Goal: Transaction & Acquisition: Purchase product/service

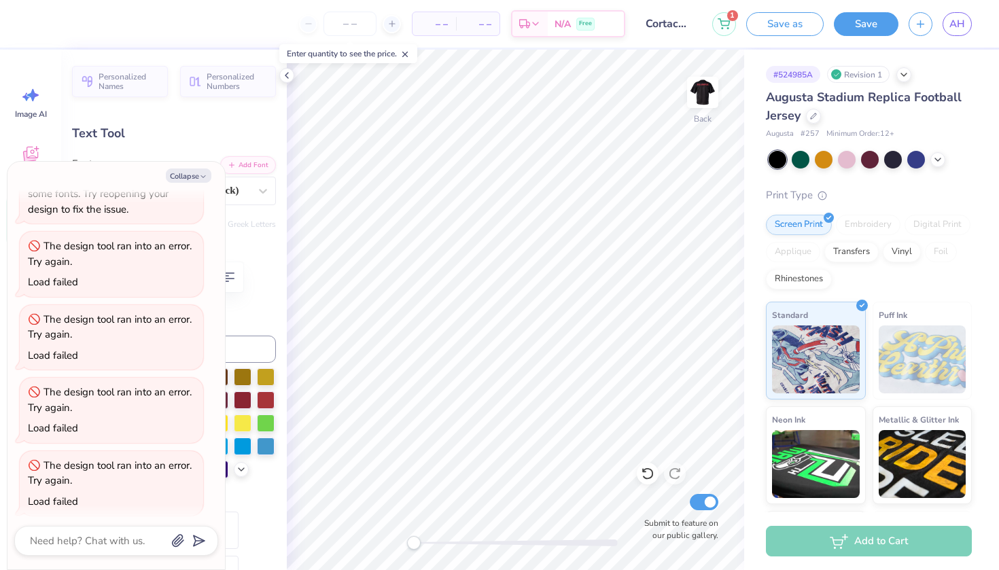
scroll to position [11, 5]
type textarea "x"
type textarea "Cortaca Ju"
type textarea "x"
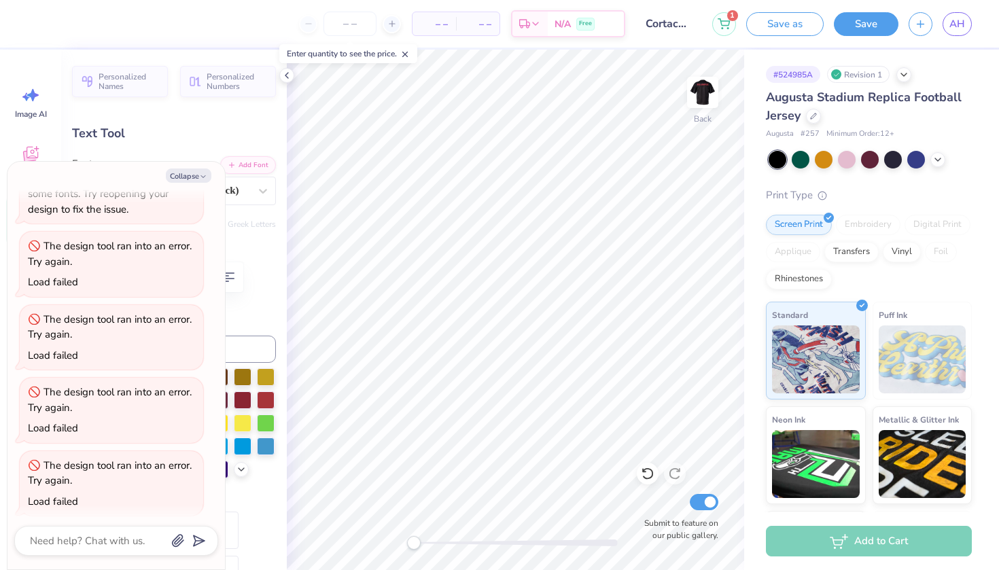
type textarea "Cortaca J"
type textarea "x"
type textarea "Cortaca"
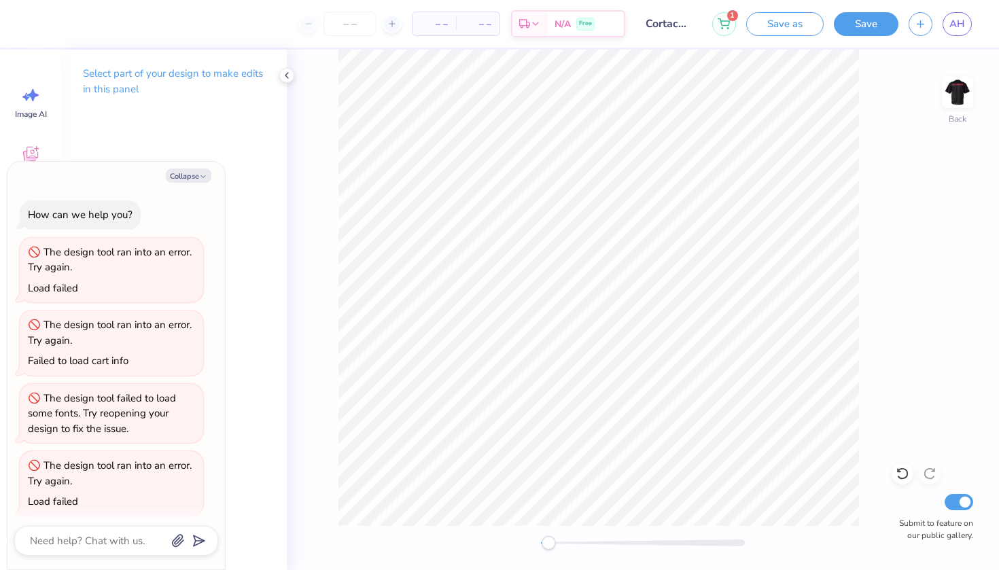
type textarea "x"
type textarea "Cortaca"
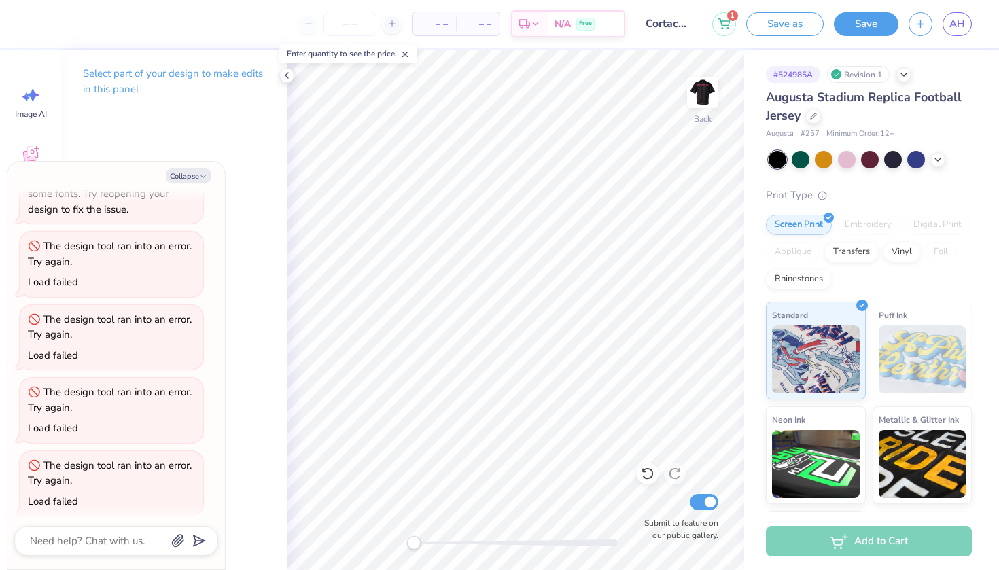
type textarea "x"
type textarea "Cortac"
type textarea "x"
type textarea "Corta"
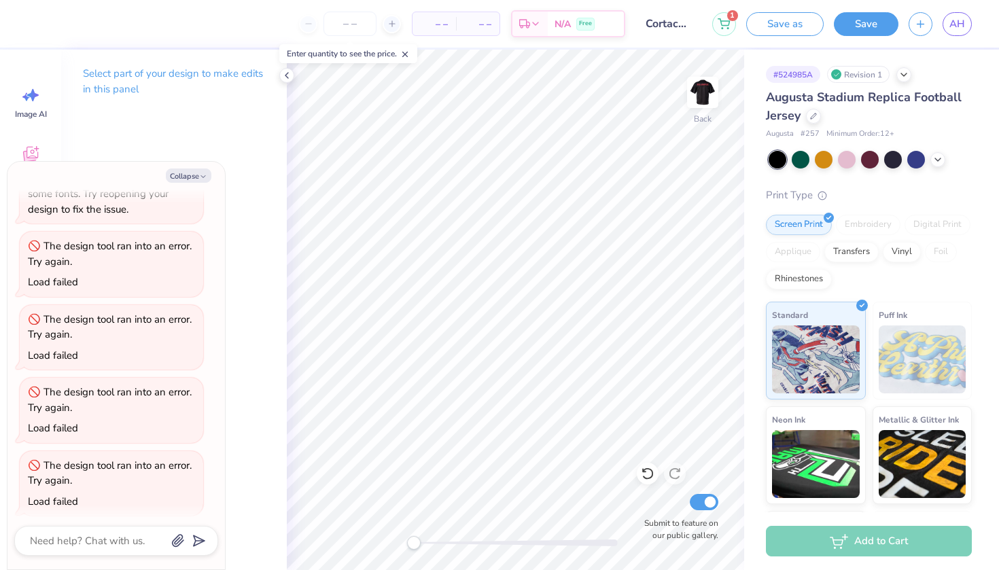
type textarea "x"
type textarea "Cort"
type textarea "x"
type textarea "Cor"
type textarea "x"
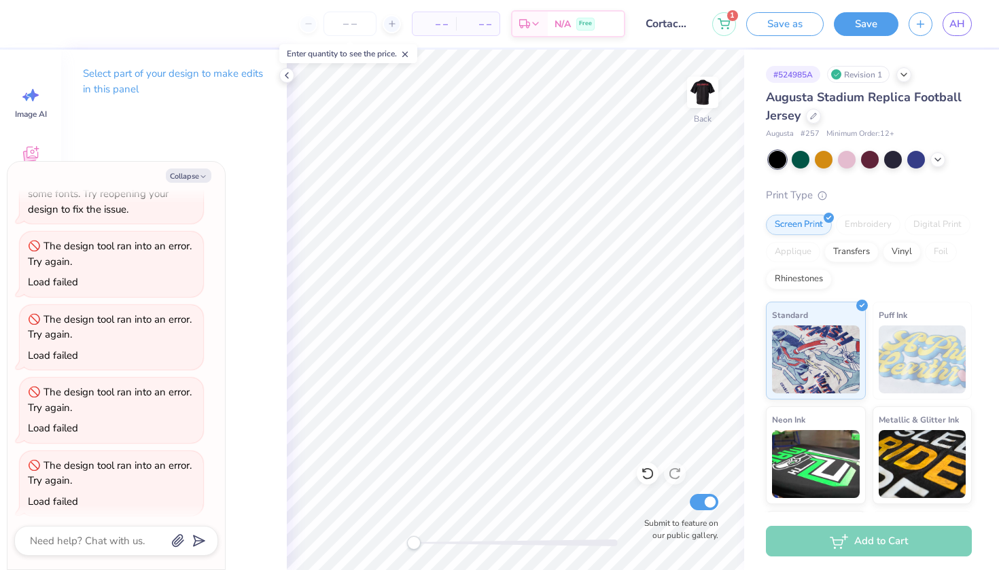
type textarea "Cortl"
type textarea "x"
type textarea "Cortla"
type textarea "x"
type textarea "Cortlan"
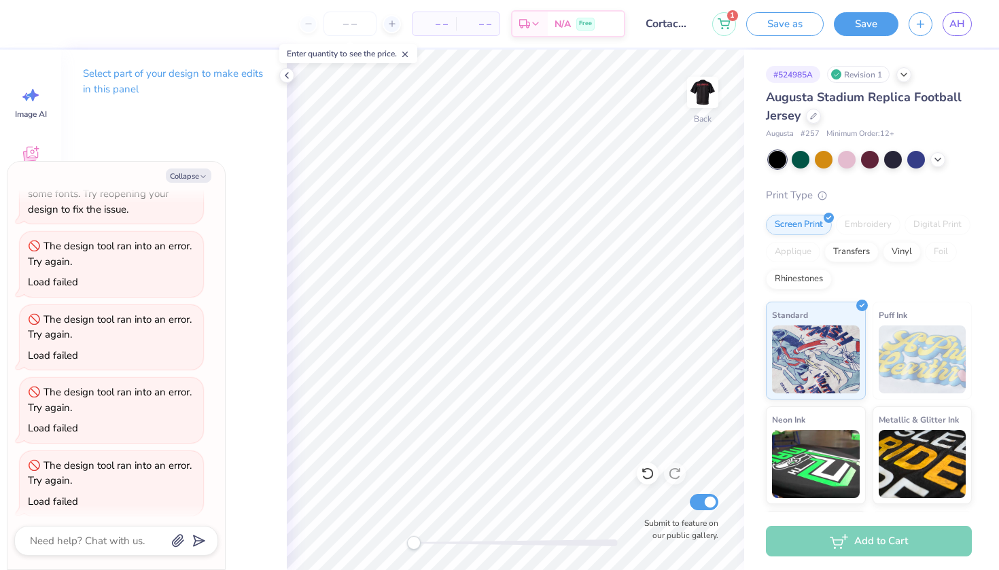
type textarea "x"
type textarea "Cortland"
type textarea "x"
type textarea "Cortland"
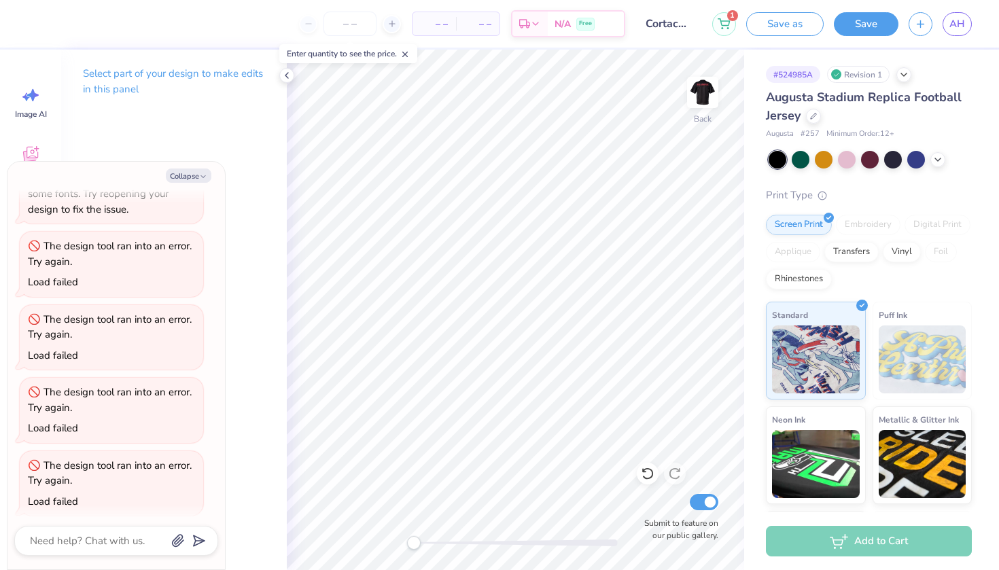
type textarea "x"
type textarea "Cortland v"
type textarea "x"
type textarea "Cortland vs"
type textarea "x"
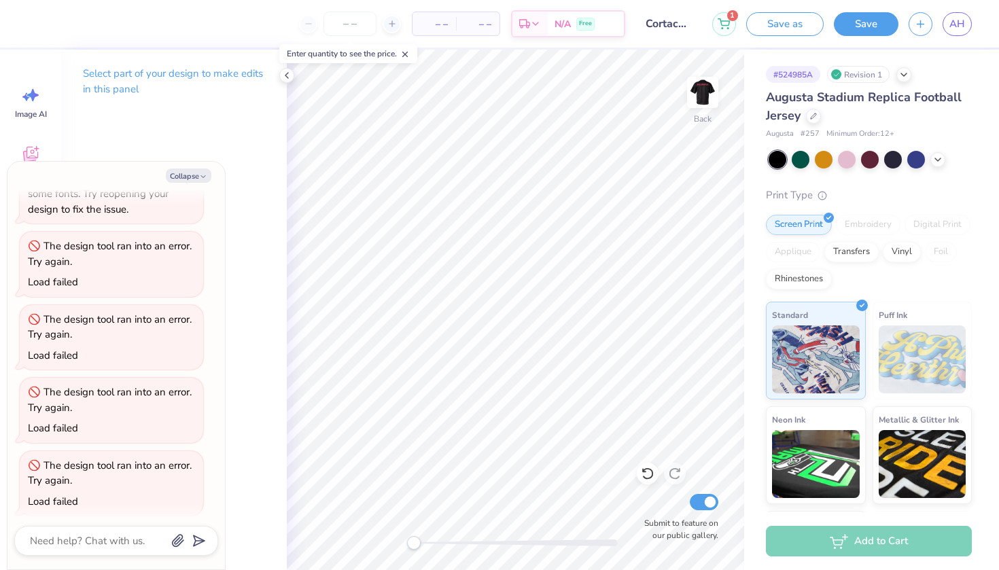
type textarea "Cortland vs."
type textarea "x"
type textarea "Cortland vs."
type textarea "x"
type textarea "Cortland vs. I"
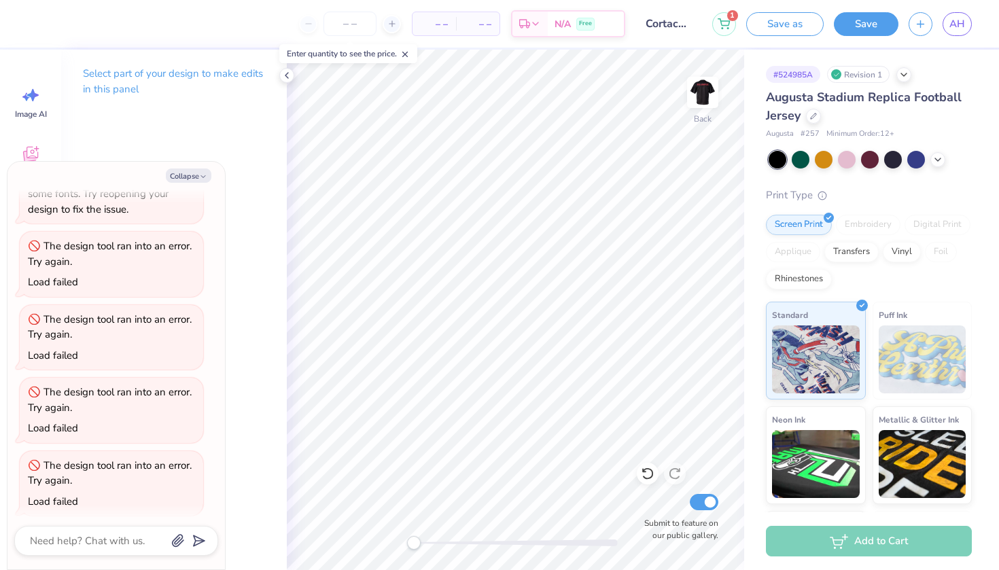
type textarea "x"
type textarea "Cortland vs. It"
type textarea "x"
type textarea "Cortland vs. Ith"
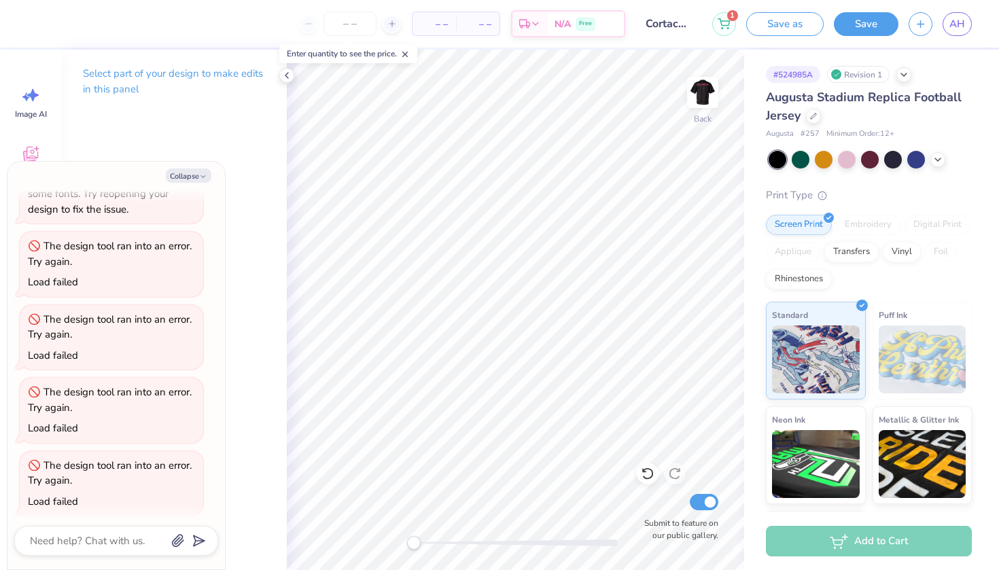
type textarea "x"
type textarea "Cortland vs. Itha"
type textarea "x"
type textarea "Cortland vs. Ithac"
type textarea "x"
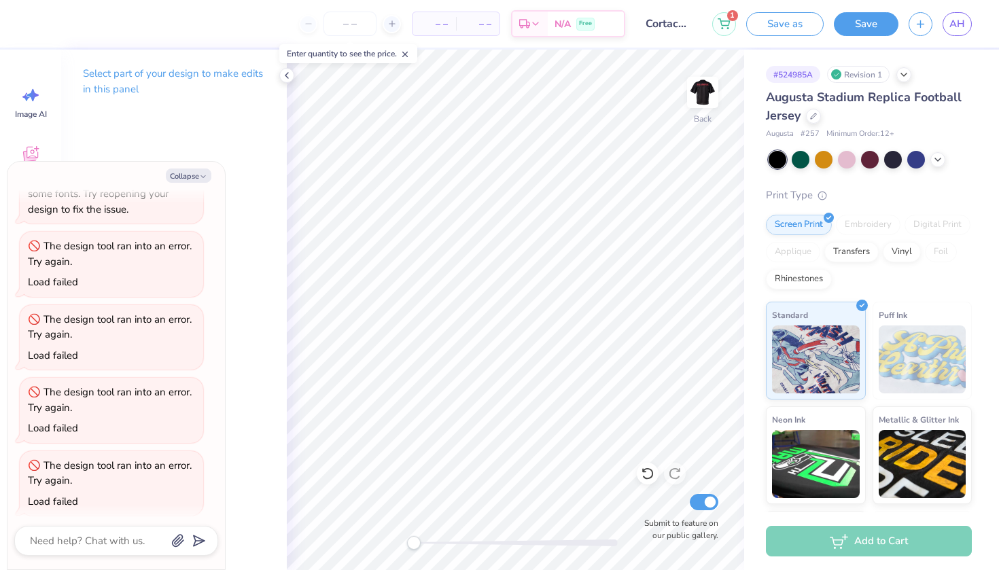
type textarea "Cortland vs. [GEOGRAPHIC_DATA]"
click at [353, 24] on input "number" at bounding box center [350, 24] width 53 height 24
click at [451, 21] on div "– – Per Item" at bounding box center [435, 23] width 44 height 23
click at [292, 73] on div at bounding box center [286, 75] width 15 height 15
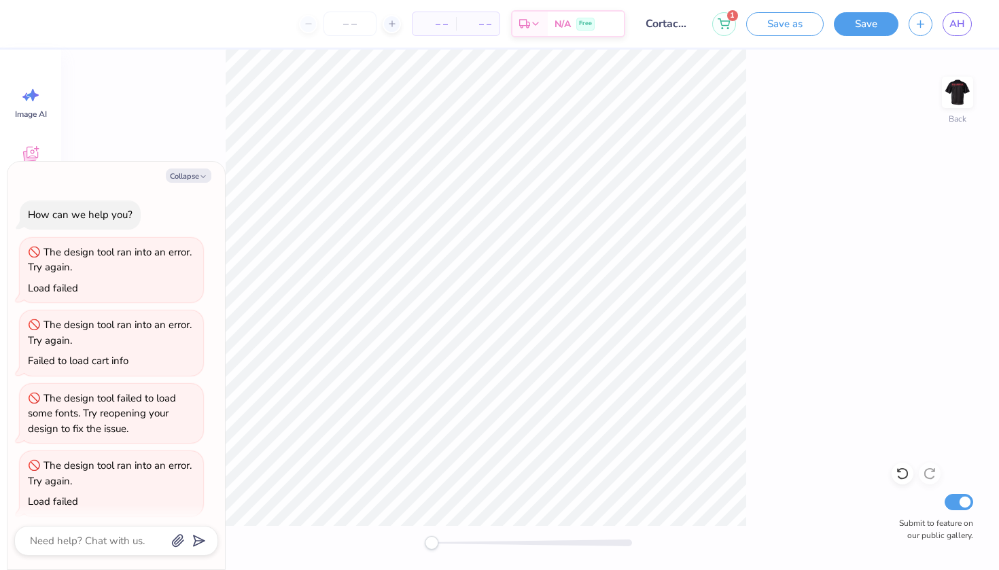
scroll to position [220, 0]
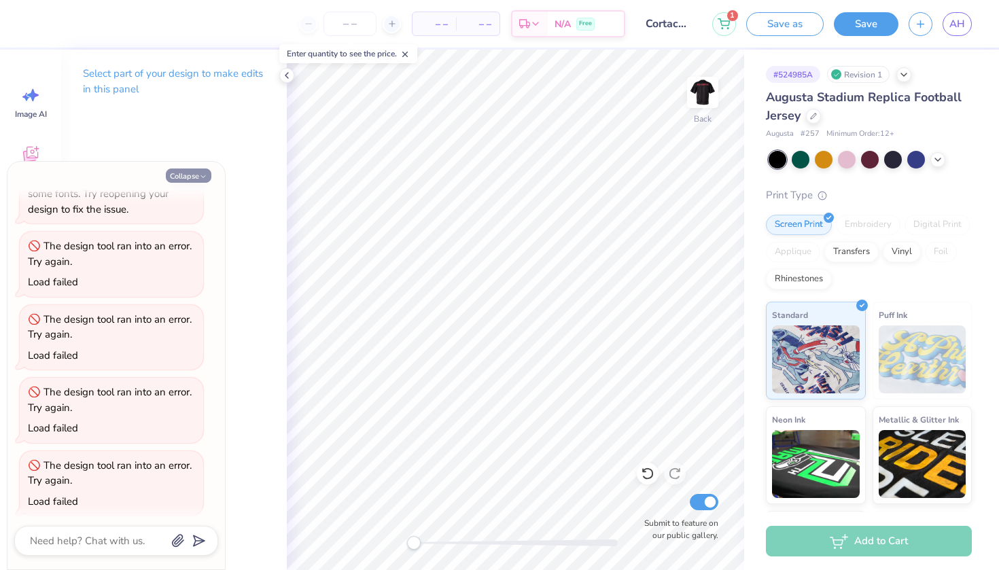
click at [196, 177] on button "Collapse" at bounding box center [189, 176] width 46 height 14
type textarea "x"
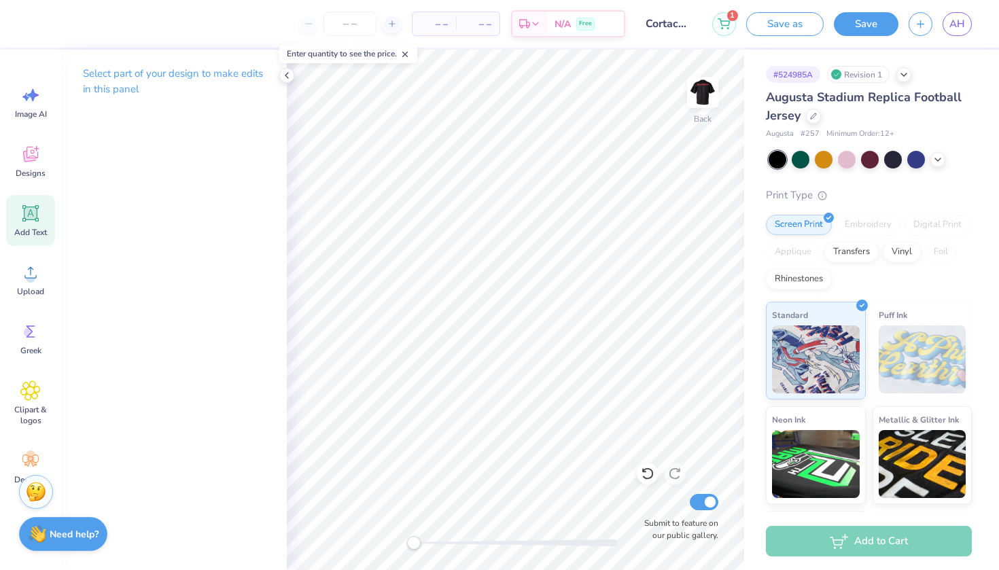
click at [39, 226] on div "Add Text" at bounding box center [30, 220] width 49 height 51
click at [33, 221] on icon at bounding box center [30, 213] width 20 height 20
click at [211, 70] on p "Select part of your design to make edits in this panel" at bounding box center [174, 81] width 182 height 31
click at [243, 72] on p "Select part of your design to make edits in this panel" at bounding box center [174, 81] width 182 height 31
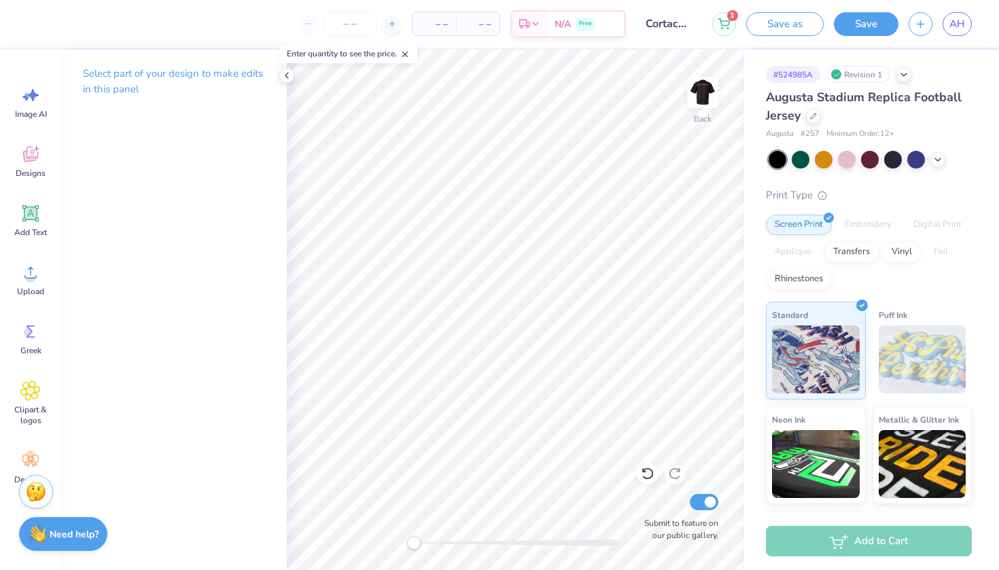
click at [243, 73] on p "Select part of your design to make edits in this panel" at bounding box center [174, 81] width 182 height 31
click at [409, 52] on icon at bounding box center [405, 55] width 10 height 10
click at [33, 212] on icon at bounding box center [30, 213] width 13 height 13
type textarea "T"
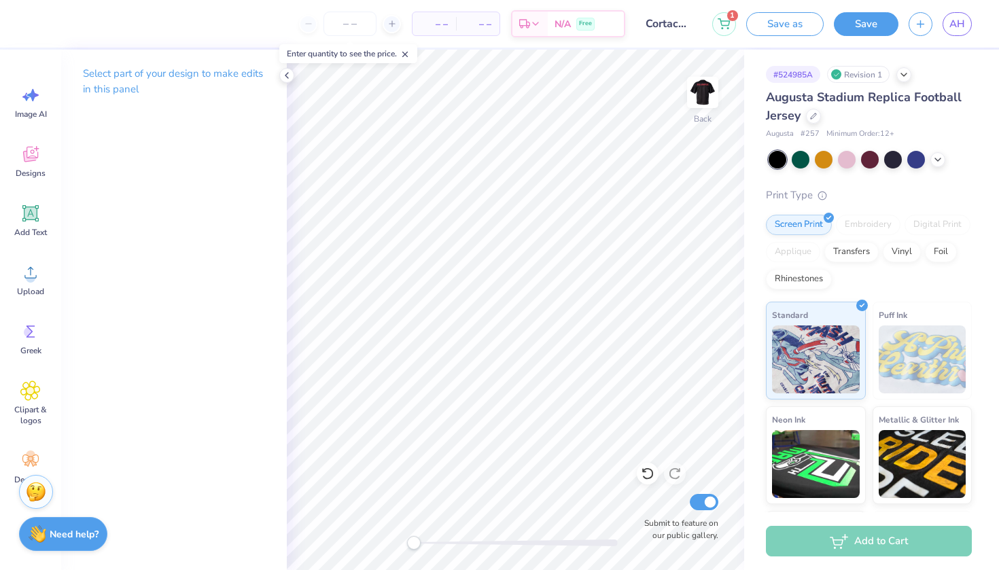
scroll to position [11, 7]
type textarea "Cortland vs. [GEOGRAPHIC_DATA]"
click at [234, 71] on p "Select part of your design to make edits in this panel" at bounding box center [174, 81] width 182 height 31
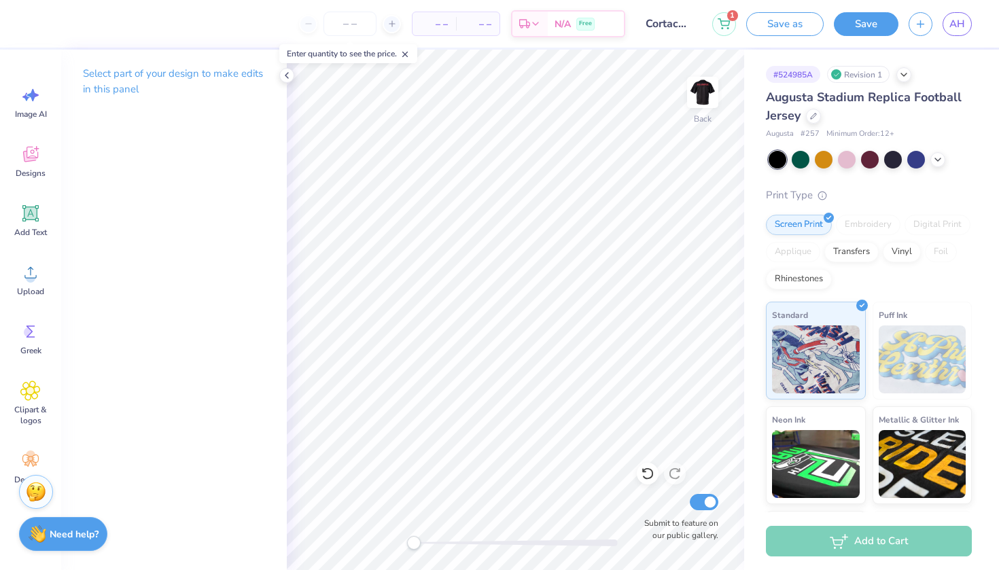
click at [264, 71] on p "Select part of your design to make edits in this panel" at bounding box center [174, 81] width 182 height 31
click at [290, 73] on icon at bounding box center [286, 75] width 11 height 11
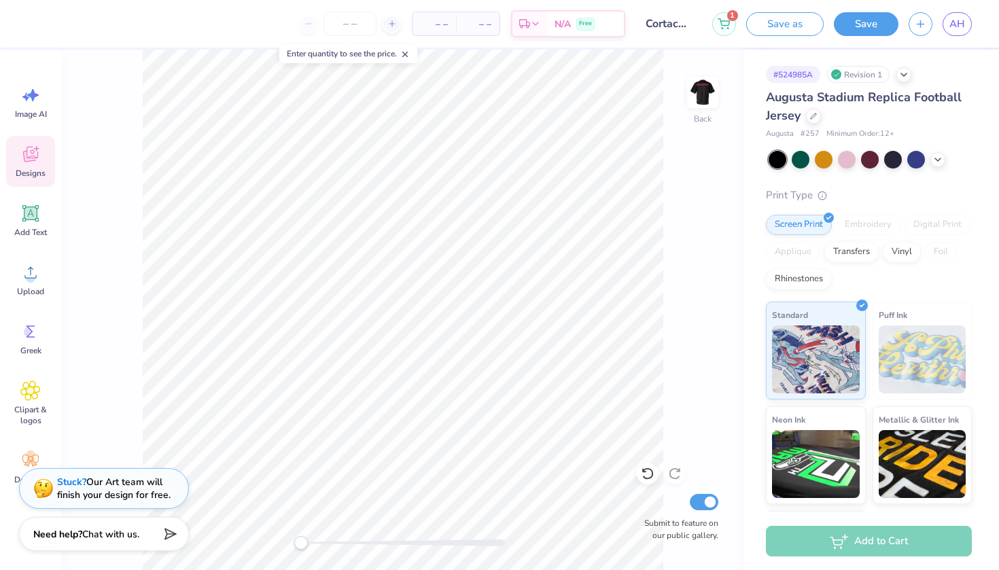
click at [34, 156] on icon at bounding box center [30, 155] width 15 height 16
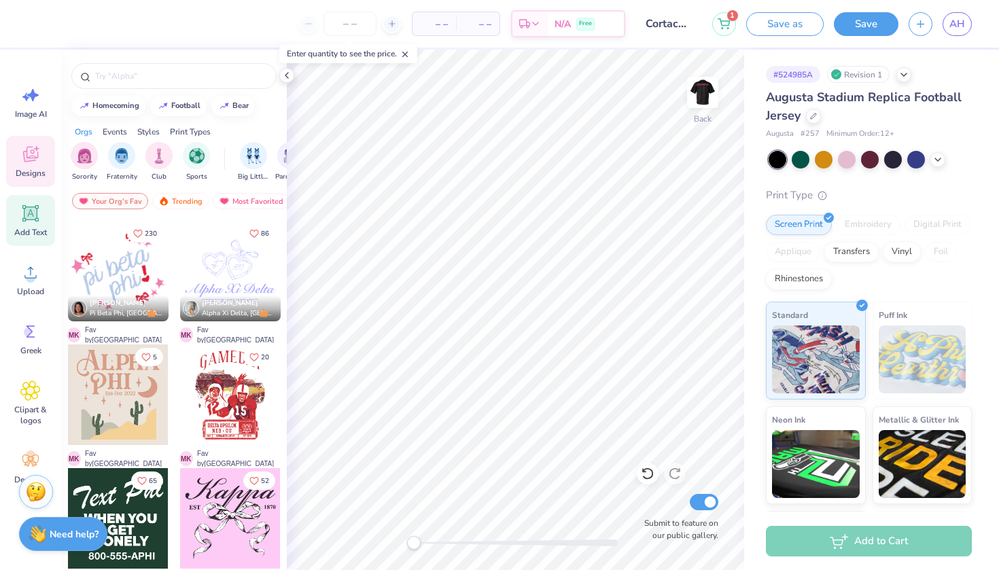
click at [19, 222] on div "Add Text" at bounding box center [30, 220] width 49 height 51
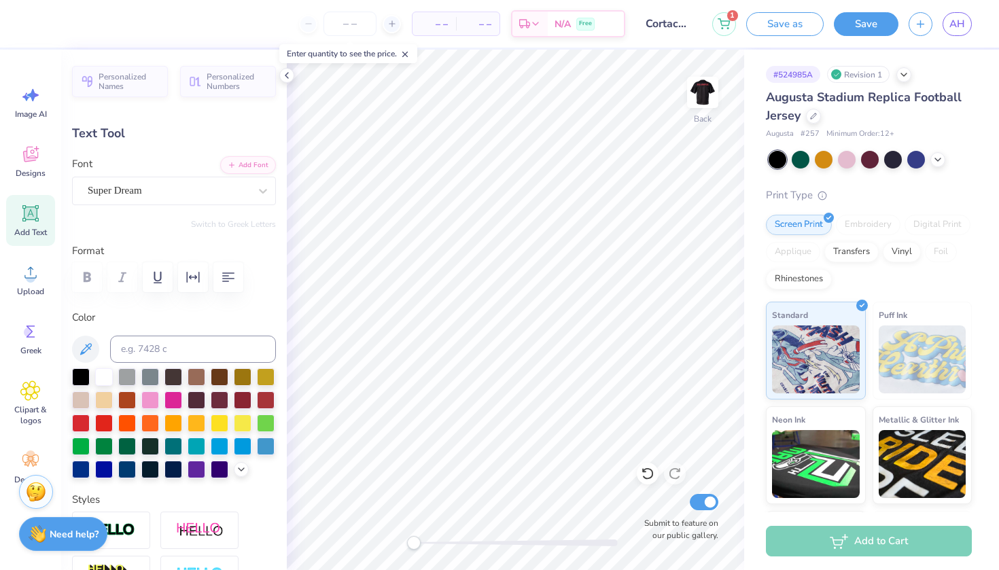
click at [36, 216] on icon at bounding box center [30, 213] width 13 height 13
type input "14.90"
type input "1.19"
click at [113, 425] on div at bounding box center [104, 422] width 18 height 18
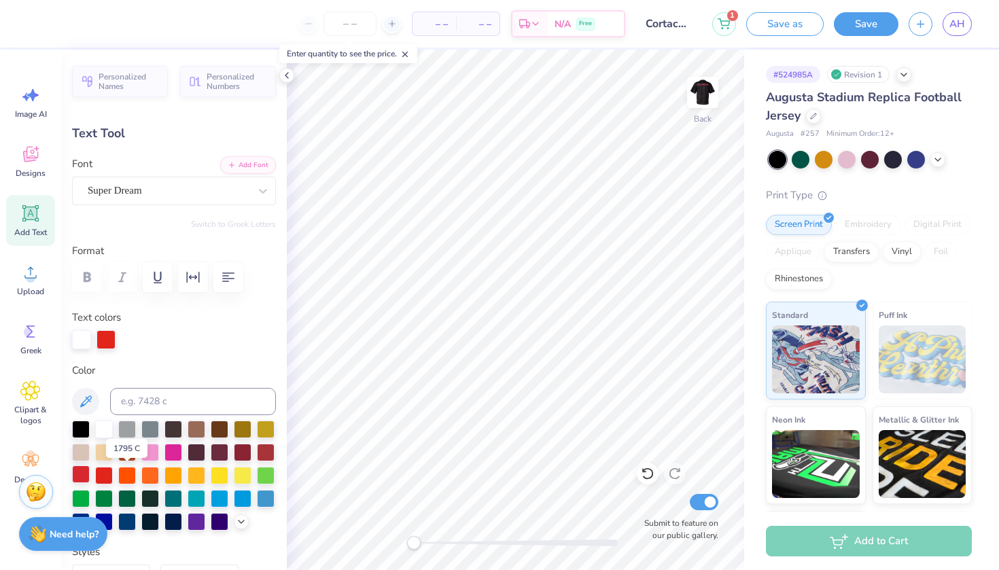
click at [90, 475] on div at bounding box center [81, 475] width 18 height 18
click at [113, 519] on div at bounding box center [104, 521] width 18 height 18
click at [105, 427] on div at bounding box center [104, 428] width 18 height 18
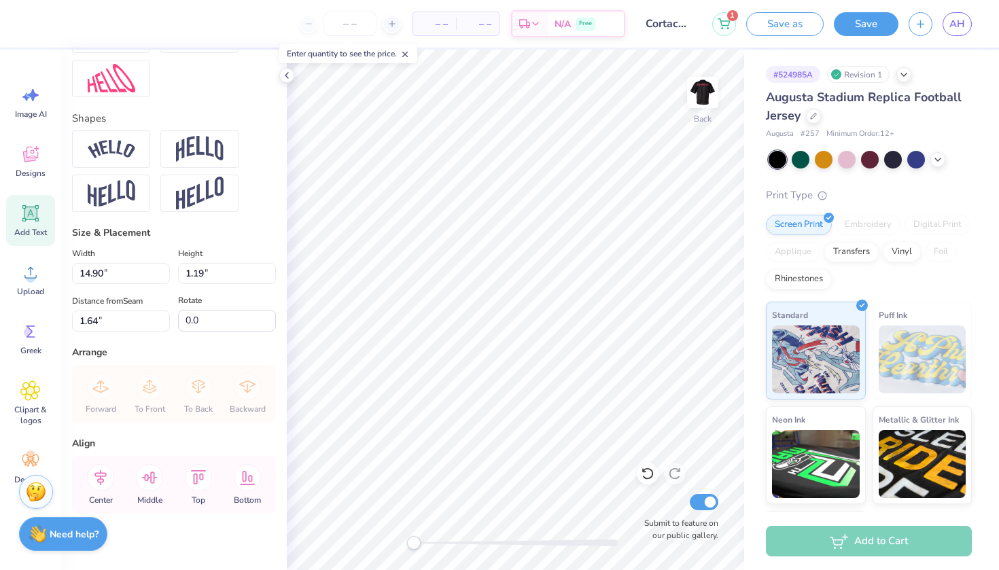
scroll to position [584, 0]
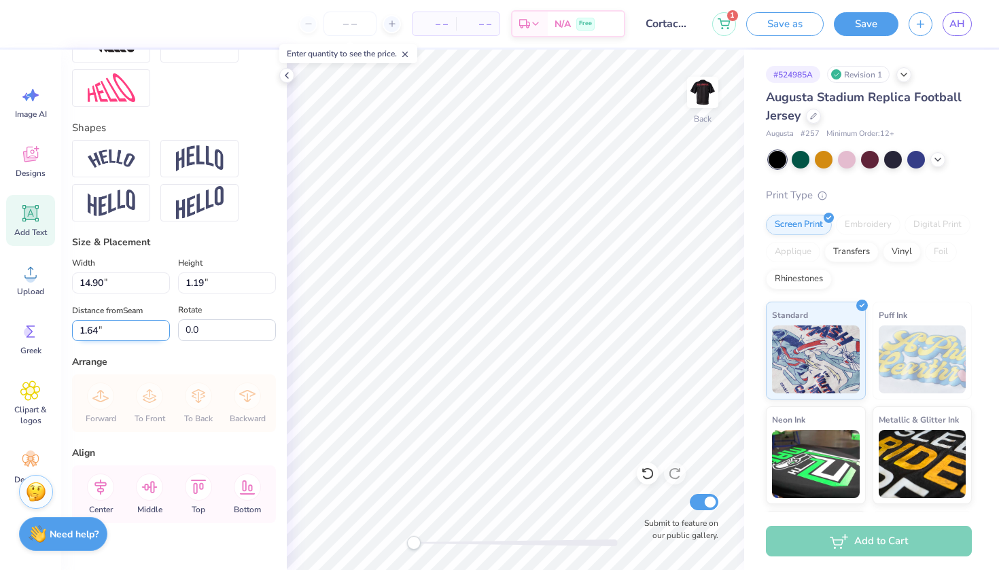
click at [99, 341] on input "1.64" at bounding box center [121, 330] width 98 height 21
type input "1.72"
click at [169, 369] on div "Arrange" at bounding box center [174, 362] width 204 height 14
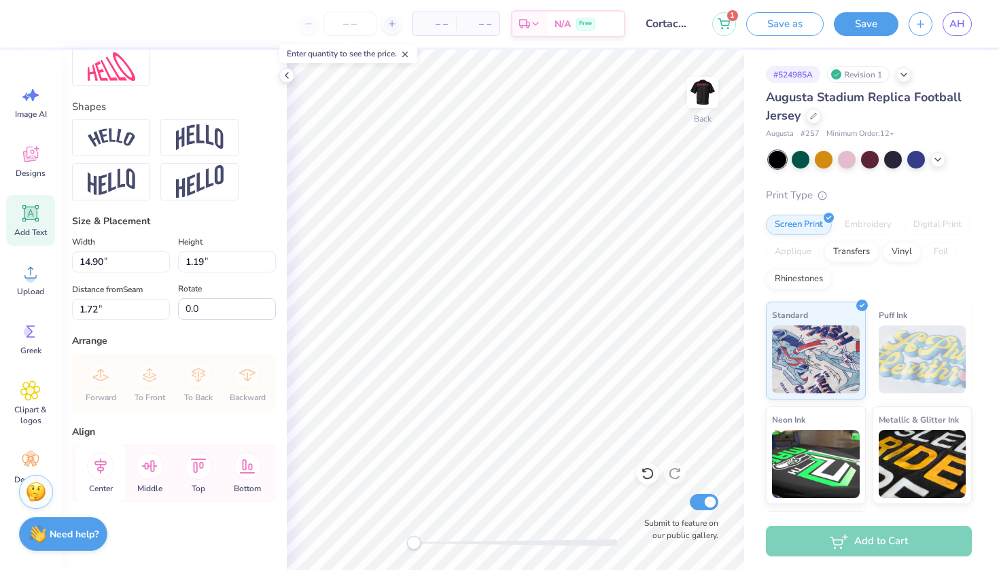
scroll to position [628, 0]
click at [103, 470] on icon at bounding box center [100, 467] width 12 height 16
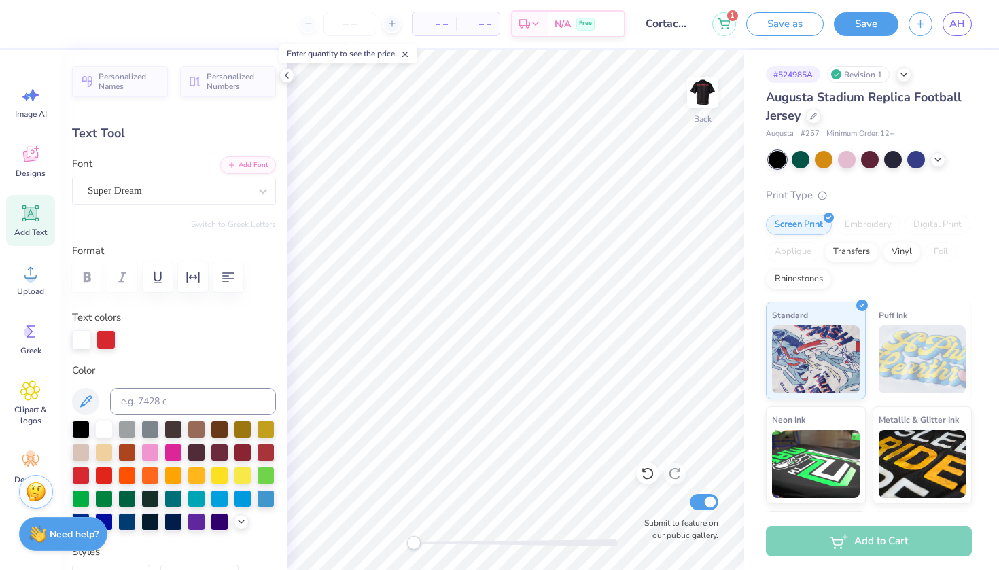
scroll to position [0, 0]
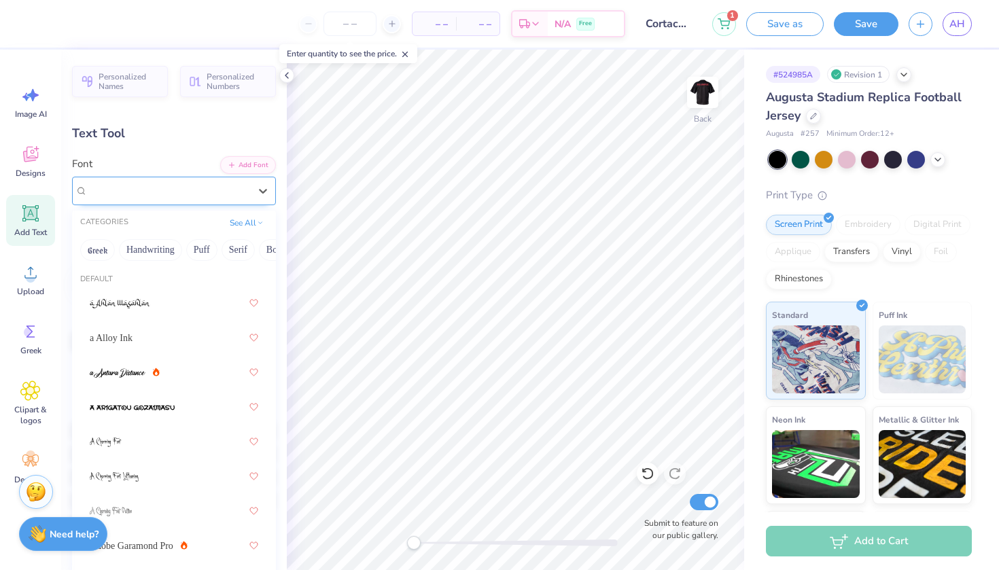
click at [227, 185] on div "Super Dream" at bounding box center [168, 190] width 164 height 21
click at [101, 252] on button "Greek" at bounding box center [97, 250] width 35 height 22
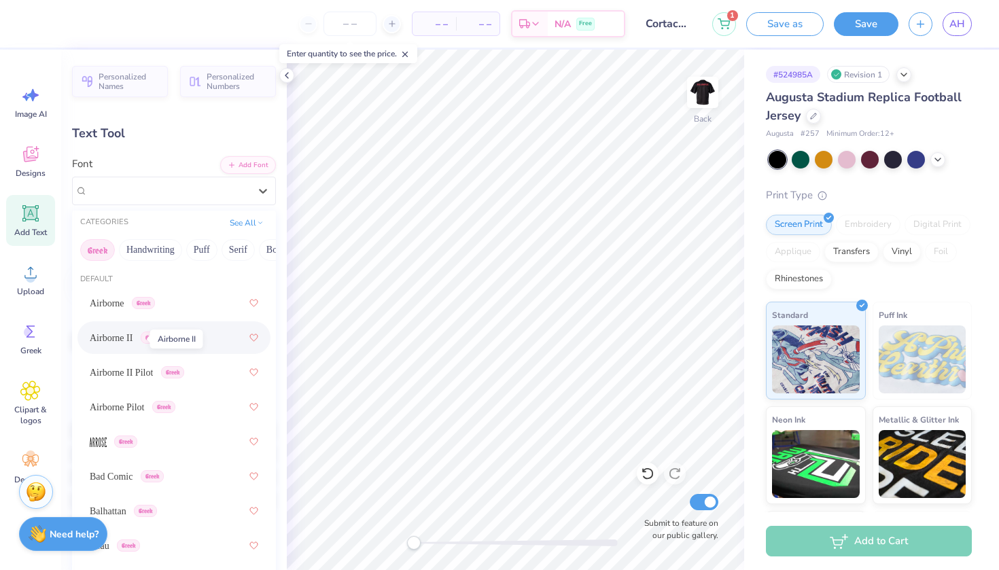
click at [132, 339] on span "Airborne II" at bounding box center [111, 338] width 43 height 14
click at [135, 179] on div "Airborne II Greek" at bounding box center [174, 191] width 204 height 29
click at [124, 303] on span "Airborne" at bounding box center [107, 303] width 35 height 14
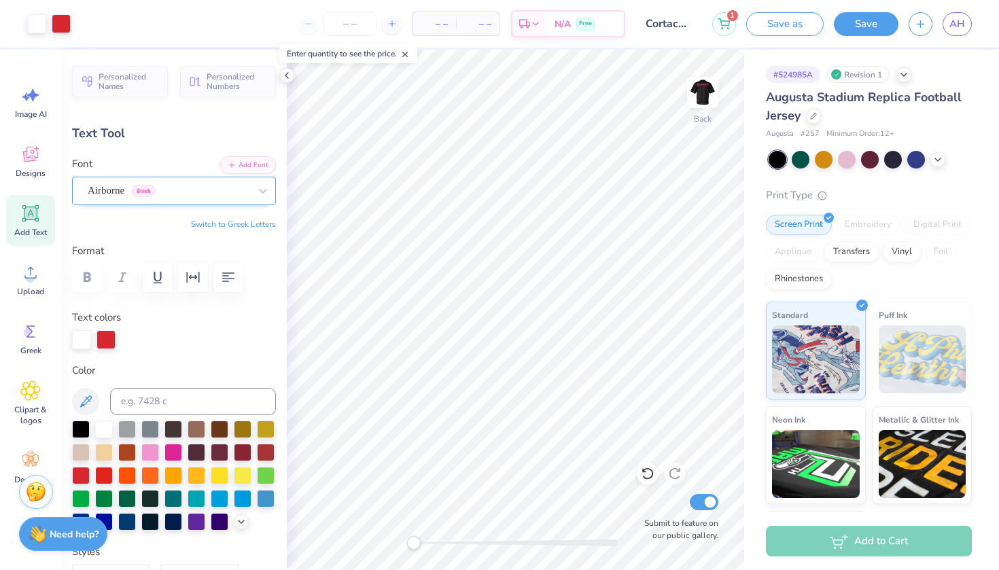
click at [209, 196] on div "Airborne Greek" at bounding box center [168, 190] width 164 height 21
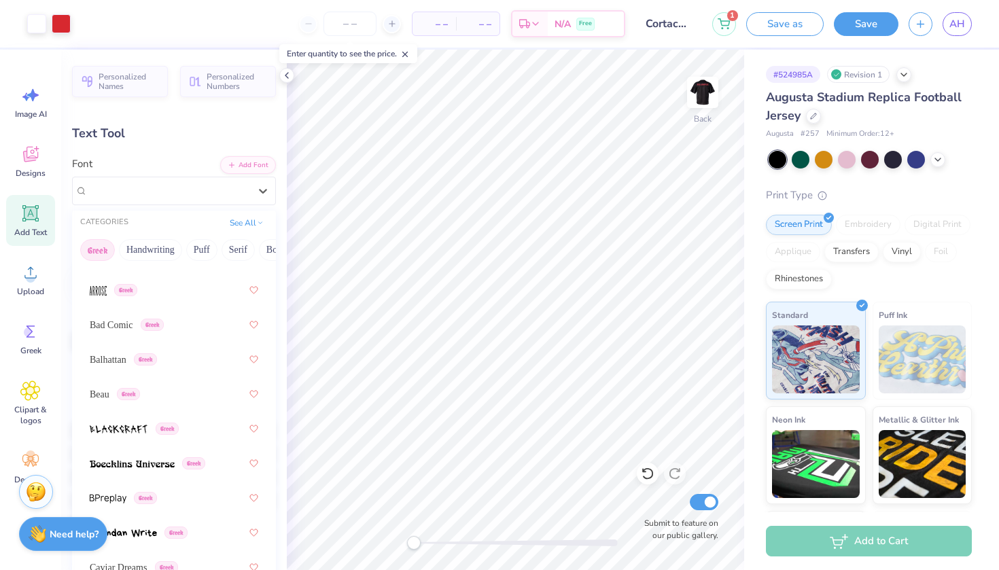
scroll to position [144, 0]
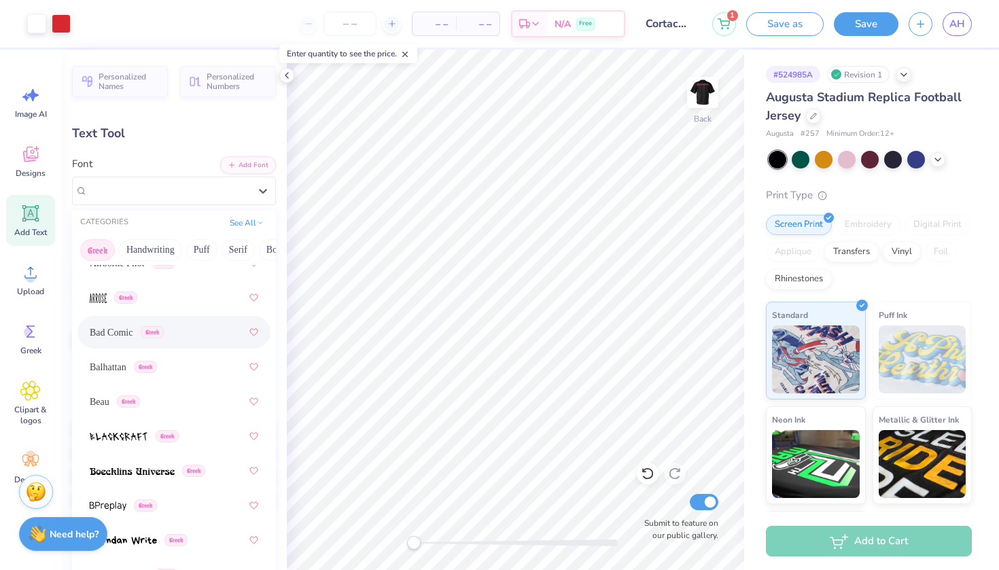
click at [118, 325] on div "Bad Comic Greek" at bounding box center [174, 332] width 169 height 24
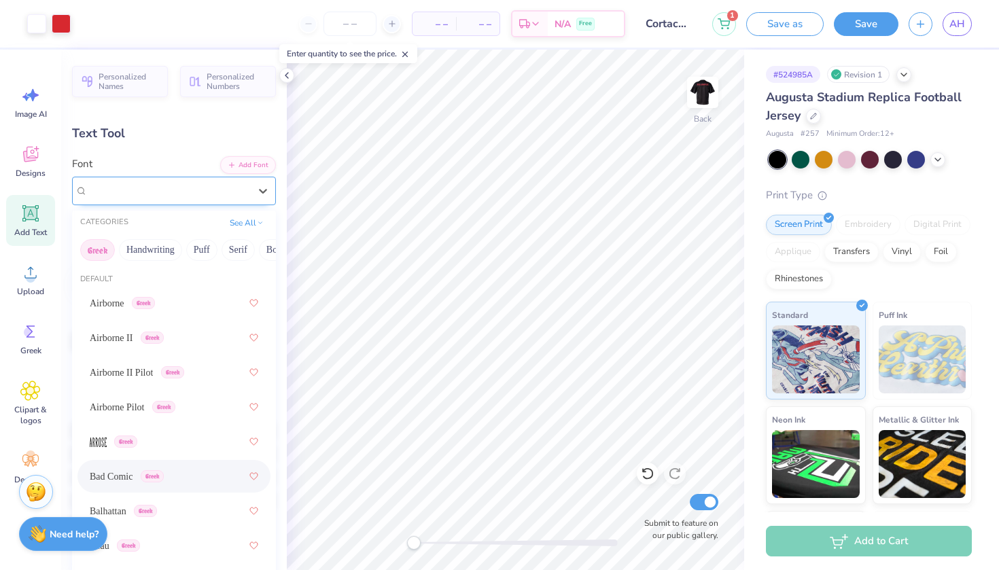
click at [209, 199] on div at bounding box center [169, 190] width 162 height 18
click at [124, 308] on span "Airborne" at bounding box center [107, 303] width 35 height 14
click at [207, 196] on div "Airborne Greek" at bounding box center [168, 190] width 164 height 21
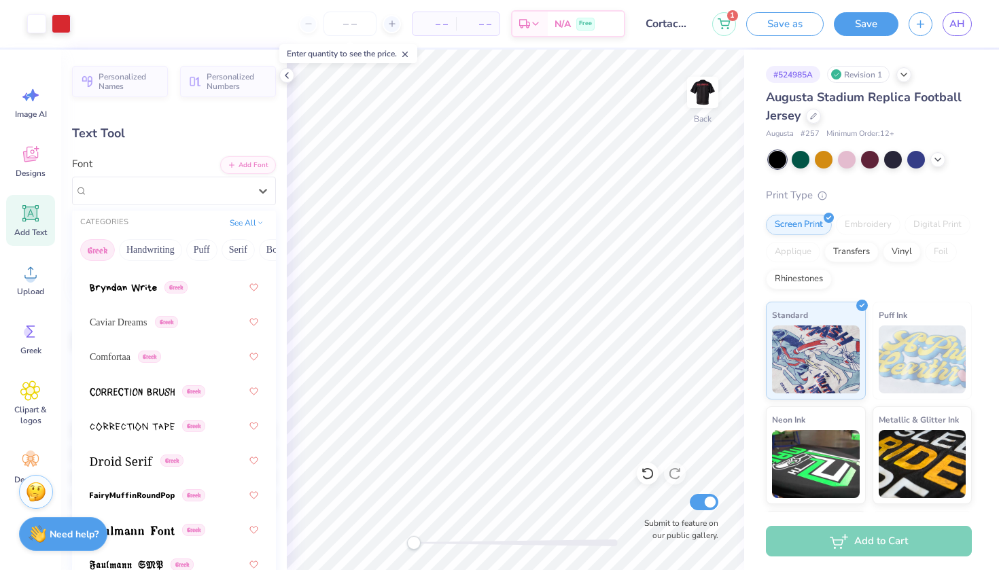
scroll to position [403, 0]
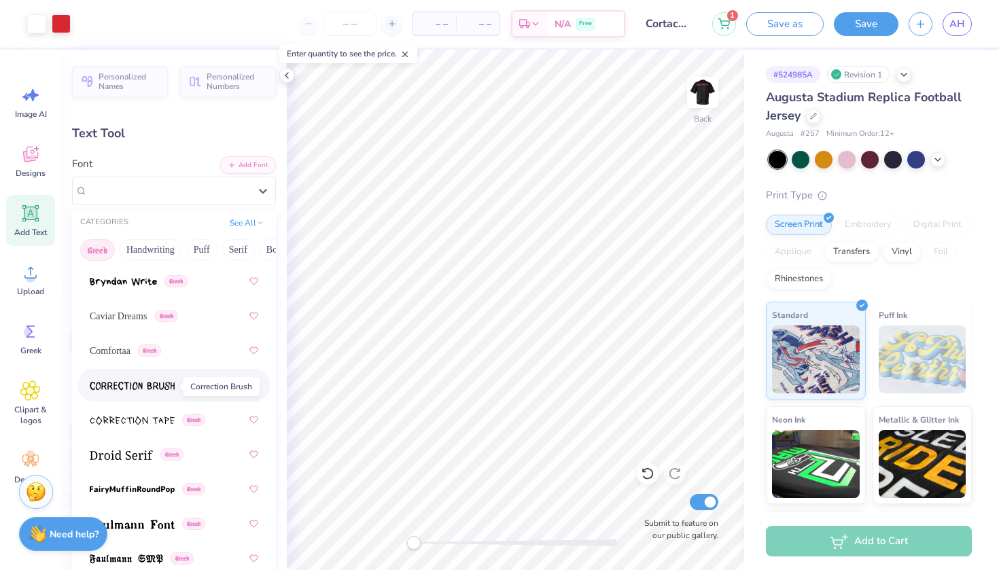
click at [164, 393] on span at bounding box center [132, 386] width 85 height 14
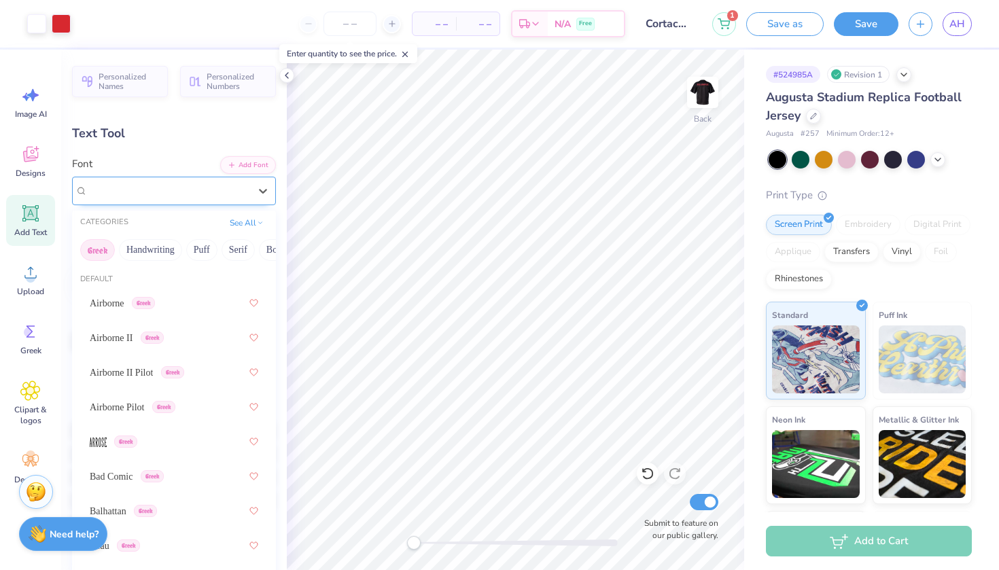
click at [189, 191] on span "Greek" at bounding box center [177, 191] width 23 height 12
click at [145, 408] on span "Airborne Pilot" at bounding box center [117, 407] width 55 height 14
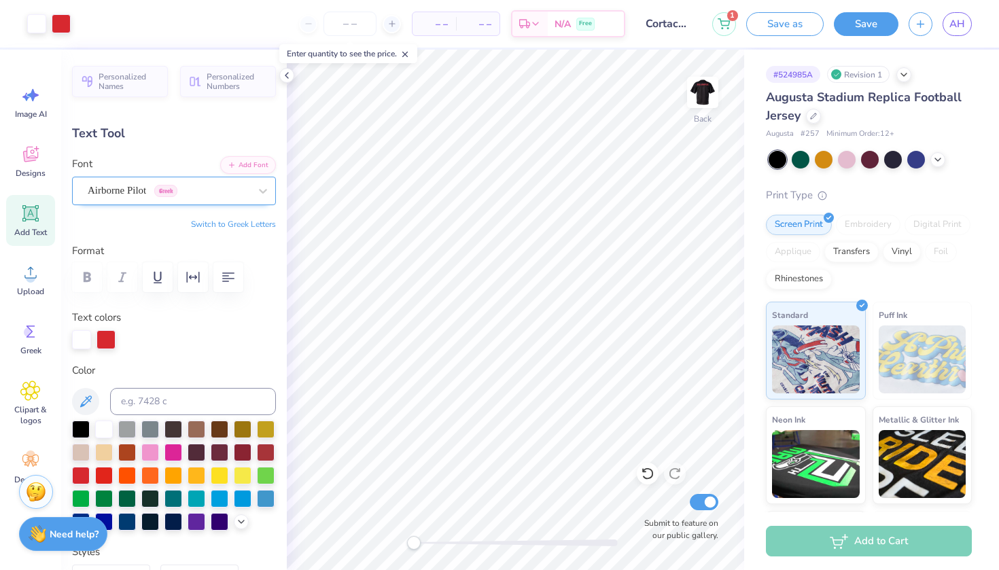
click at [230, 192] on div "Airborne Pilot Greek" at bounding box center [168, 190] width 164 height 21
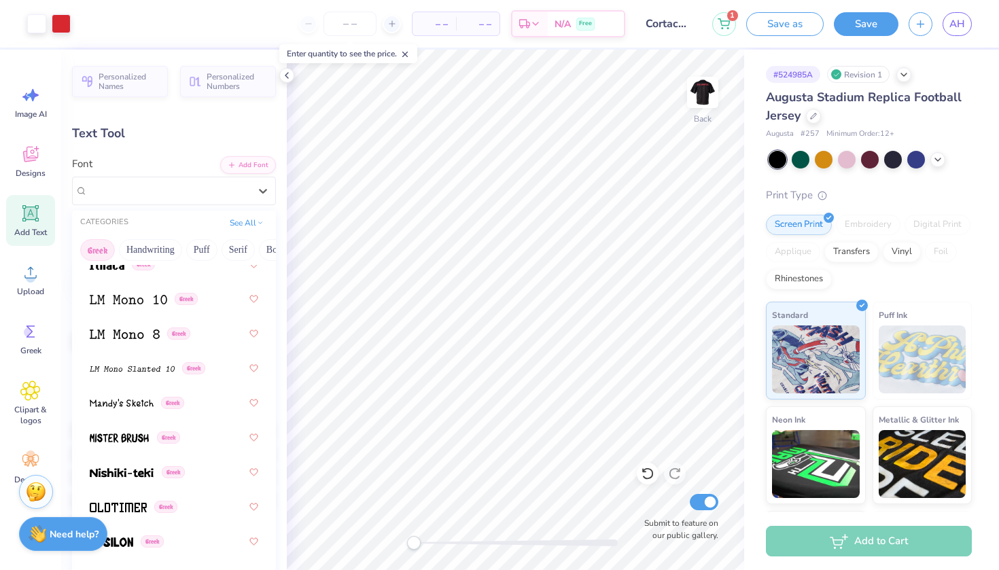
scroll to position [668, 0]
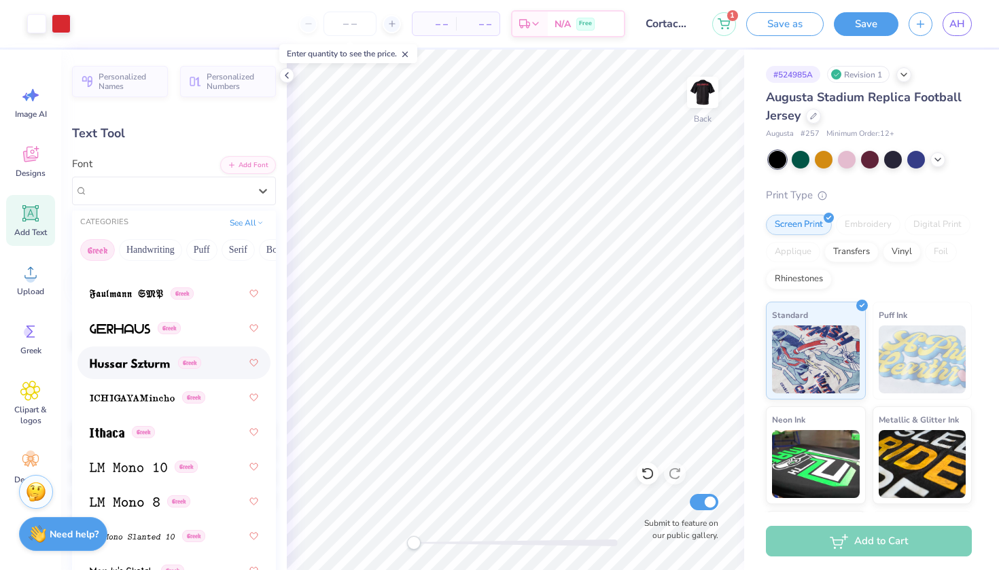
click at [158, 372] on div "Greek" at bounding box center [174, 363] width 169 height 24
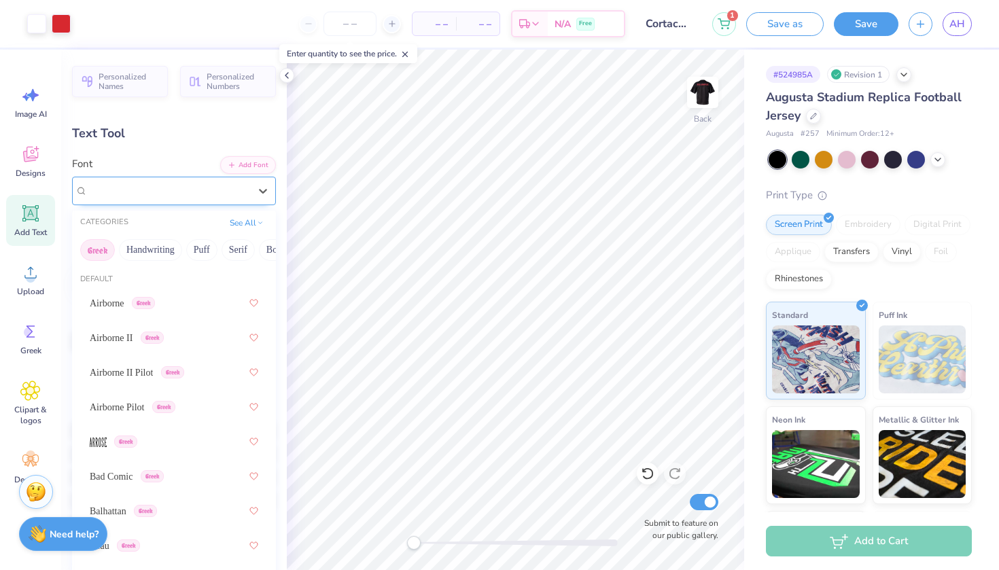
click at [199, 187] on div "Hussar Szturm Greek" at bounding box center [168, 190] width 164 height 21
click at [145, 406] on span "Airborne Pilot" at bounding box center [117, 407] width 55 height 14
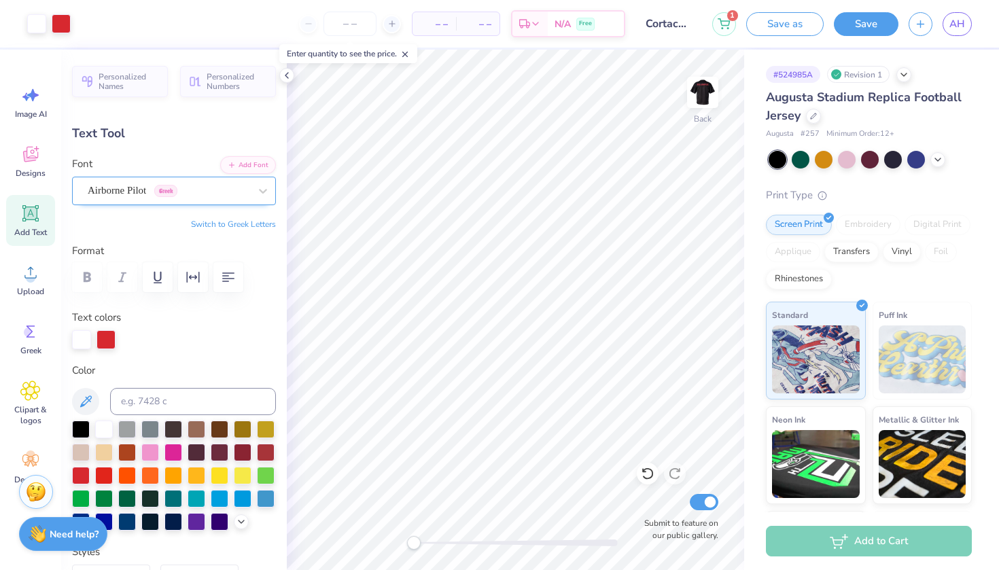
click at [201, 193] on div "Airborne Pilot Greek" at bounding box center [168, 190] width 164 height 21
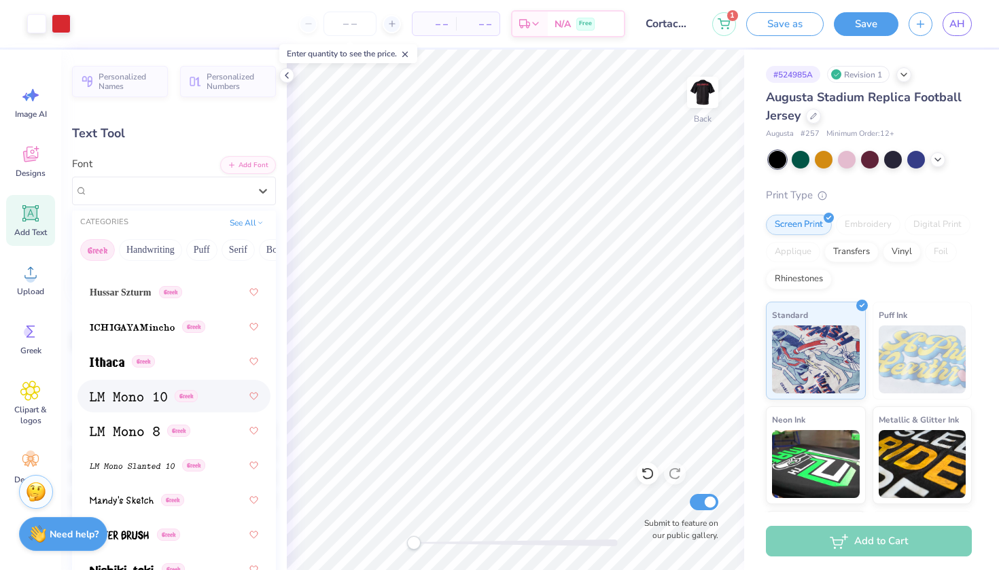
scroll to position [752, 0]
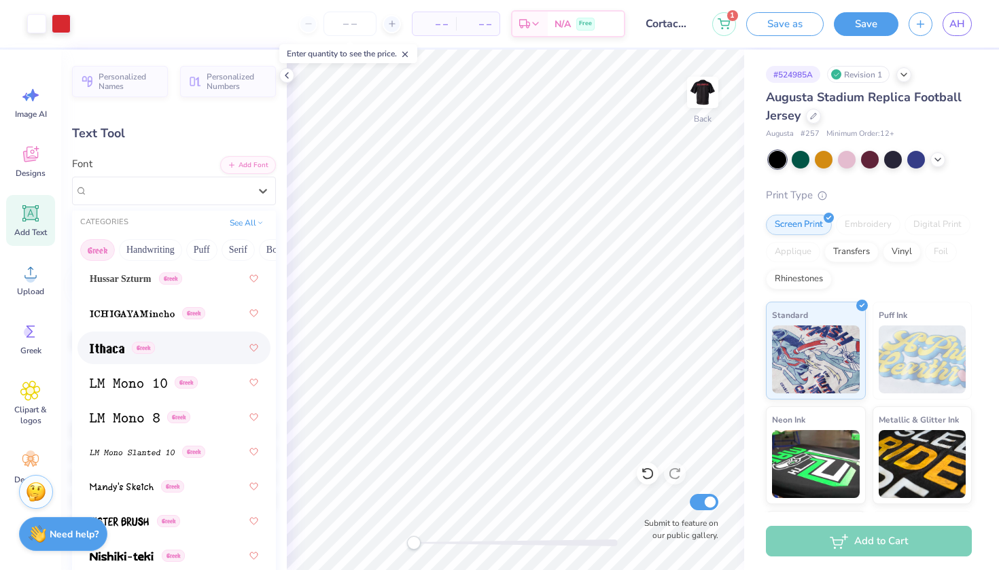
click at [152, 357] on div "Greek" at bounding box center [174, 348] width 169 height 24
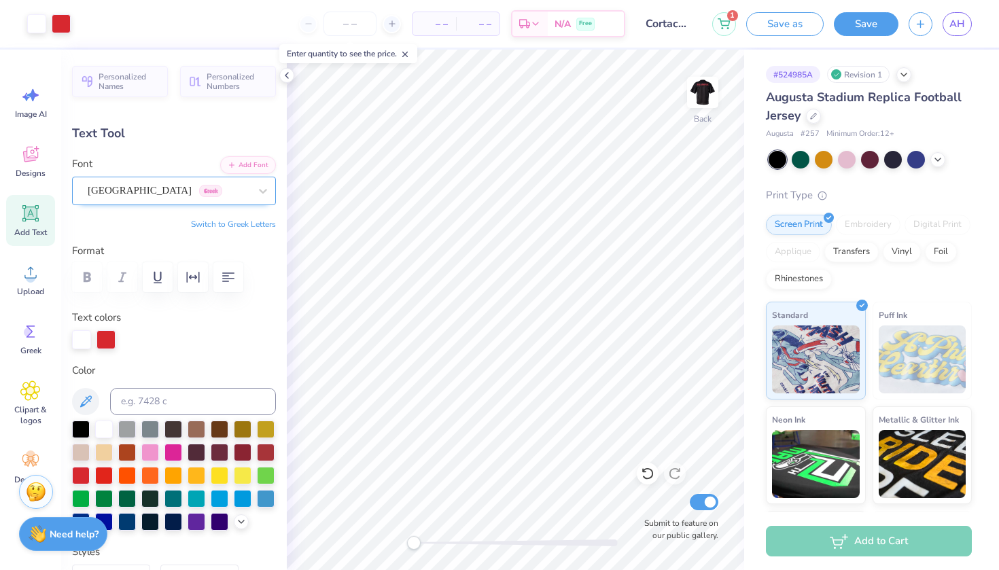
click at [182, 180] on div "Ithaca Greek" at bounding box center [168, 190] width 164 height 21
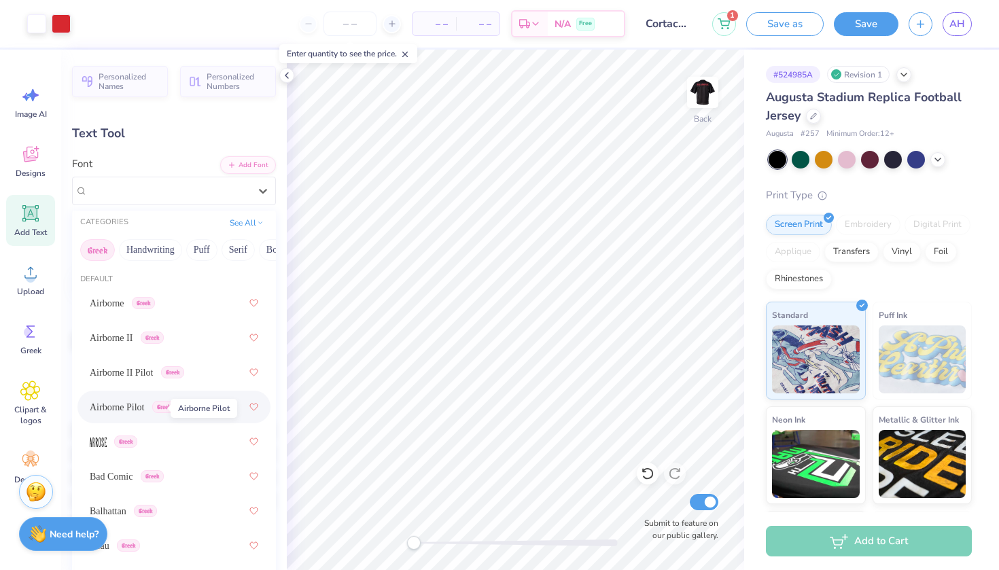
click at [145, 403] on span "Airborne Pilot" at bounding box center [117, 407] width 55 height 14
click at [213, 190] on div "Airborne Pilot Greek" at bounding box center [168, 190] width 164 height 21
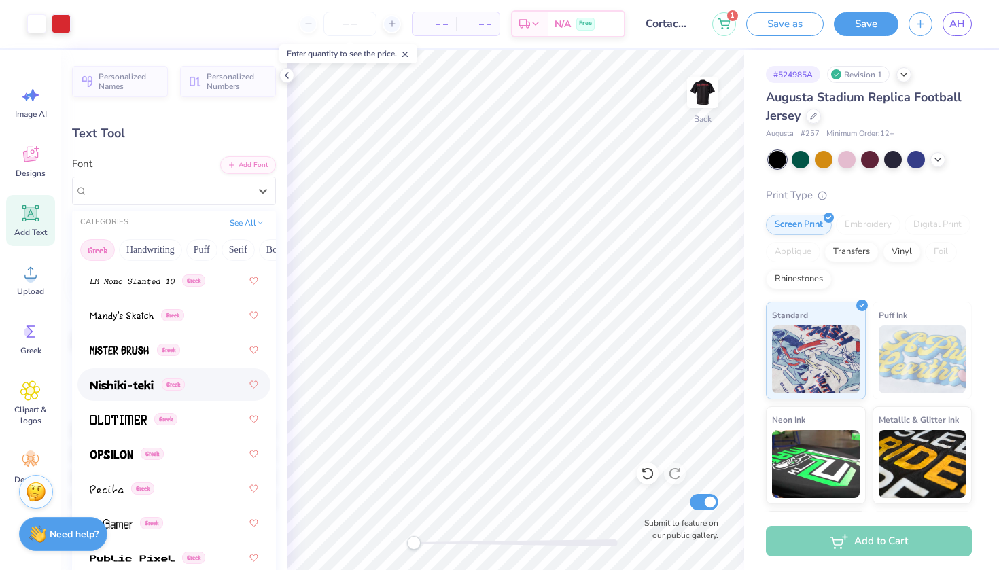
scroll to position [923, 0]
click at [111, 455] on img at bounding box center [112, 456] width 44 height 10
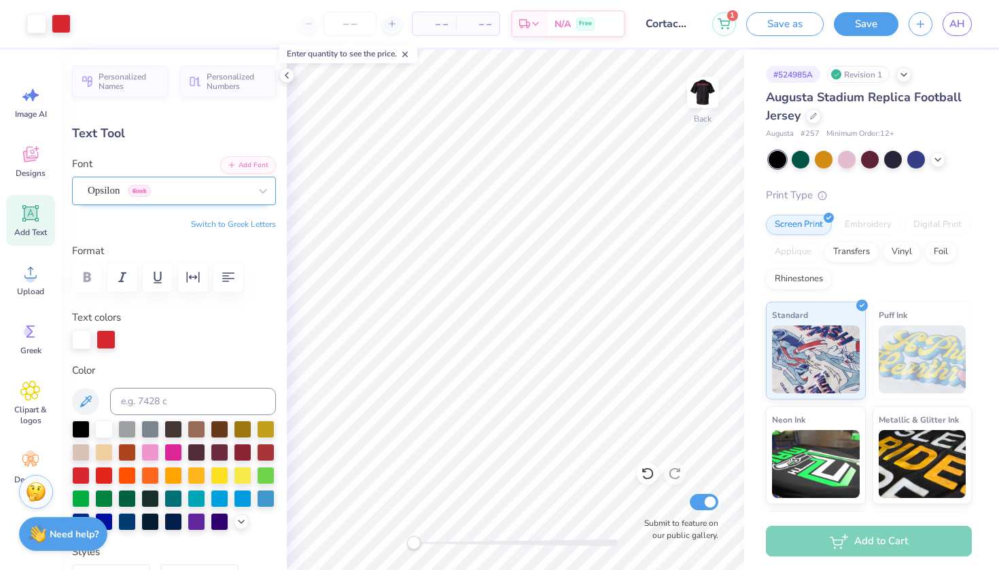
click at [220, 191] on div "Opsilon Greek" at bounding box center [168, 190] width 164 height 21
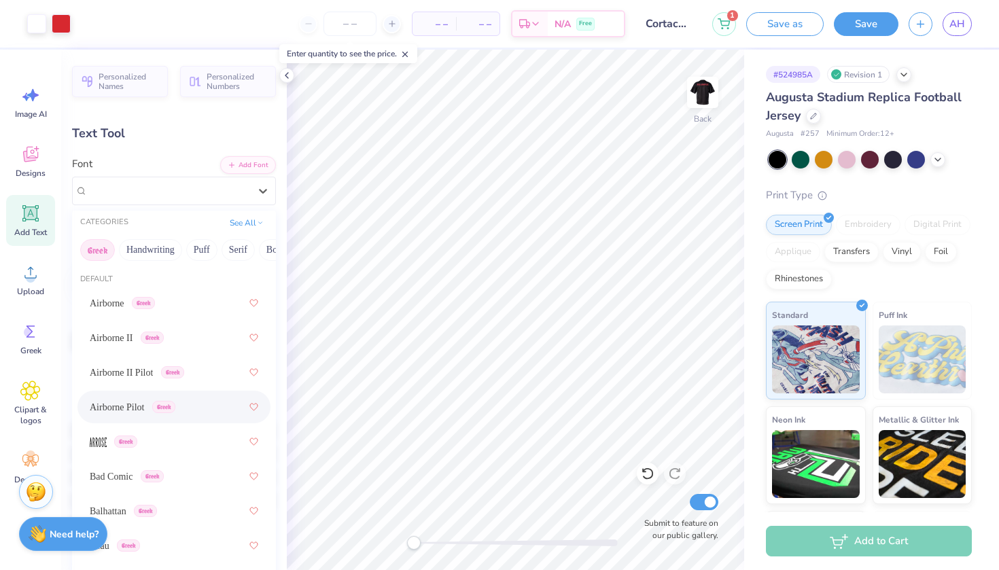
click at [164, 413] on div "Airborne Pilot Greek" at bounding box center [133, 407] width 86 height 14
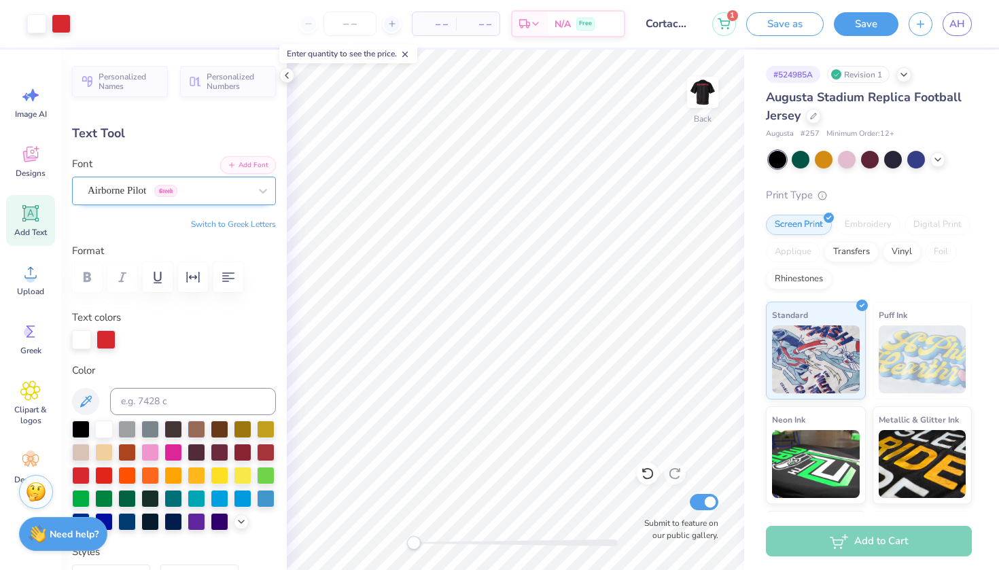
click at [232, 191] on div "Airborne Pilot Greek" at bounding box center [168, 190] width 164 height 21
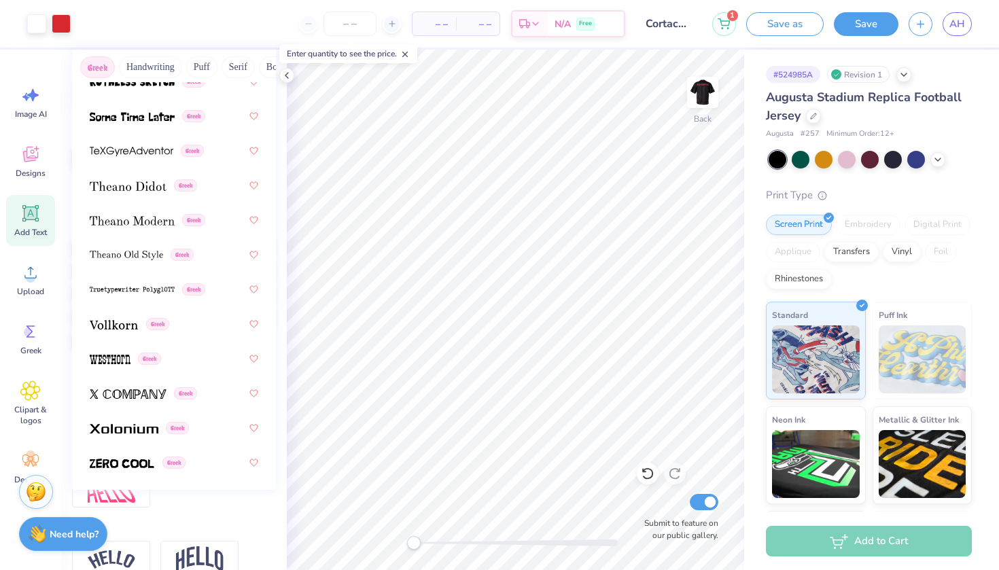
scroll to position [223, 0]
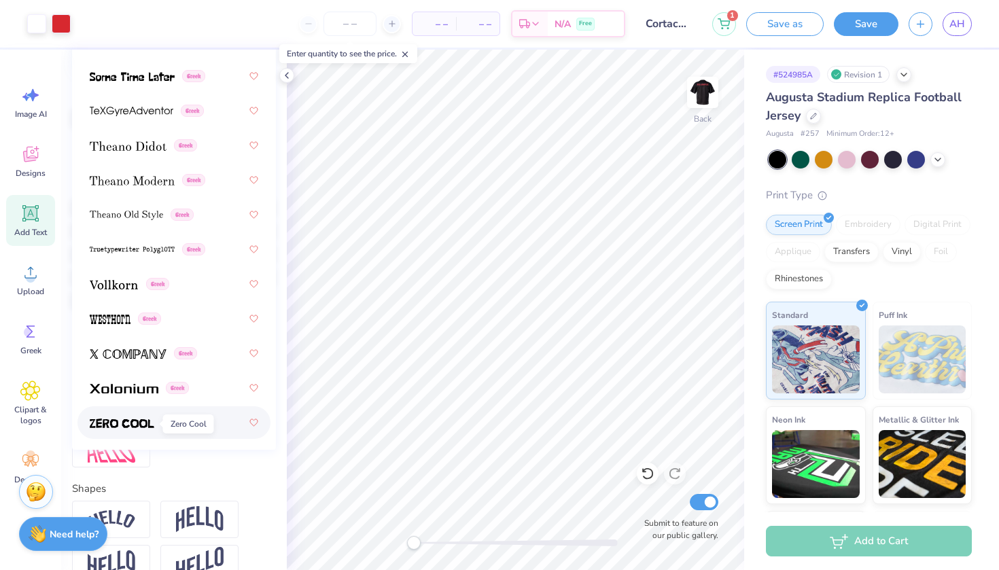
click at [143, 426] on img at bounding box center [122, 424] width 65 height 10
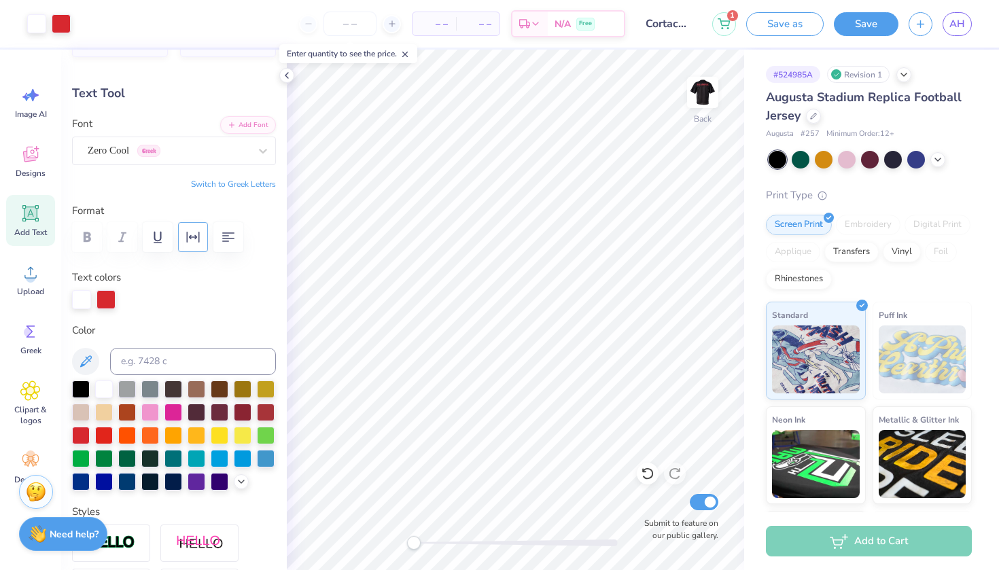
scroll to position [33, 0]
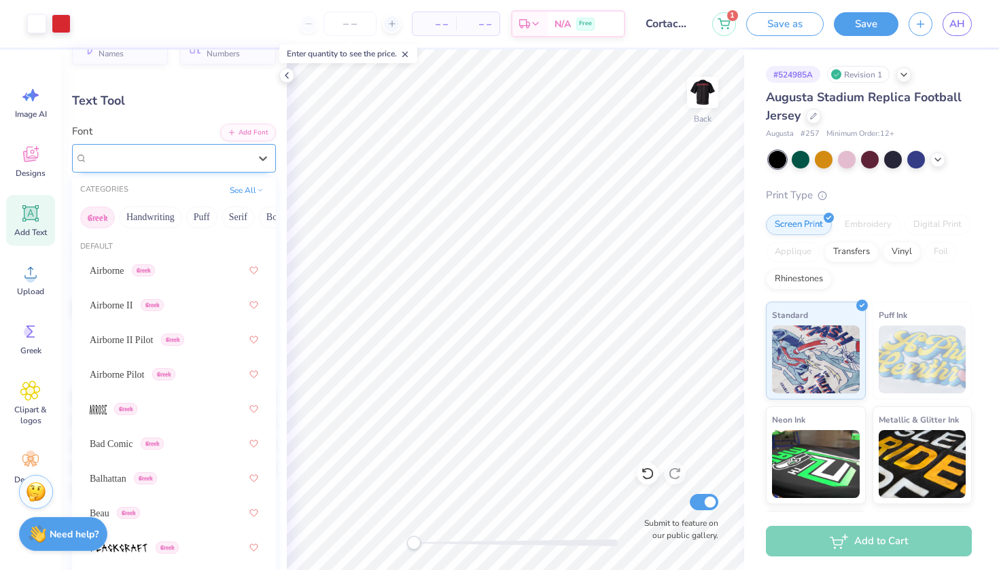
click at [187, 157] on div "Zero Cool Greek" at bounding box center [168, 157] width 164 height 21
click at [145, 377] on span "Airborne Pilot" at bounding box center [117, 375] width 55 height 14
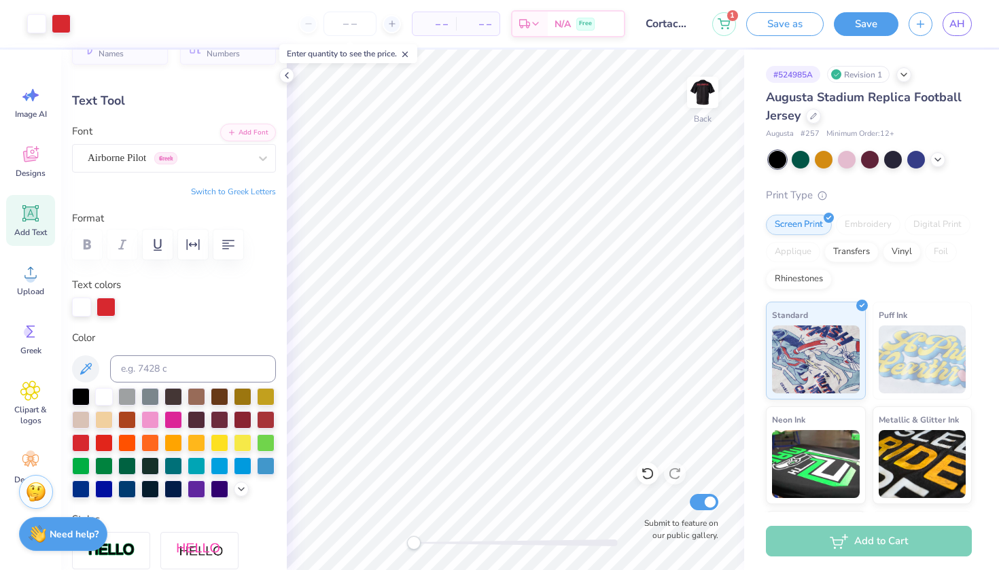
type input "14.52"
type input "1.02"
type input "1.80"
click at [104, 398] on div at bounding box center [104, 396] width 18 height 18
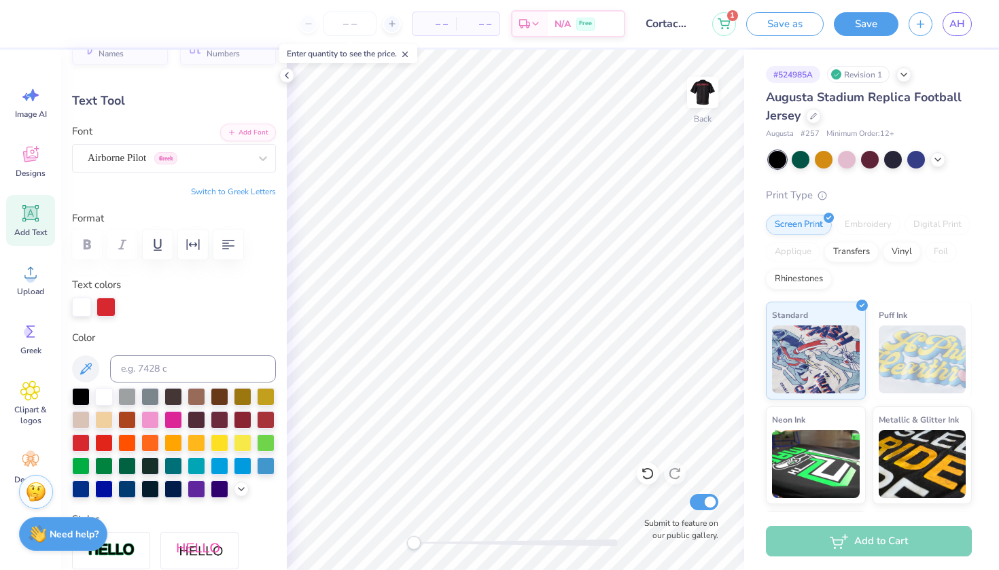
scroll to position [11, 5]
click at [211, 474] on div at bounding box center [220, 465] width 18 height 18
click at [109, 388] on div at bounding box center [104, 396] width 18 height 18
click at [90, 445] on div at bounding box center [81, 442] width 18 height 18
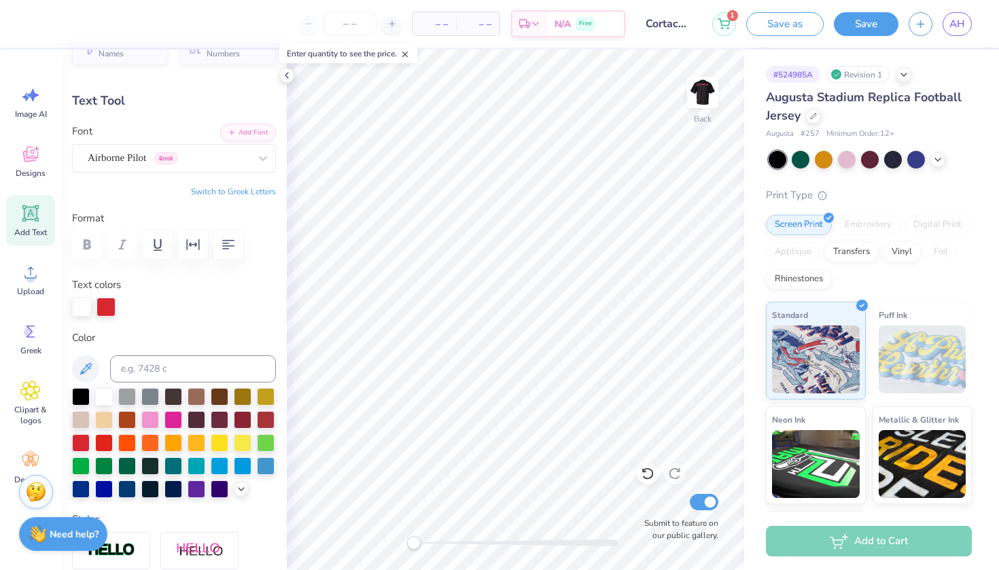
scroll to position [11, 3]
click at [113, 443] on div at bounding box center [104, 442] width 18 height 18
click at [90, 441] on div at bounding box center [81, 442] width 18 height 18
click at [28, 397] on icon at bounding box center [30, 391] width 20 height 20
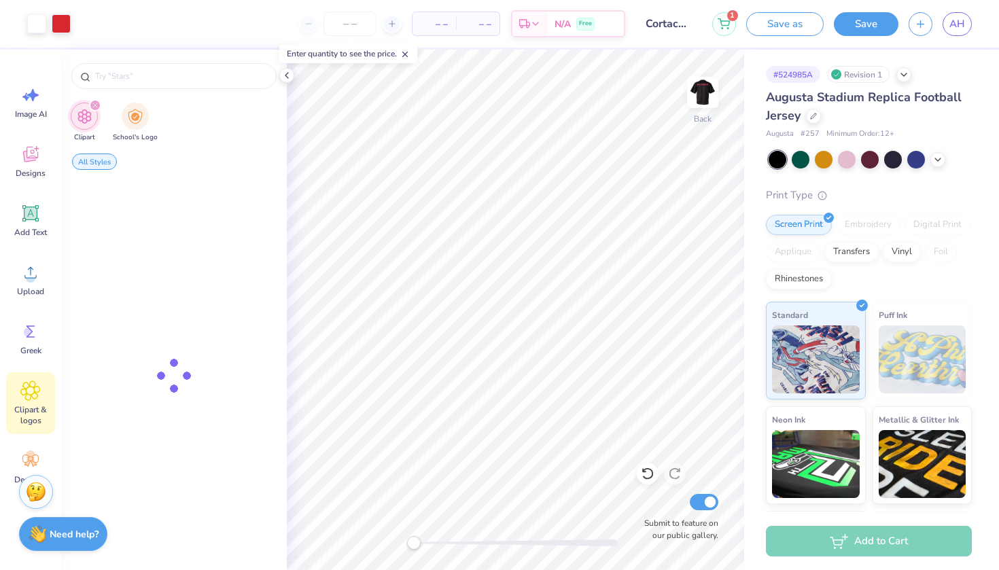
type input "football helmet"
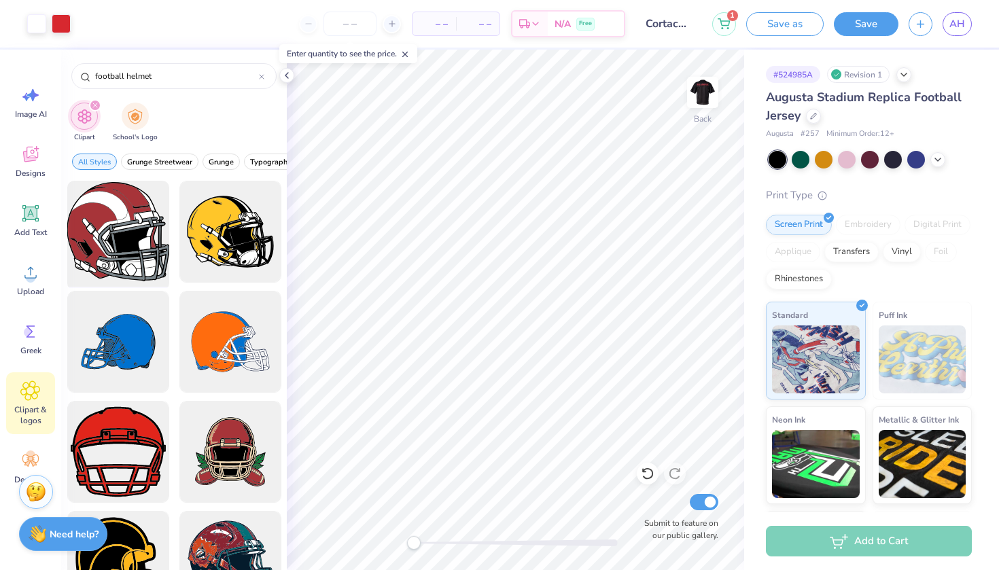
click at [119, 227] on div at bounding box center [118, 232] width 112 height 112
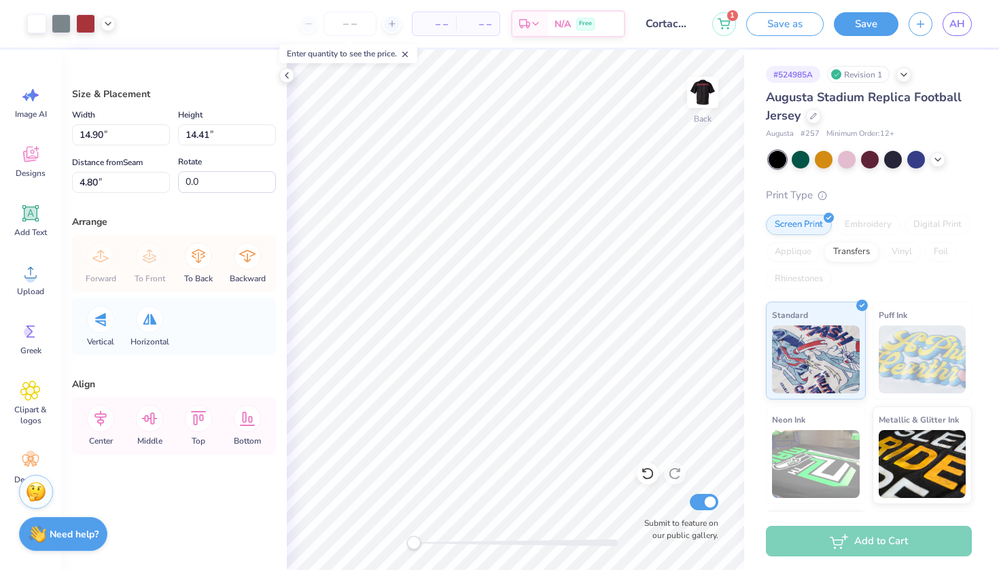
type input "5.95"
type input "5.76"
type input "5.56"
type input "5.38"
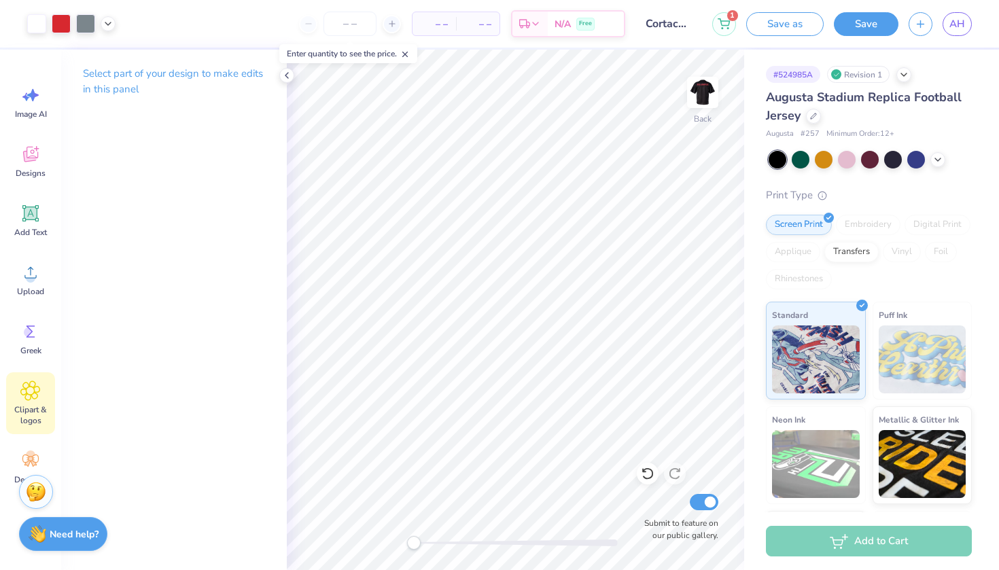
click at [27, 397] on icon at bounding box center [30, 391] width 20 height 20
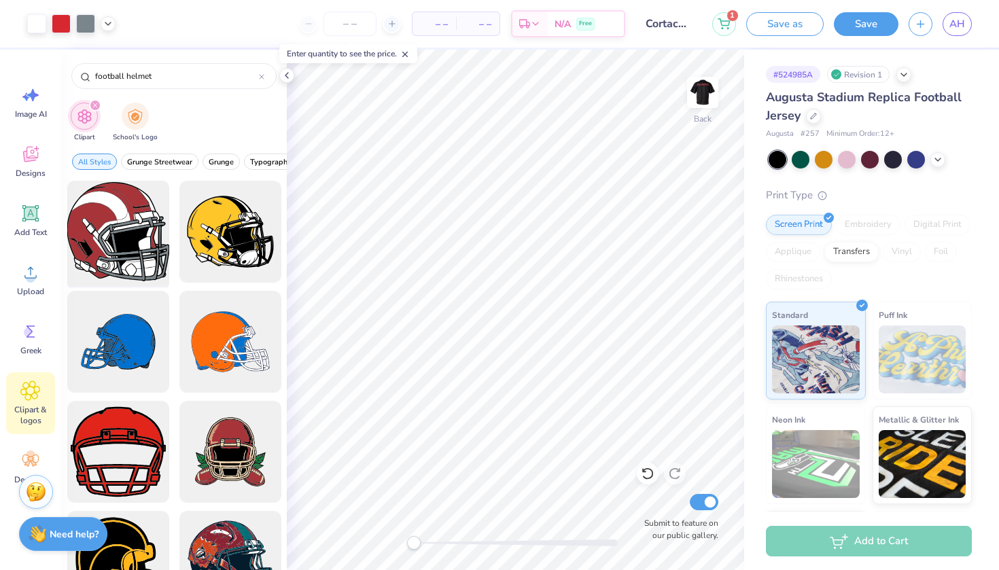
click at [137, 243] on div at bounding box center [118, 232] width 112 height 112
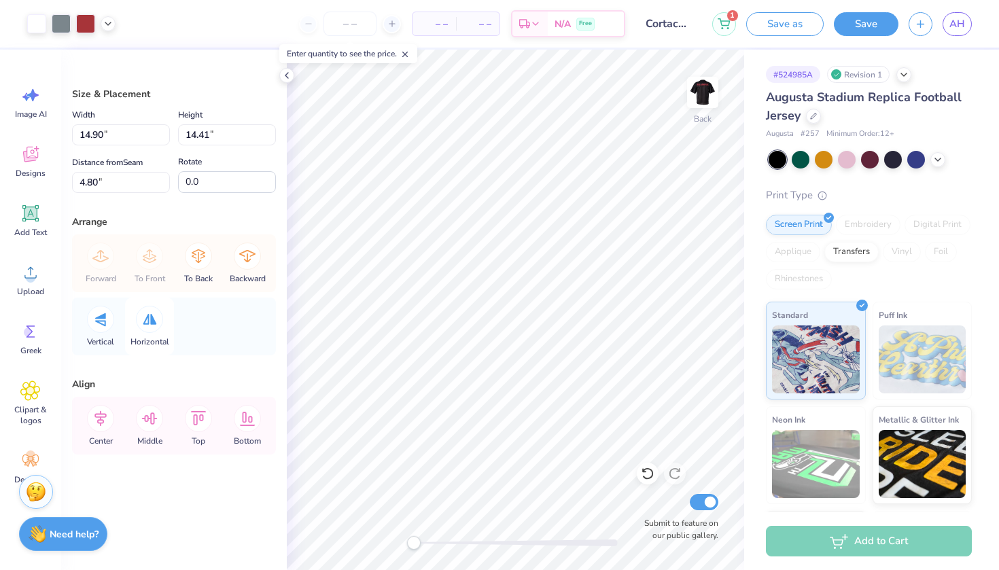
click at [154, 324] on icon at bounding box center [150, 319] width 14 height 11
type input "8.27"
type input "7.99"
type input "6.04"
type input "5.84"
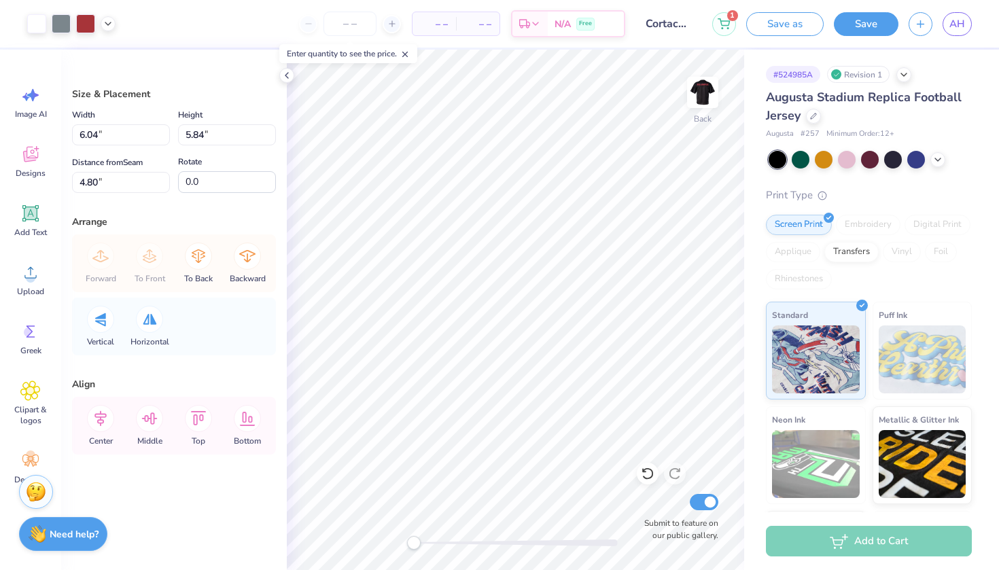
type input "5.60"
type input "5.41"
type input "4.42"
type input "5.56"
type input "5.38"
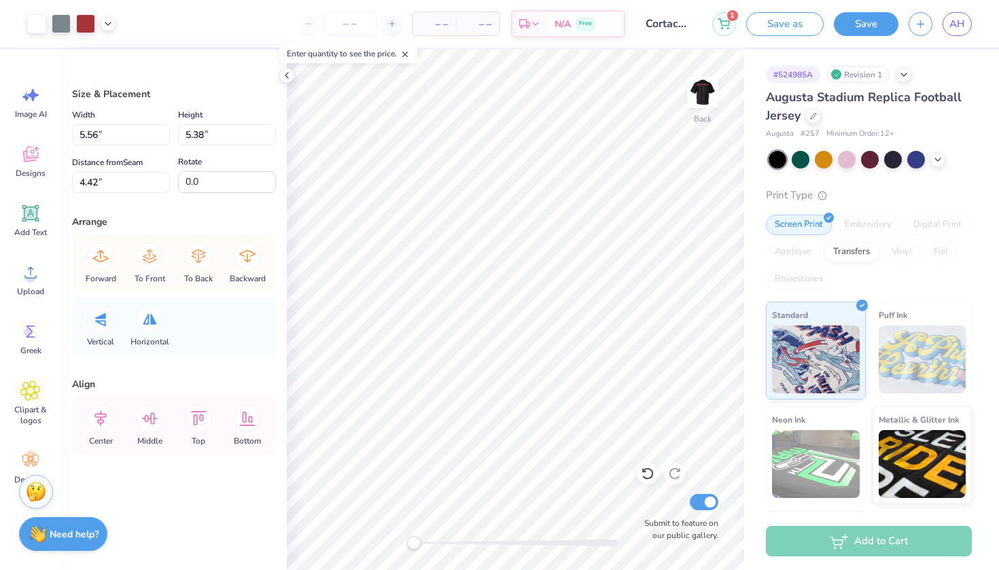
type input "5.60"
type input "5.41"
type input "5.60"
type input "5.41"
type input "4.38"
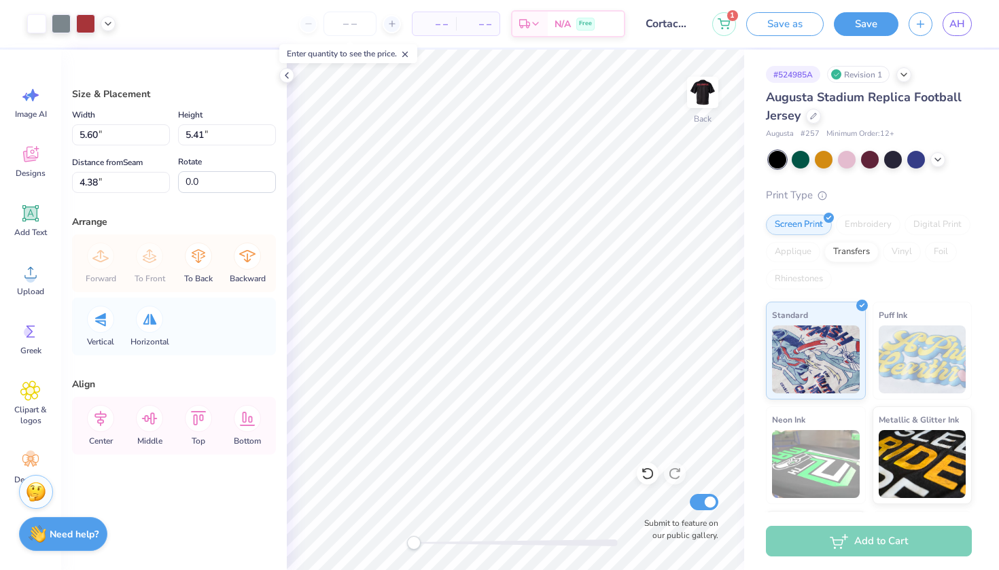
type input "5.56"
type input "5.38"
type input "4.42"
type input "5.63"
type input "5.44"
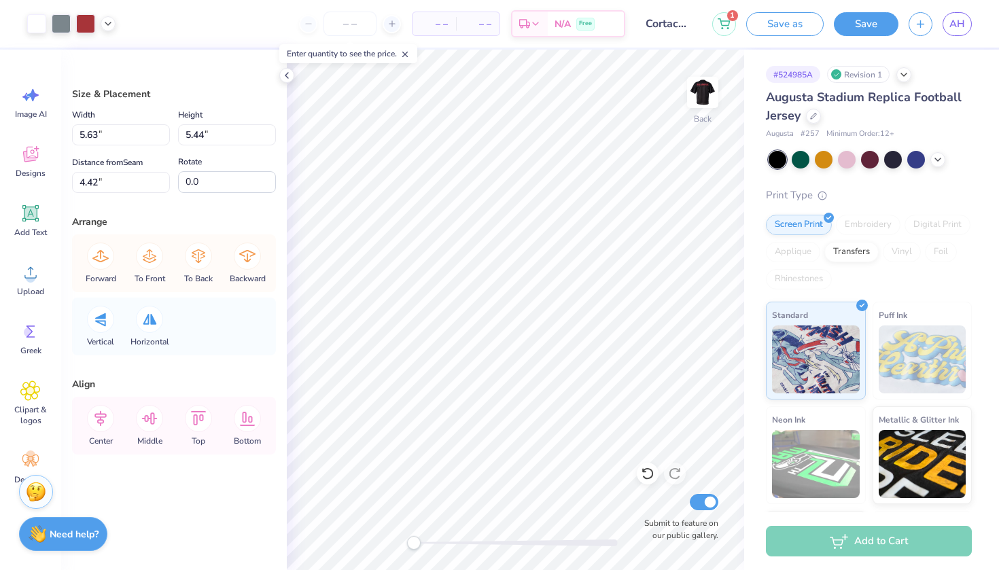
type input "5.60"
type input "5.42"
type input "4.39"
type input "5.42"
type input "4.39"
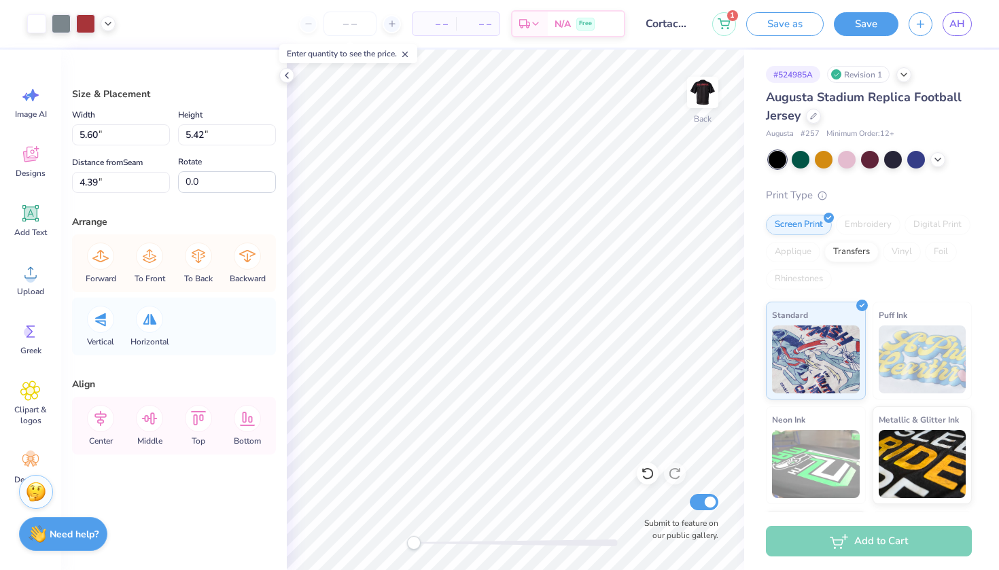
type input "5.41"
type input "4.38"
type input "5.42"
type input "4.39"
type input "5.42"
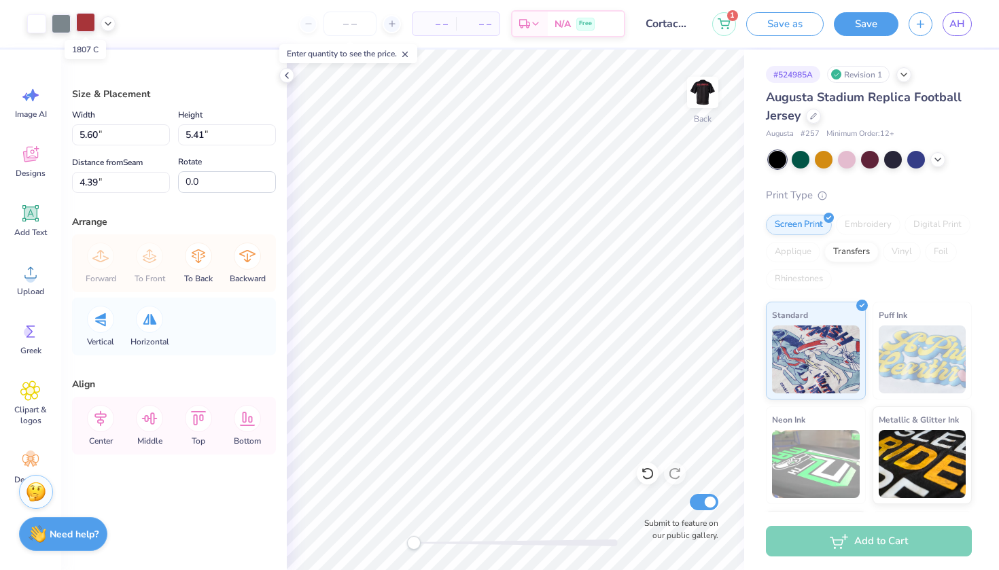
click at [81, 17] on div at bounding box center [85, 22] width 19 height 19
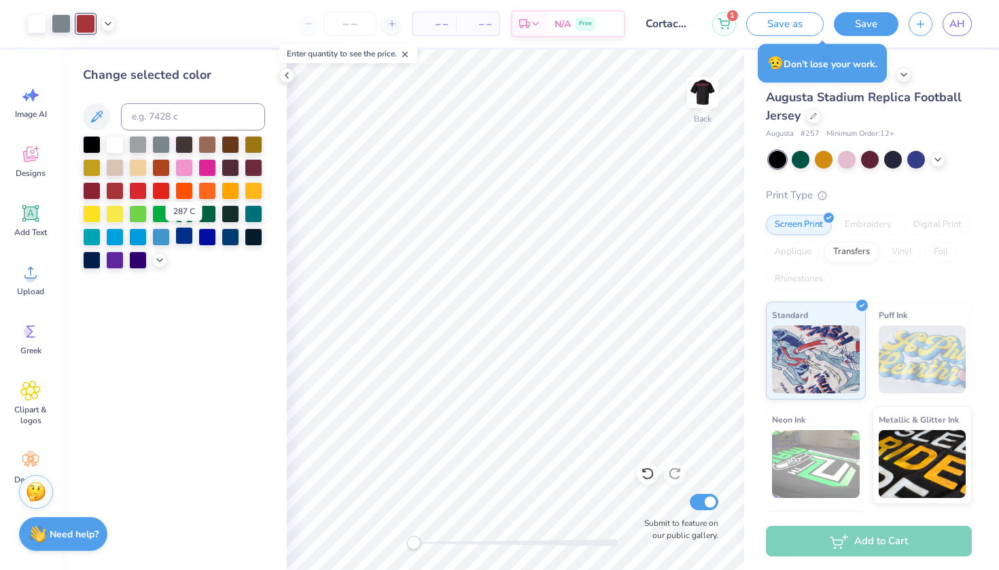
click at [186, 241] on div at bounding box center [184, 236] width 18 height 18
click at [206, 243] on div at bounding box center [207, 236] width 18 height 18
click at [235, 332] on div "Change selected color" at bounding box center [174, 310] width 226 height 521
click at [139, 264] on div at bounding box center [138, 259] width 18 height 18
click at [206, 237] on div at bounding box center [207, 236] width 18 height 18
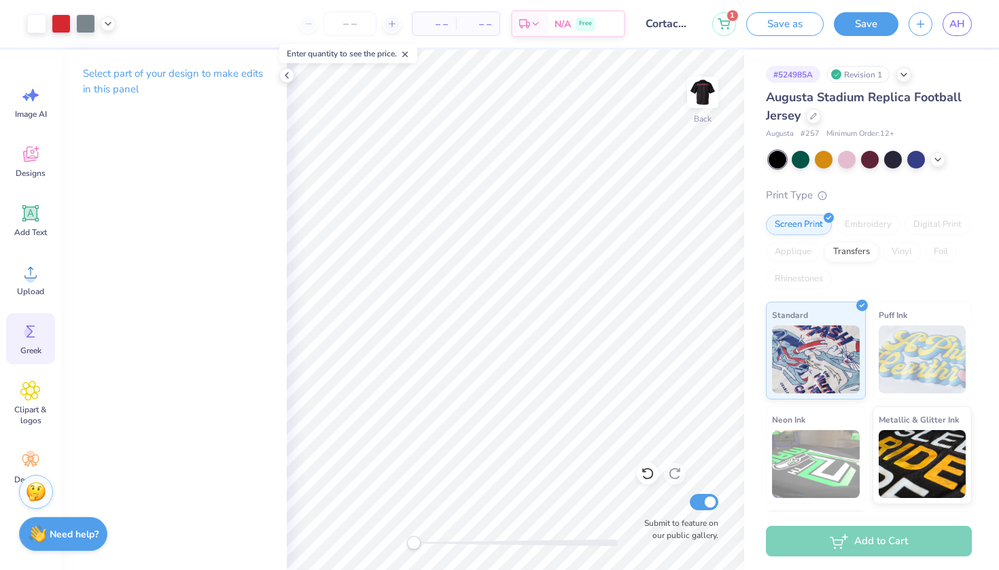
click at [21, 337] on icon at bounding box center [30, 331] width 20 height 20
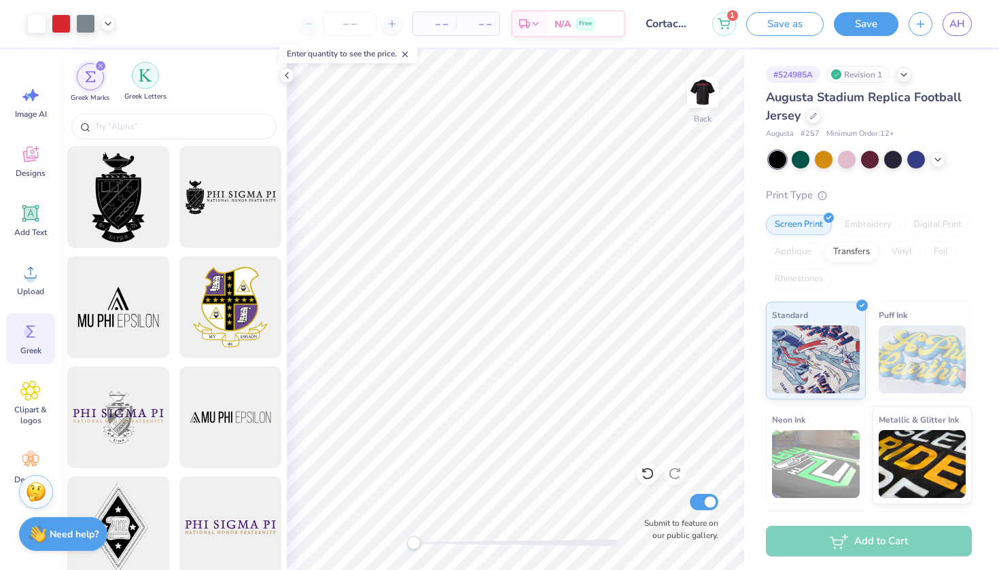
click at [150, 77] on img "filter for Greek Letters" at bounding box center [146, 76] width 14 height 14
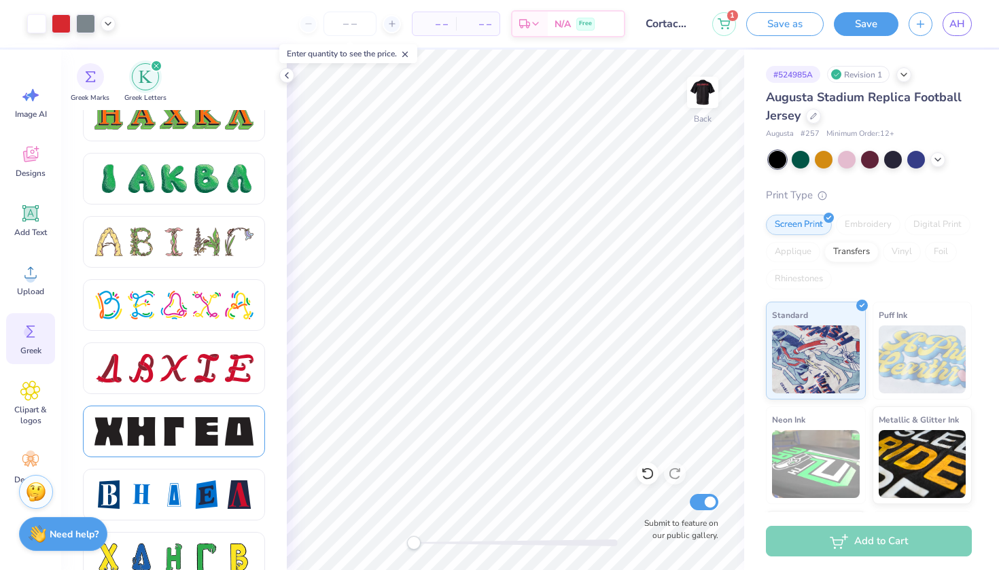
scroll to position [1603, 0]
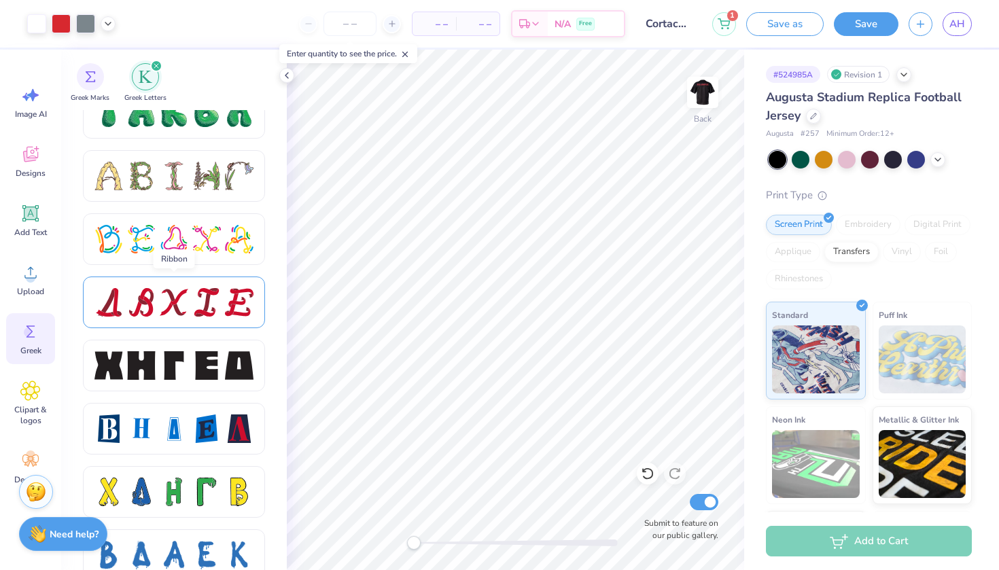
click at [175, 294] on div at bounding box center [174, 302] width 29 height 29
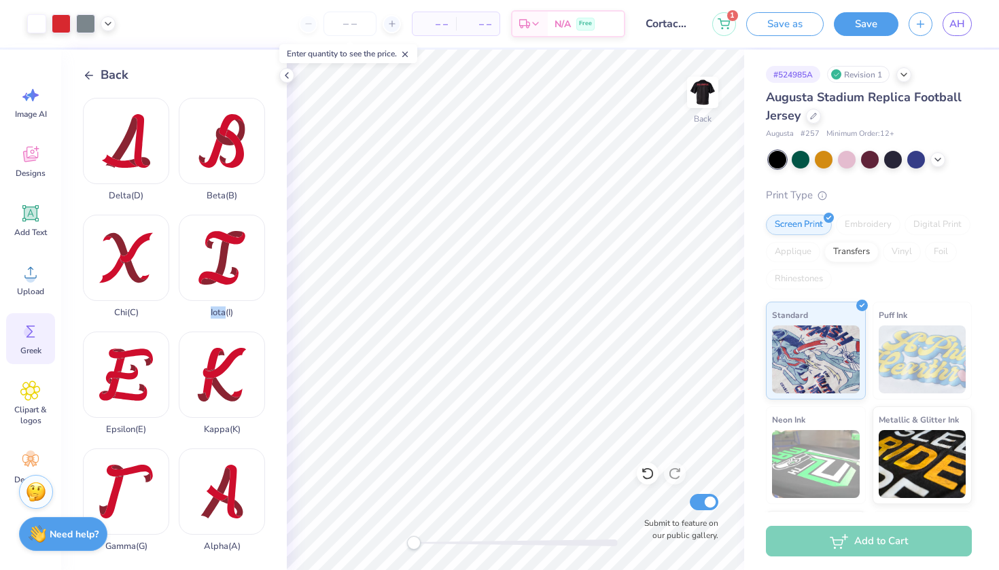
click at [179, 294] on div "Iota ( I )" at bounding box center [222, 266] width 86 height 103
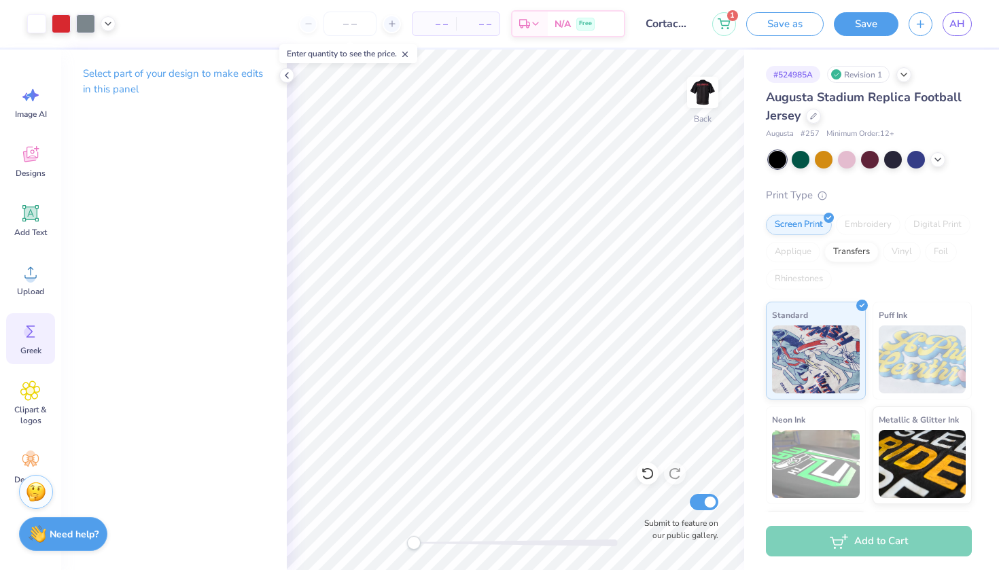
click at [29, 338] on icon at bounding box center [30, 331] width 20 height 20
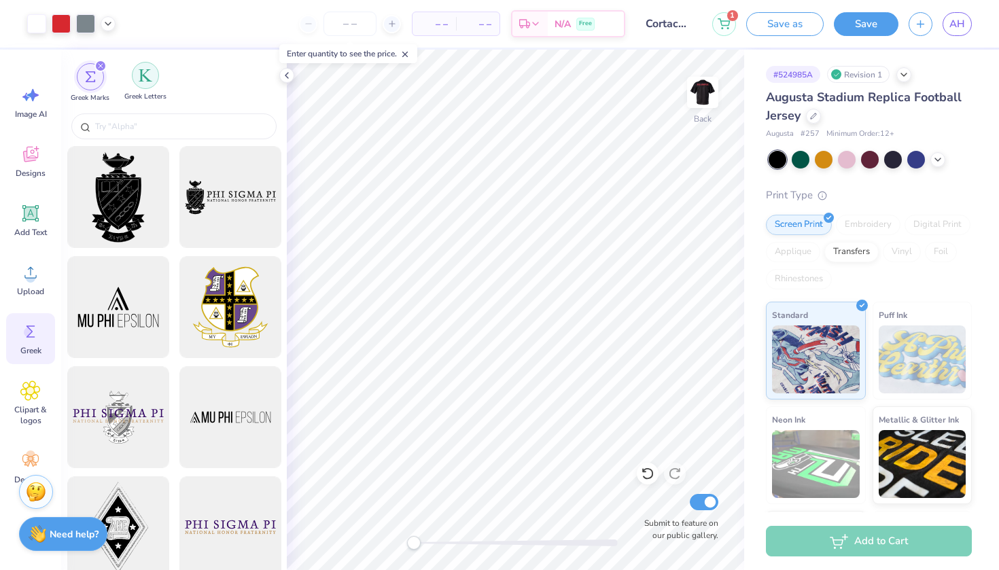
click at [143, 81] on img "filter for Greek Letters" at bounding box center [146, 76] width 14 height 14
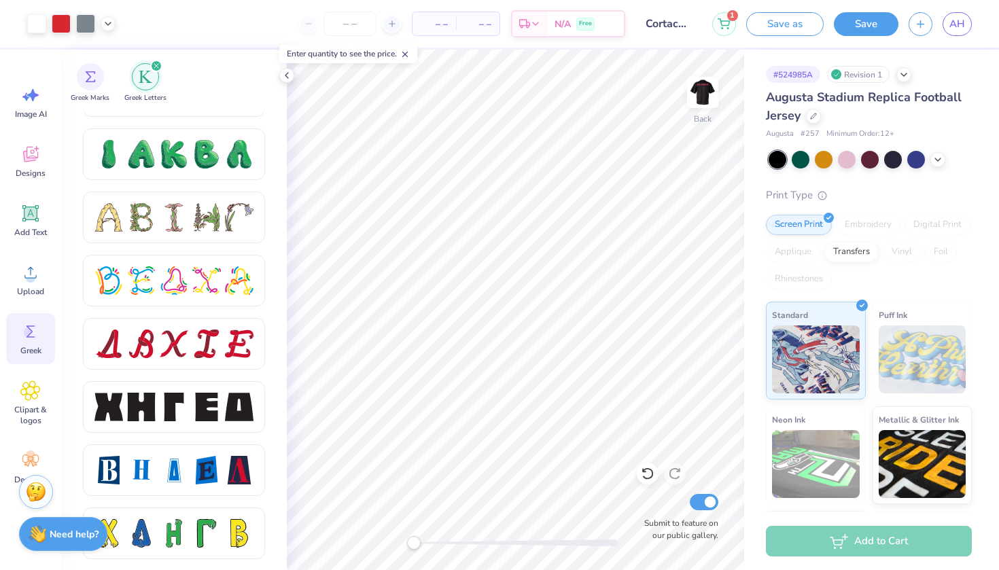
scroll to position [1544, 0]
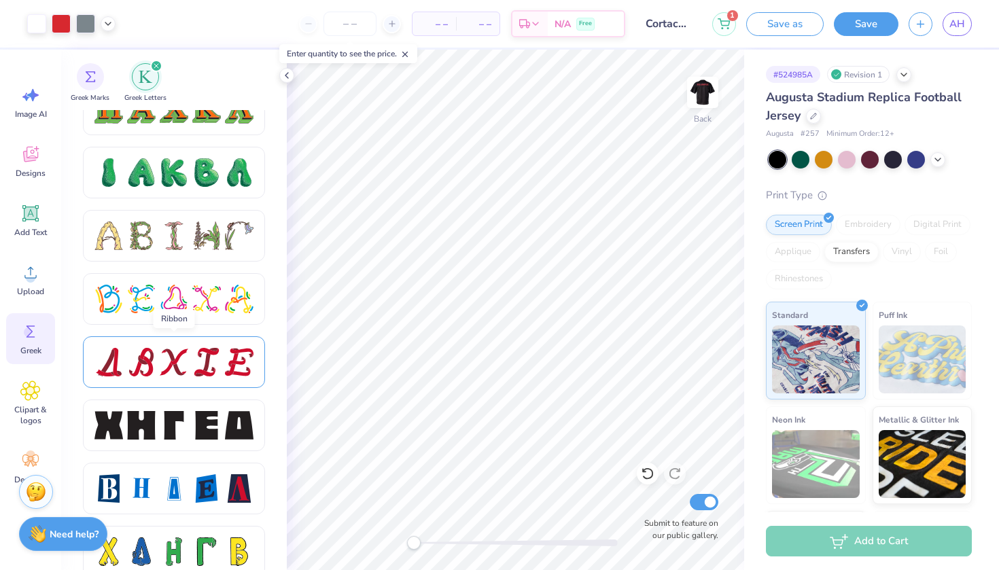
click at [179, 359] on div at bounding box center [174, 362] width 29 height 29
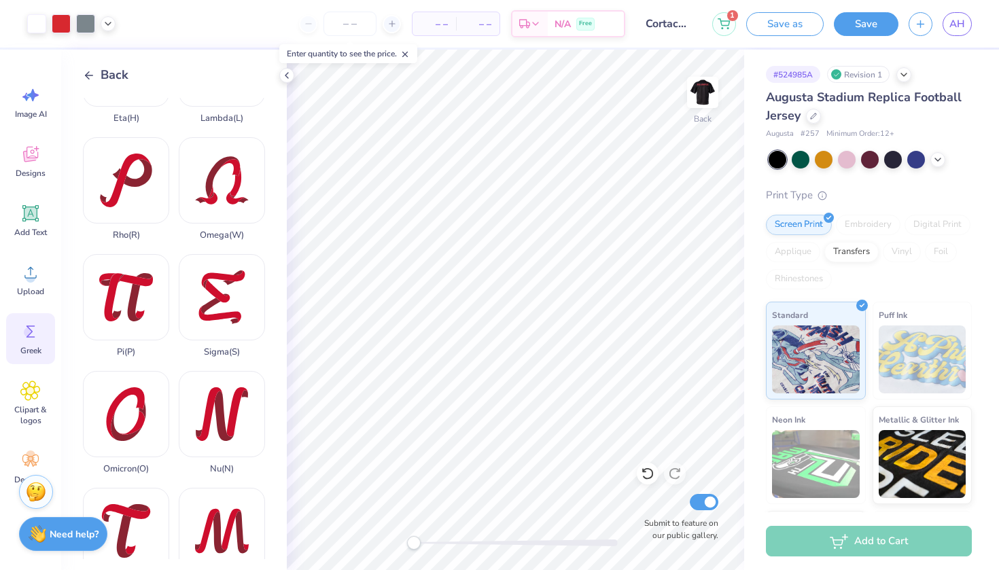
scroll to position [546, 0]
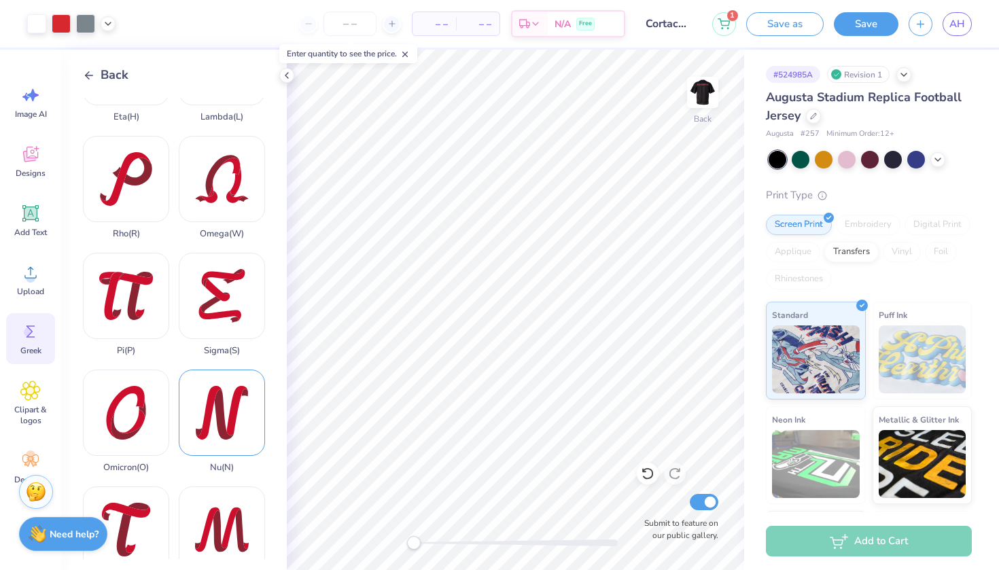
click at [222, 370] on div "Nu ( N )" at bounding box center [222, 421] width 86 height 103
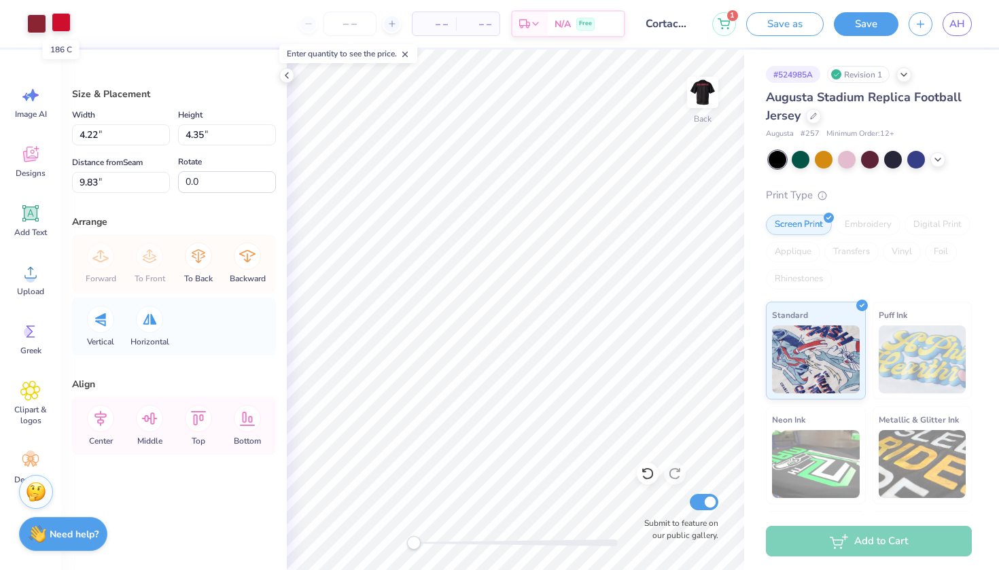
click at [63, 22] on div at bounding box center [61, 22] width 19 height 19
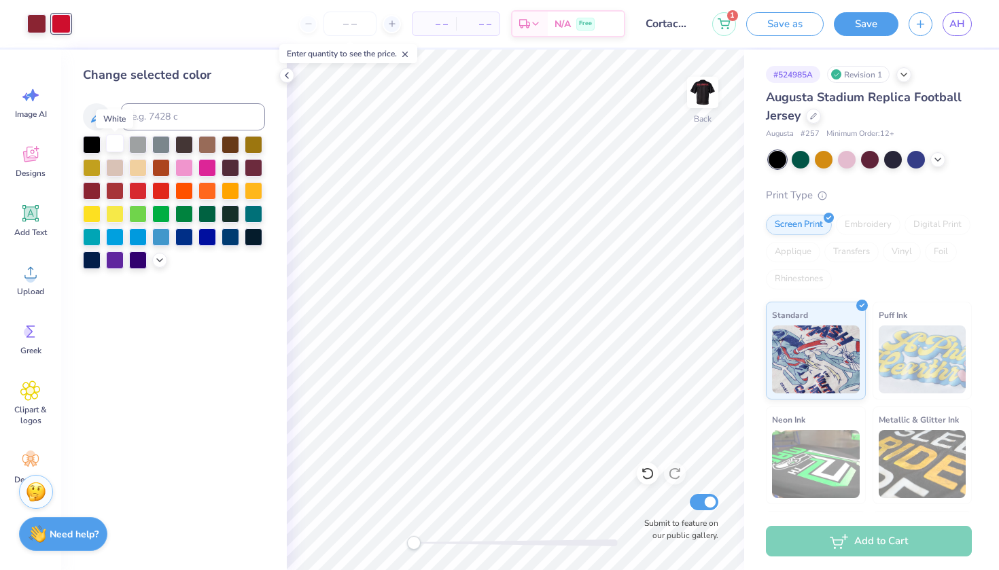
click at [111, 144] on div at bounding box center [115, 144] width 18 height 18
click at [35, 27] on div at bounding box center [36, 22] width 19 height 19
click at [139, 192] on div at bounding box center [138, 190] width 18 height 18
click at [210, 241] on div at bounding box center [207, 236] width 18 height 18
click at [140, 144] on div at bounding box center [138, 144] width 18 height 18
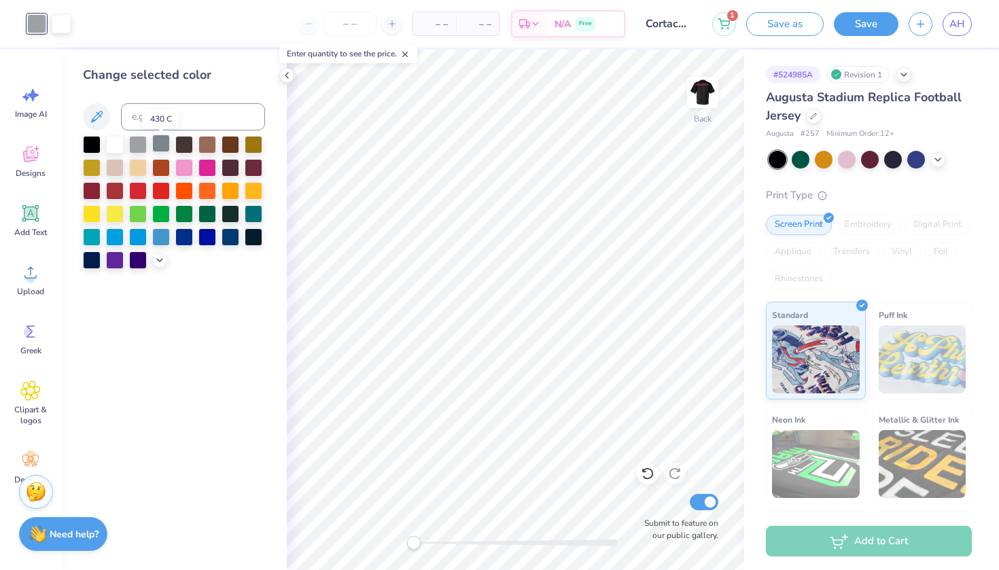
click at [162, 145] on div at bounding box center [161, 144] width 18 height 18
click at [186, 145] on div at bounding box center [184, 144] width 18 height 18
click at [158, 143] on div at bounding box center [161, 144] width 18 height 18
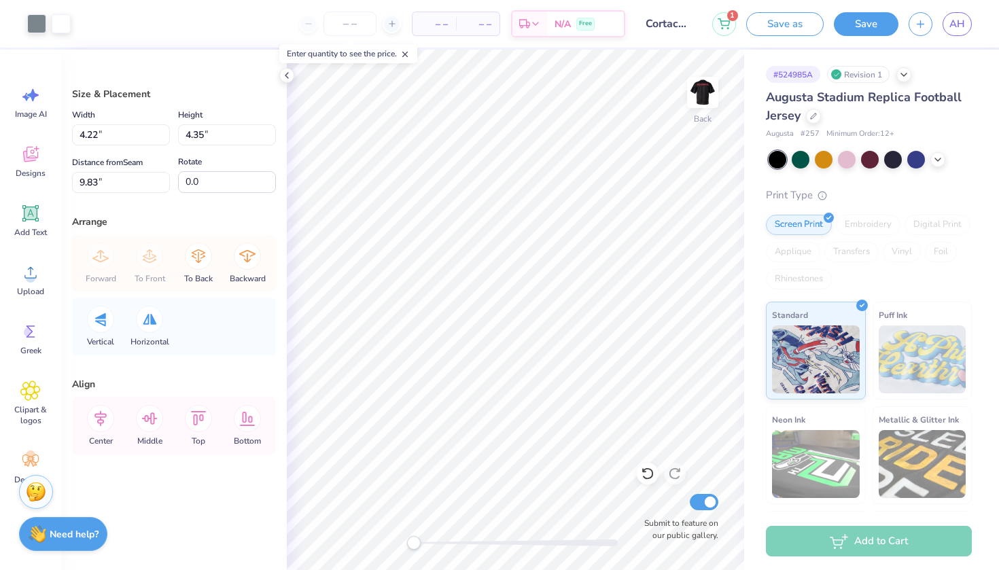
type input "-6.4"
type input "1.27"
type input "1.53"
type input "9.94"
type input "5.60"
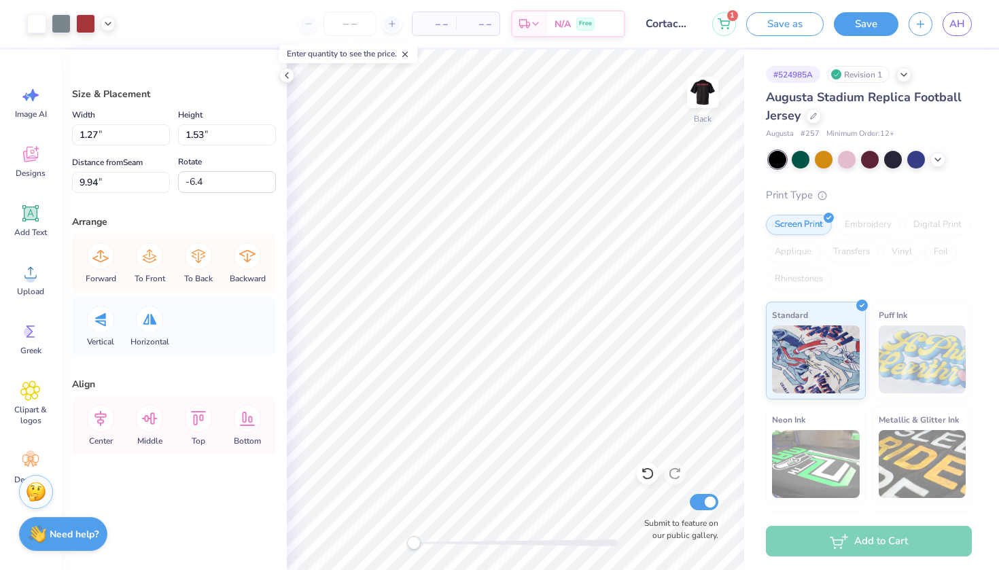
type input "5.42"
type input "4.39"
type input "0.0"
click at [63, 21] on div at bounding box center [61, 22] width 19 height 19
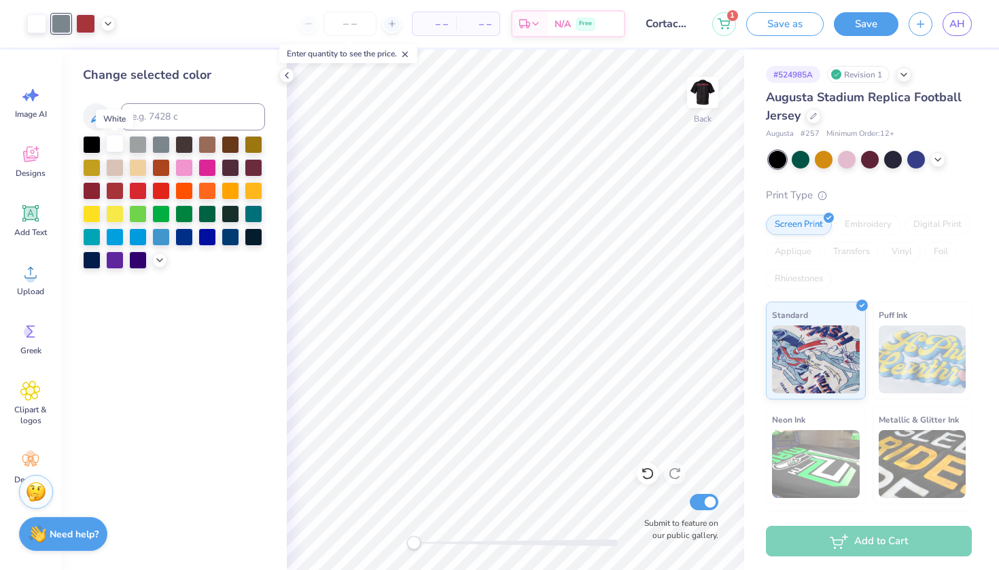
click at [118, 150] on div at bounding box center [115, 144] width 18 height 18
click at [87, 23] on div at bounding box center [85, 22] width 19 height 19
click at [58, 20] on div at bounding box center [61, 22] width 19 height 19
click at [137, 190] on div at bounding box center [138, 190] width 18 height 18
click at [160, 194] on div at bounding box center [161, 190] width 18 height 18
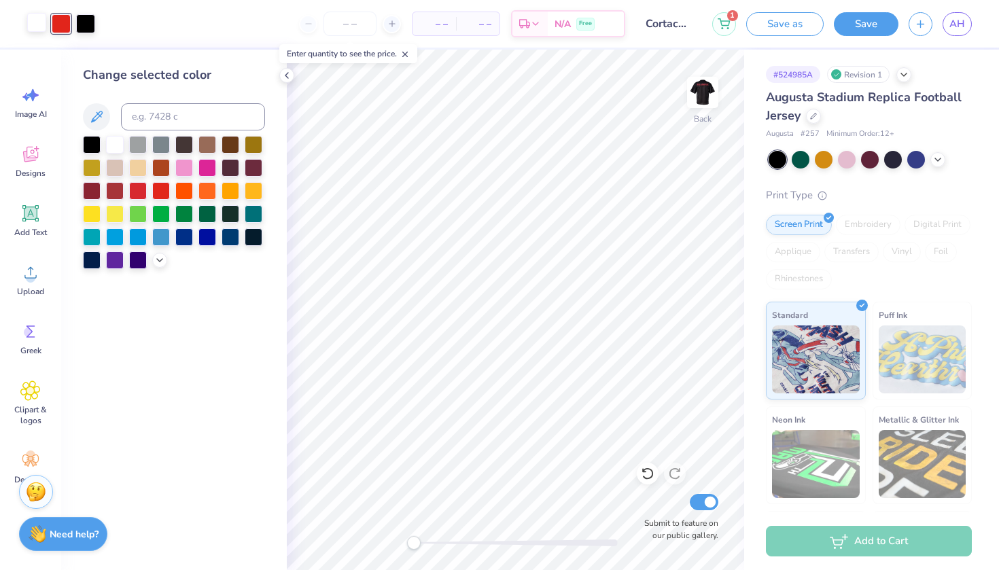
click at [37, 23] on div at bounding box center [36, 22] width 19 height 19
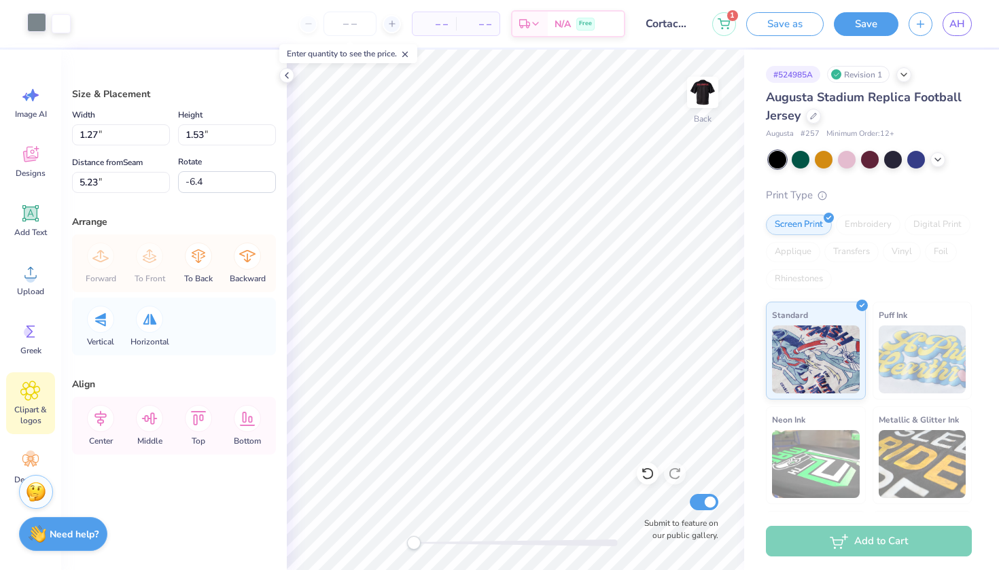
click at [30, 385] on icon at bounding box center [30, 390] width 19 height 19
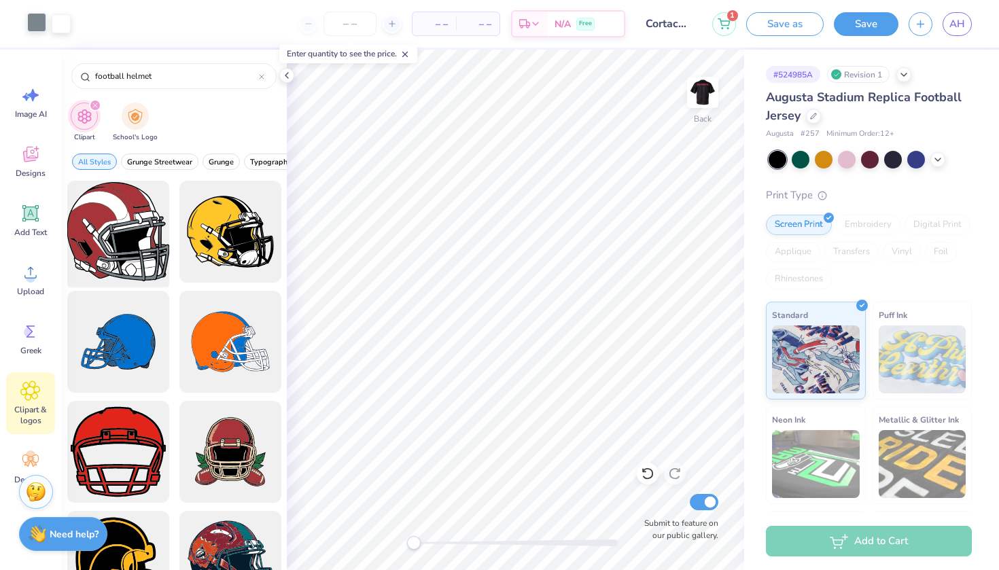
click at [126, 218] on div at bounding box center [118, 232] width 112 height 112
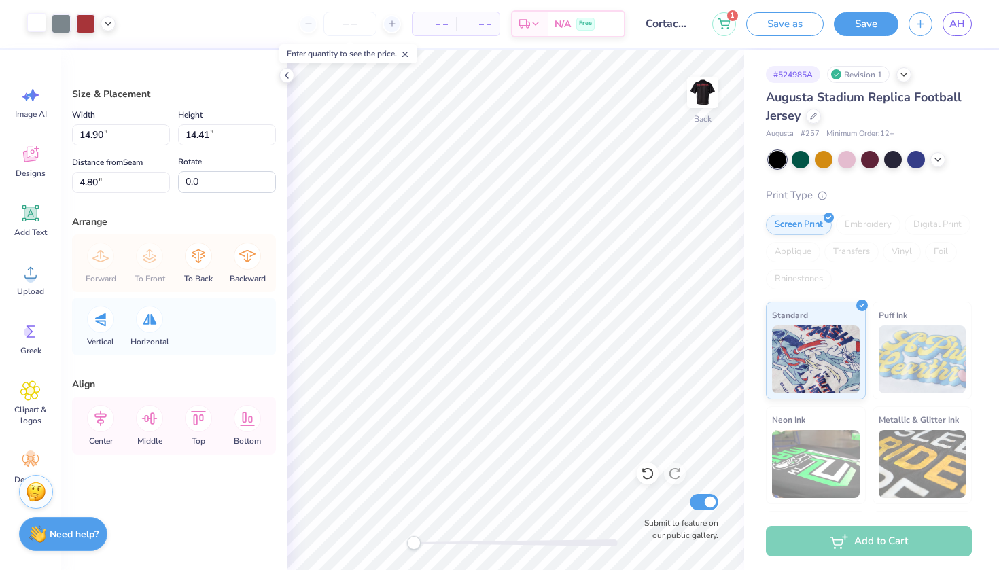
type input "8.48"
type input "8.20"
type input "5.60"
type input "5.41"
type input "4.39"
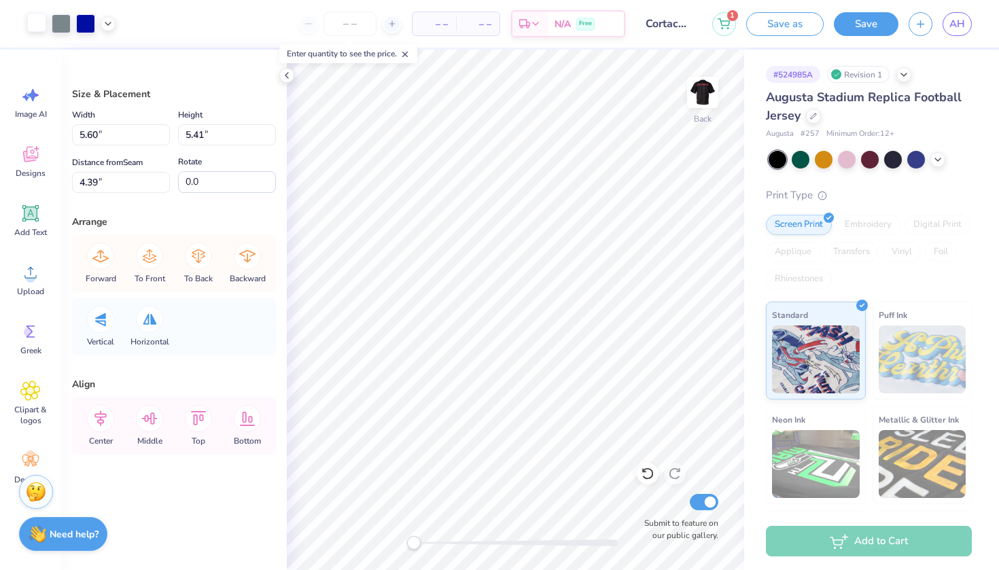
type input "6.43"
type input "6.22"
type input "4.80"
type input "5.61"
type input "5.42"
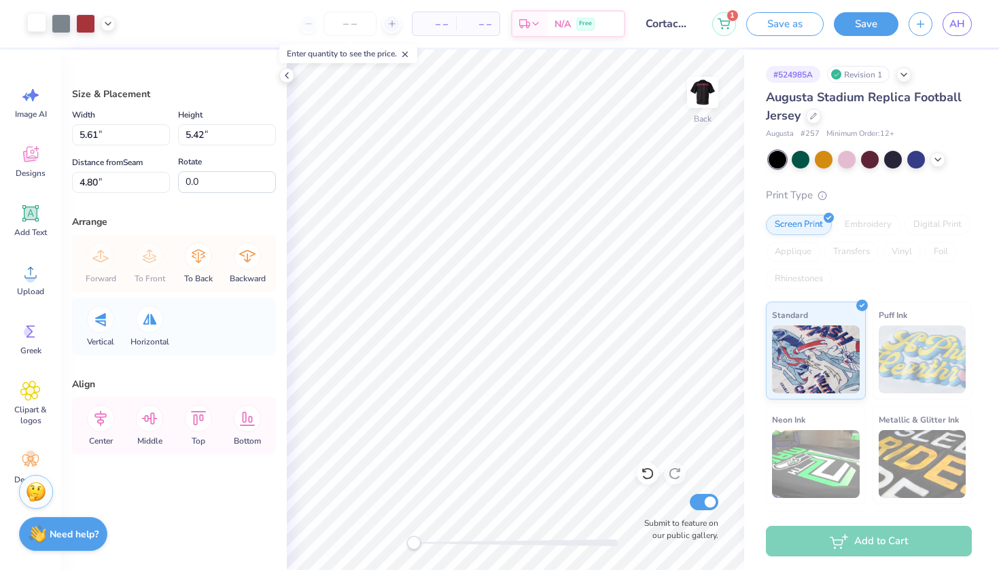
type input "5.60"
type input "5.41"
type input "4.39"
type input "5.61"
type input "5.42"
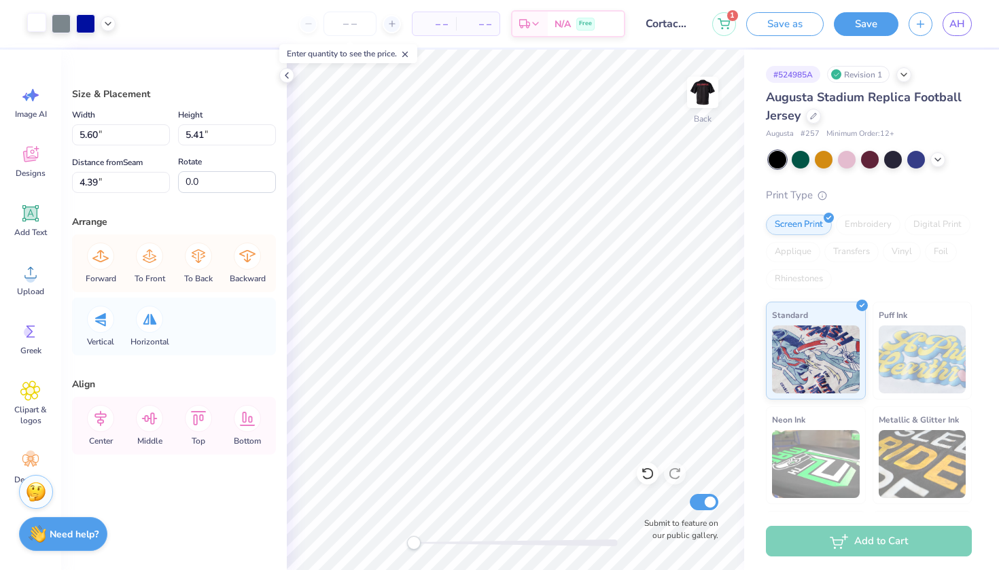
type input "4.38"
click at [39, 24] on div at bounding box center [36, 22] width 19 height 19
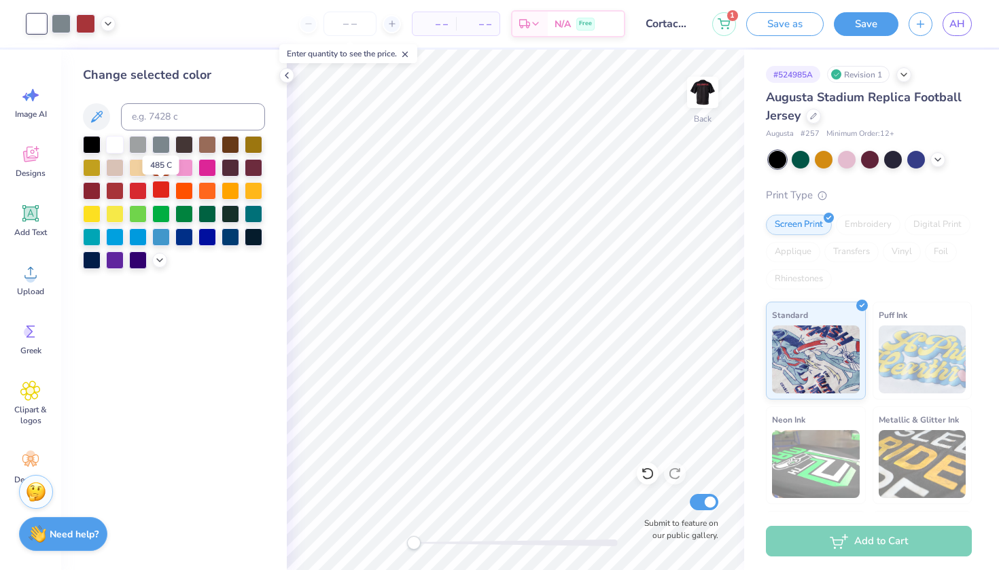
click at [160, 192] on div at bounding box center [161, 190] width 18 height 18
click at [85, 29] on div at bounding box center [85, 22] width 19 height 19
click at [117, 147] on div at bounding box center [115, 144] width 18 height 18
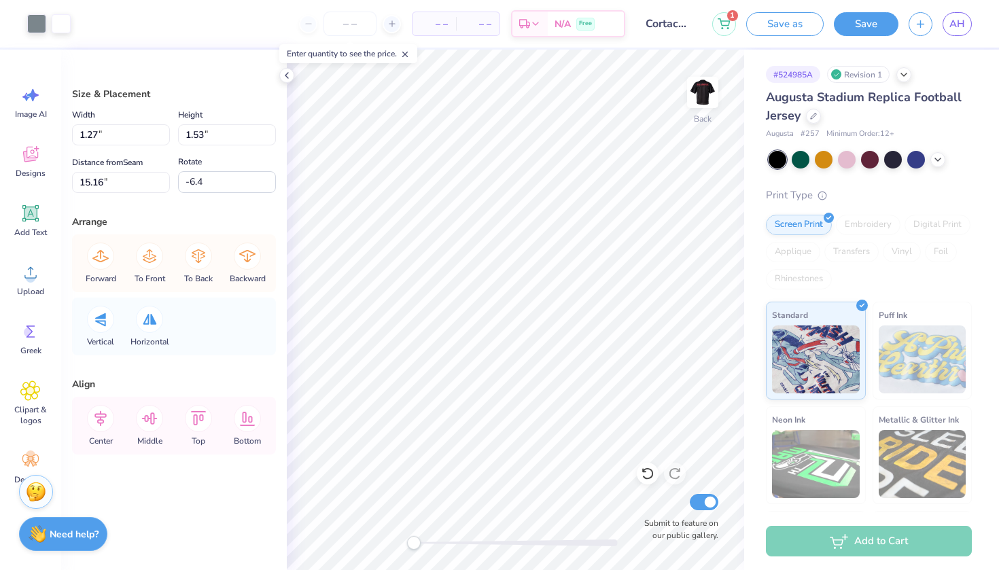
type input "1.00"
type input "1.20"
type input "15.19"
type input "5.61"
type input "5.42"
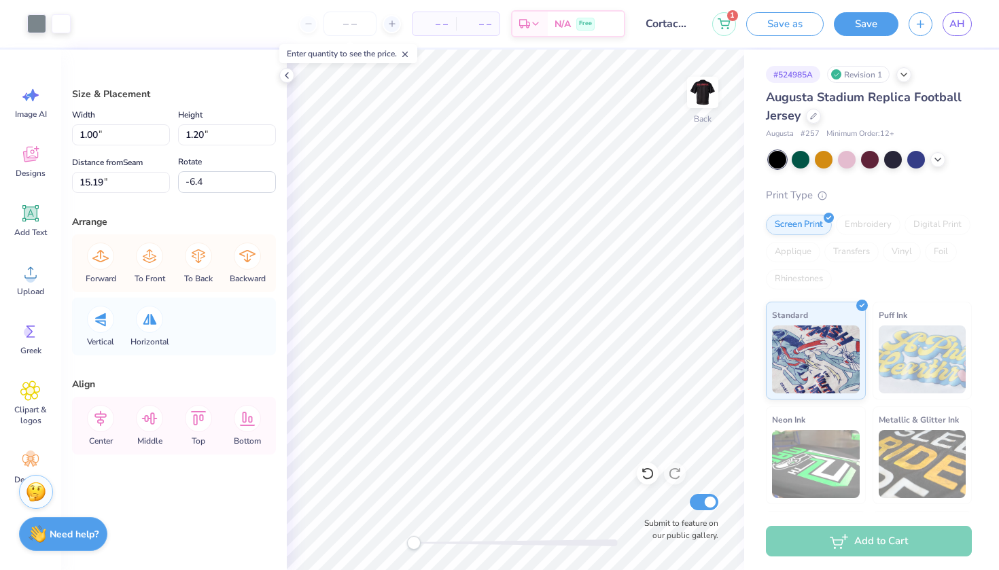
type input "4.38"
type input "0.0"
type input "5.61"
type input "5.42"
type input "4.38"
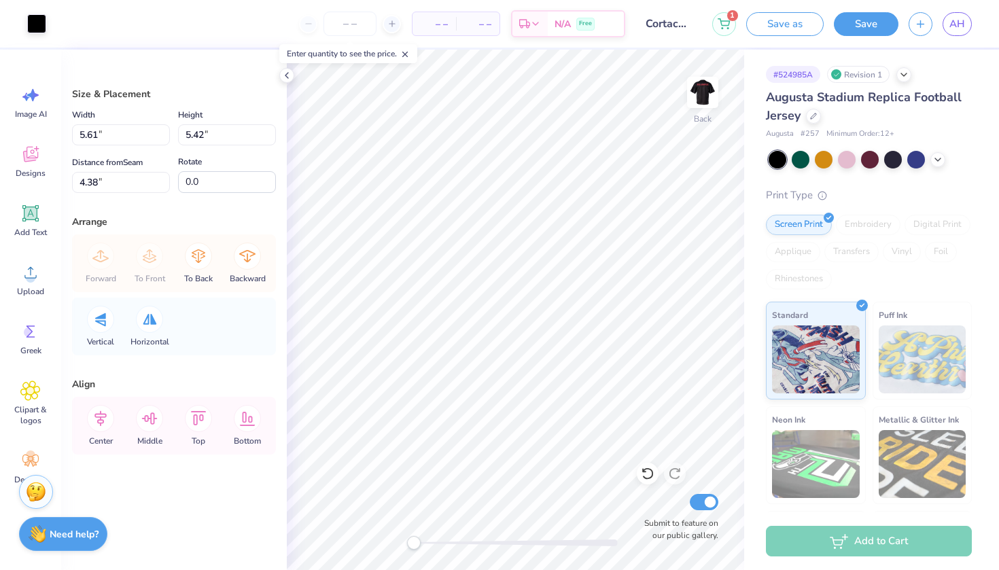
type input "4.84"
type input "5.17"
click at [653, 472] on icon at bounding box center [648, 474] width 12 height 12
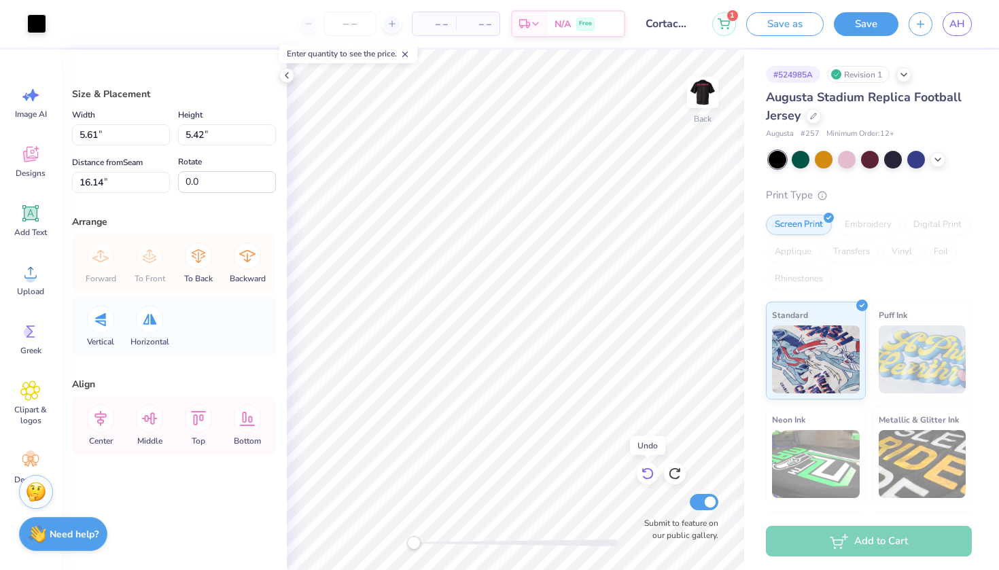
click at [650, 472] on icon at bounding box center [648, 474] width 14 height 14
type input "4.38"
click at [25, 343] on div "Greek" at bounding box center [30, 338] width 49 height 51
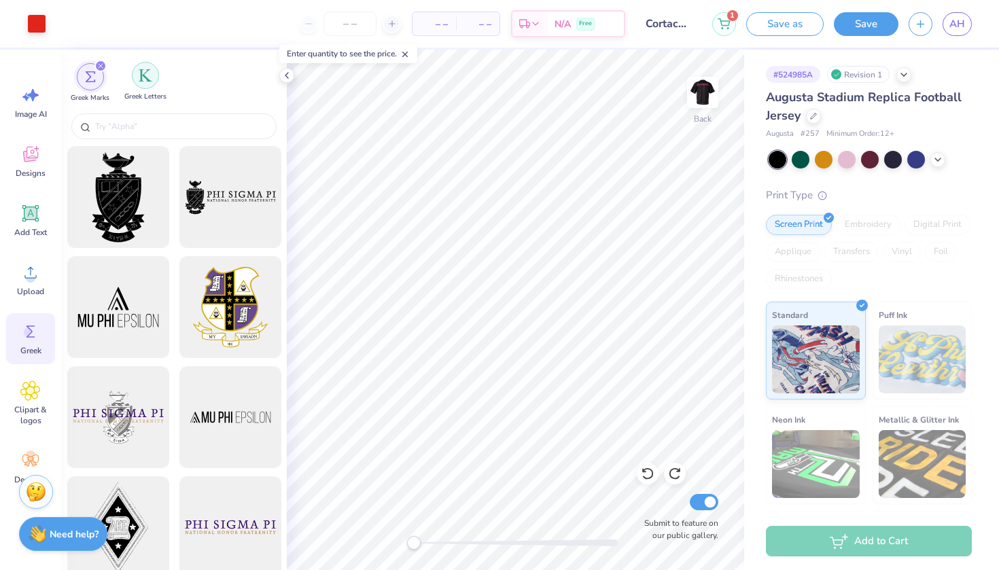
click at [150, 75] on img "filter for Greek Letters" at bounding box center [146, 76] width 14 height 14
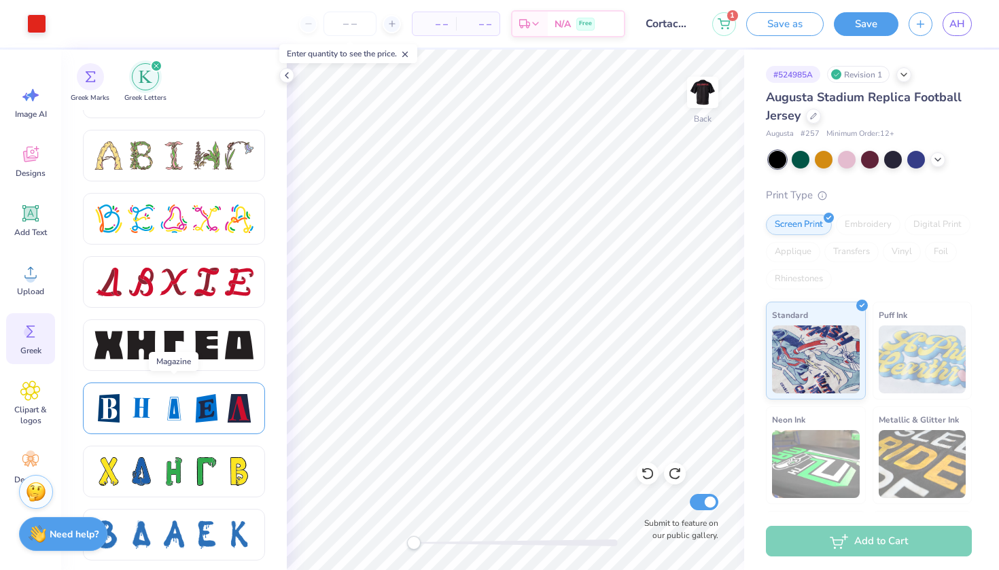
scroll to position [1627, 0]
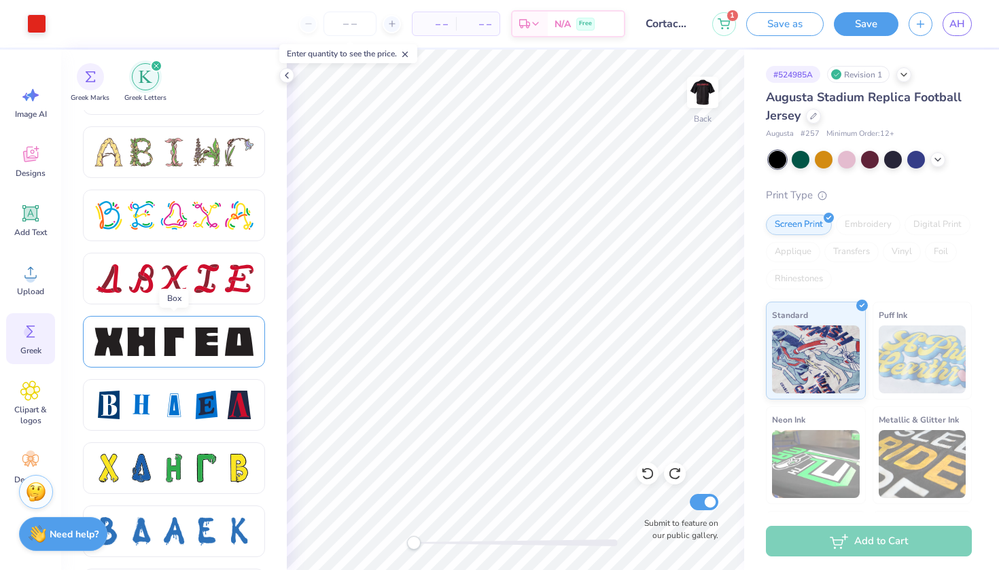
click at [201, 346] on div at bounding box center [206, 342] width 29 height 29
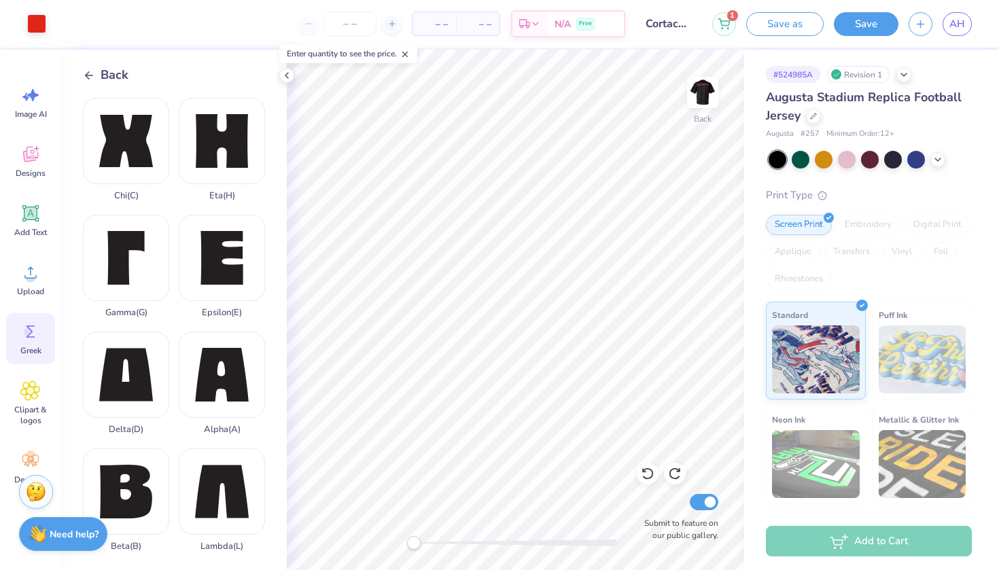
click at [90, 73] on icon at bounding box center [89, 75] width 12 height 12
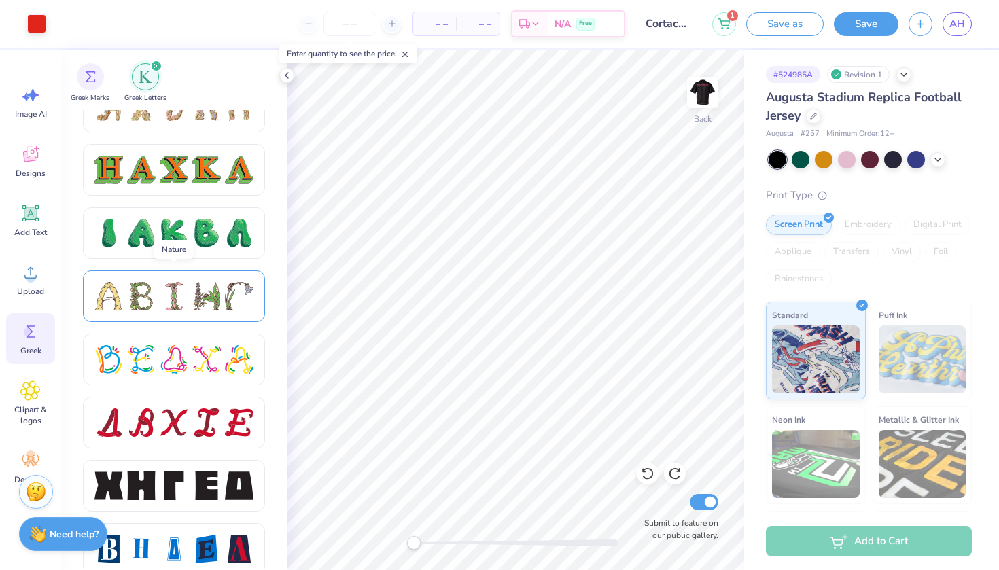
scroll to position [1487, 0]
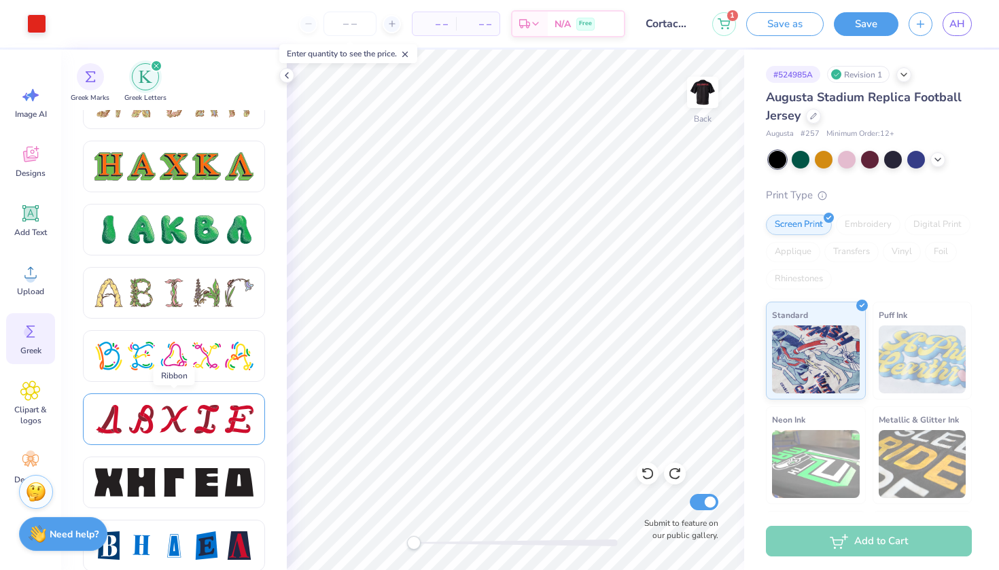
click at [158, 423] on div at bounding box center [173, 419] width 159 height 29
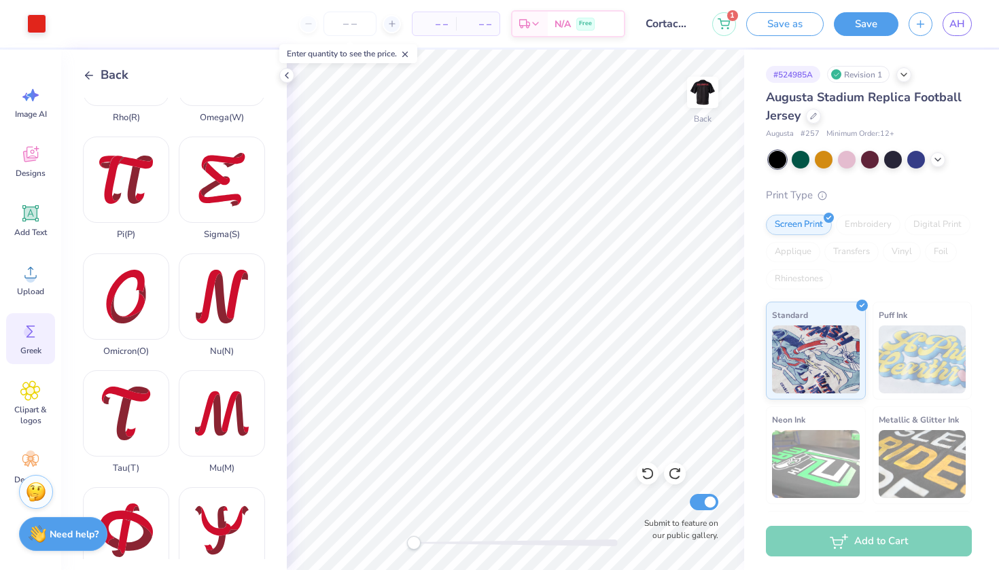
scroll to position [662, 0]
click at [218, 254] on div "Nu ( N )" at bounding box center [222, 305] width 86 height 103
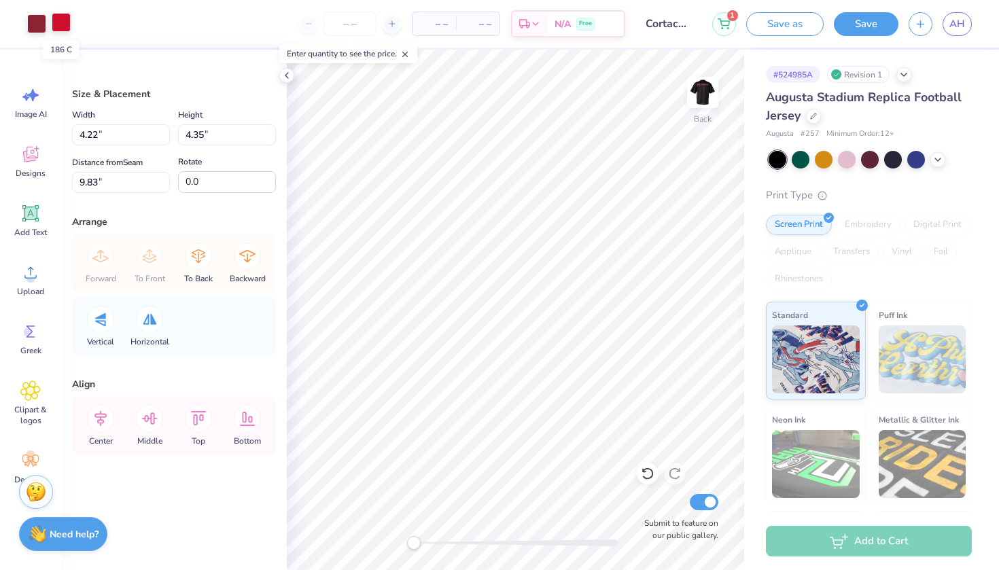
click at [57, 24] on div at bounding box center [61, 22] width 19 height 19
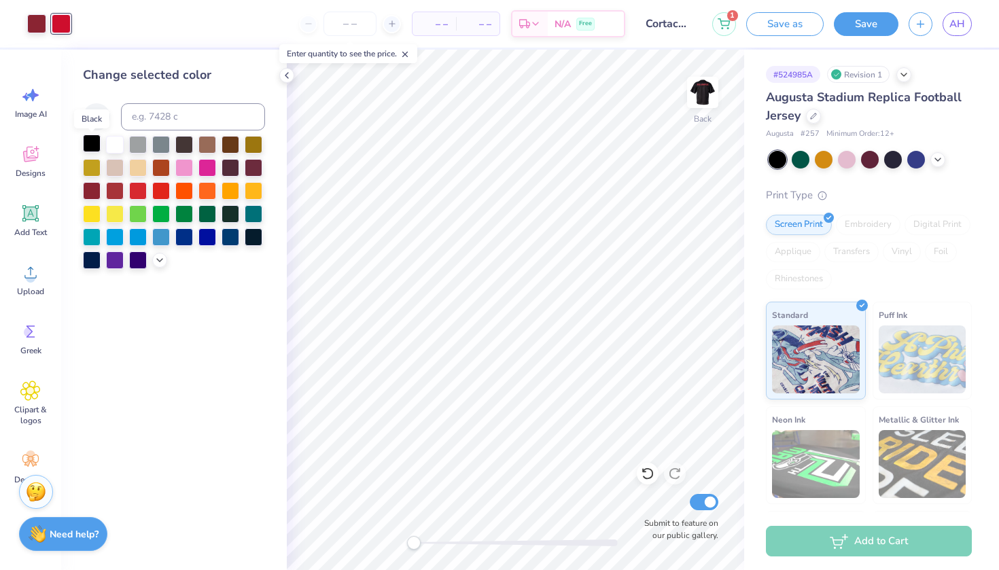
click at [91, 139] on div at bounding box center [92, 144] width 18 height 18
click at [36, 20] on div at bounding box center [36, 22] width 19 height 19
click at [164, 145] on div at bounding box center [161, 144] width 18 height 18
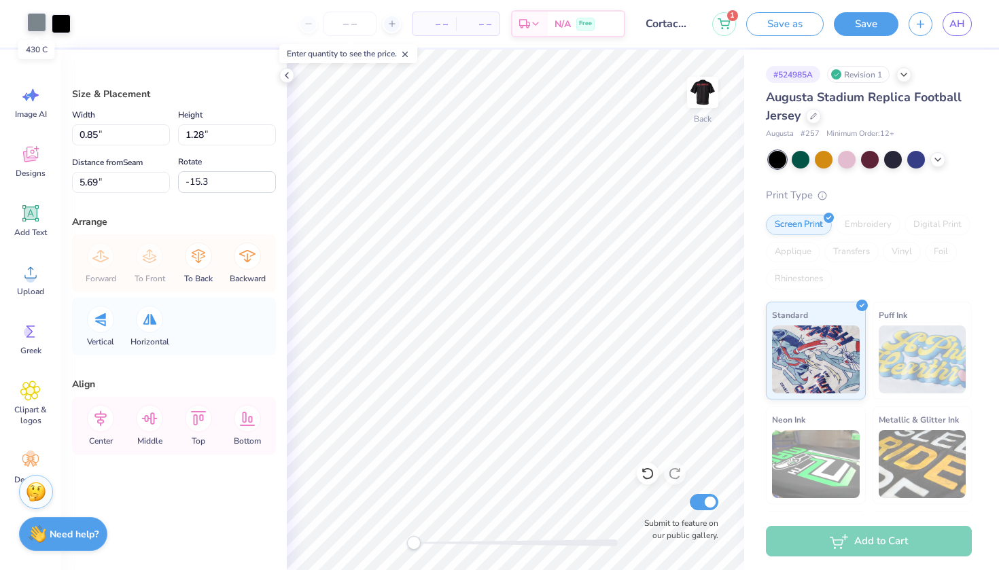
click at [38, 23] on div at bounding box center [36, 22] width 19 height 19
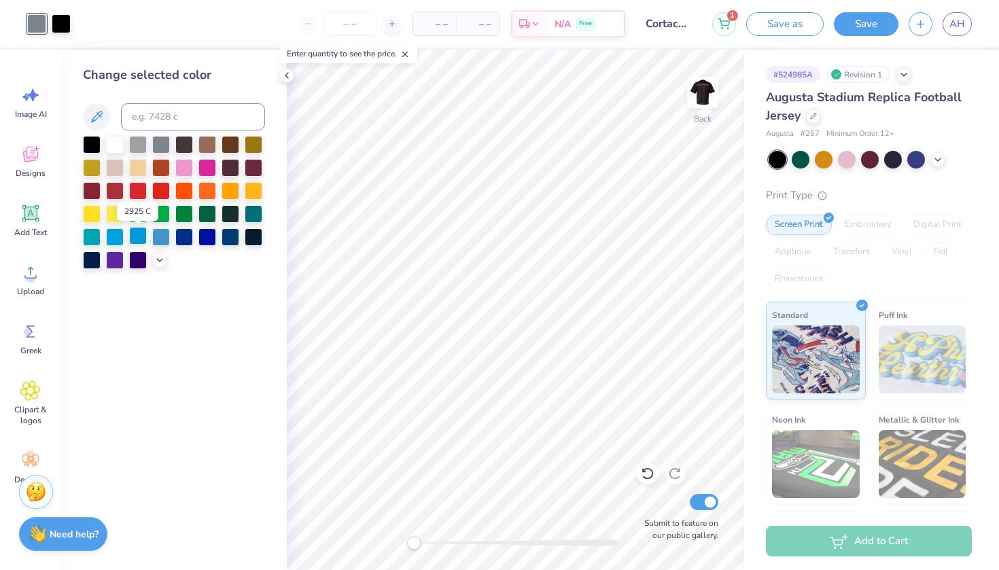
click at [139, 240] on div at bounding box center [138, 236] width 18 height 18
click at [164, 241] on div at bounding box center [161, 236] width 18 height 18
click at [177, 239] on div at bounding box center [184, 236] width 18 height 18
click at [205, 232] on div at bounding box center [207, 236] width 18 height 18
click at [116, 237] on div at bounding box center [115, 236] width 18 height 18
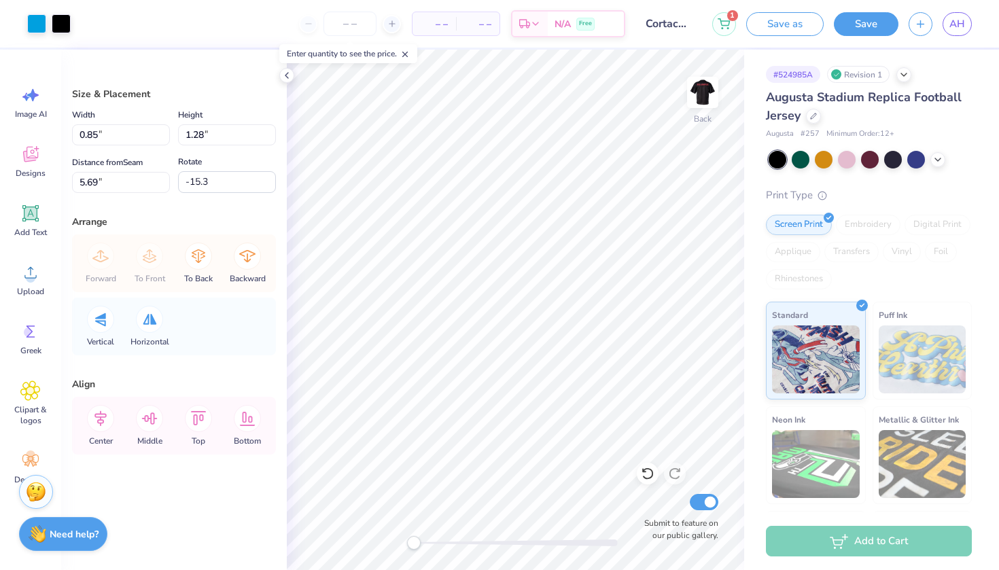
type input "5.61"
type input "5.42"
type input "4.38"
type input "0.0"
type input "5.81"
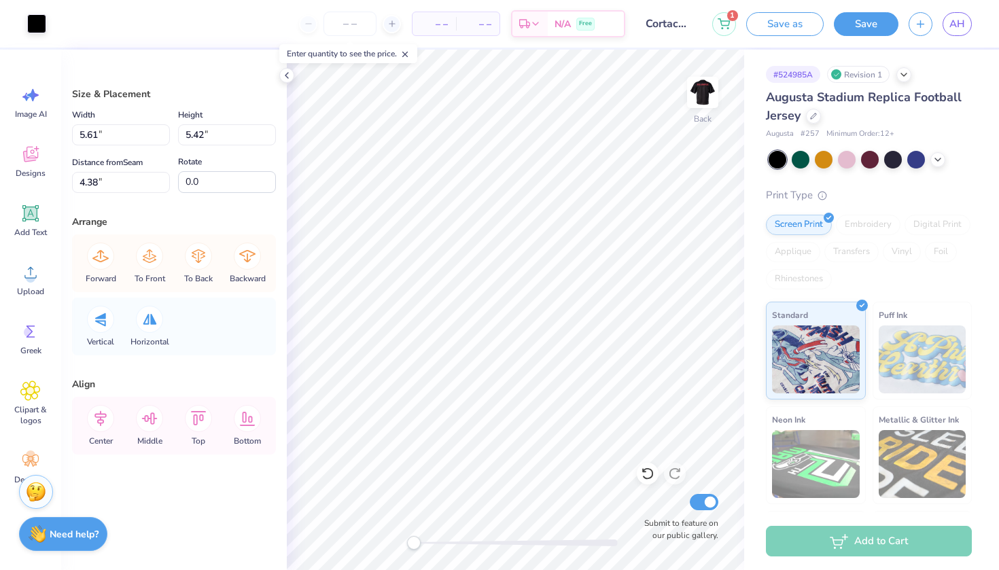
type input "5.62"
type input "5.59"
type input "5.41"
click at [645, 478] on icon at bounding box center [648, 474] width 14 height 14
type input "5.81"
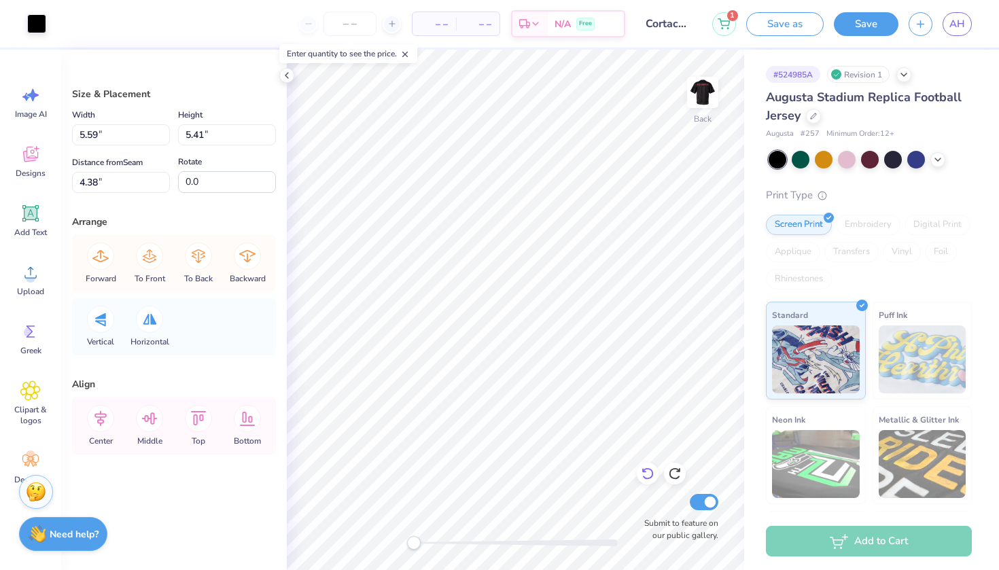
type input "5.62"
click at [650, 474] on icon at bounding box center [648, 474] width 14 height 14
type input "5.61"
type input "5.42"
click at [648, 471] on icon at bounding box center [648, 474] width 14 height 14
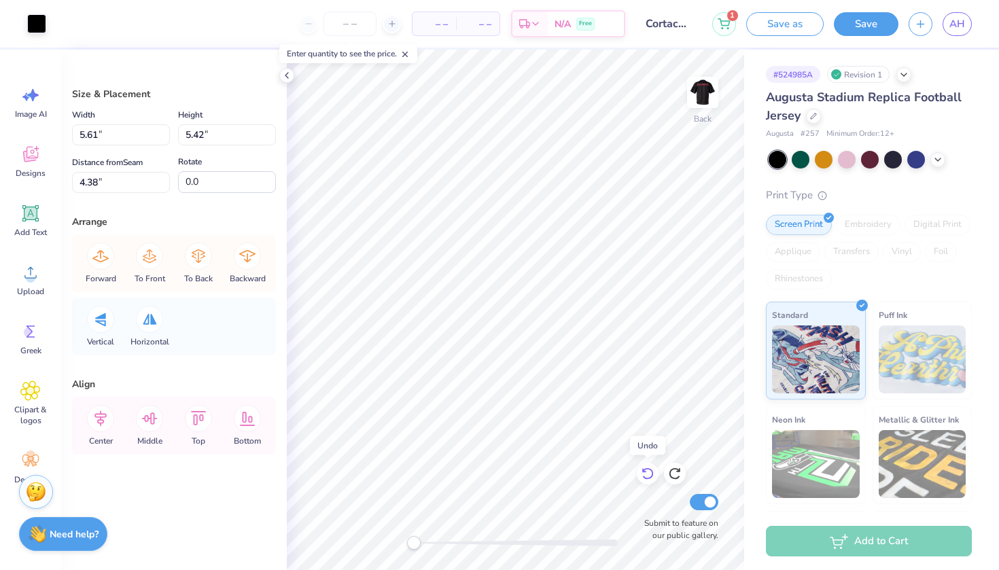
click at [648, 470] on icon at bounding box center [648, 474] width 14 height 14
click at [646, 470] on icon at bounding box center [648, 474] width 14 height 14
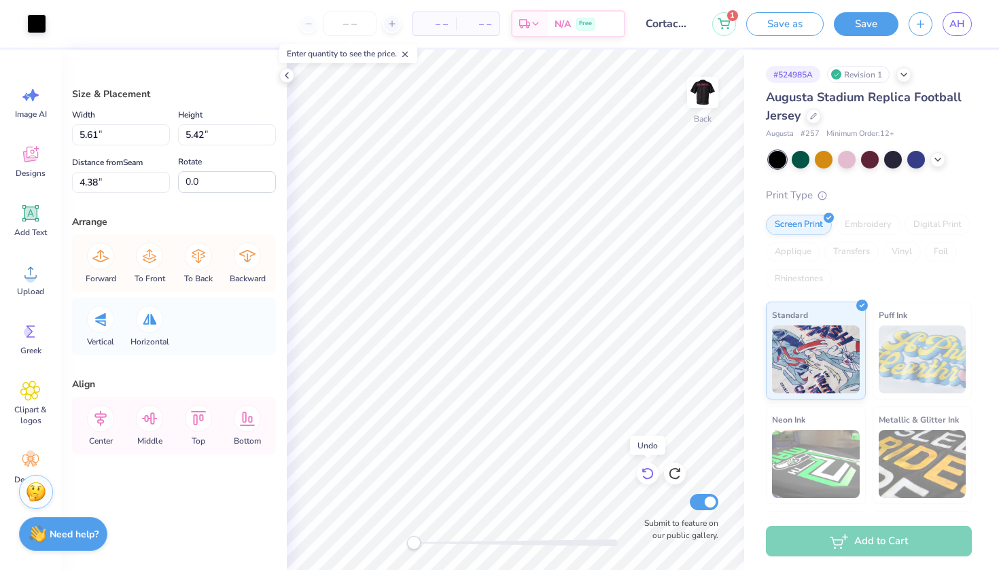
click at [646, 470] on icon at bounding box center [648, 474] width 14 height 14
type input "4.84"
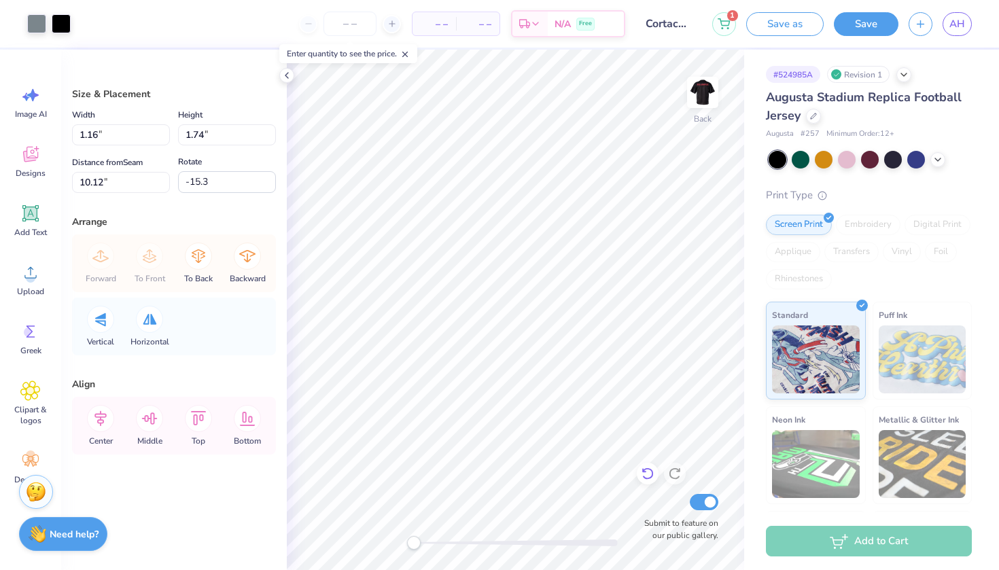
type input "5.17"
type input "4.38"
type input "0.0"
type input "4.85"
type input "5.19"
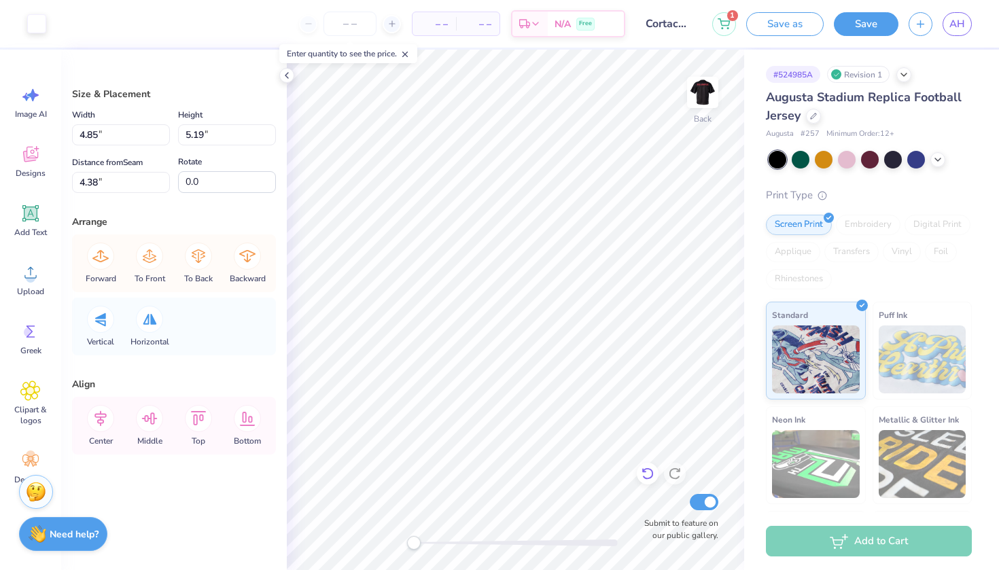
type input "4.89"
type input "5.22"
type input "4.34"
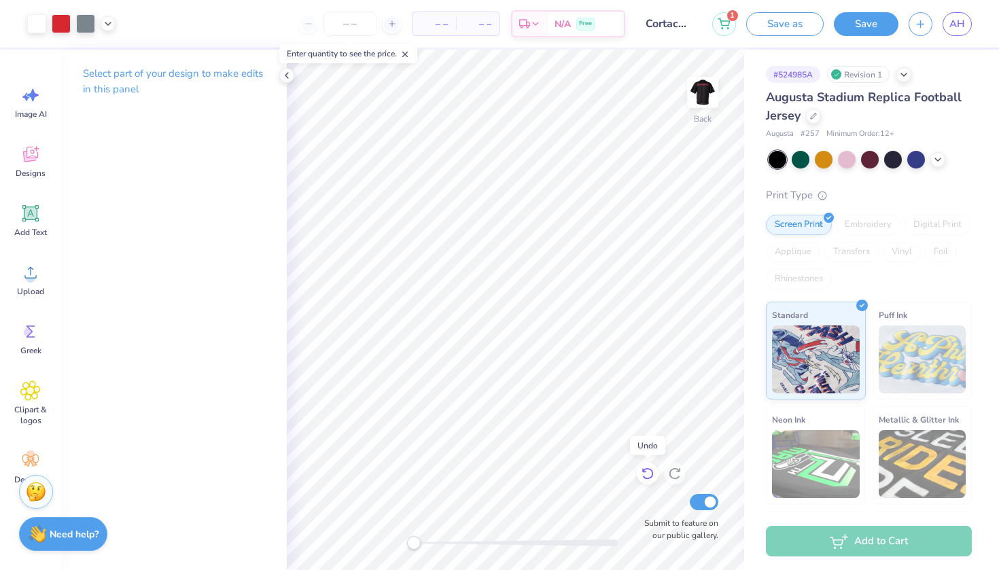
click at [643, 473] on icon at bounding box center [648, 474] width 14 height 14
click at [646, 473] on icon at bounding box center [648, 474] width 14 height 14
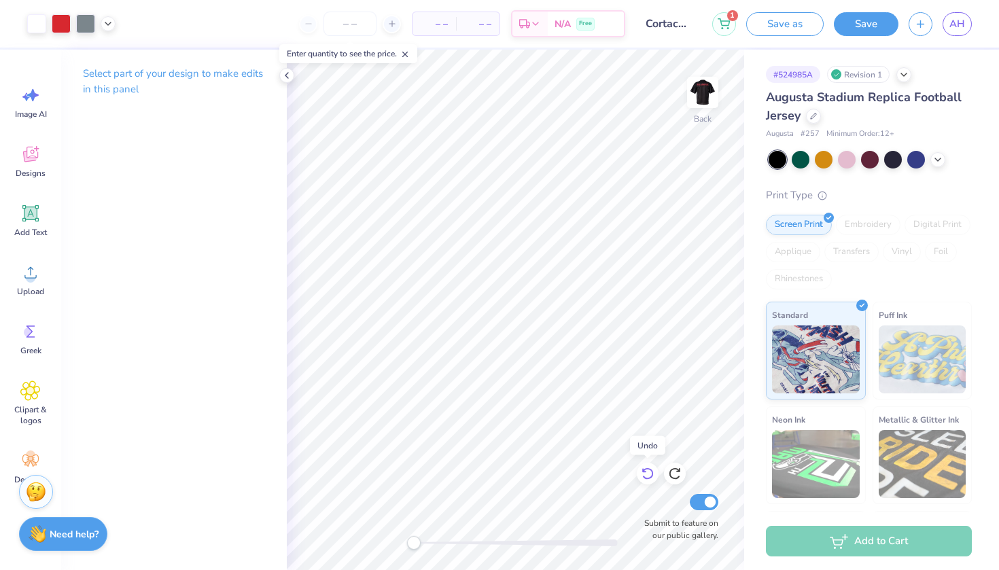
click at [646, 473] on icon at bounding box center [648, 474] width 14 height 14
click at [652, 474] on icon at bounding box center [648, 474] width 14 height 14
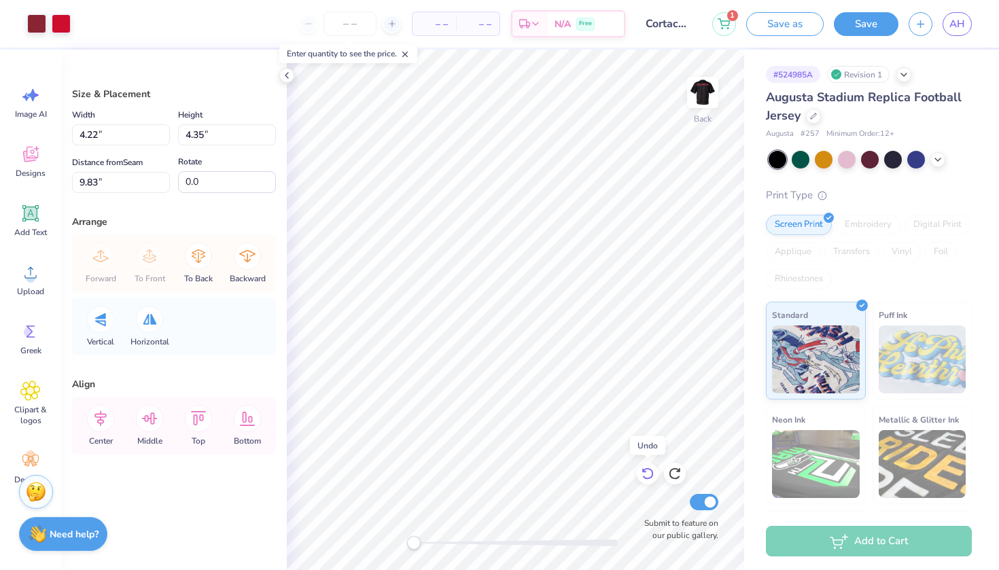
click at [652, 474] on icon at bounding box center [648, 474] width 14 height 14
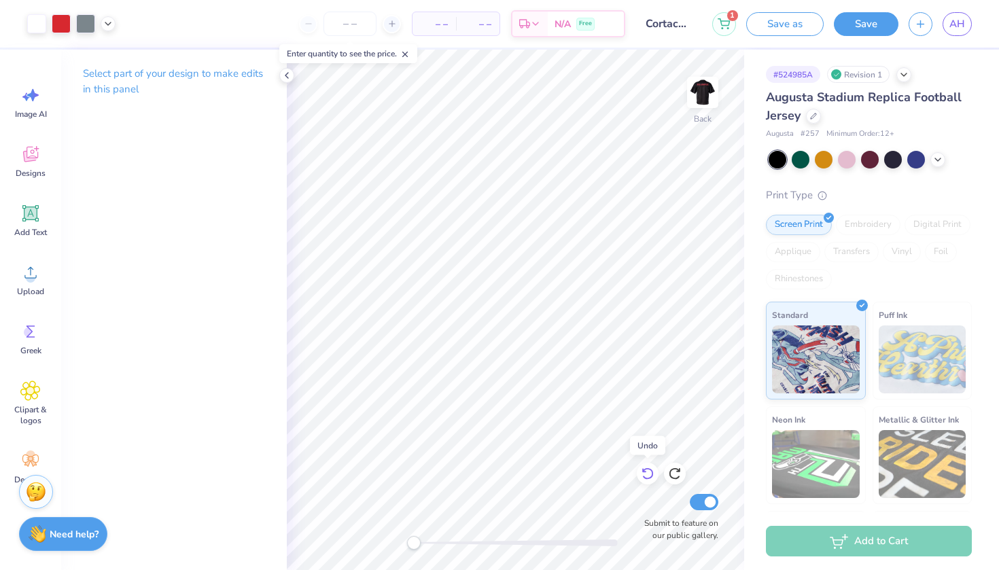
click at [652, 474] on icon at bounding box center [648, 474] width 14 height 14
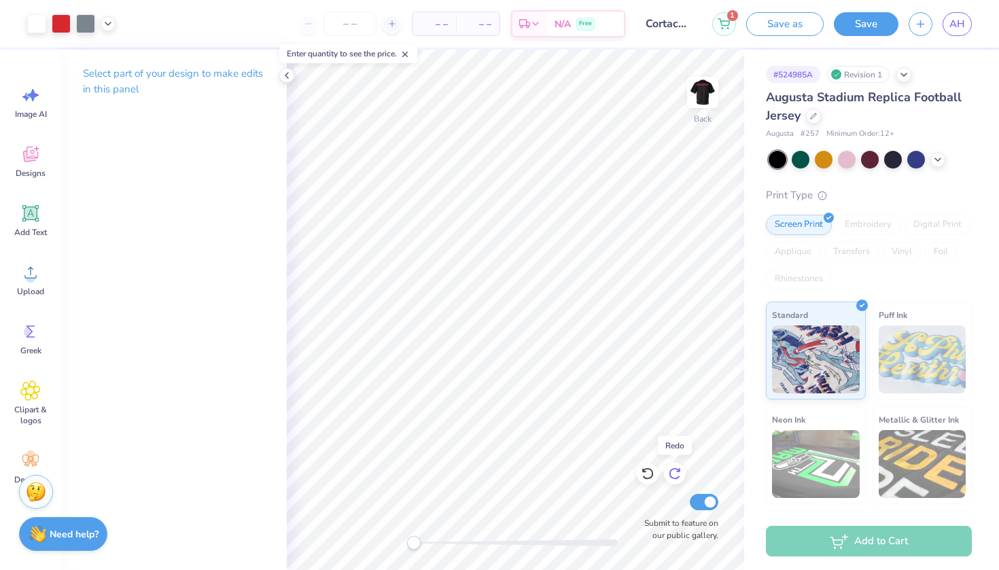
click at [678, 472] on icon at bounding box center [678, 470] width 3 height 3
click at [678, 473] on icon at bounding box center [675, 474] width 14 height 14
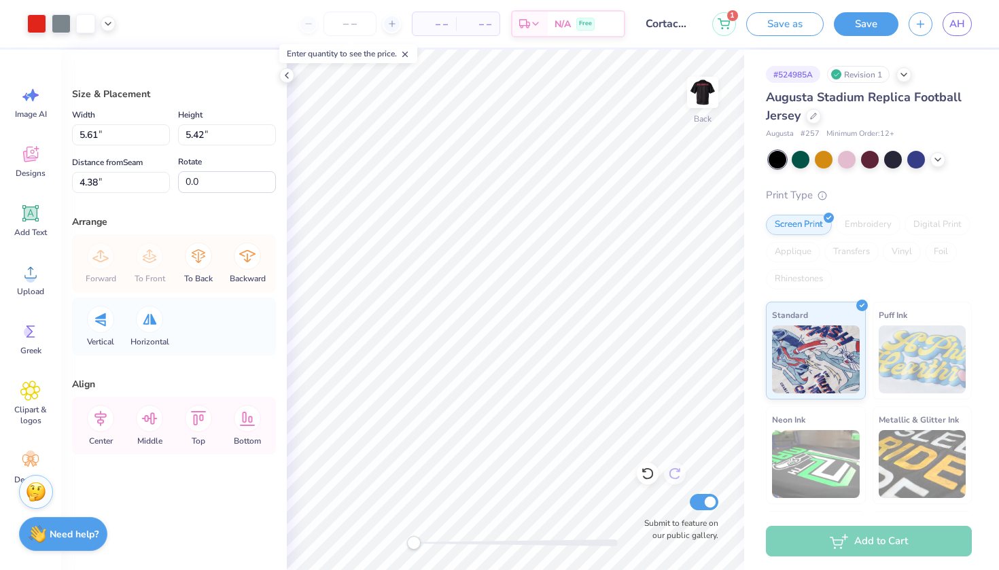
type input "5.60"
type input "5.41"
type input "4.39"
type input "6.52"
type input "6.30"
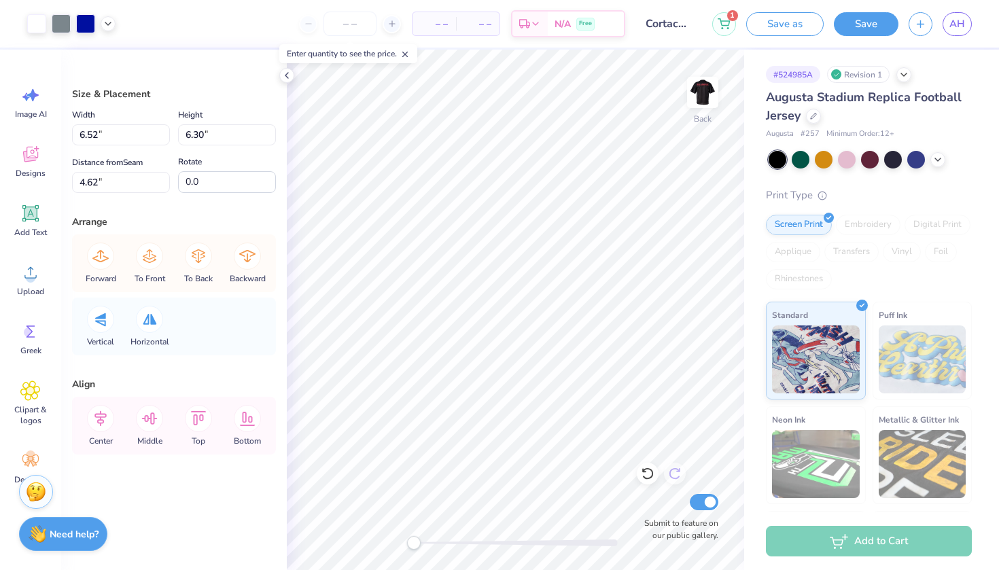
type input "6.77"
type input "6.55"
type input "4.38"
type input "6.64"
type input "6.42"
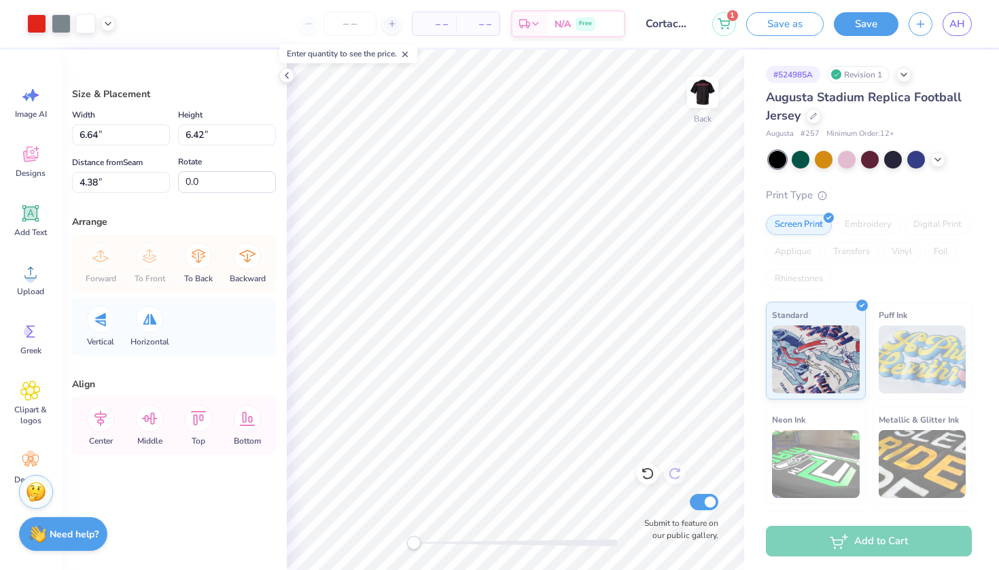
type input "6.52"
type input "6.30"
type input "4.62"
type input "6.55"
type input "6.33"
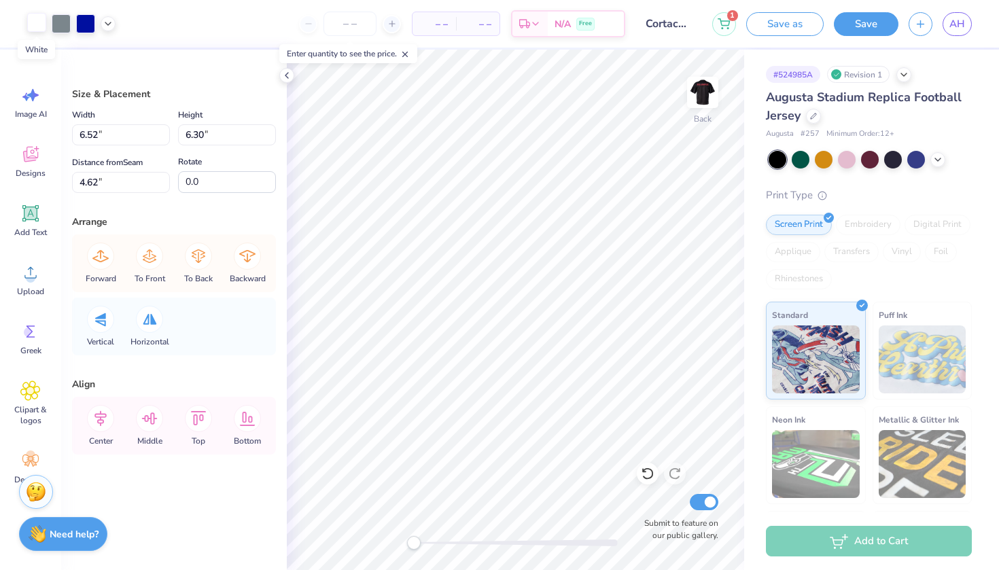
click at [41, 22] on div at bounding box center [36, 22] width 19 height 19
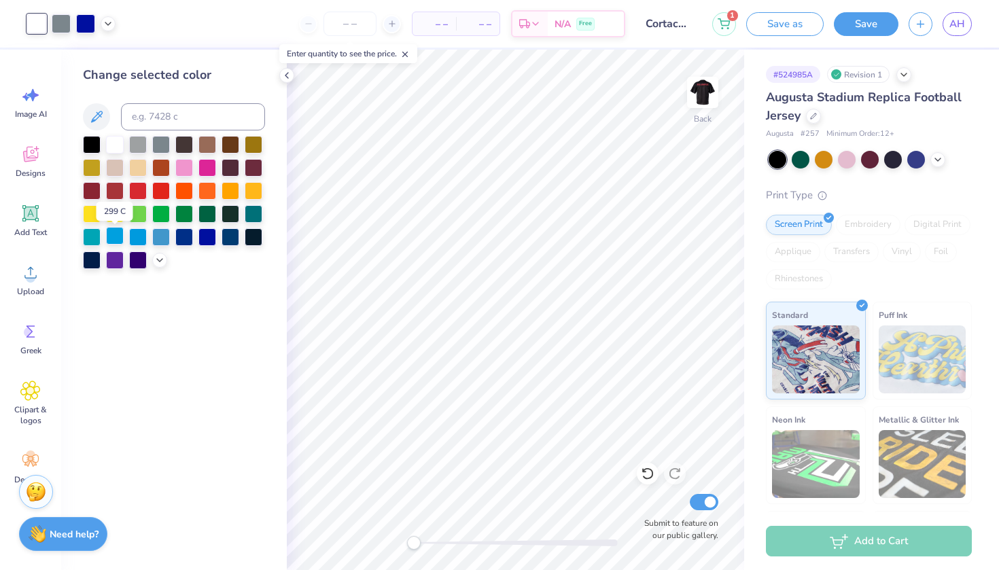
click at [119, 237] on div at bounding box center [115, 236] width 18 height 18
click at [84, 16] on div at bounding box center [85, 22] width 19 height 19
click at [115, 150] on div at bounding box center [115, 144] width 18 height 18
click at [37, 25] on div at bounding box center [36, 22] width 19 height 19
click at [209, 239] on div at bounding box center [207, 236] width 18 height 18
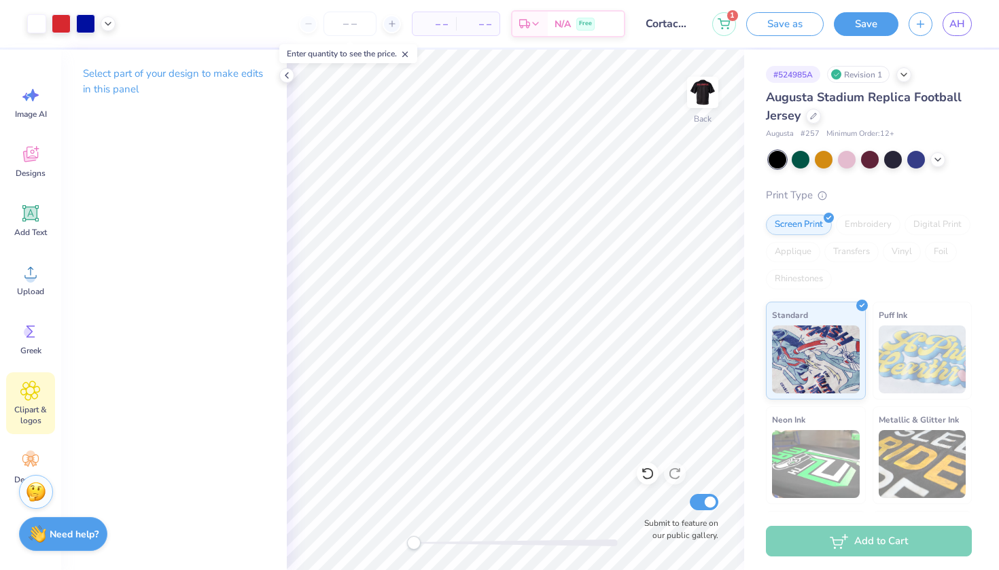
click at [29, 414] on span "Clipart & logos" at bounding box center [30, 415] width 45 height 22
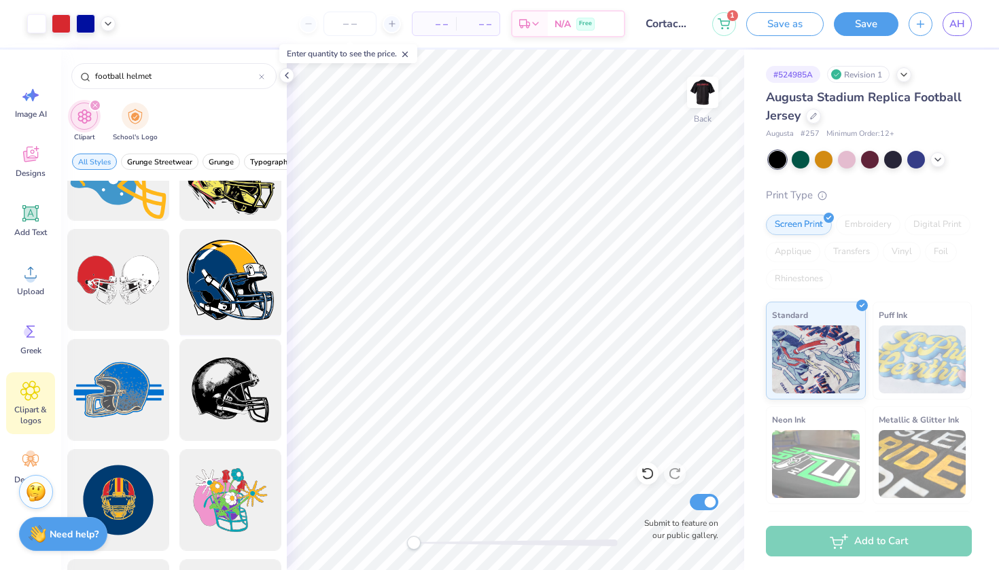
scroll to position [833, 0]
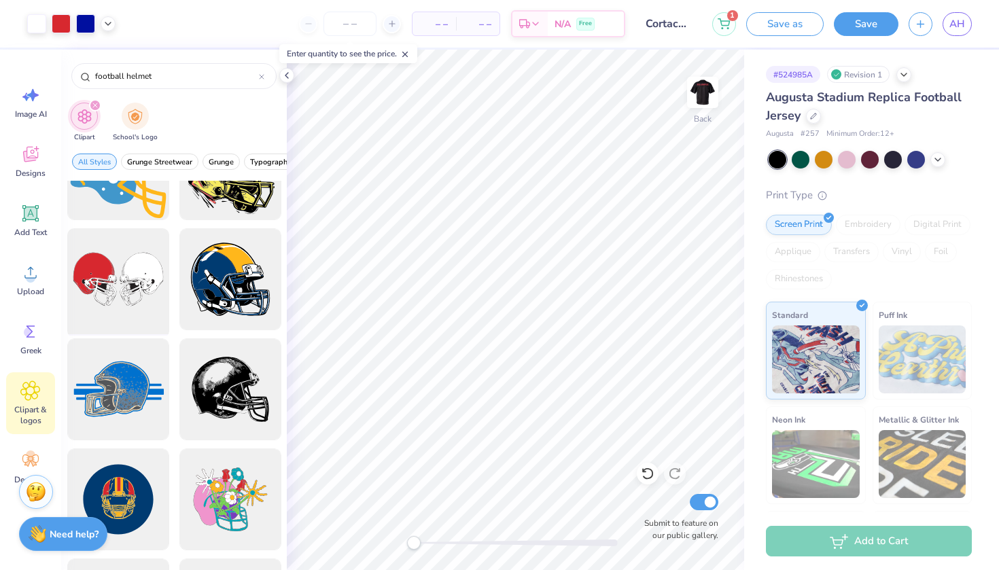
click at [105, 277] on div at bounding box center [118, 280] width 112 height 112
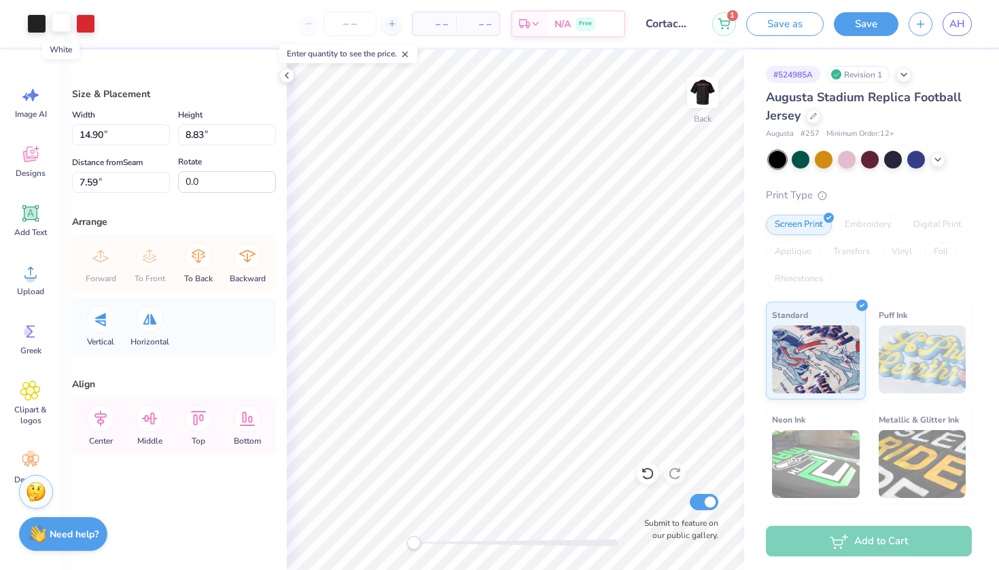
click at [63, 22] on div at bounding box center [61, 22] width 19 height 19
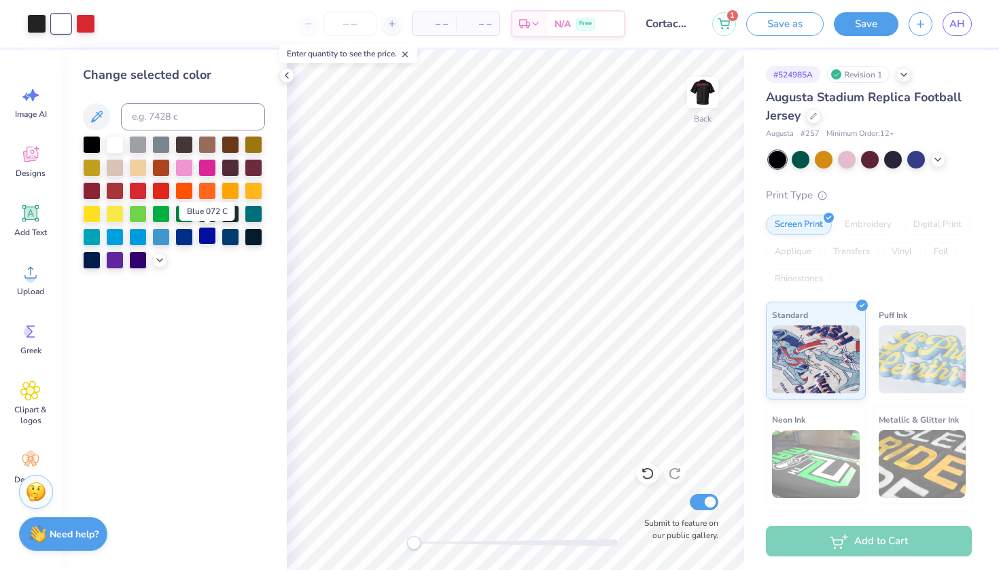
click at [211, 242] on div at bounding box center [207, 236] width 18 height 18
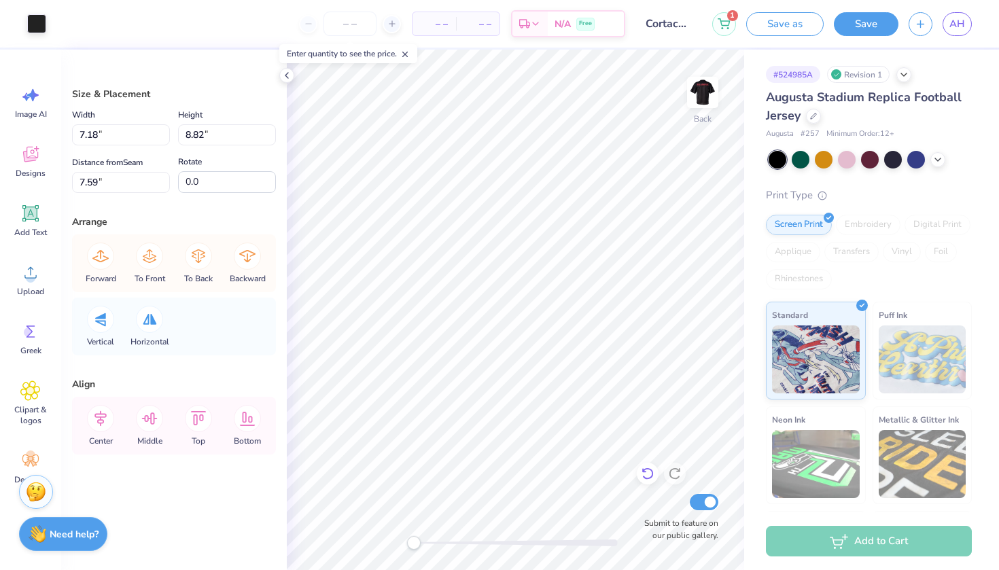
click at [644, 472] on icon at bounding box center [644, 471] width 3 height 3
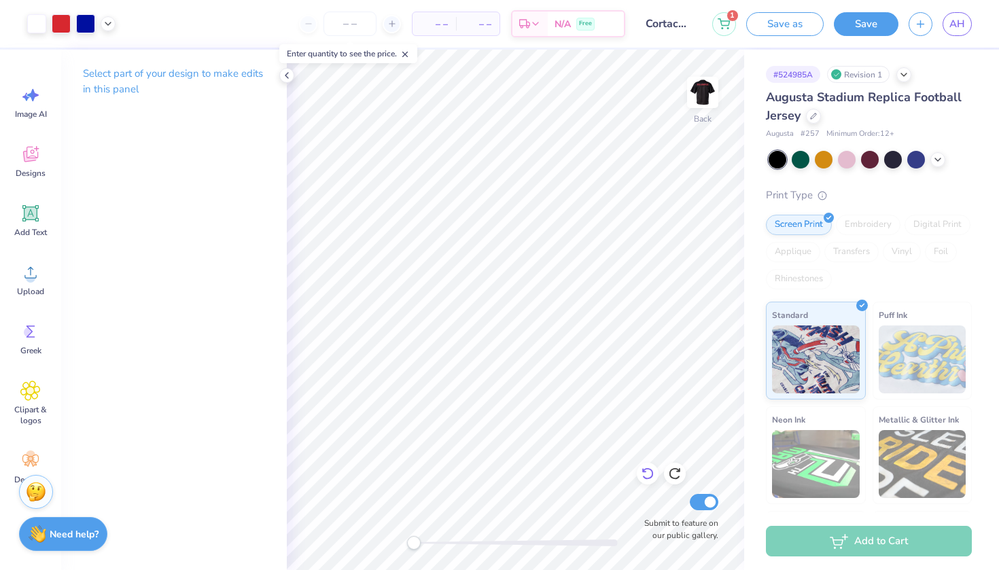
click at [644, 472] on icon at bounding box center [644, 471] width 3 height 3
click at [645, 472] on icon at bounding box center [644, 471] width 3 height 3
click at [646, 472] on icon at bounding box center [644, 471] width 3 height 3
click at [649, 474] on icon at bounding box center [648, 474] width 14 height 14
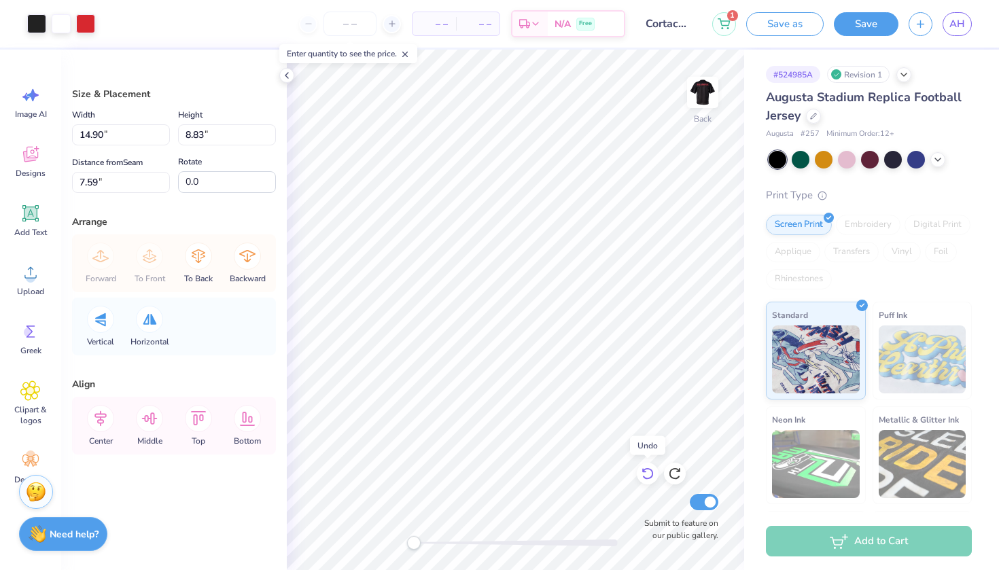
click at [650, 470] on icon at bounding box center [648, 474] width 12 height 12
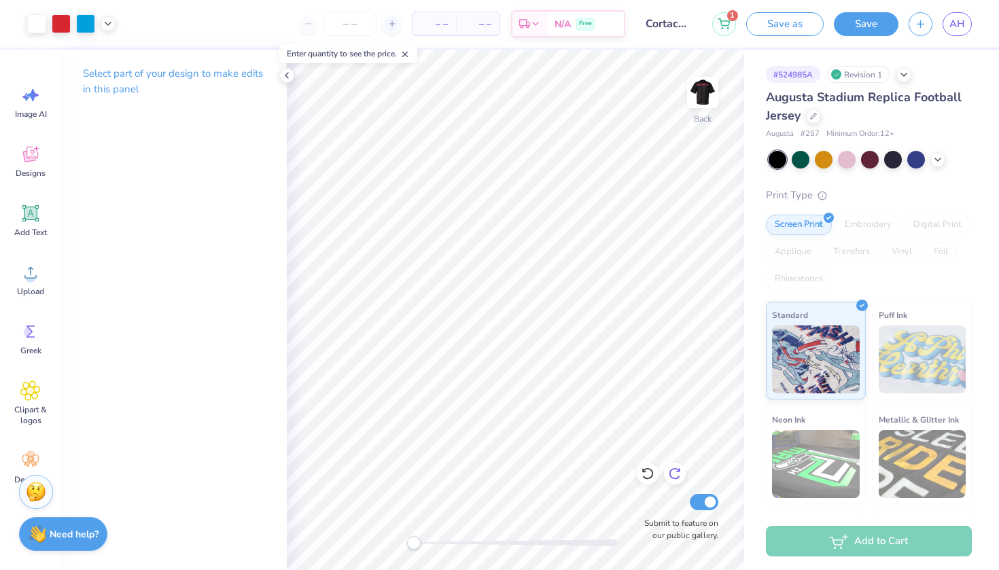
click at [678, 470] on icon at bounding box center [675, 474] width 12 height 12
click at [158, 299] on div "Select part of your design to make edits in this panel" at bounding box center [174, 310] width 226 height 521
click at [31, 341] on icon at bounding box center [30, 331] width 20 height 20
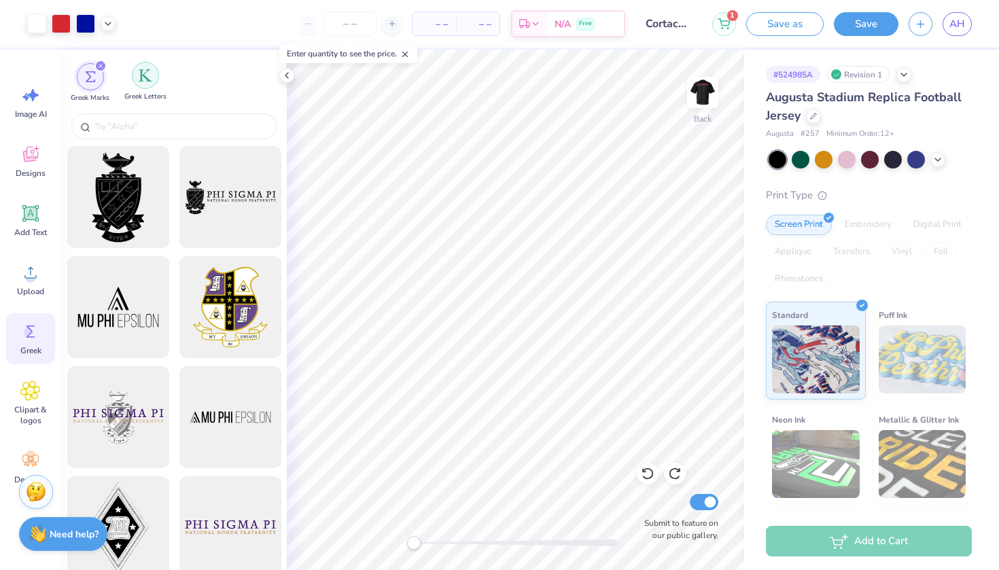
click at [143, 75] on img "filter for Greek Letters" at bounding box center [146, 76] width 14 height 14
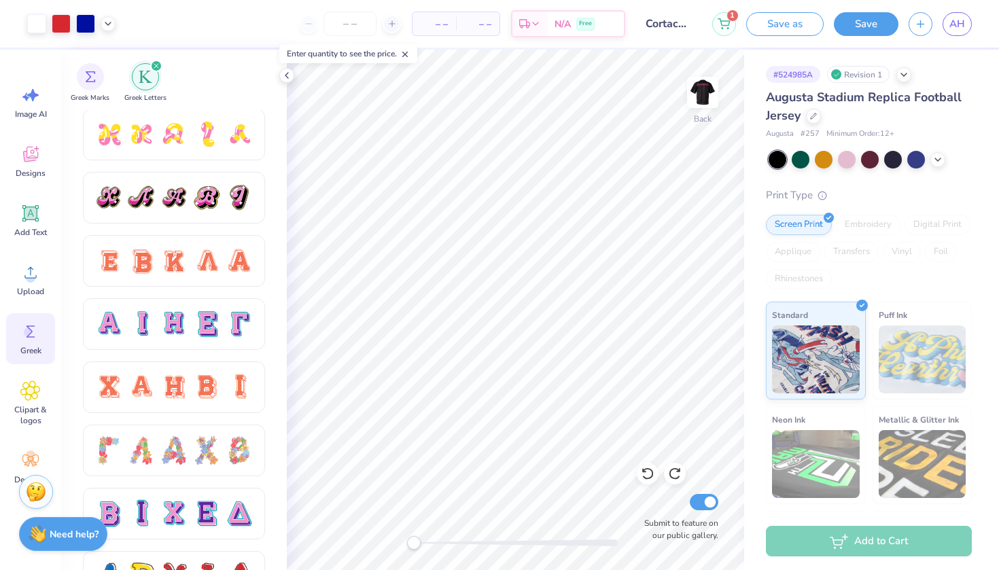
scroll to position [764, 0]
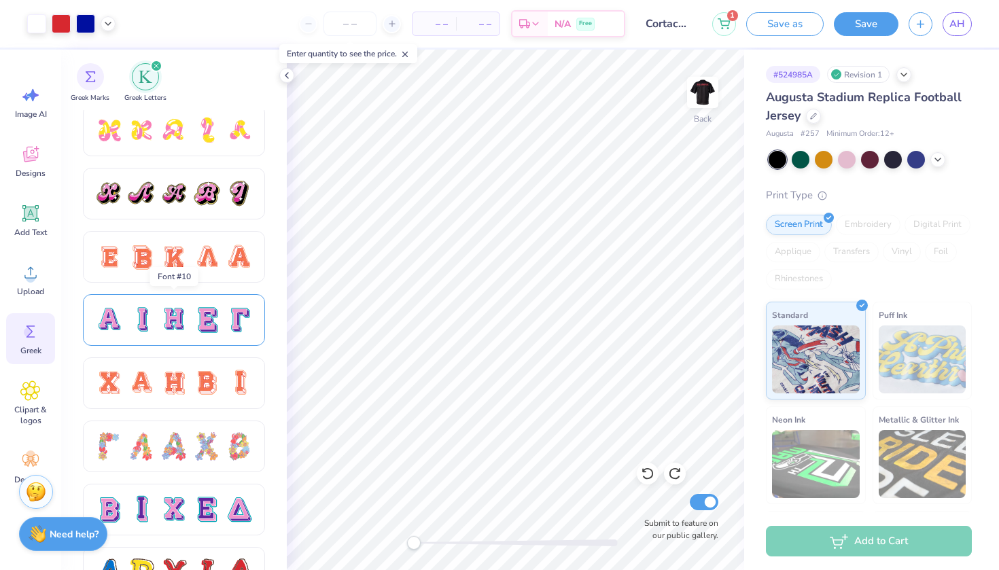
click at [178, 317] on div at bounding box center [174, 320] width 29 height 29
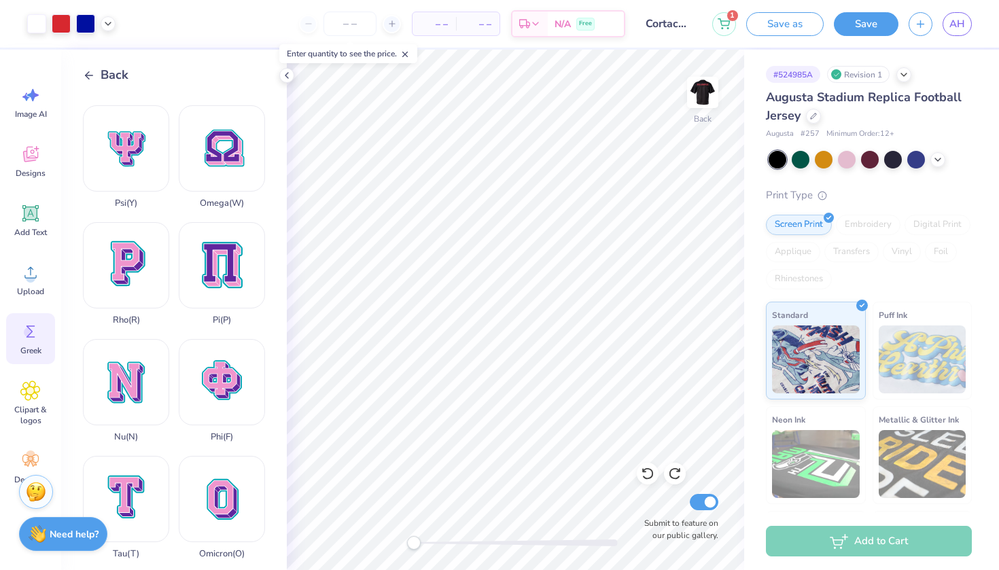
scroll to position [763, 0]
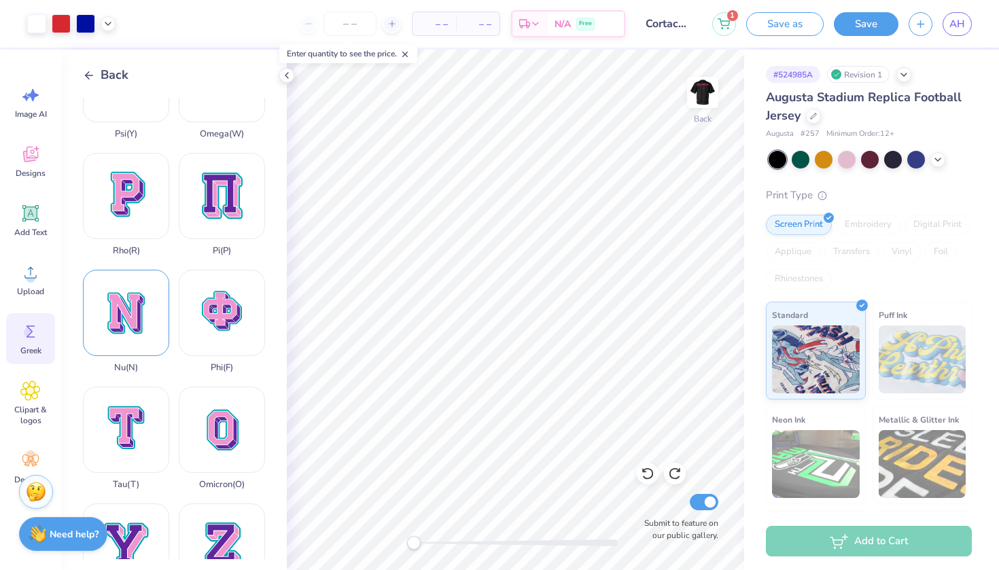
click at [120, 270] on div "Nu ( N )" at bounding box center [126, 321] width 86 height 103
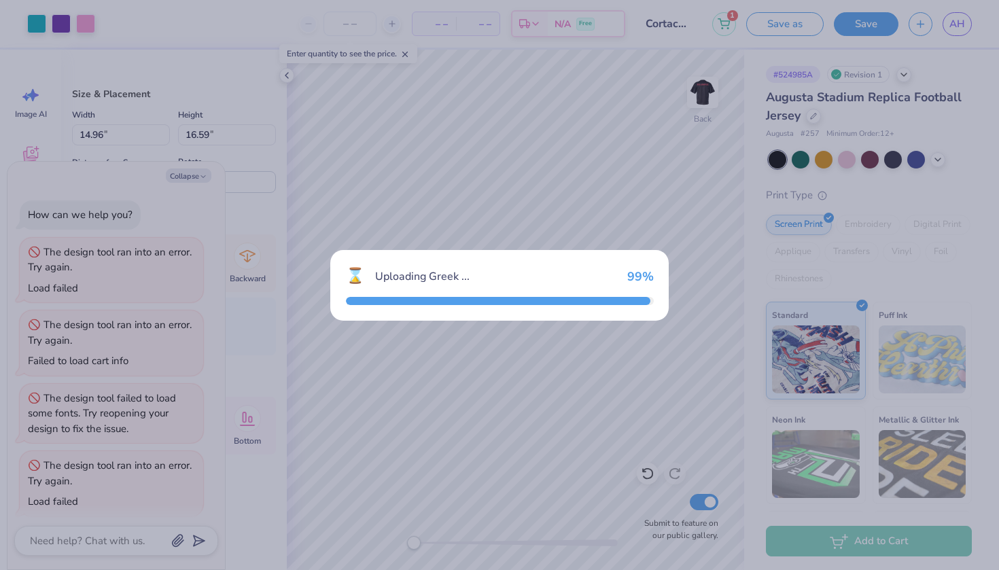
scroll to position [323, 0]
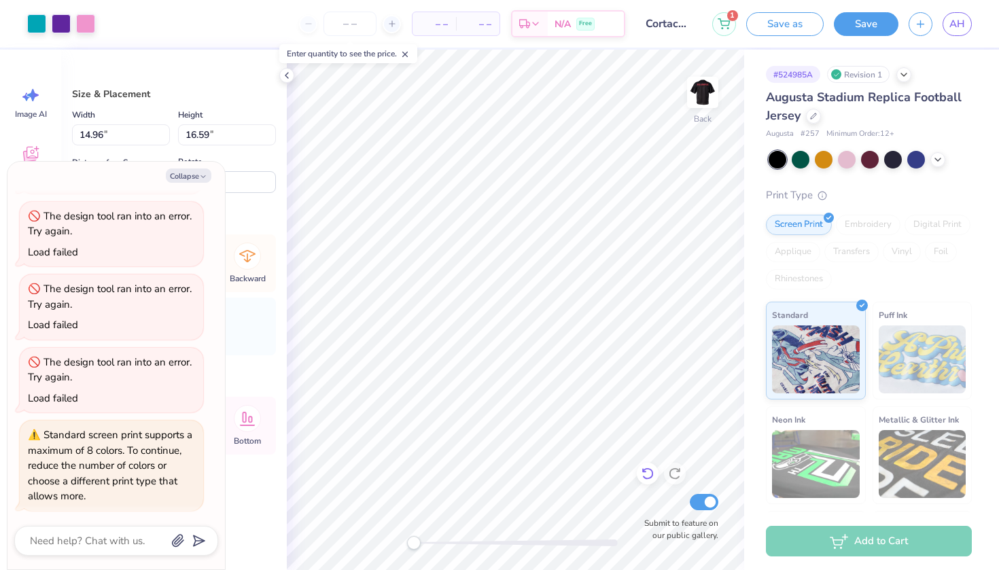
type textarea "x"
type input "8.69"
type input "9.63"
type textarea "x"
type input "1.19"
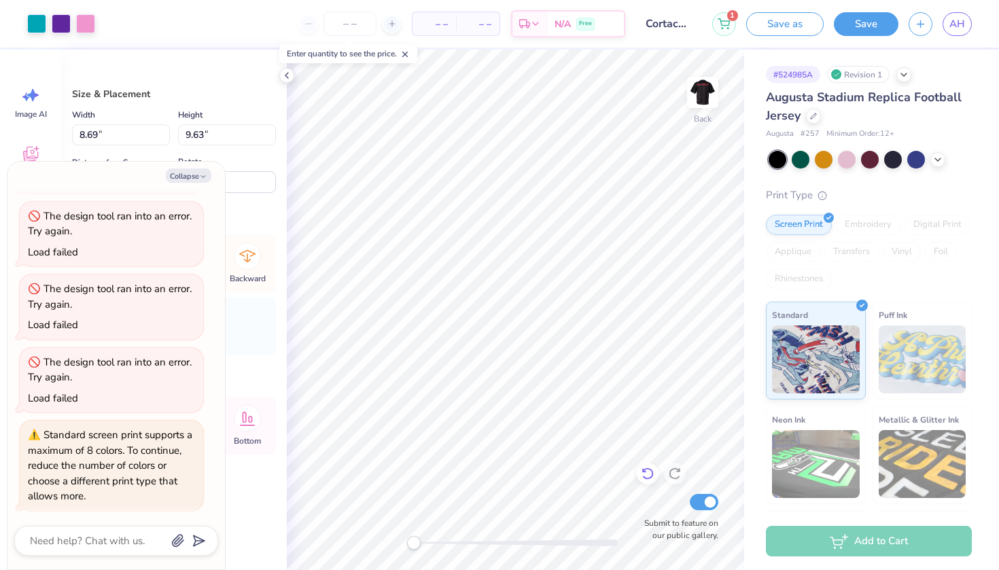
type input "1.32"
type textarea "x"
type input "-15.8"
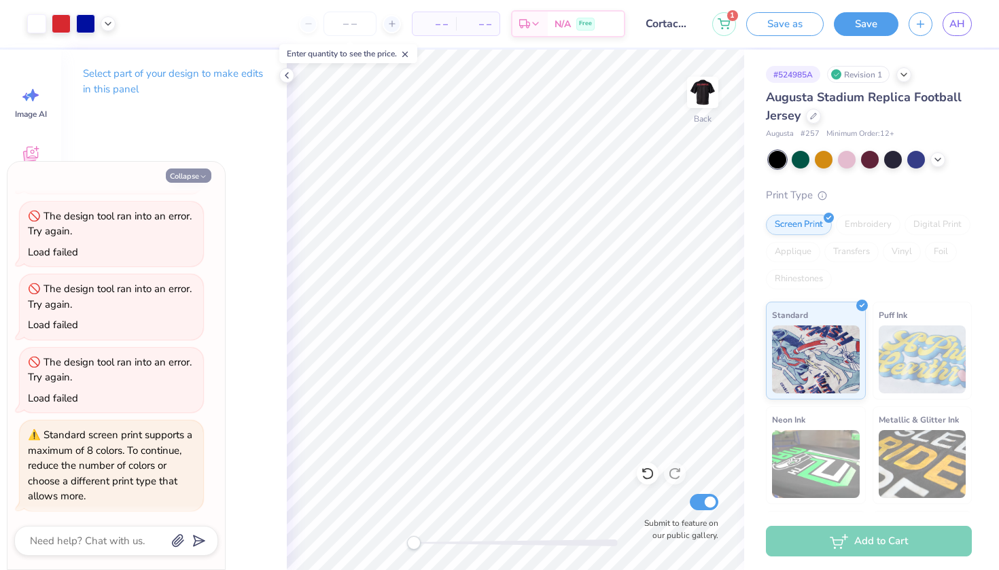
click at [198, 171] on button "Collapse" at bounding box center [189, 176] width 46 height 14
type textarea "x"
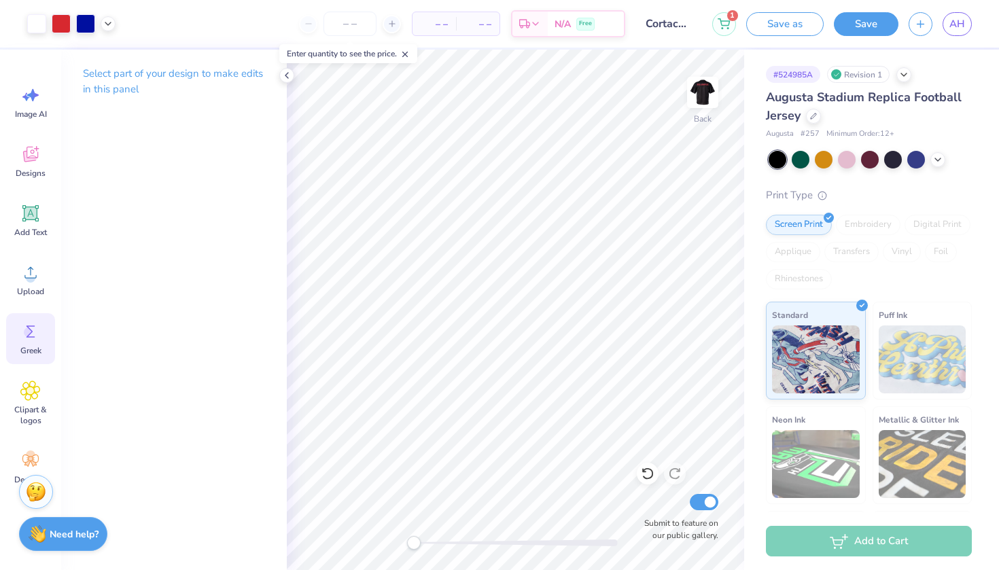
click at [31, 331] on icon at bounding box center [31, 332] width 9 height 12
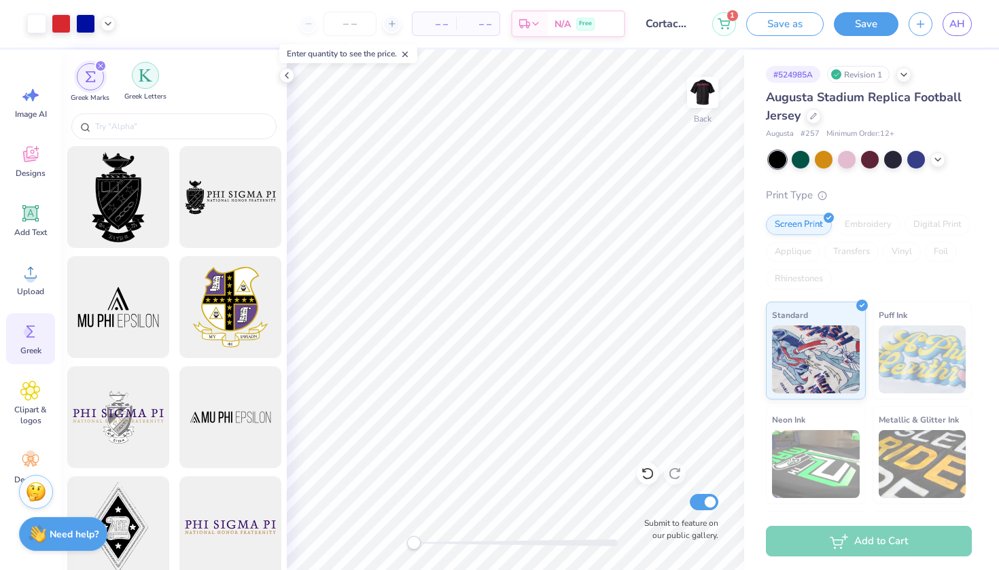
click at [148, 72] on img "filter for Greek Letters" at bounding box center [146, 76] width 14 height 14
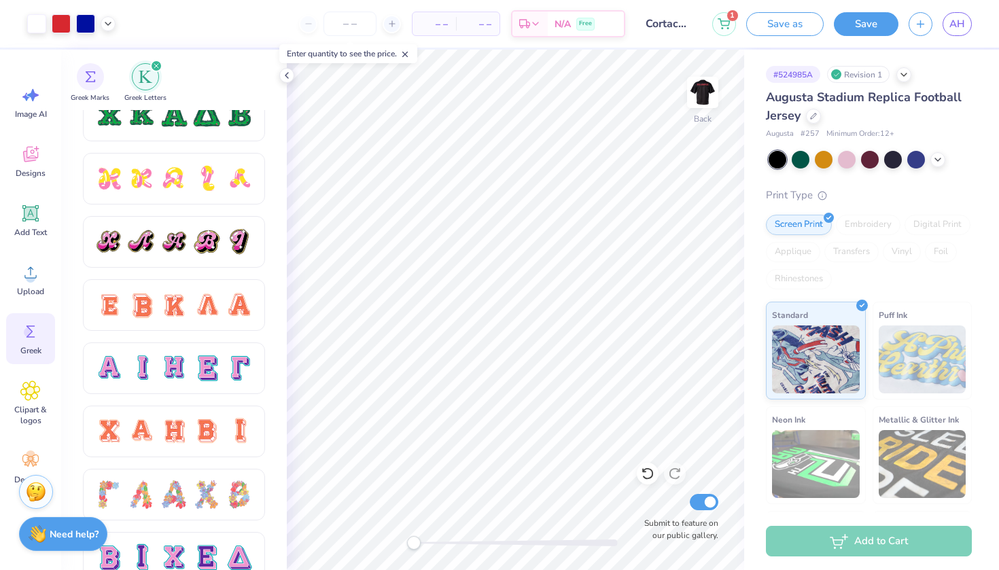
scroll to position [740, 0]
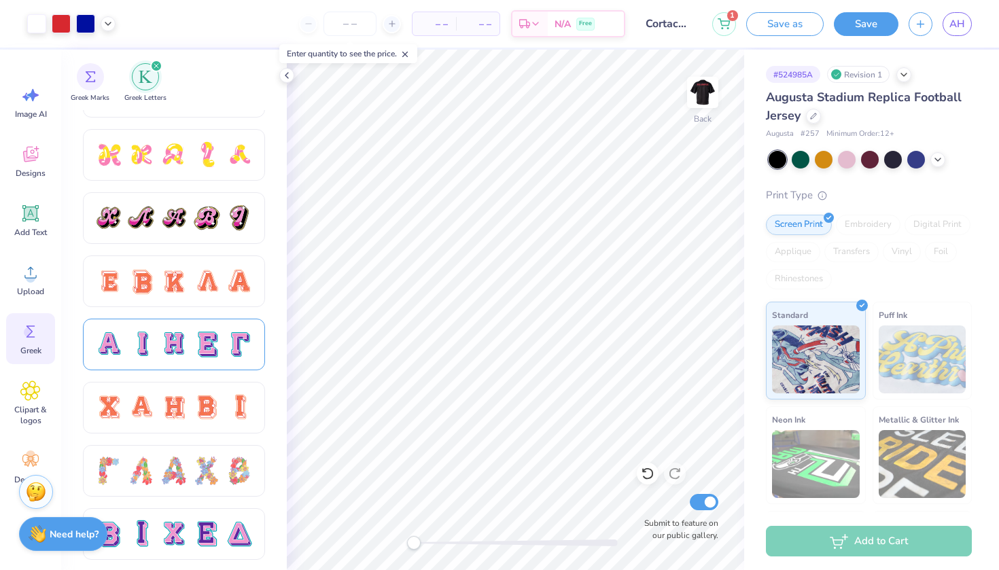
click at [160, 343] on div at bounding box center [174, 344] width 29 height 29
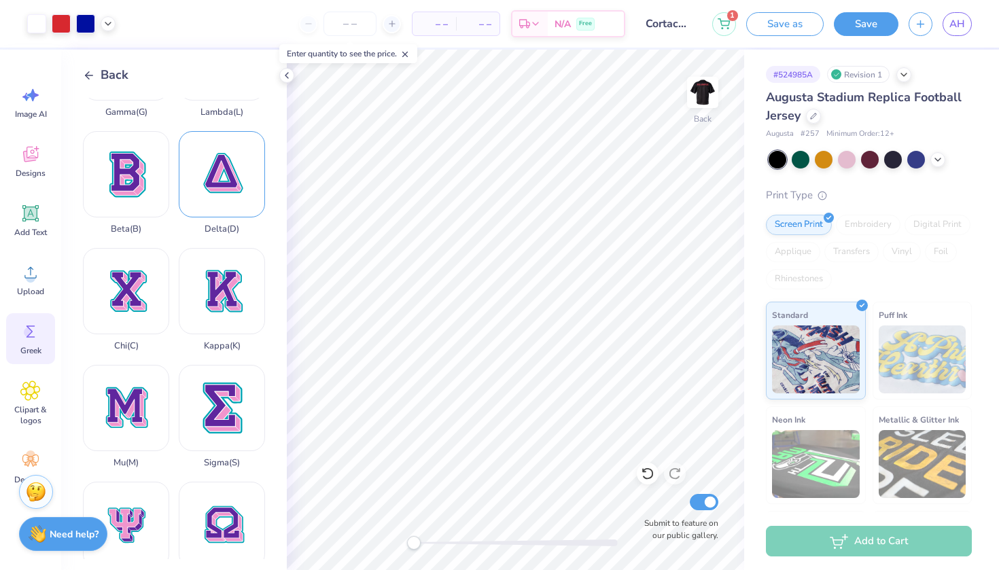
scroll to position [326, 0]
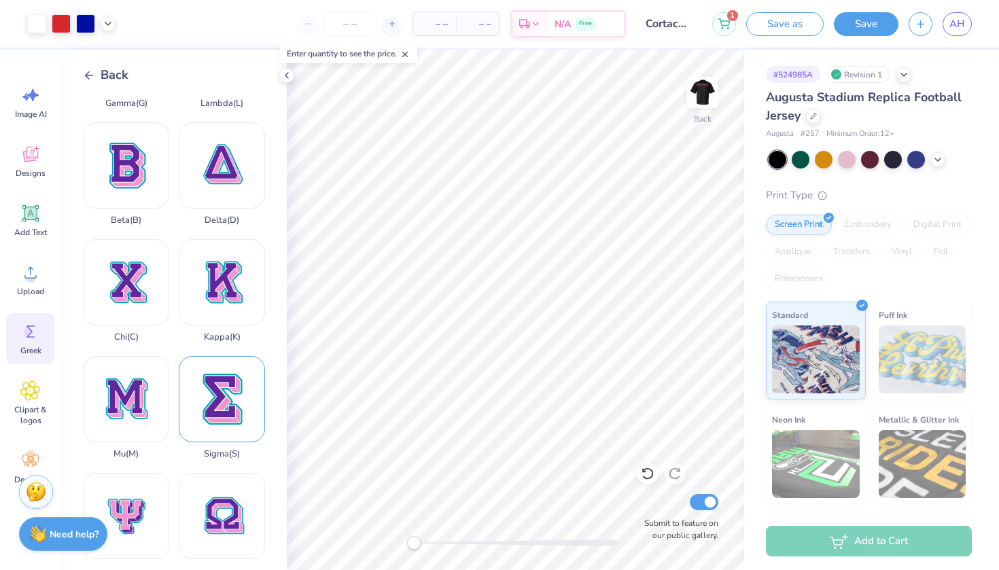
click at [214, 379] on div "Sigma ( S )" at bounding box center [222, 407] width 86 height 103
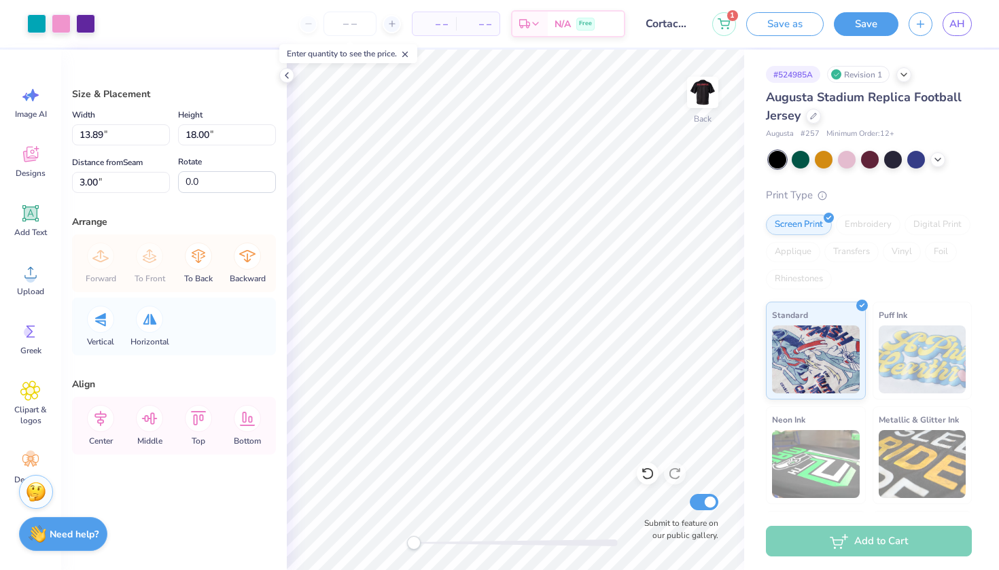
type input "8.51"
type input "11.03"
type input "1.89"
type input "2.45"
type input "1.00"
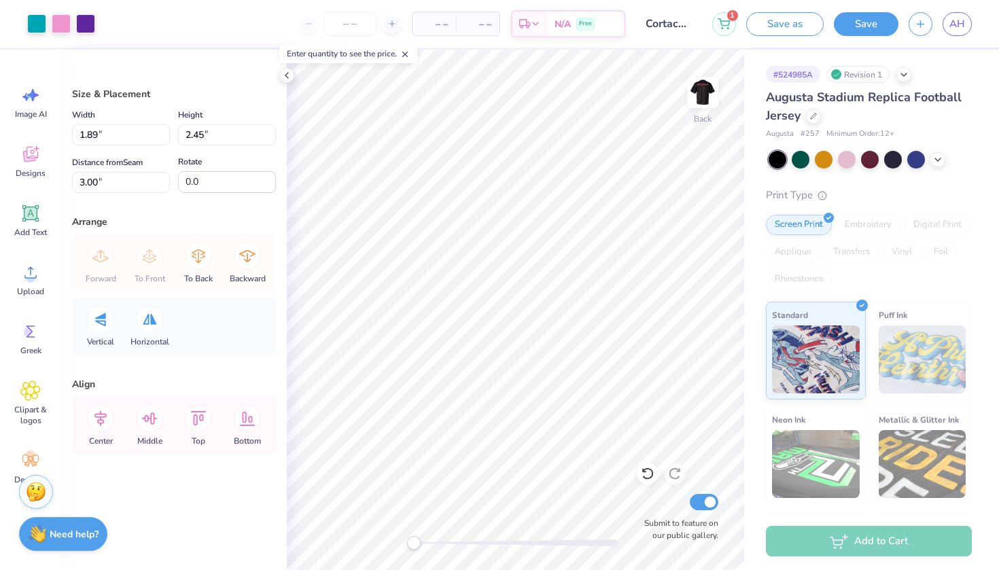
type input "1.30"
type input "-11.2"
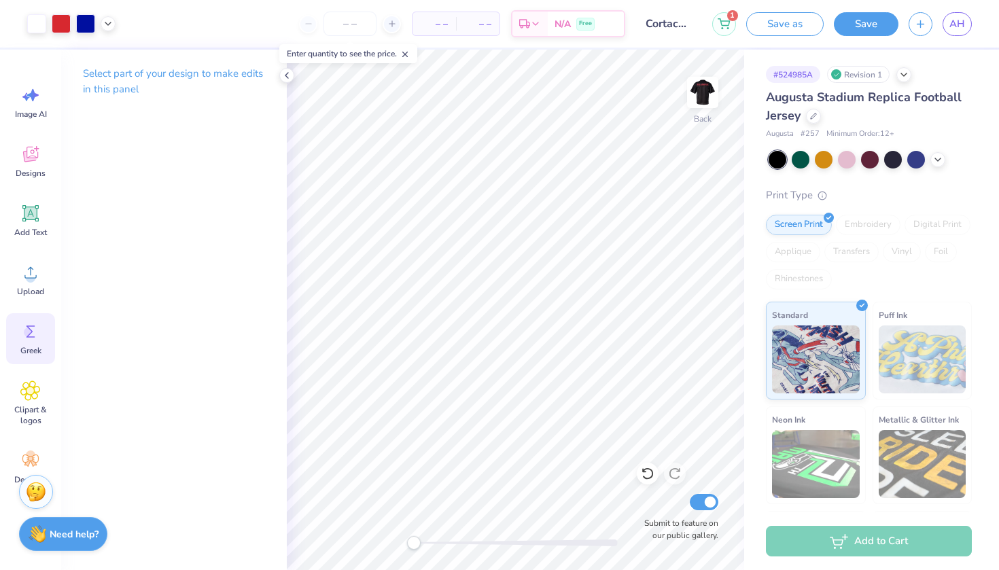
click at [37, 332] on icon at bounding box center [30, 331] width 20 height 20
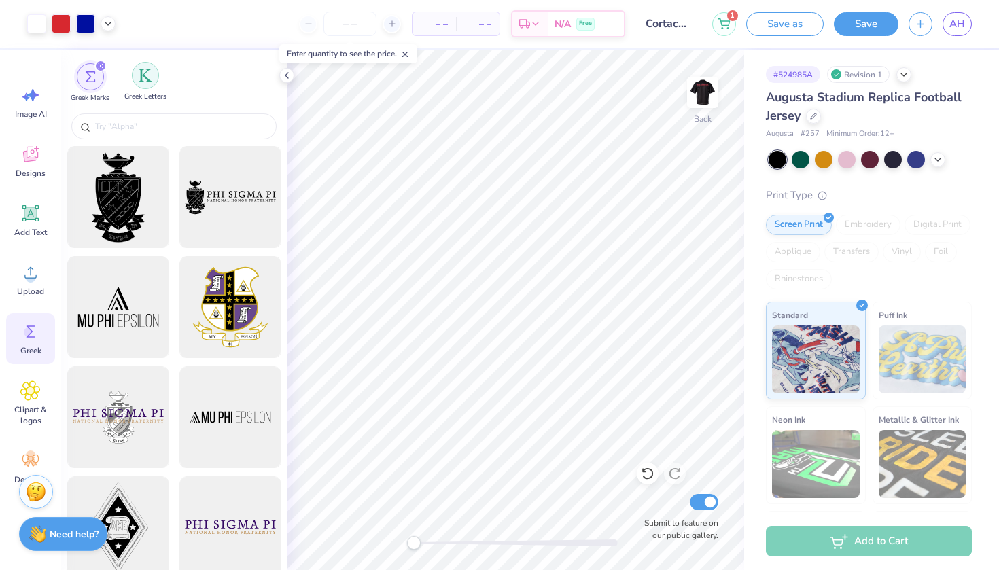
click at [147, 79] on img "filter for Greek Letters" at bounding box center [146, 76] width 14 height 14
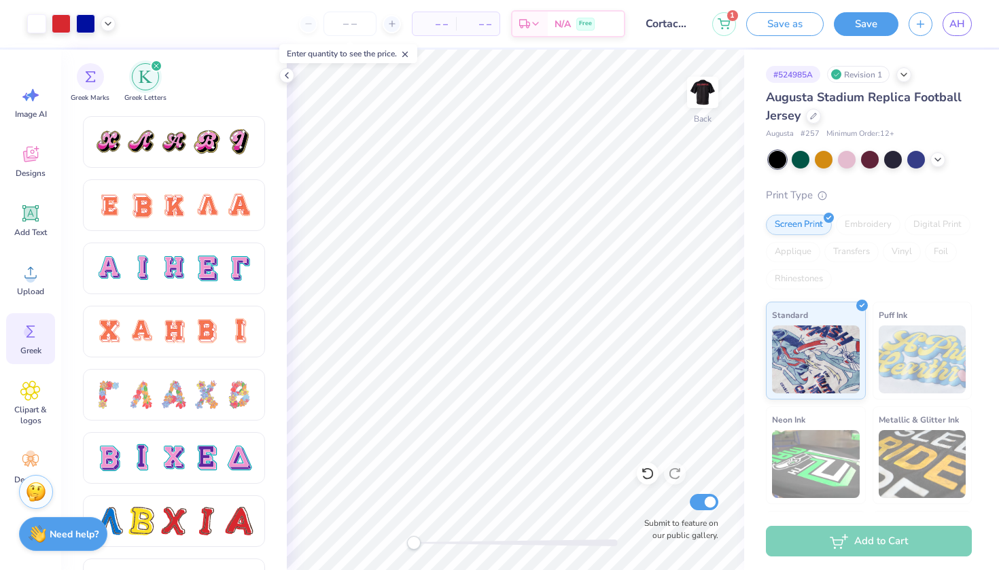
scroll to position [830, 0]
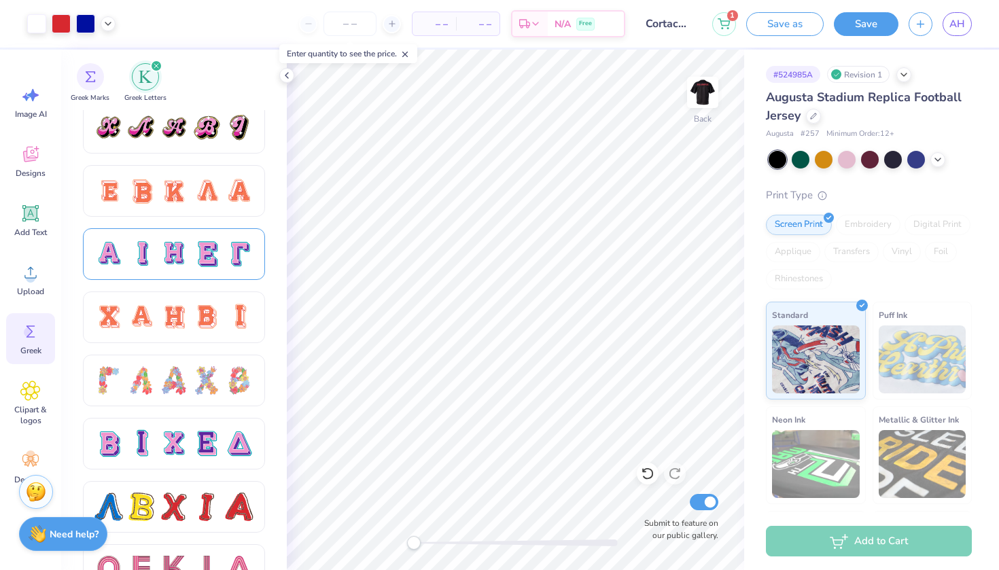
click at [212, 265] on div at bounding box center [206, 254] width 29 height 29
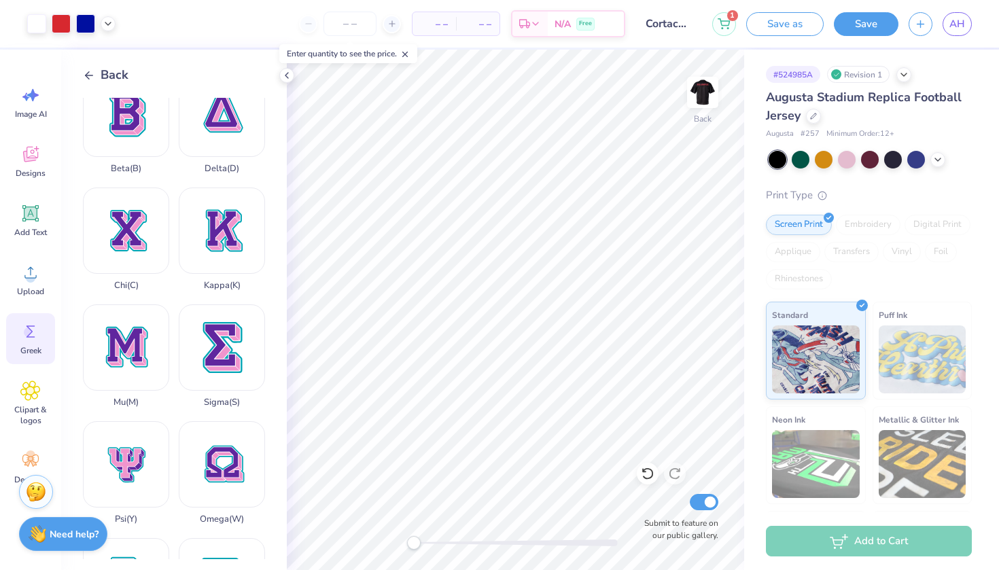
scroll to position [383, 0]
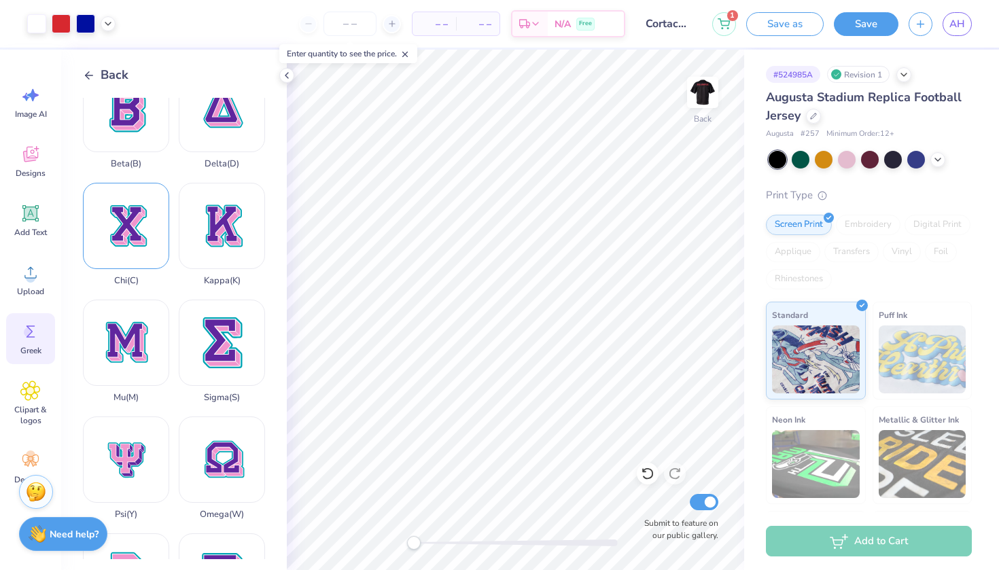
click at [136, 213] on div "Chi ( C )" at bounding box center [126, 234] width 86 height 103
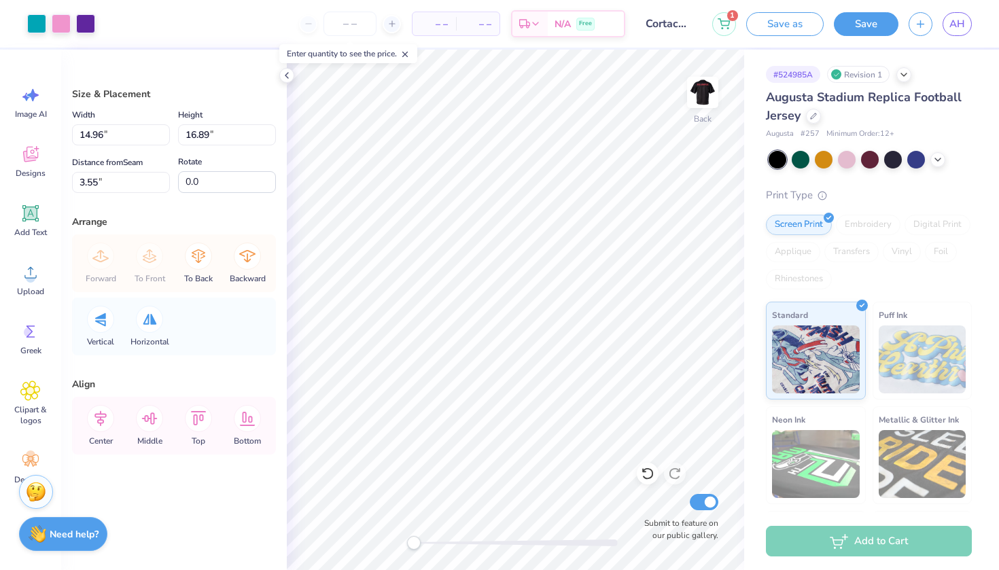
type input "1.89"
type input "2.14"
type input "1.05"
type input "1.19"
type input "-6.9"
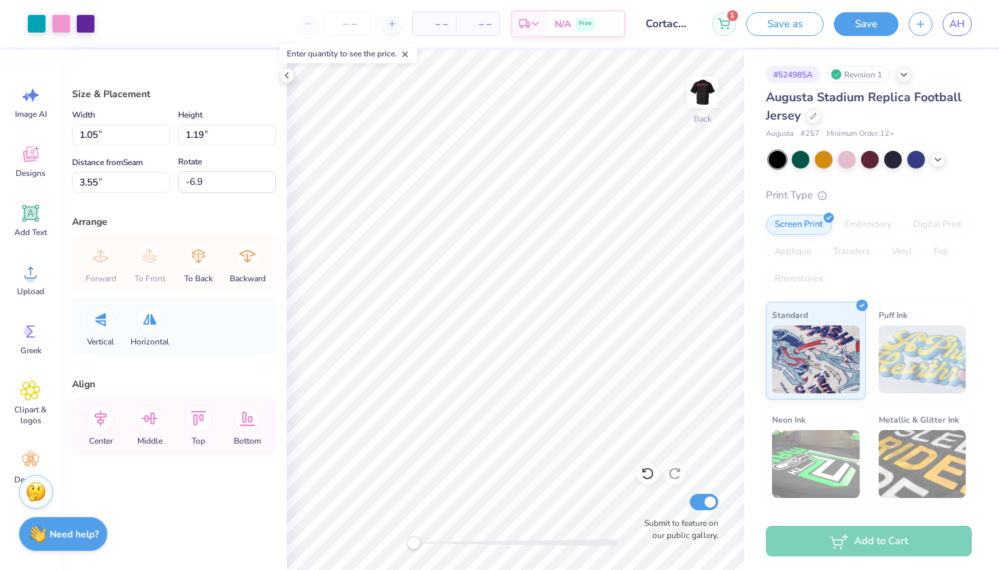
type input "6.55"
type input "6.33"
type input "4.59"
type input "0.0"
type input "1.17"
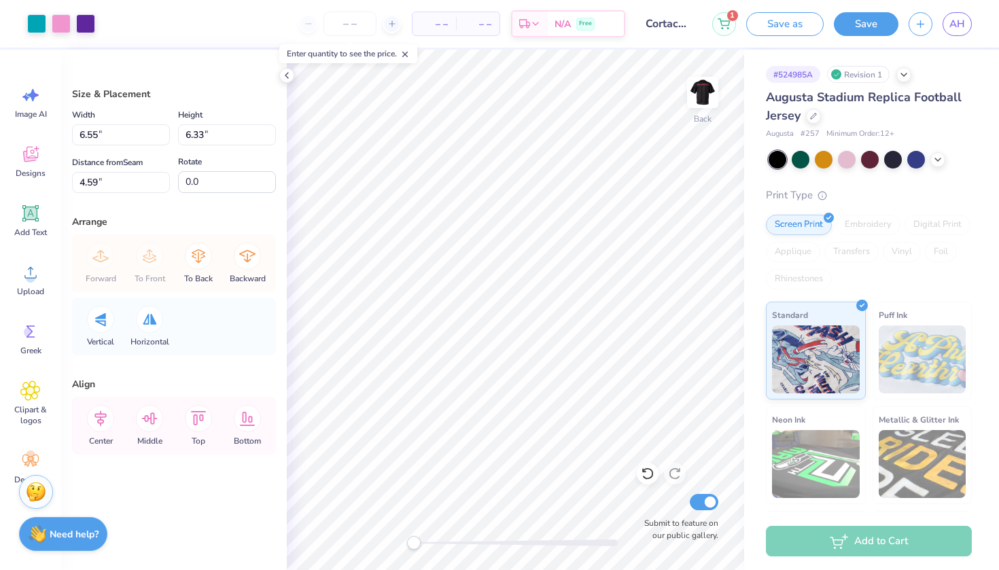
type input "1.26"
type input "5.43"
type input "-6.9"
type input "6.52"
type input "6.30"
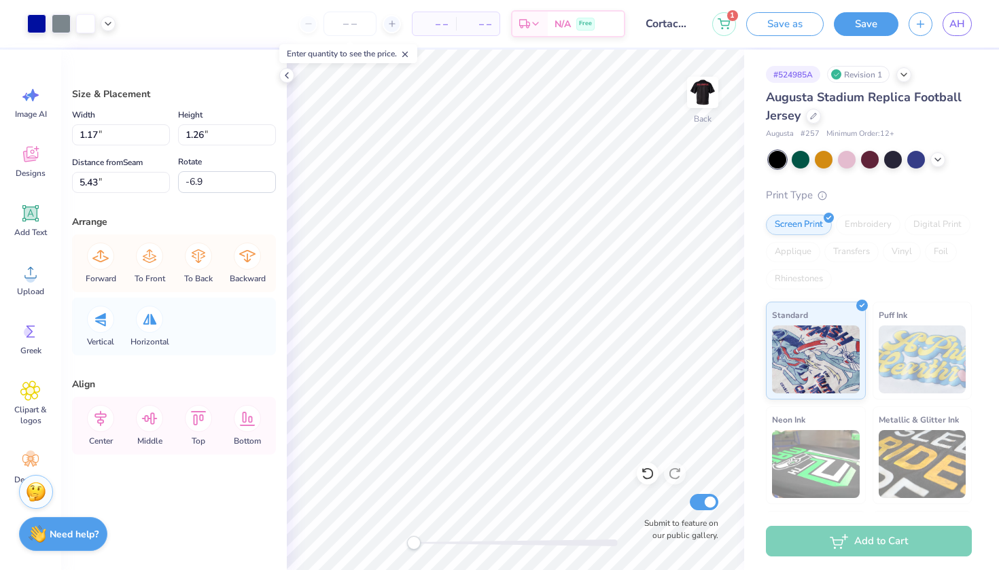
type input "4.62"
type input "0.0"
type input "1.17"
type input "1.26"
type input "5.23"
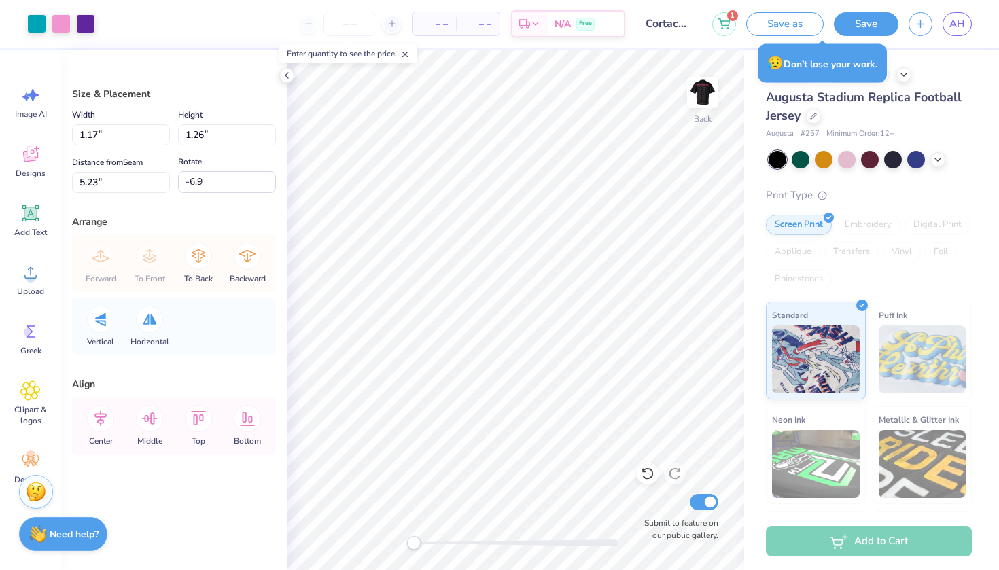
type input "-10.1"
type input "6.52"
click at [34, 20] on div at bounding box center [36, 22] width 19 height 19
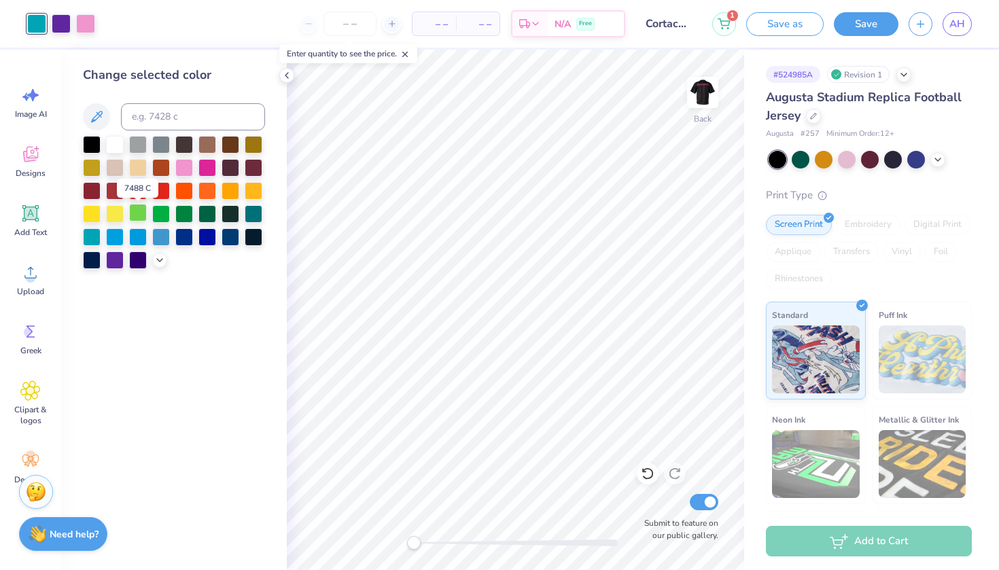
click at [142, 212] on div at bounding box center [138, 213] width 18 height 18
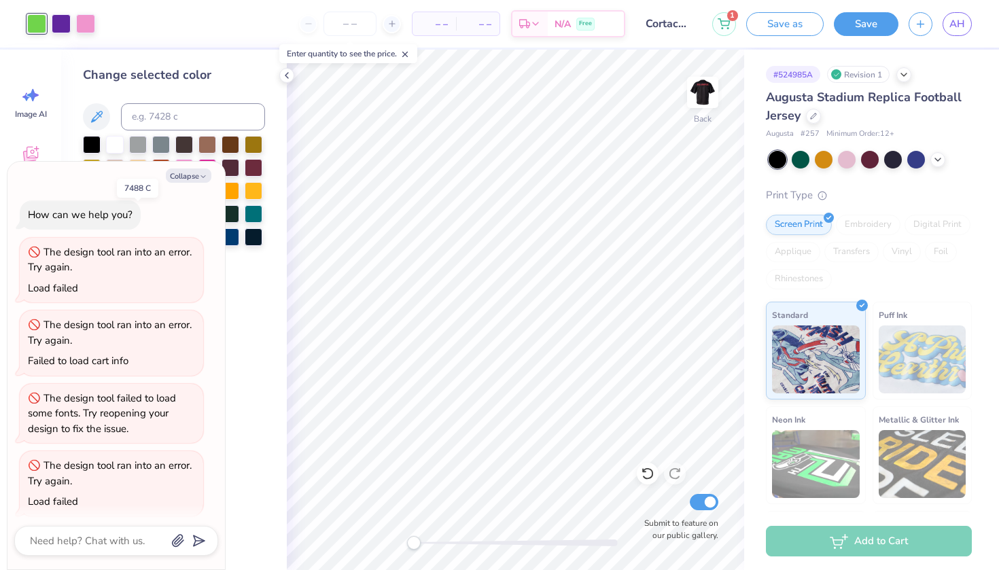
scroll to position [426, 0]
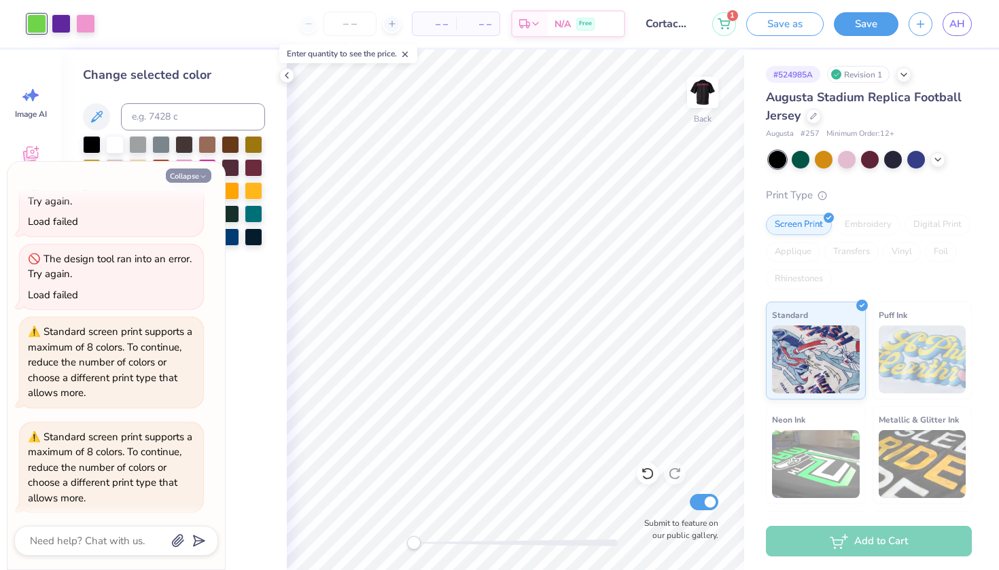
click at [195, 171] on button "Collapse" at bounding box center [189, 176] width 46 height 14
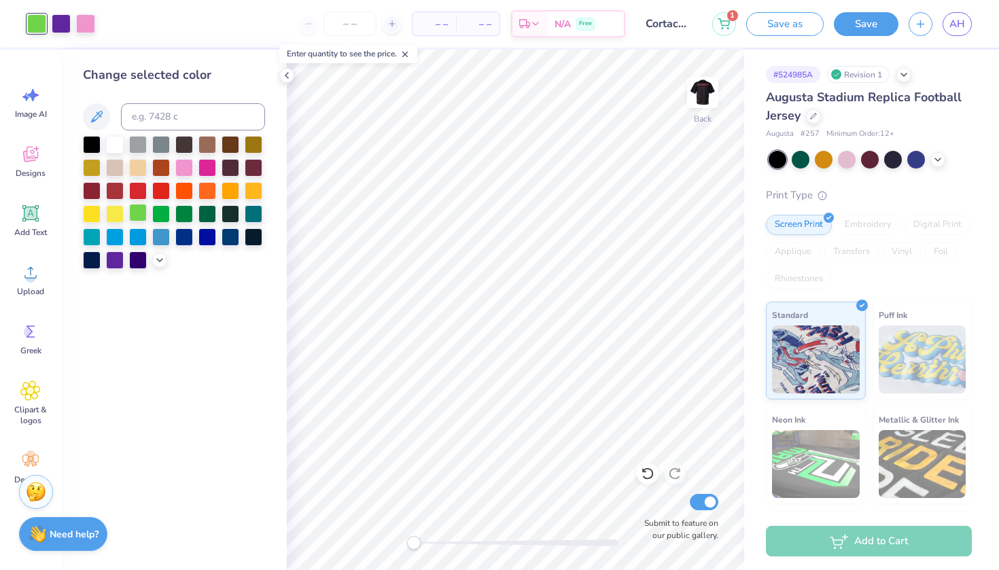
click at [139, 215] on div at bounding box center [138, 213] width 18 height 18
click at [65, 22] on div at bounding box center [61, 22] width 19 height 19
click at [179, 214] on div at bounding box center [184, 213] width 18 height 18
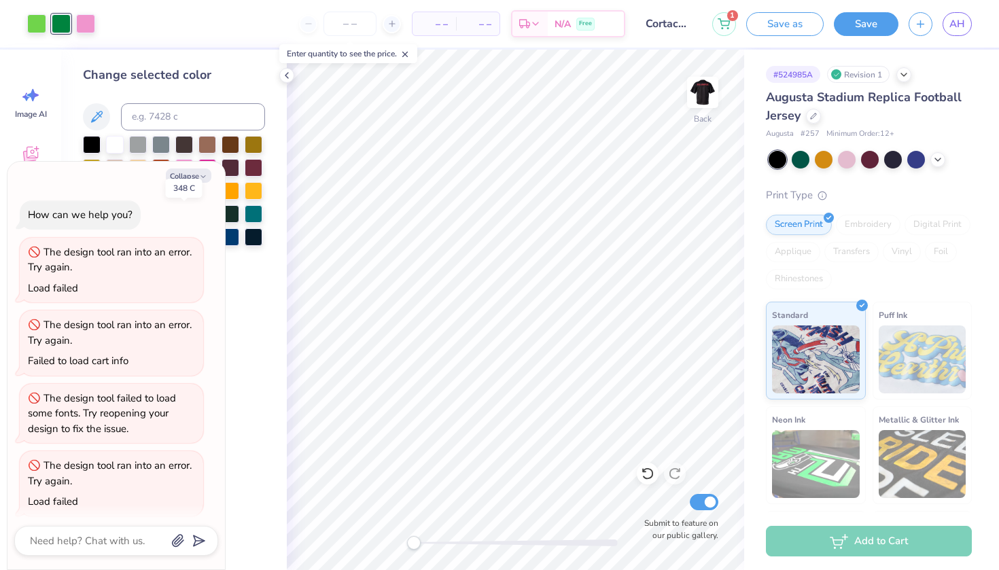
scroll to position [529, 0]
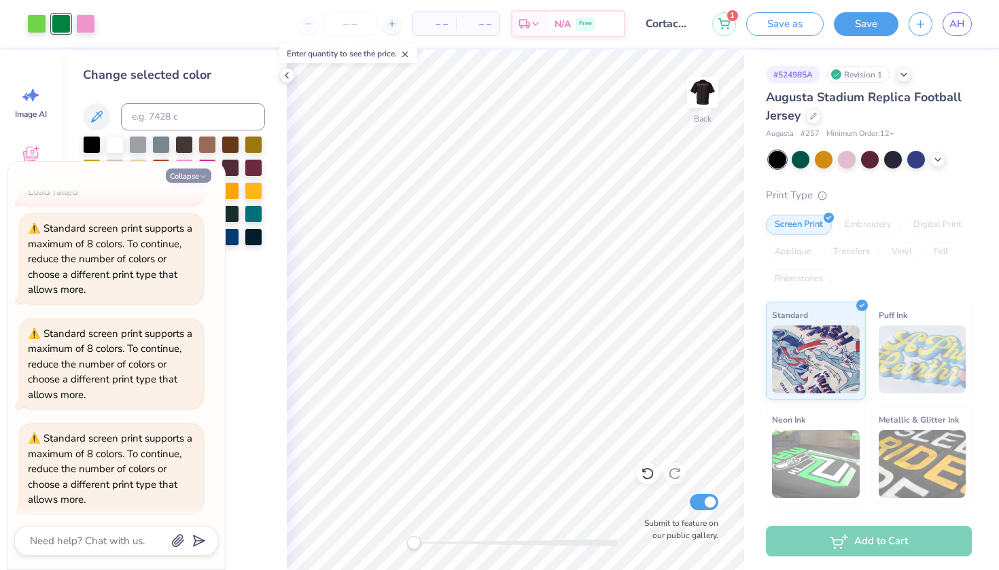
click at [180, 173] on button "Collapse" at bounding box center [189, 176] width 46 height 14
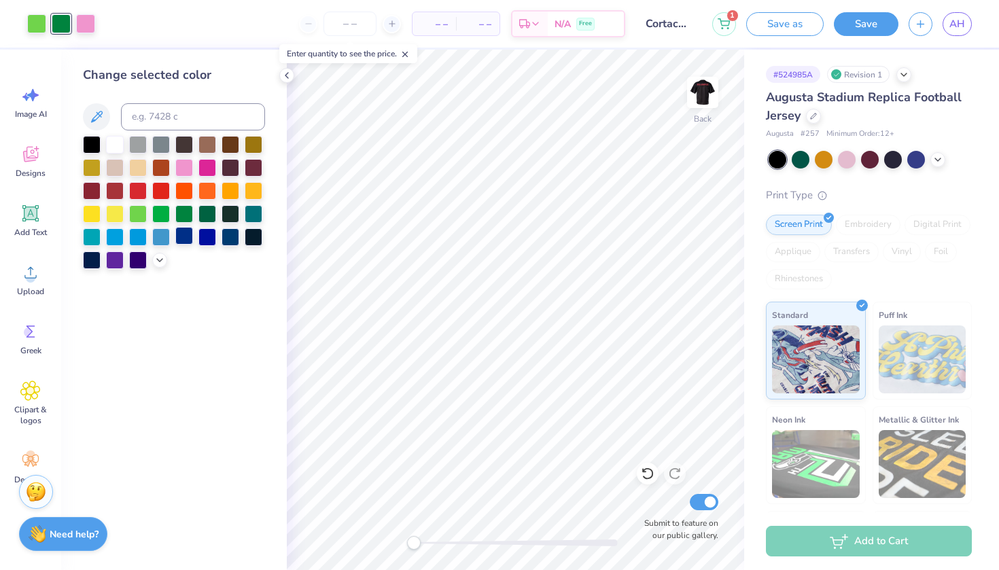
click at [182, 241] on div at bounding box center [184, 236] width 18 height 18
click at [82, 18] on div at bounding box center [85, 22] width 19 height 19
click at [207, 238] on div at bounding box center [207, 236] width 18 height 18
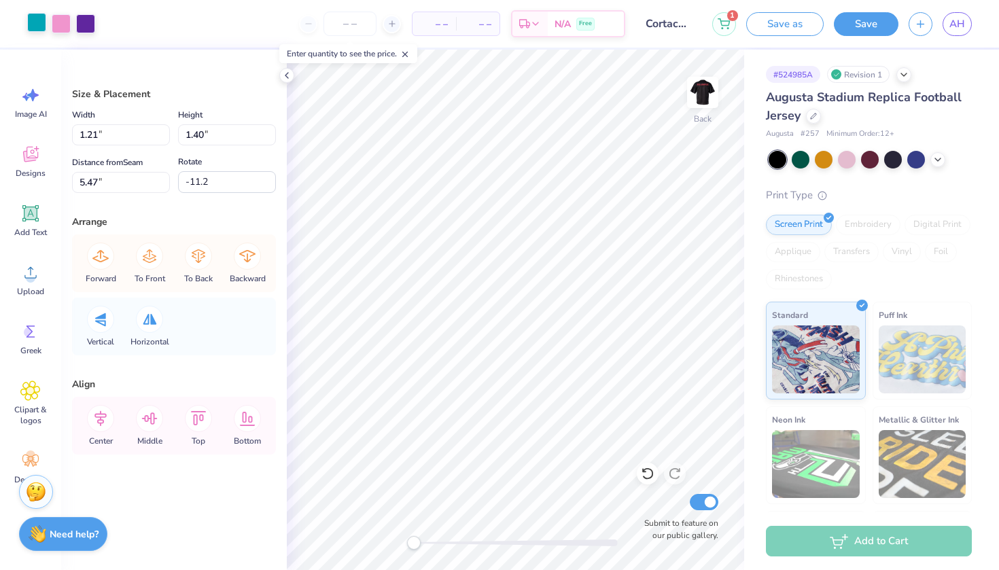
click at [38, 17] on div at bounding box center [36, 22] width 19 height 19
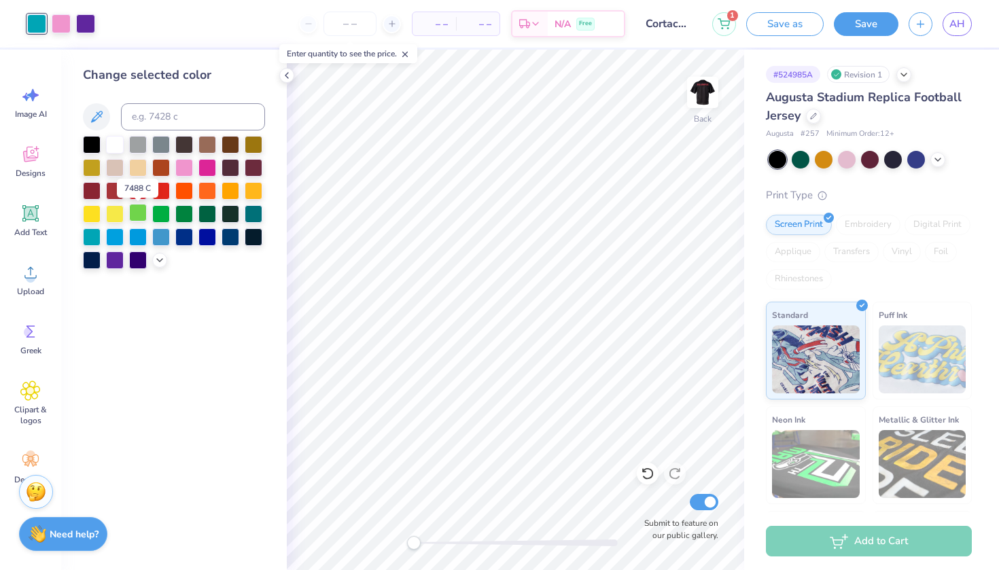
click at [139, 215] on div at bounding box center [138, 213] width 18 height 18
click at [64, 22] on div at bounding box center [61, 22] width 19 height 19
click at [184, 239] on div at bounding box center [184, 236] width 18 height 18
click at [213, 237] on div at bounding box center [207, 236] width 18 height 18
click at [211, 239] on div at bounding box center [207, 236] width 18 height 18
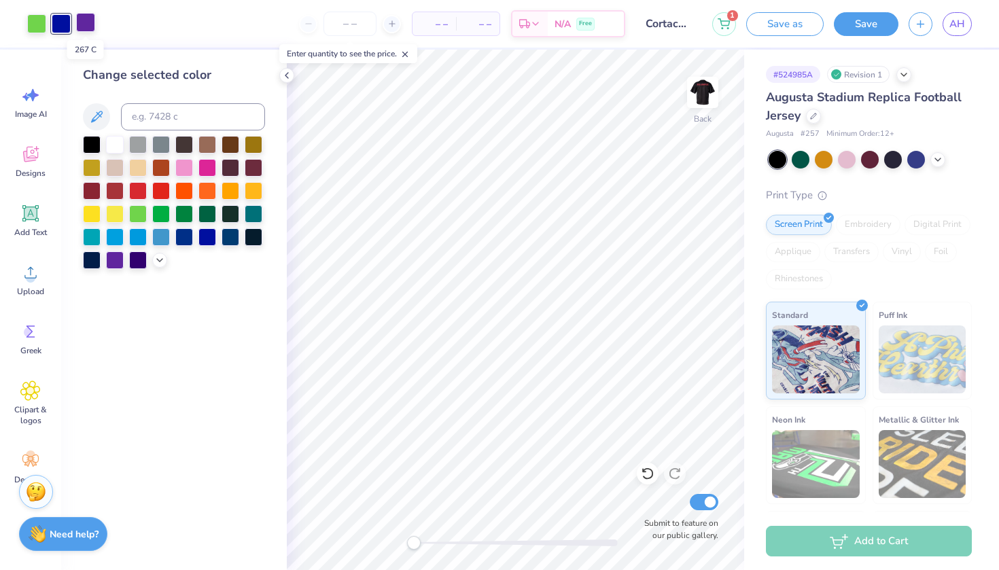
click at [88, 22] on div at bounding box center [85, 22] width 19 height 19
click at [190, 238] on div at bounding box center [184, 236] width 18 height 18
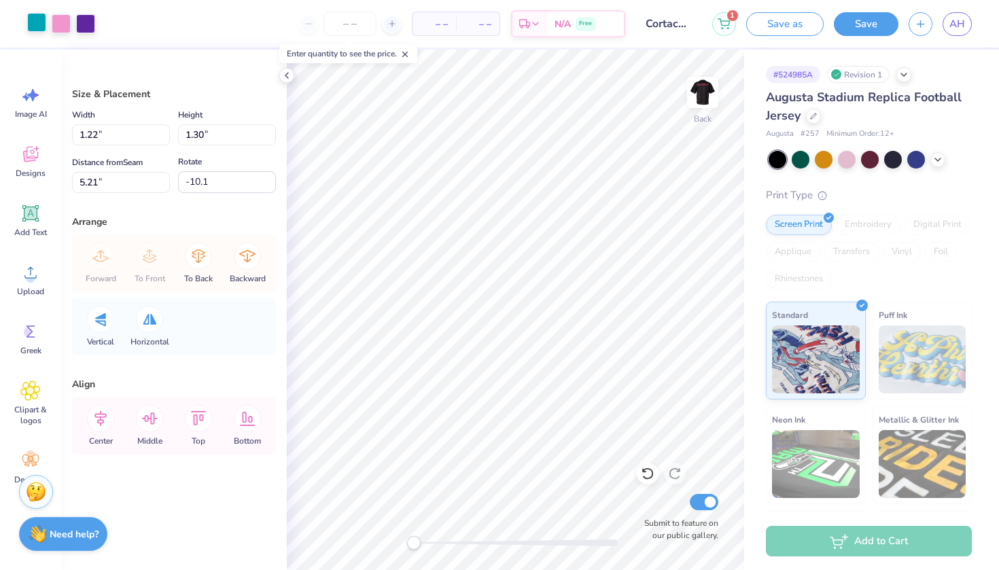
click at [37, 26] on div at bounding box center [36, 22] width 19 height 19
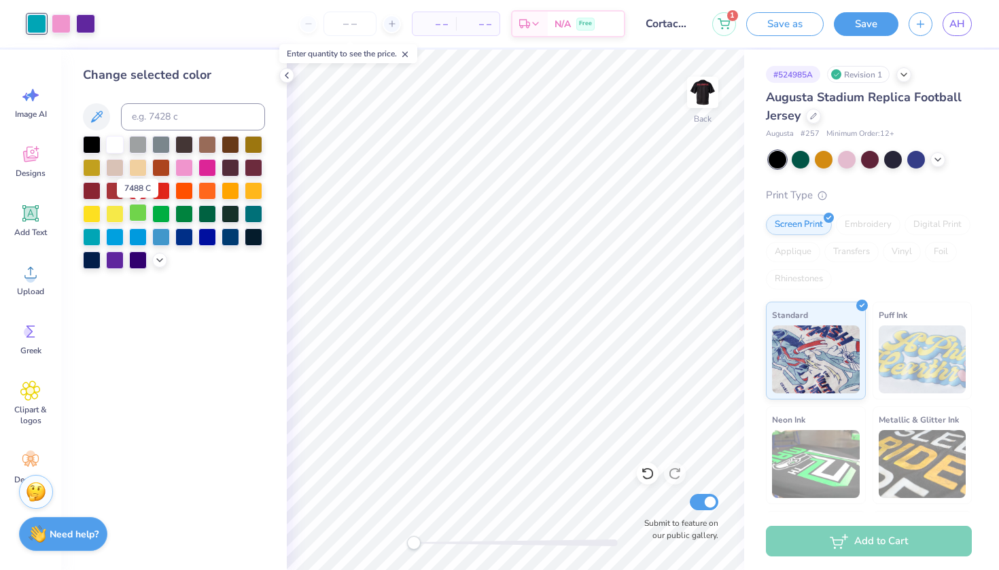
click at [140, 215] on div at bounding box center [138, 213] width 18 height 18
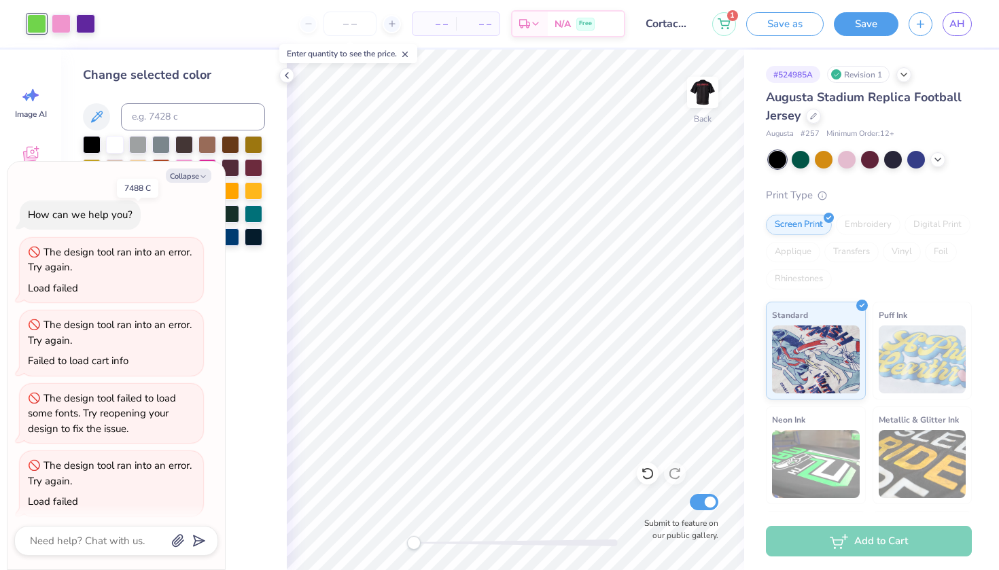
scroll to position [633, 0]
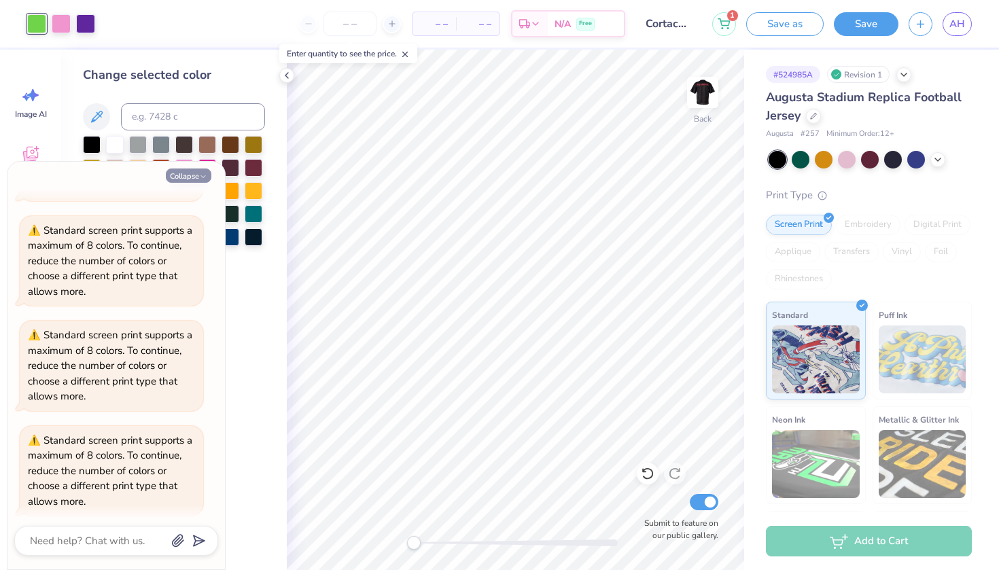
click at [191, 173] on button "Collapse" at bounding box center [189, 176] width 46 height 14
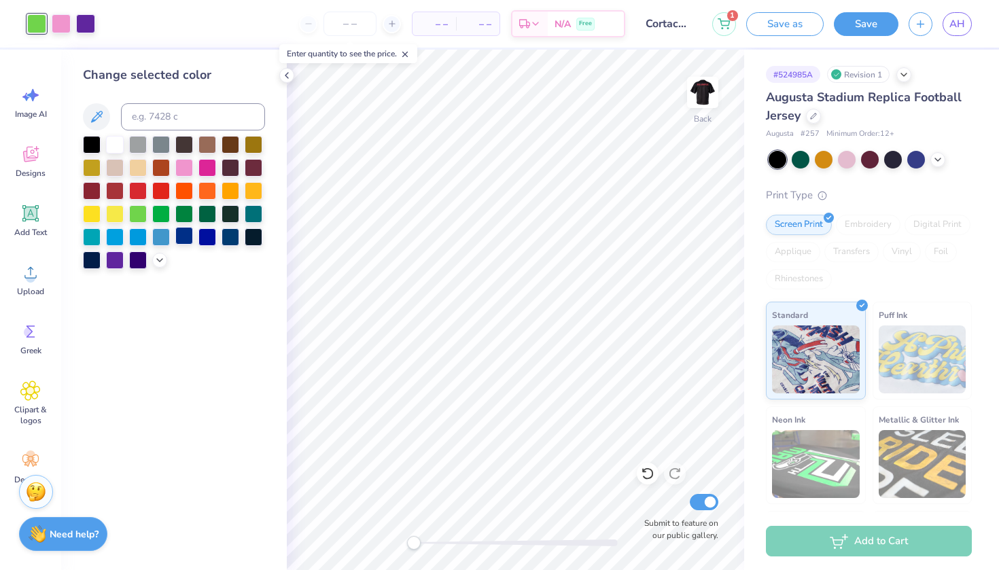
click at [185, 239] on div at bounding box center [184, 236] width 18 height 18
click at [60, 23] on div at bounding box center [61, 22] width 19 height 19
click at [186, 239] on div at bounding box center [184, 236] width 18 height 18
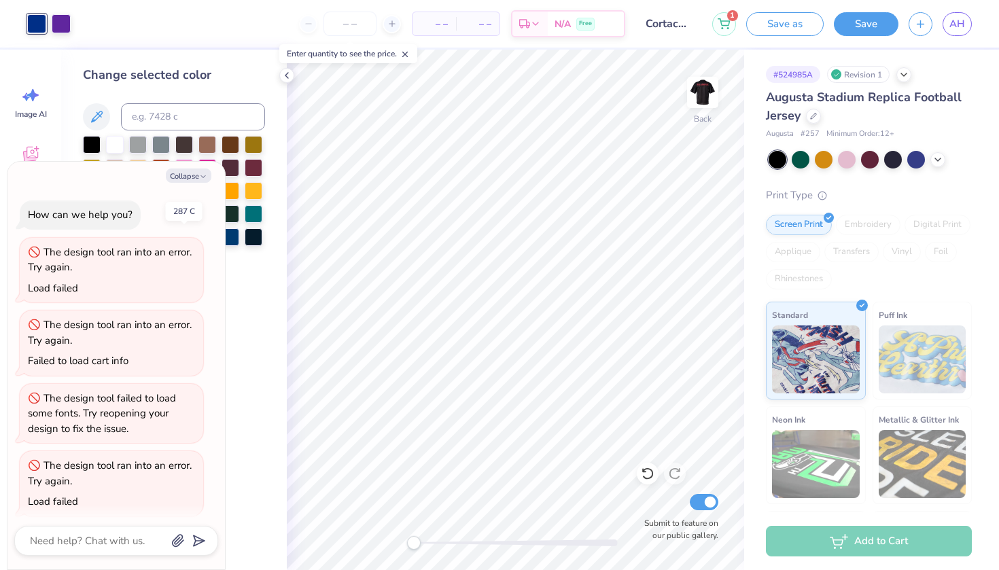
scroll to position [736, 0]
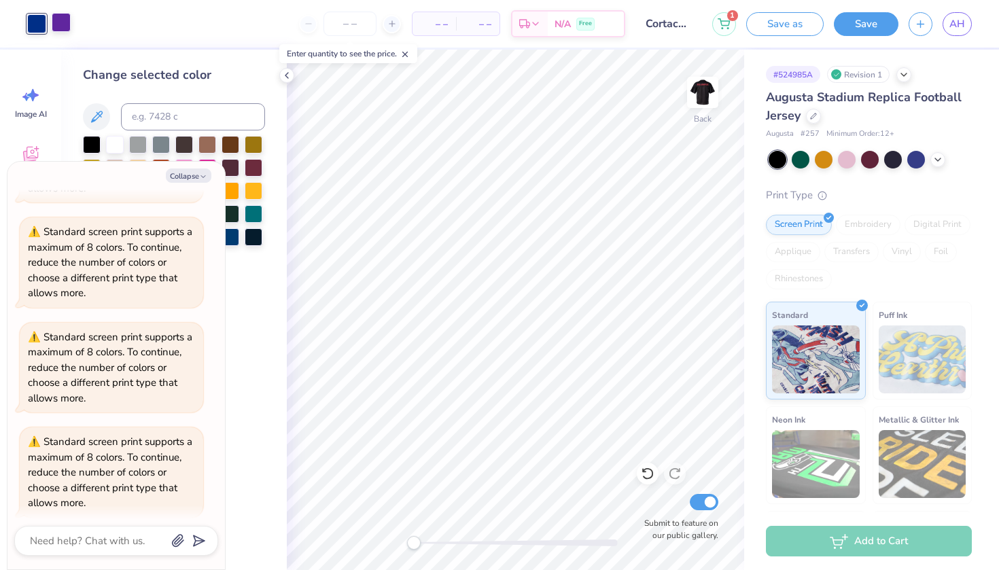
click at [62, 18] on div at bounding box center [61, 22] width 19 height 19
click at [184, 174] on button "Collapse" at bounding box center [189, 176] width 46 height 14
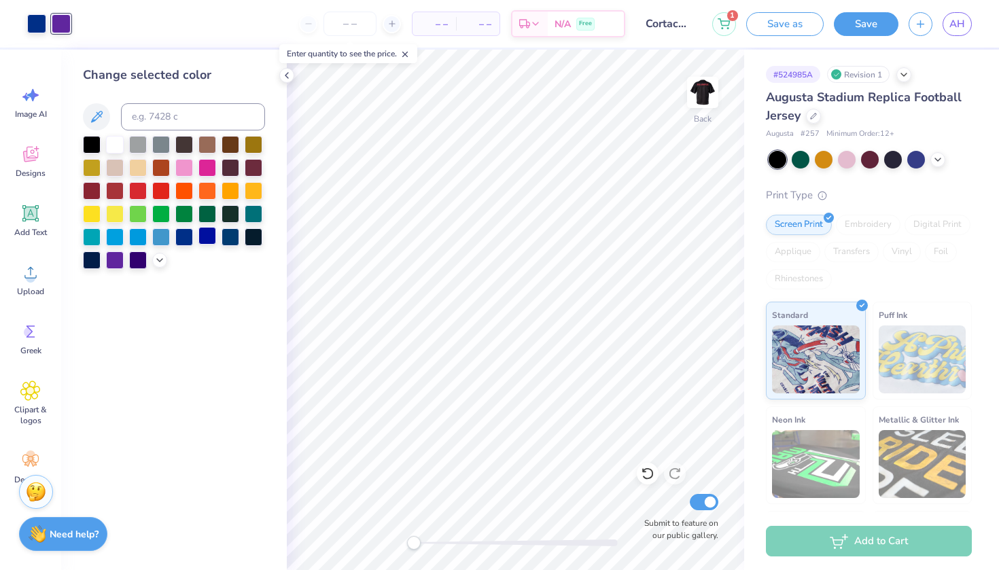
click at [207, 237] on div at bounding box center [207, 236] width 18 height 18
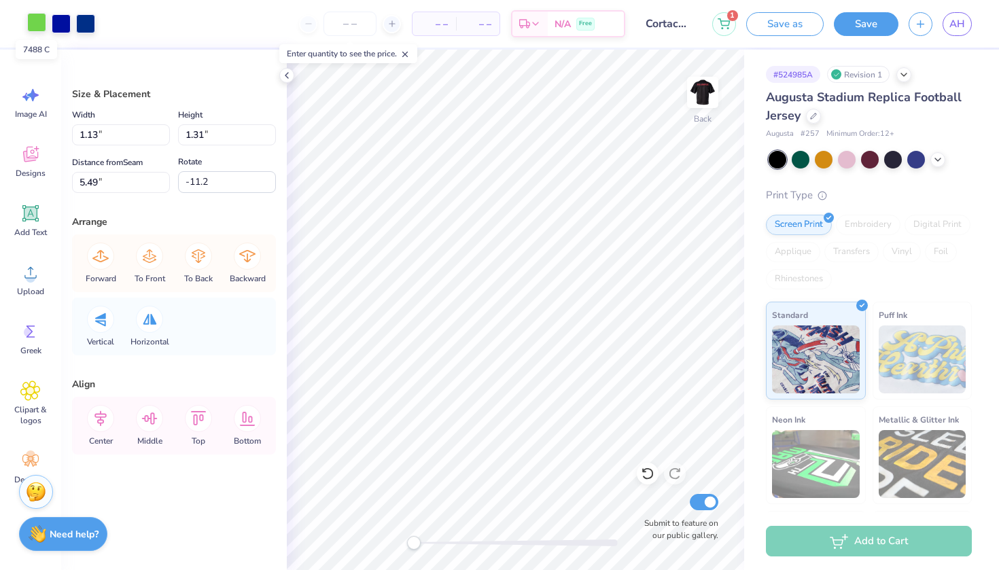
click at [33, 26] on div at bounding box center [36, 22] width 19 height 19
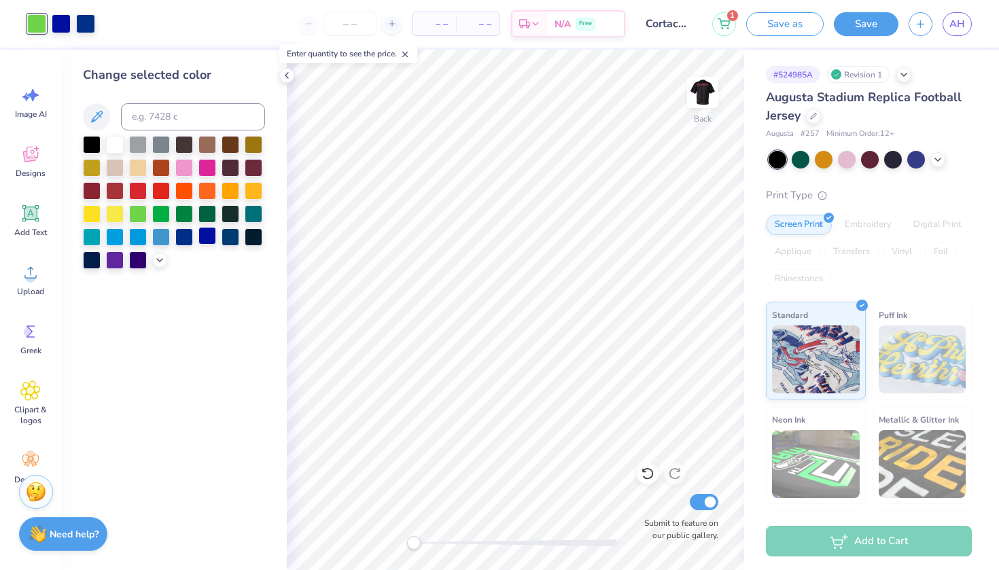
click at [206, 243] on div at bounding box center [207, 236] width 18 height 18
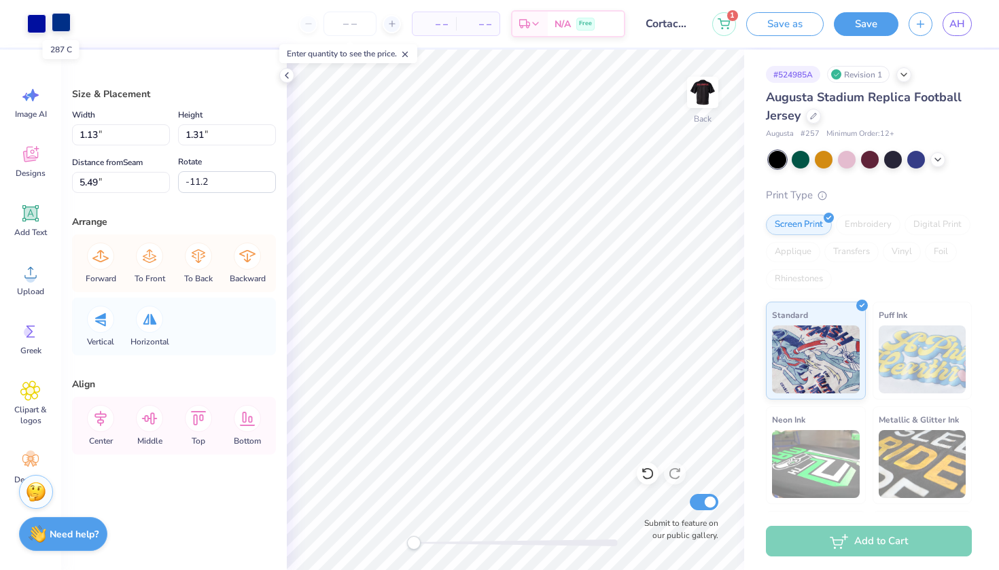
click at [59, 20] on div at bounding box center [61, 22] width 19 height 19
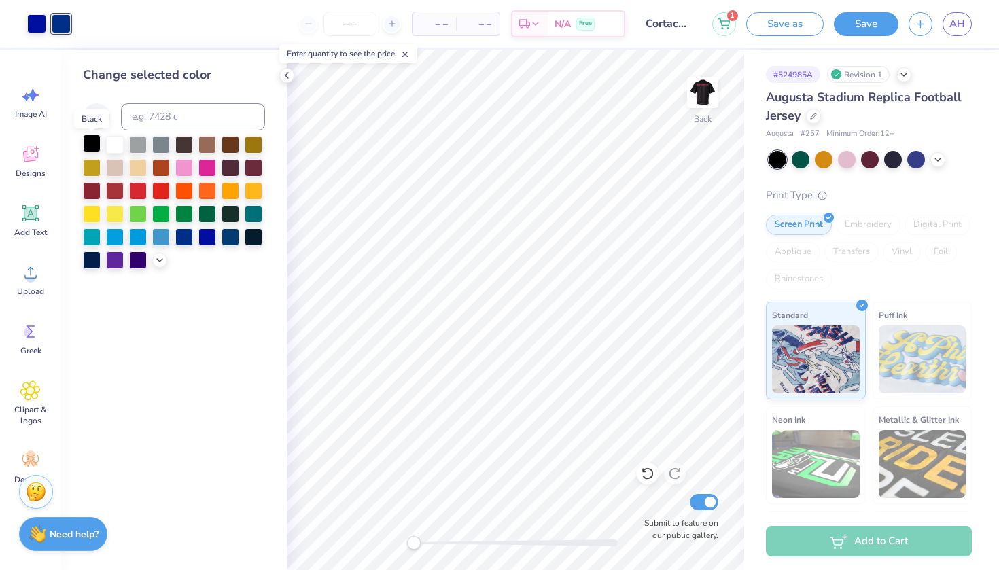
click at [92, 145] on div at bounding box center [92, 144] width 18 height 18
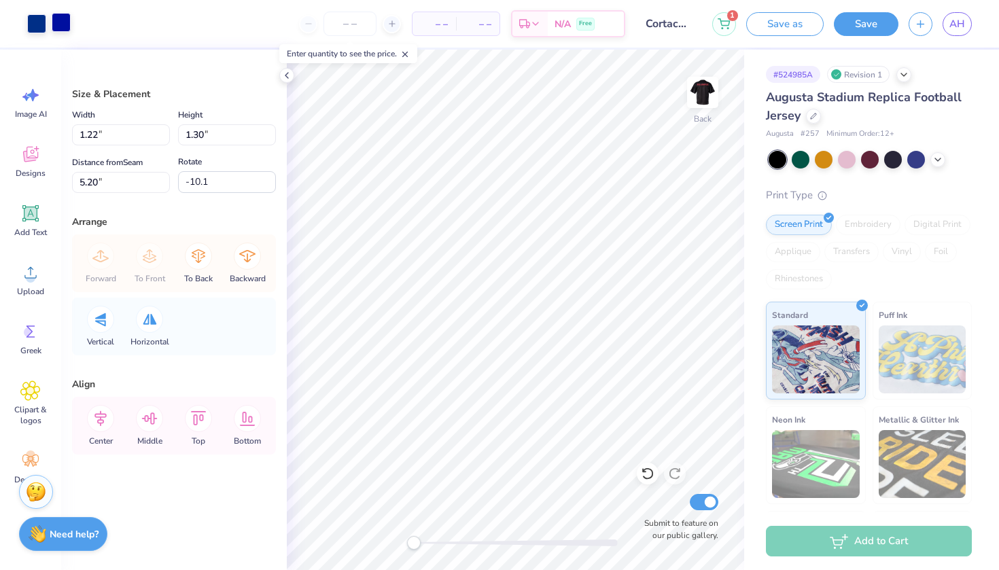
click at [63, 20] on div at bounding box center [61, 22] width 19 height 19
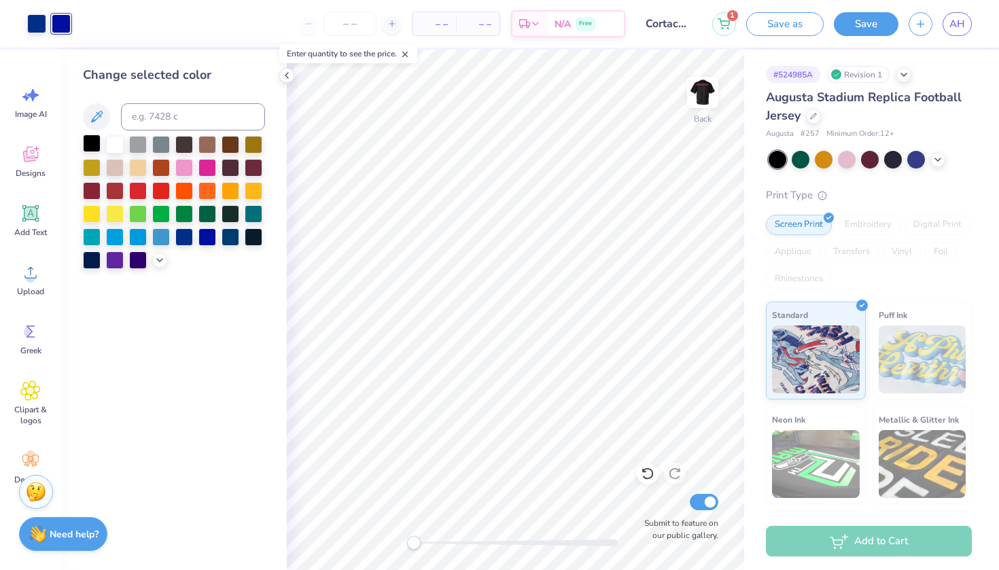
click at [94, 147] on div at bounding box center [92, 144] width 18 height 18
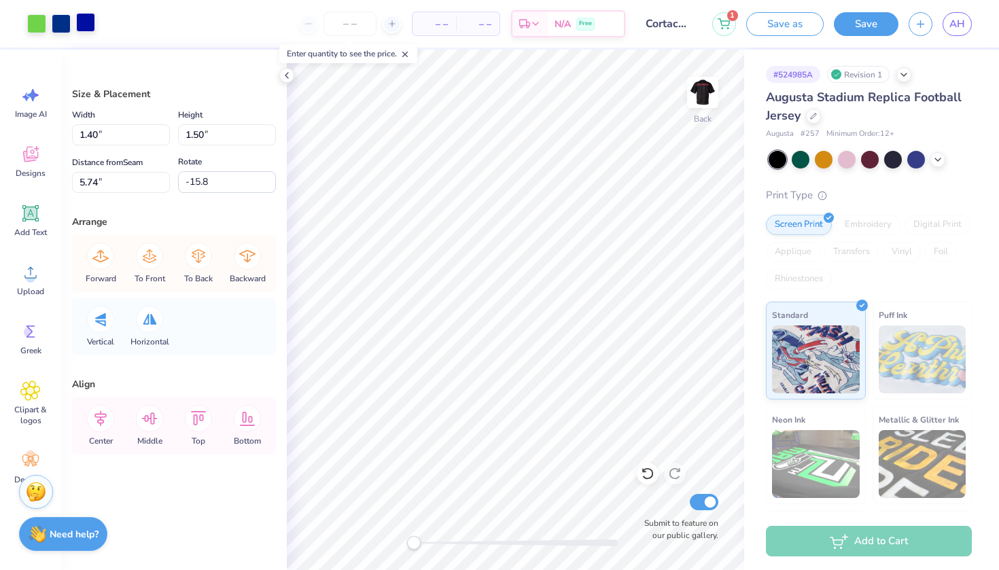
click at [84, 27] on div at bounding box center [85, 22] width 19 height 19
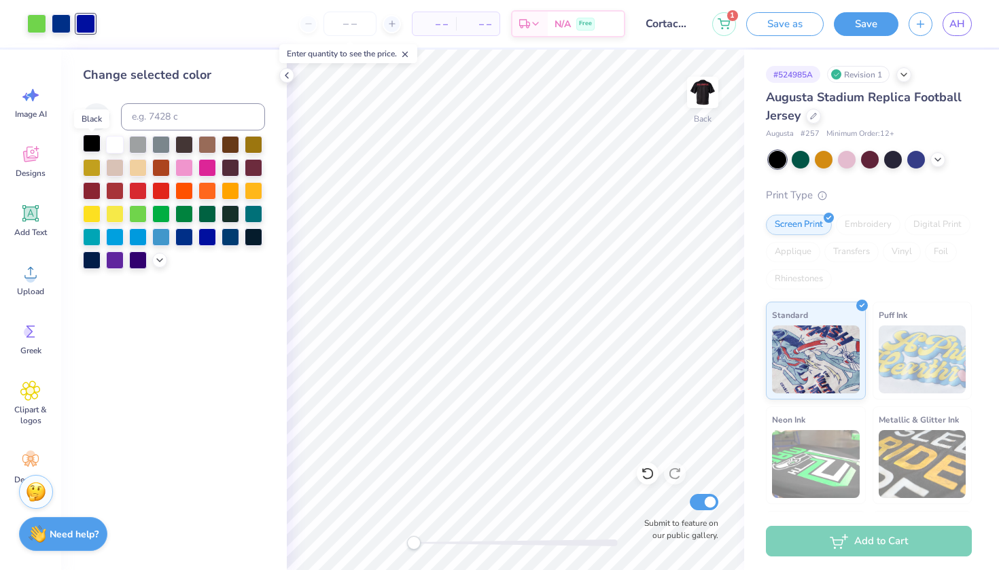
click at [90, 139] on div at bounding box center [92, 144] width 18 height 18
click at [35, 24] on div at bounding box center [36, 22] width 19 height 19
click at [90, 143] on div at bounding box center [92, 144] width 18 height 18
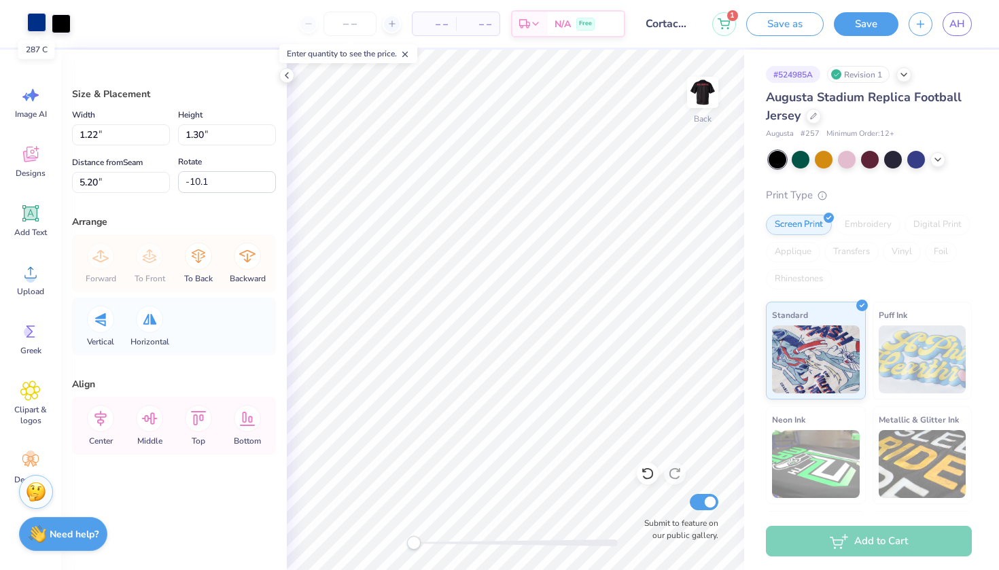
click at [37, 19] on div at bounding box center [36, 22] width 19 height 19
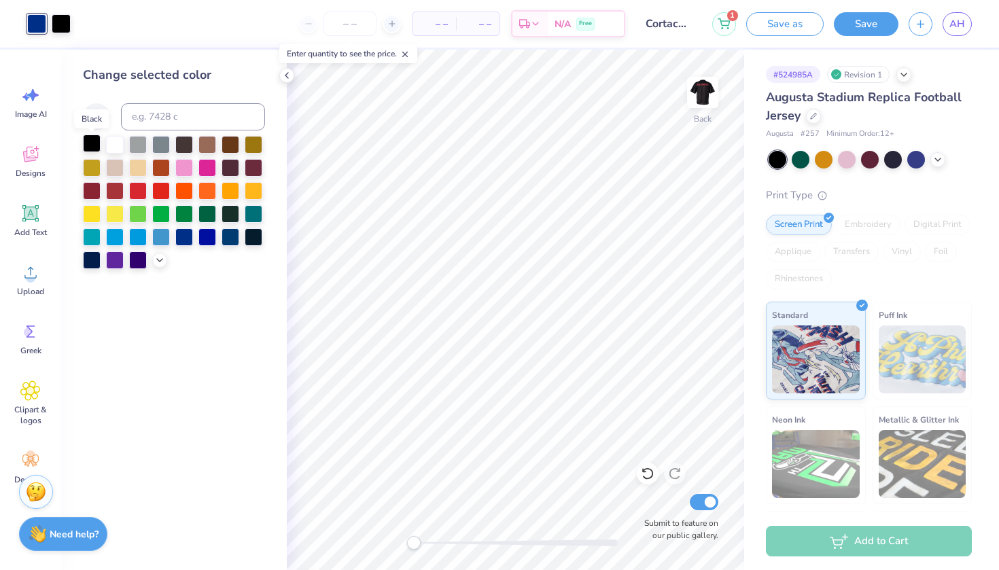
click at [92, 139] on div at bounding box center [92, 144] width 18 height 18
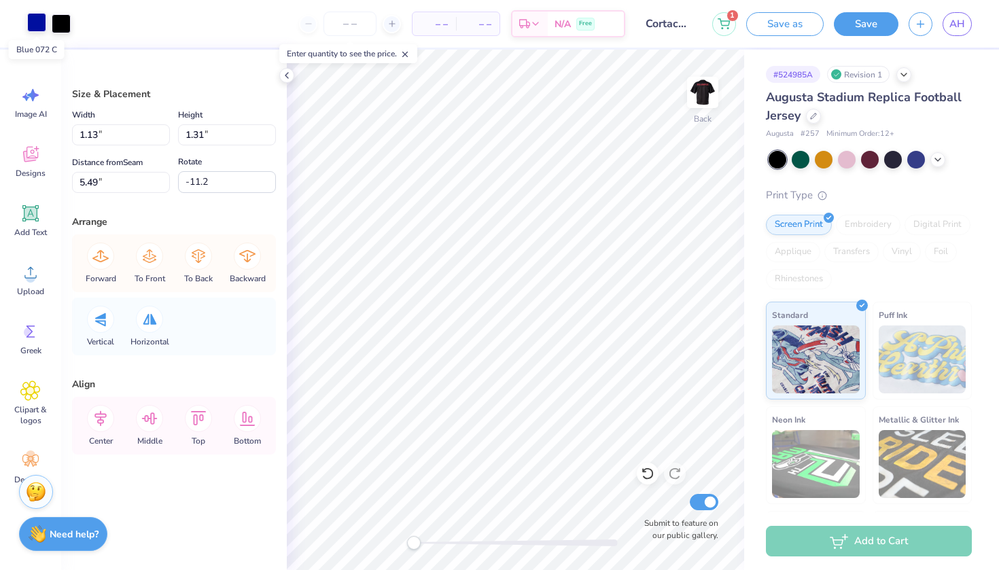
click at [37, 22] on div at bounding box center [36, 22] width 19 height 19
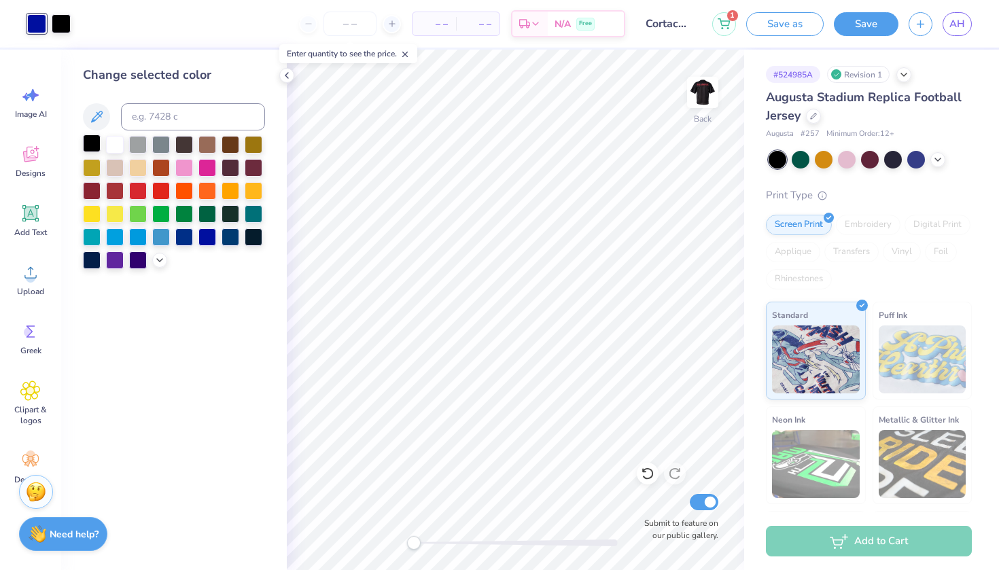
click at [92, 141] on div at bounding box center [92, 144] width 18 height 18
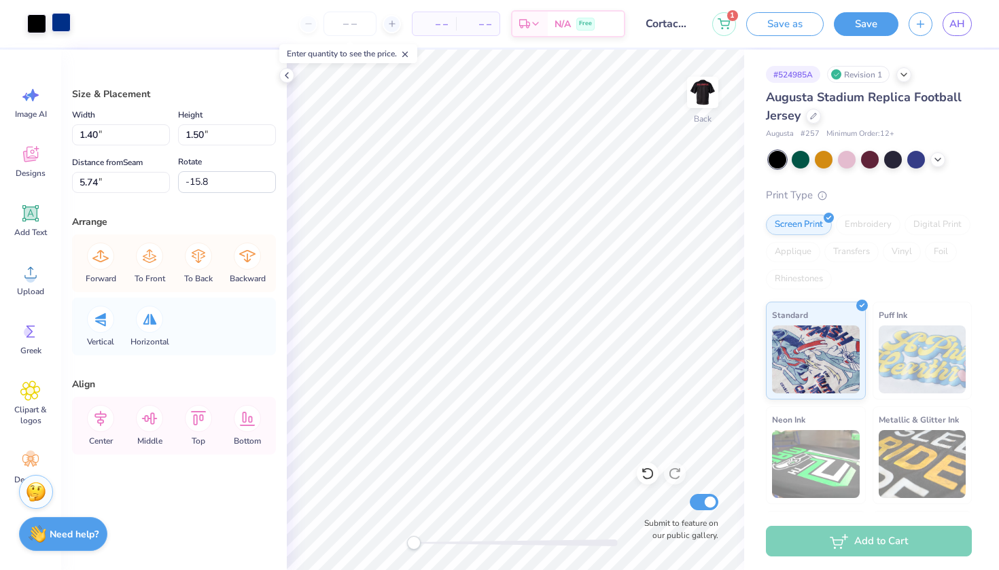
click at [59, 27] on div at bounding box center [61, 22] width 19 height 19
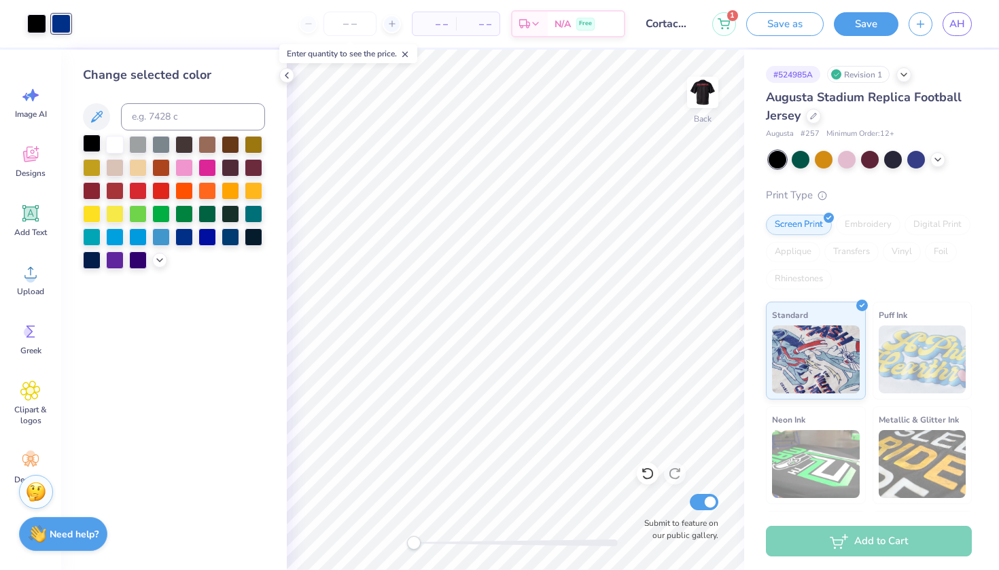
click at [97, 139] on div at bounding box center [92, 144] width 18 height 18
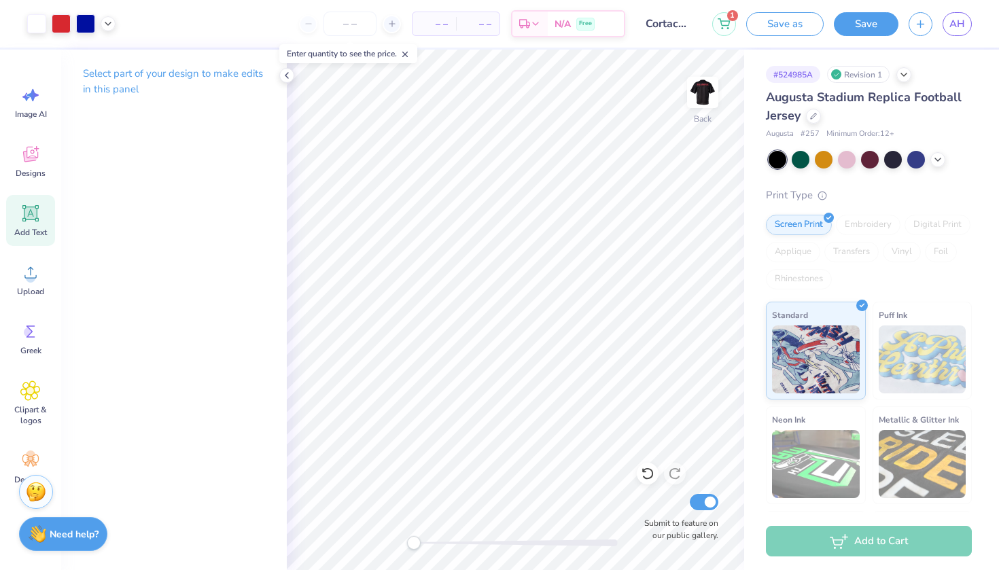
click at [32, 214] on icon at bounding box center [30, 213] width 16 height 16
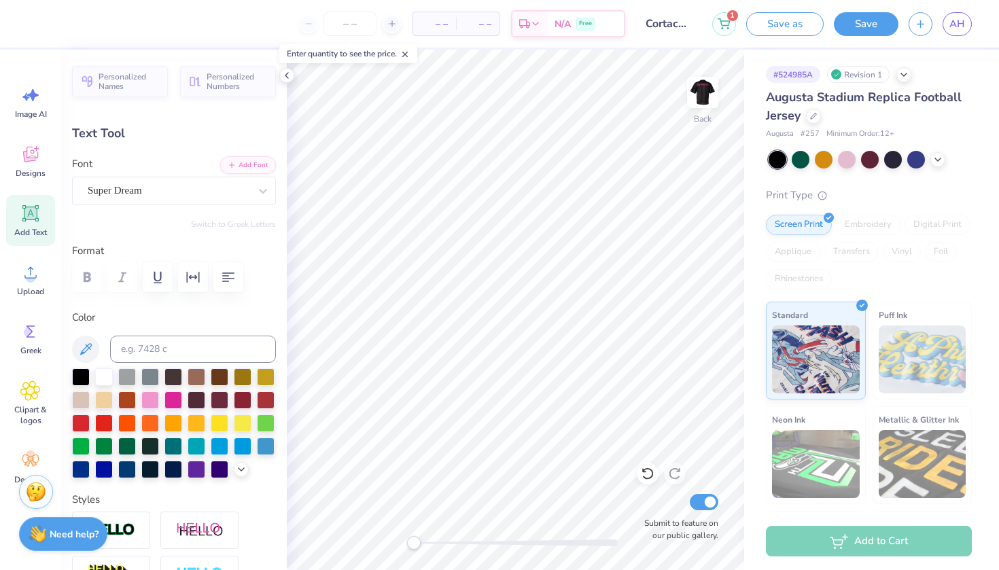
scroll to position [11, 2]
click at [142, 190] on span "Super Dream" at bounding box center [115, 191] width 54 height 16
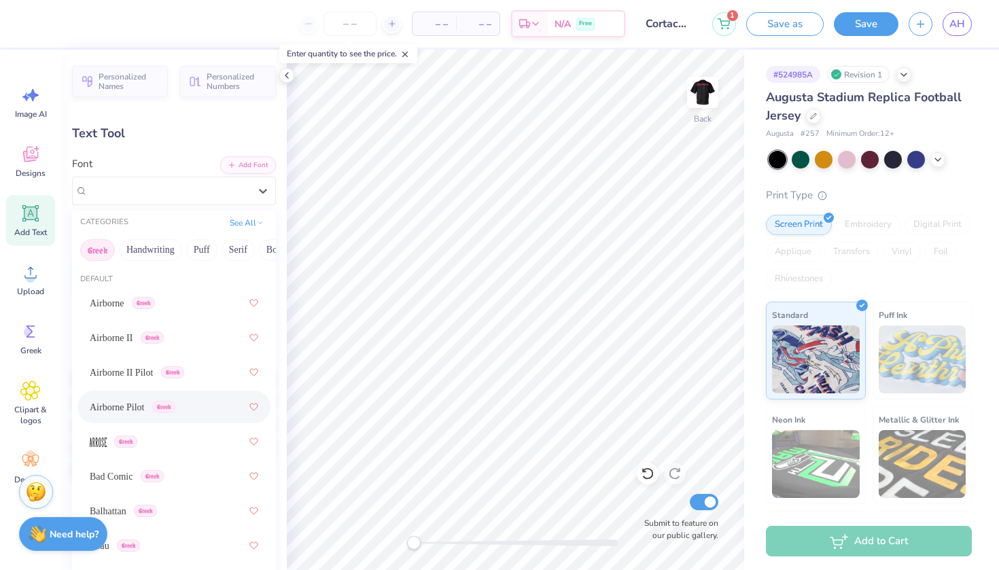
click at [164, 402] on div "Airborne Pilot Greek" at bounding box center [133, 407] width 86 height 14
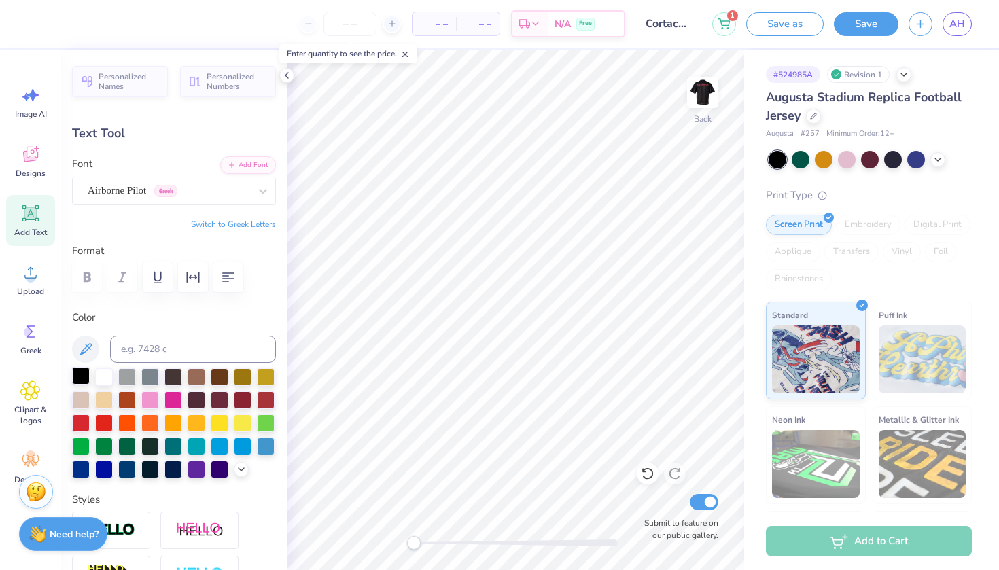
click at [77, 381] on div at bounding box center [81, 376] width 18 height 18
click at [33, 335] on icon at bounding box center [30, 331] width 20 height 20
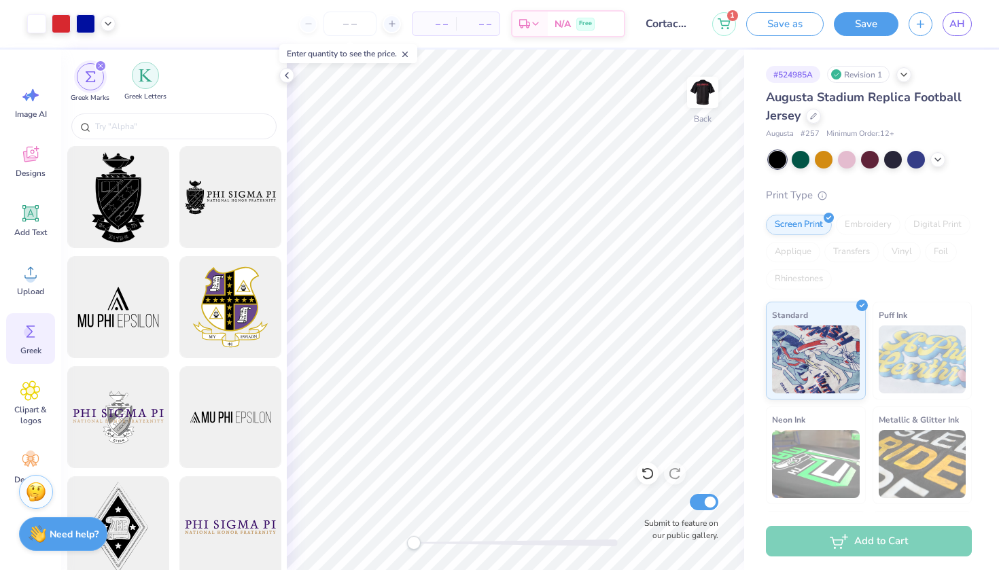
click at [150, 73] on img "filter for Greek Letters" at bounding box center [146, 76] width 14 height 14
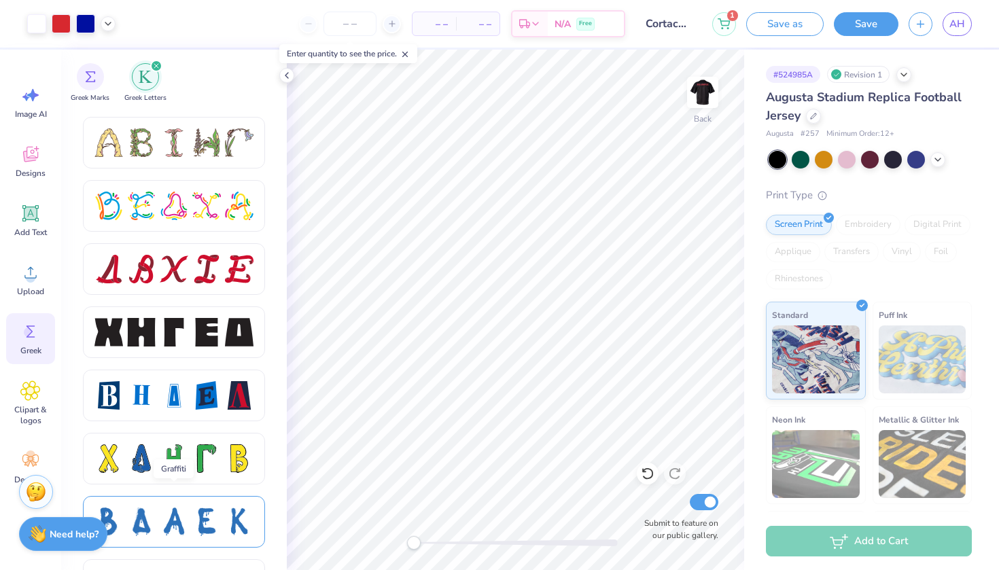
scroll to position [1627, 0]
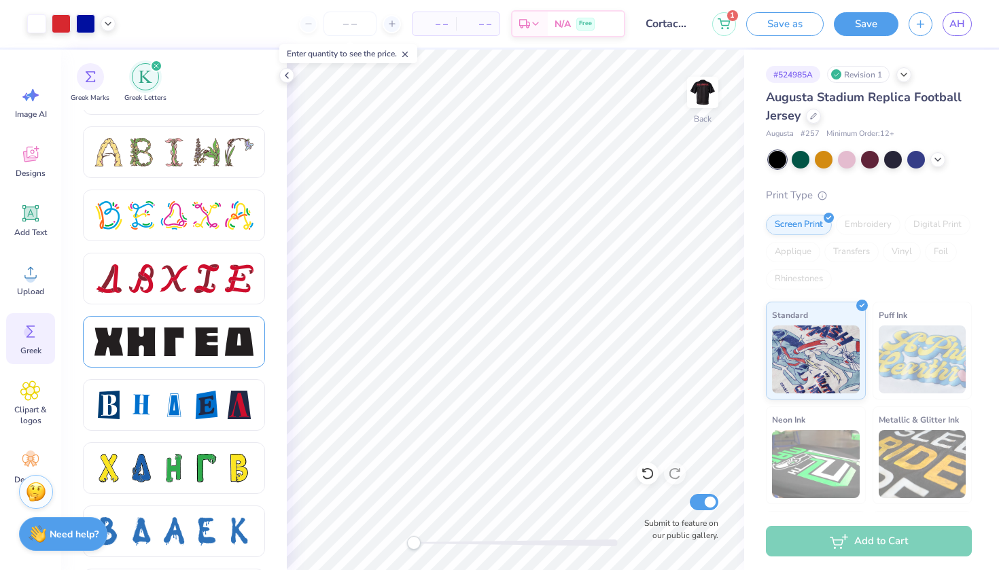
click at [192, 344] on div at bounding box center [206, 342] width 29 height 29
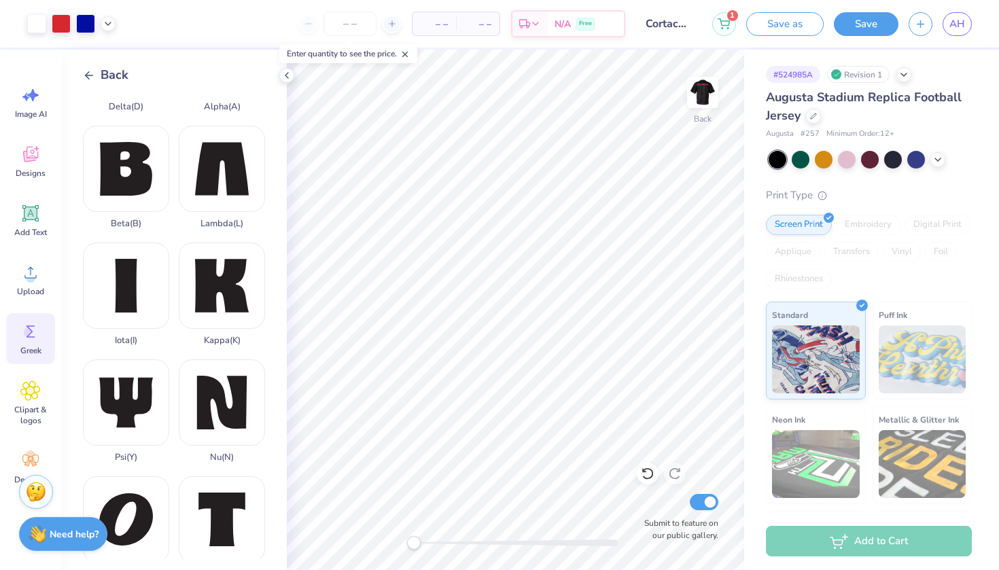
scroll to position [331, 0]
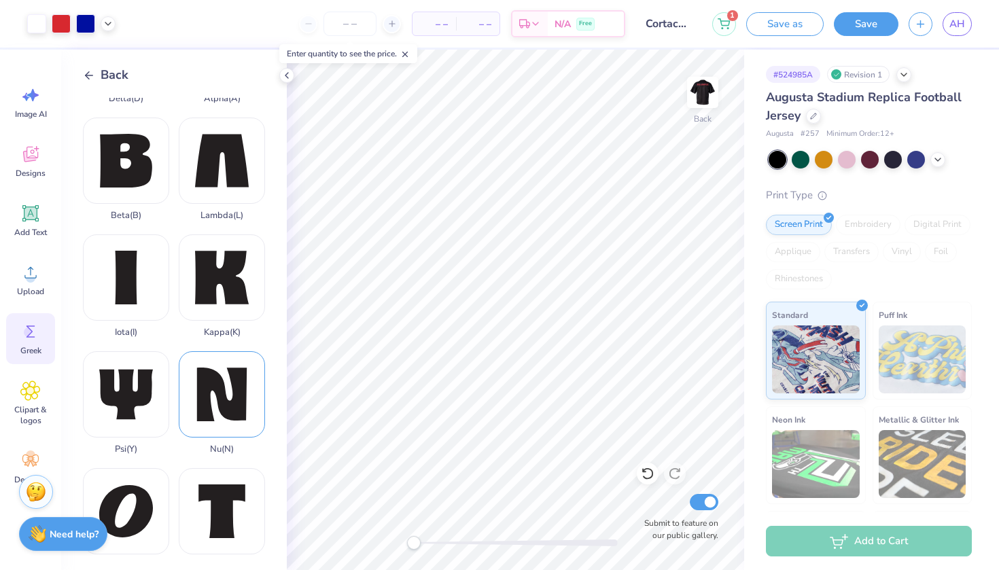
click at [220, 386] on div "Nu ( N )" at bounding box center [222, 402] width 86 height 103
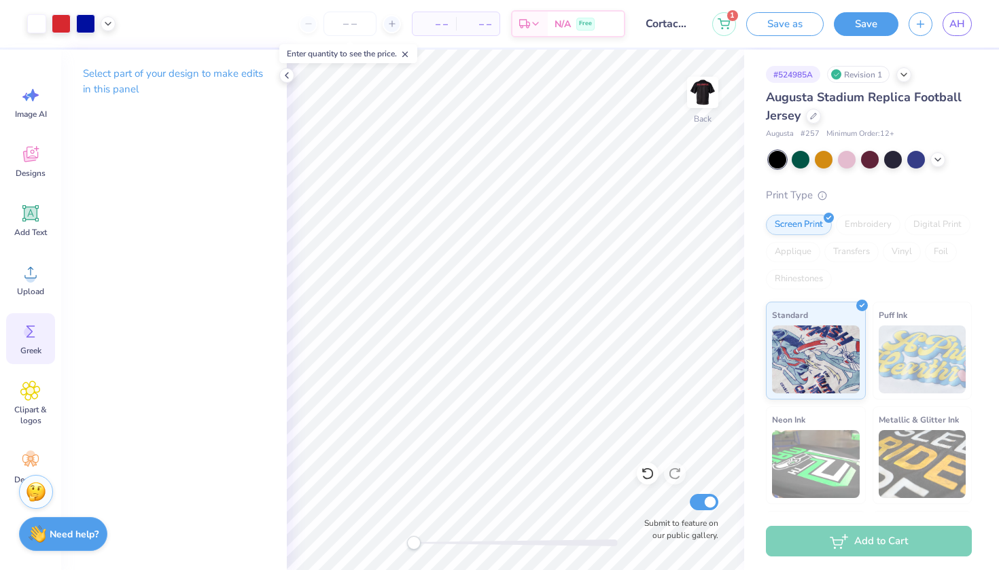
click at [26, 341] on icon at bounding box center [30, 331] width 20 height 20
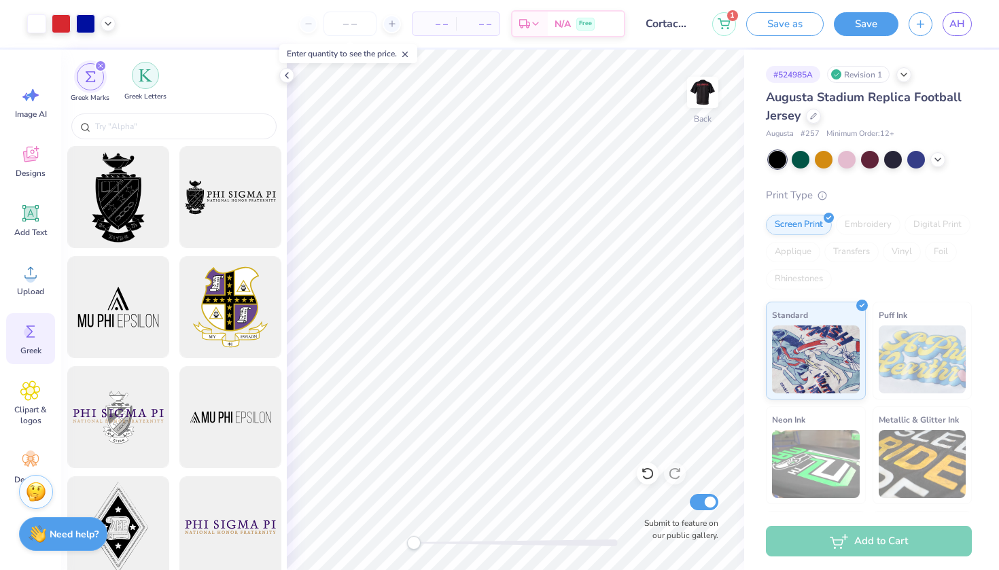
click at [143, 88] on div "filter for Greek Letters" at bounding box center [145, 75] width 27 height 27
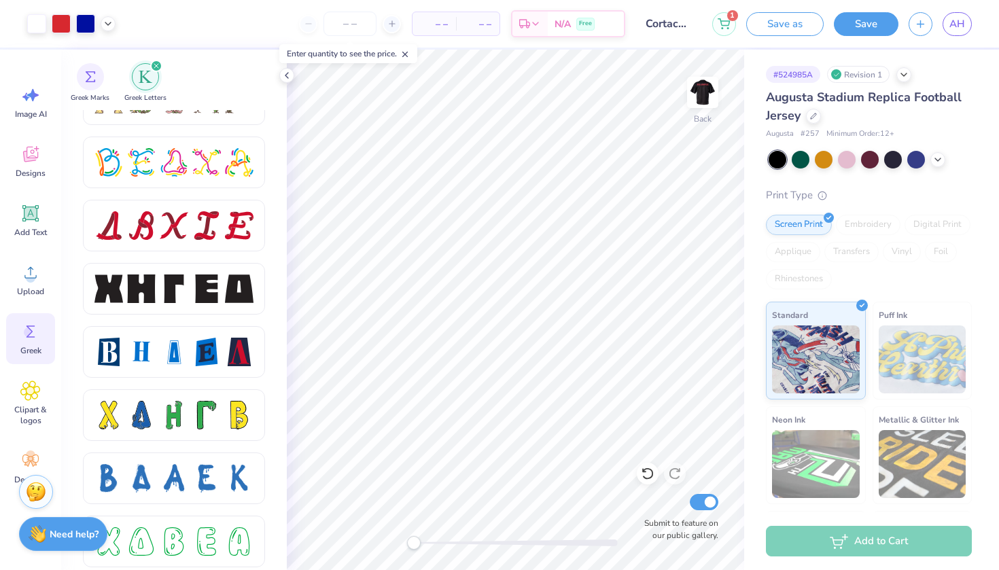
scroll to position [1684, 0]
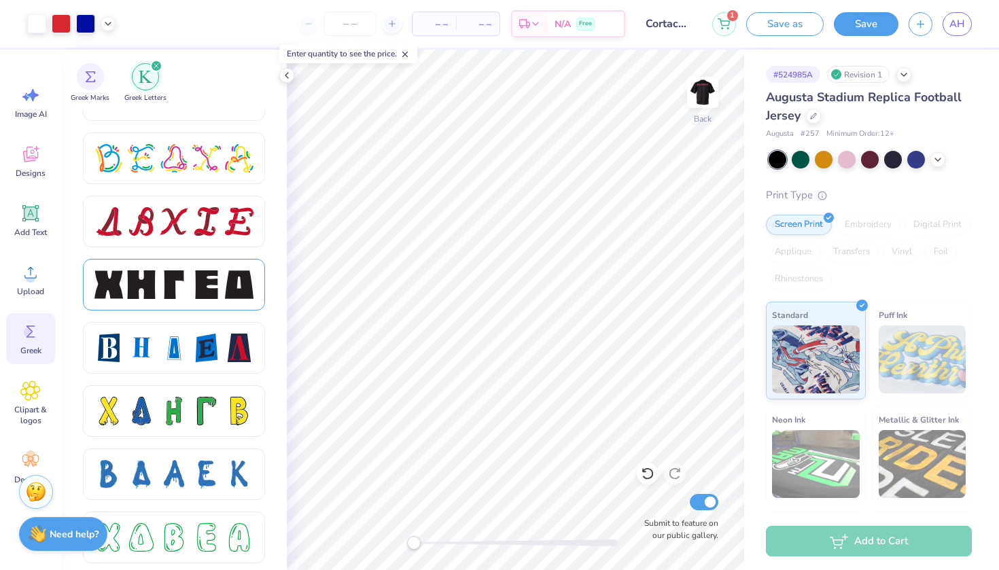
click at [178, 289] on div at bounding box center [174, 285] width 29 height 29
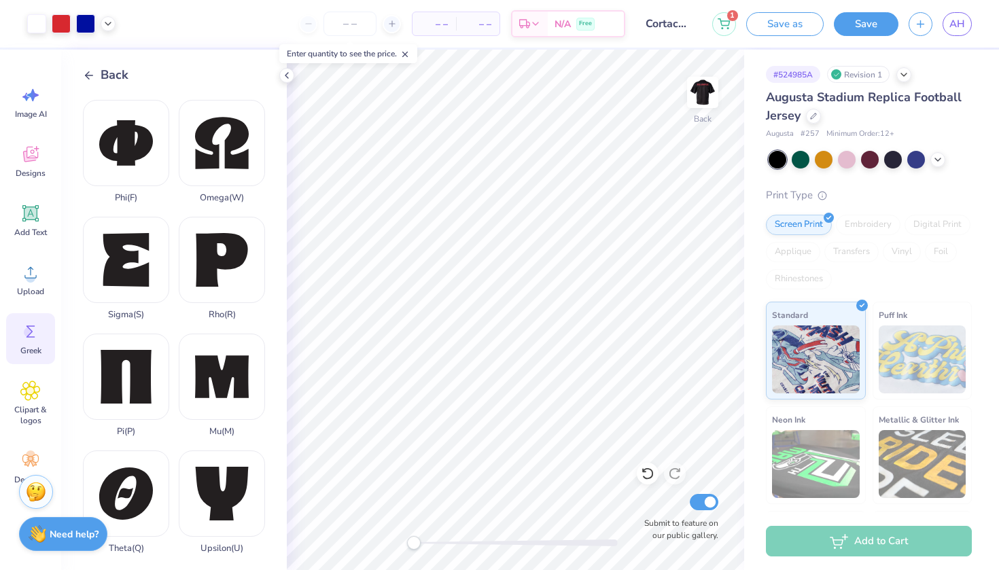
scroll to position [818, 0]
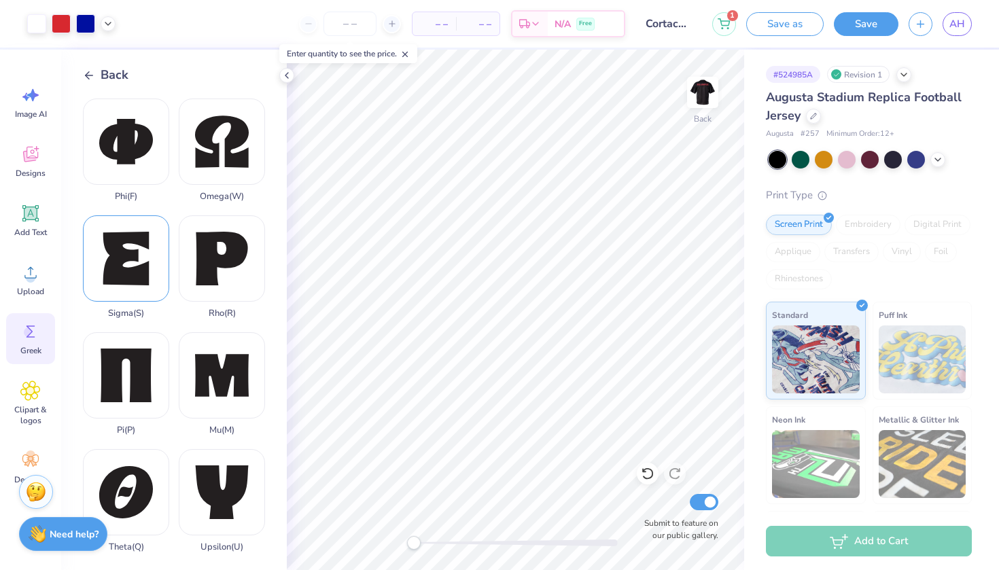
click at [116, 215] on div "Sigma ( S )" at bounding box center [126, 266] width 86 height 103
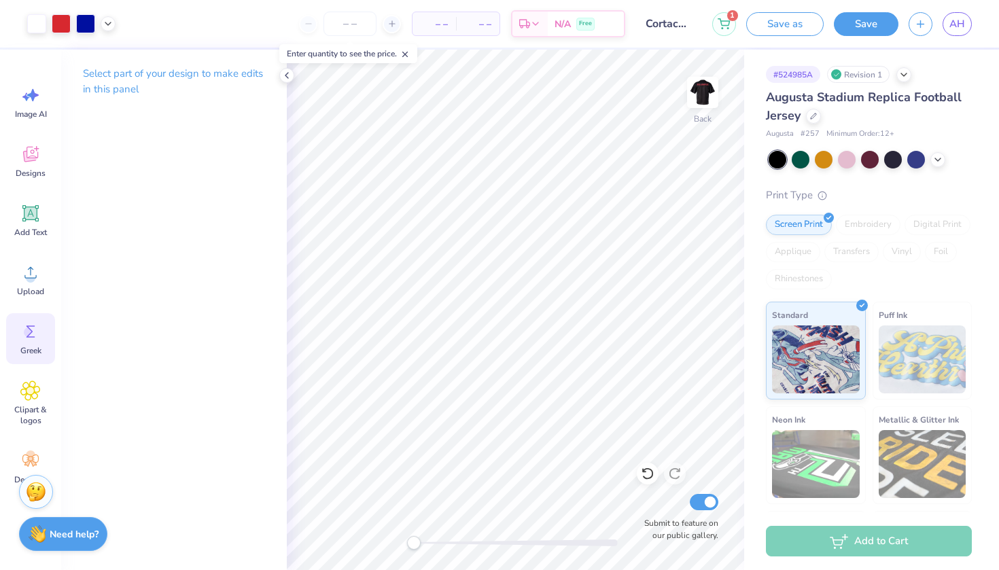
click at [33, 331] on circle at bounding box center [29, 333] width 10 height 10
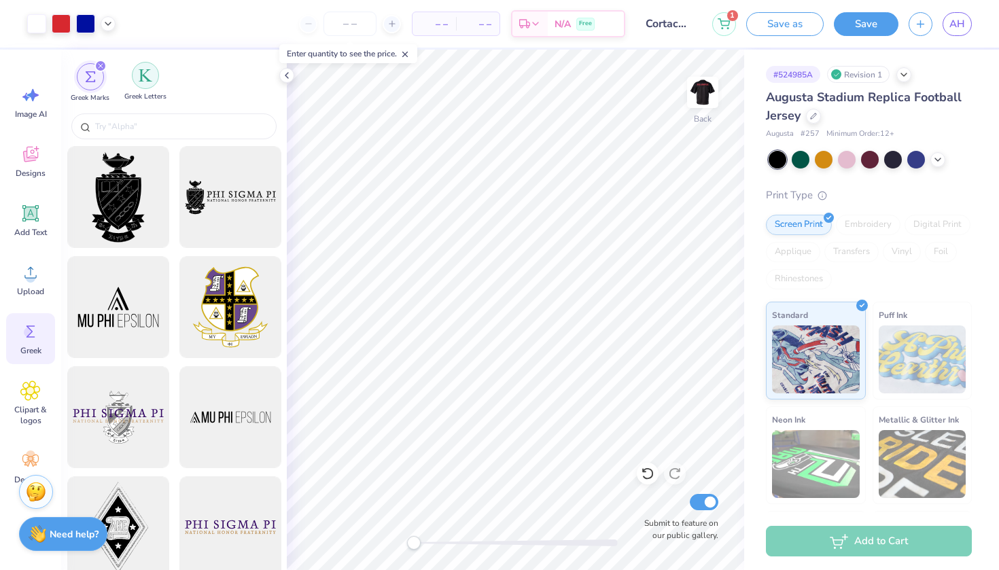
click at [139, 77] on img "filter for Greek Letters" at bounding box center [146, 76] width 14 height 14
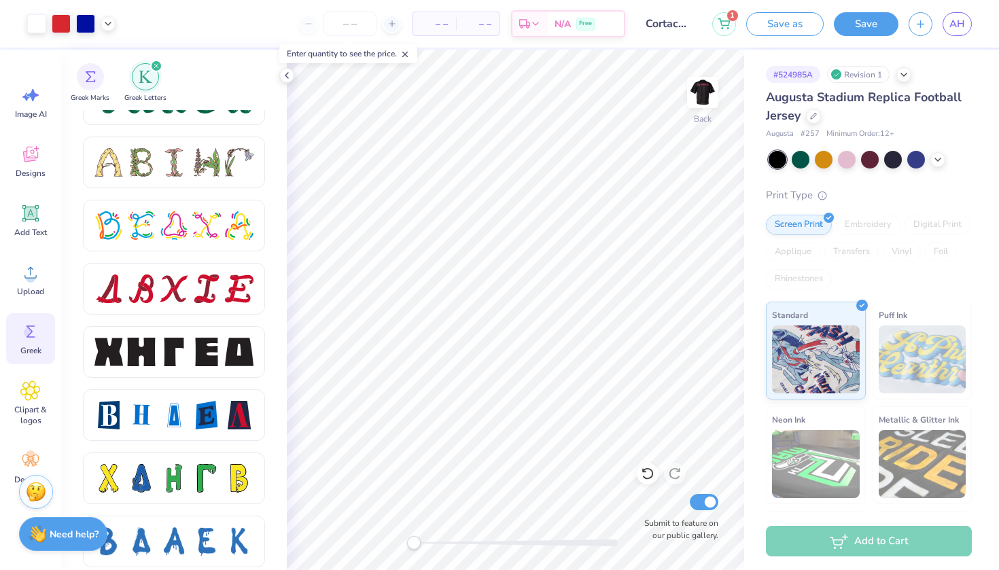
scroll to position [1686, 0]
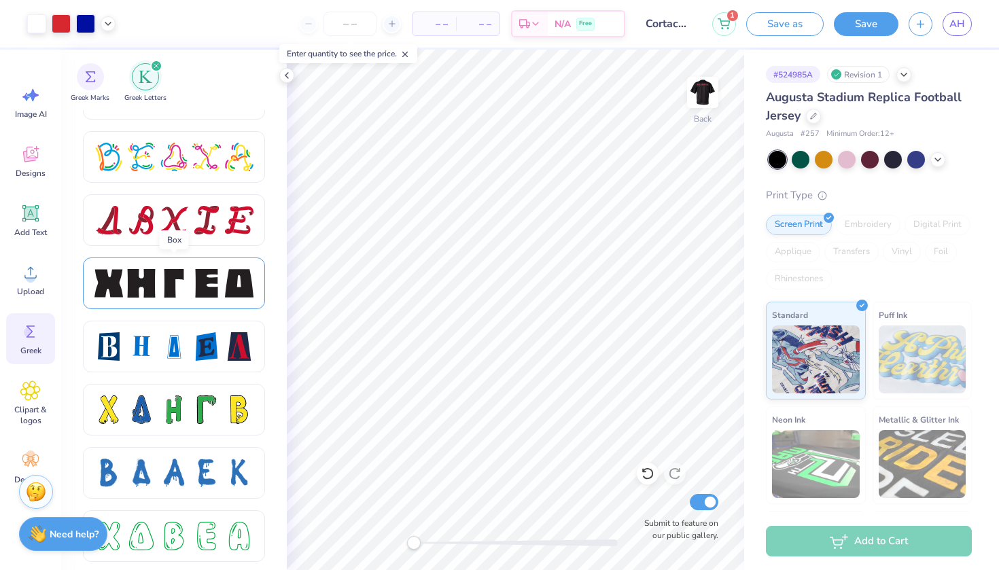
click at [180, 285] on div at bounding box center [174, 283] width 29 height 29
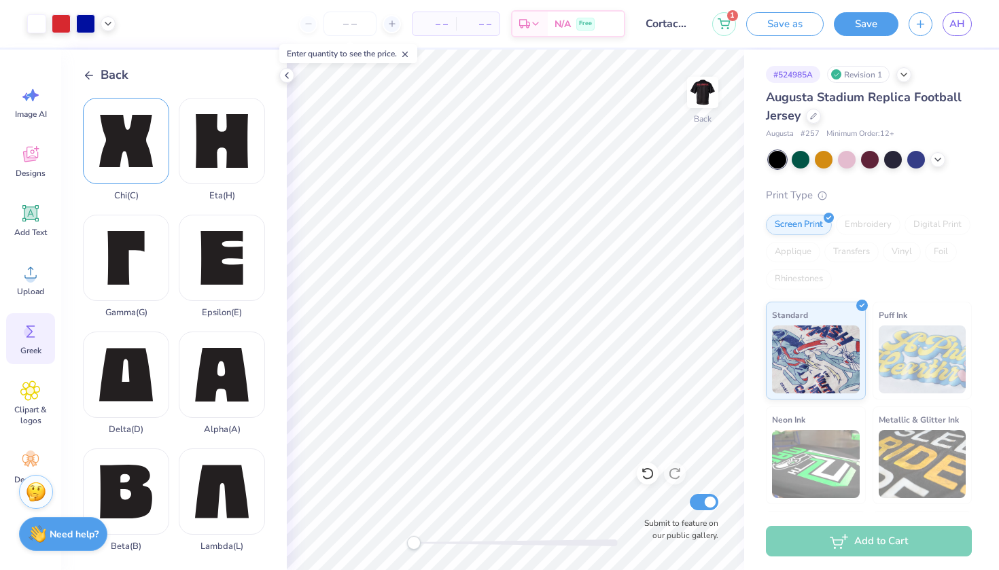
click at [137, 154] on div "Chi ( C )" at bounding box center [126, 149] width 86 height 103
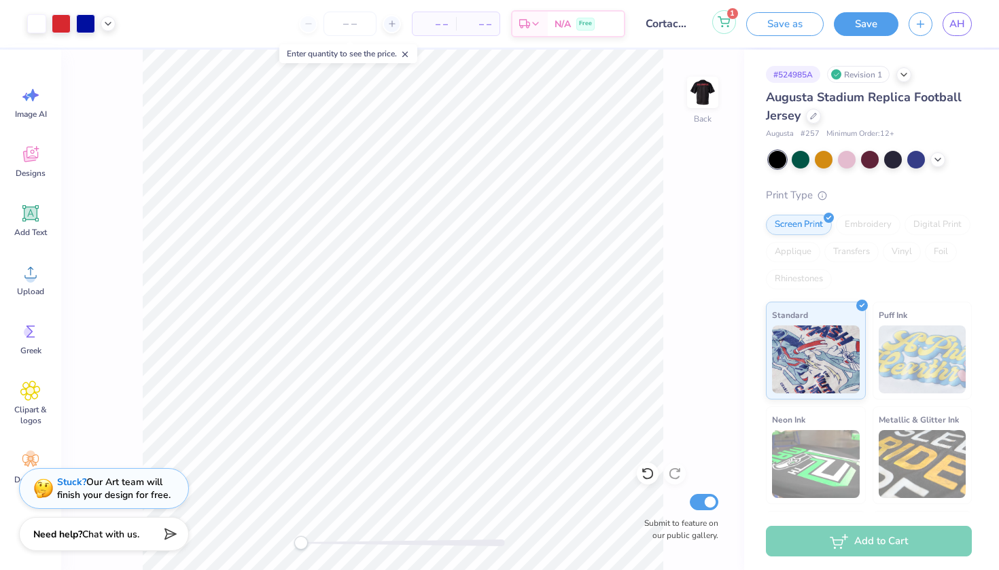
click at [730, 22] on icon at bounding box center [724, 21] width 12 height 11
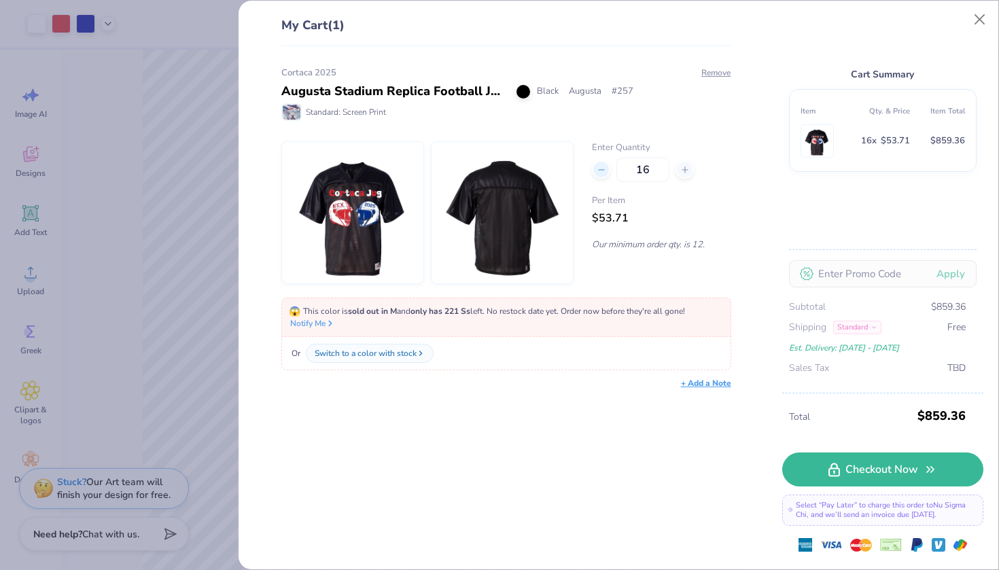
click at [604, 168] on icon at bounding box center [602, 170] width 10 height 10
click at [604, 168] on div "12" at bounding box center [661, 170] width 139 height 24
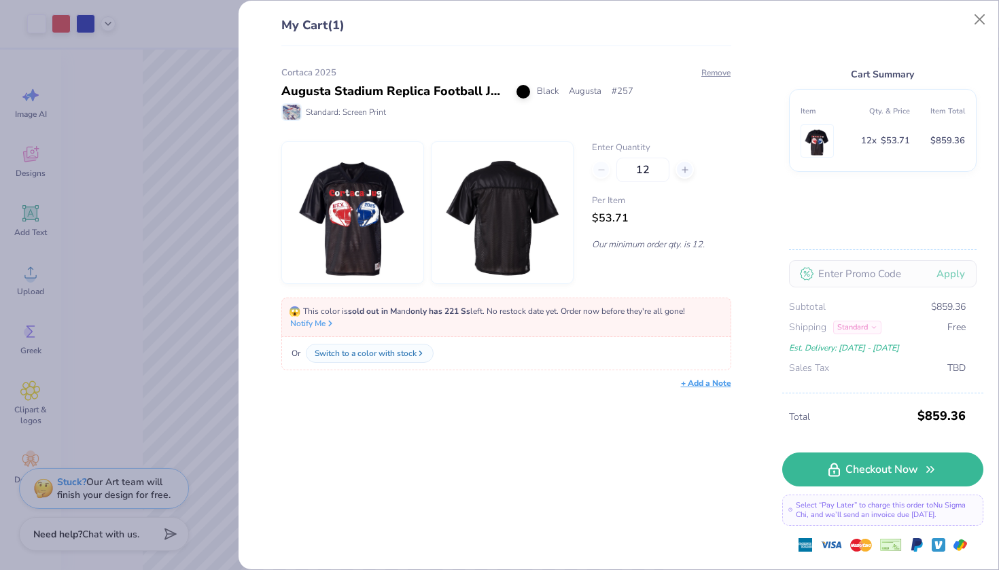
click at [604, 168] on div "12" at bounding box center [661, 170] width 139 height 24
click at [716, 72] on button "Remove" at bounding box center [716, 73] width 31 height 12
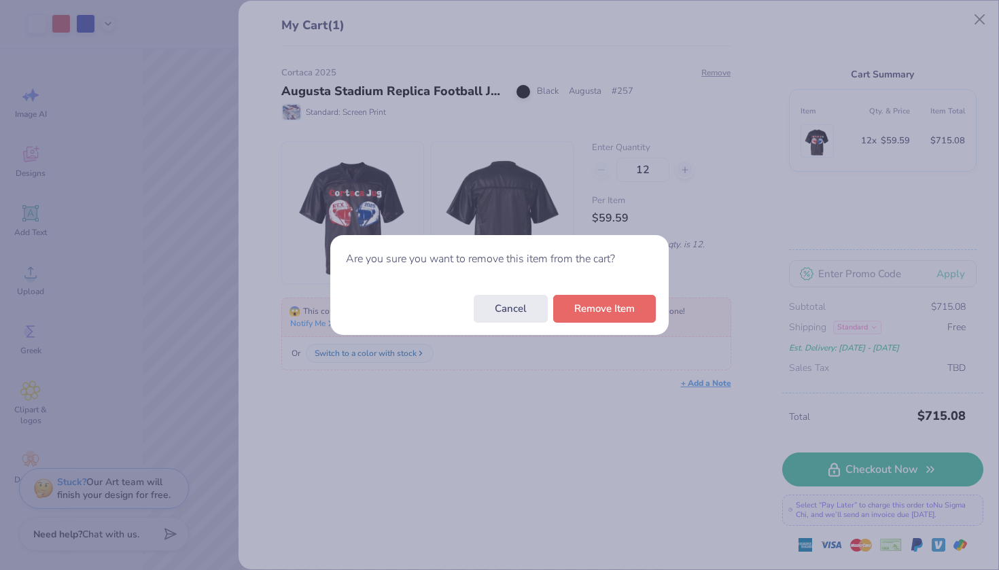
click at [605, 324] on div "Cancel Remove Item" at bounding box center [499, 308] width 338 height 53
click at [610, 317] on button "Remove Item" at bounding box center [604, 306] width 103 height 28
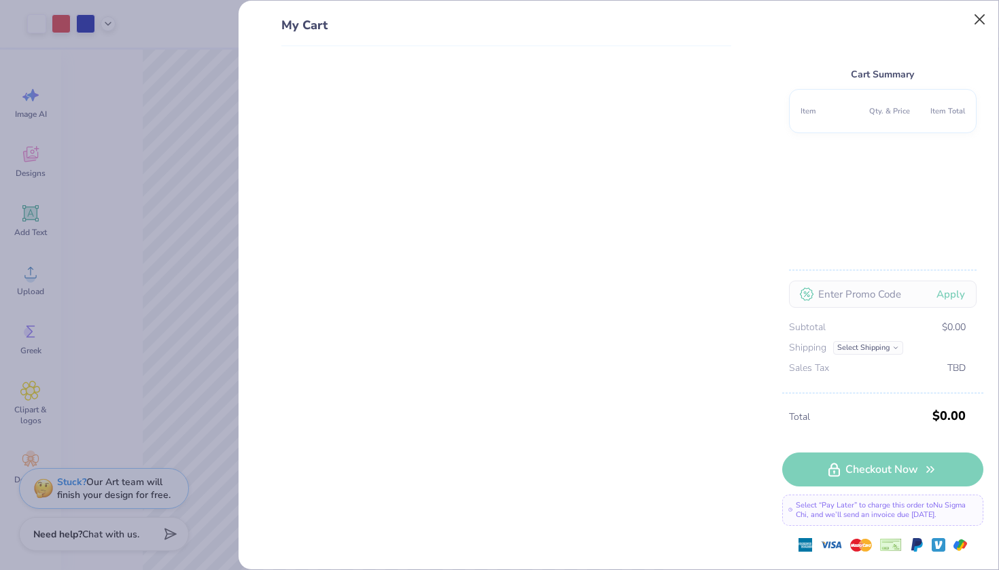
click at [984, 13] on button "Close" at bounding box center [980, 20] width 26 height 26
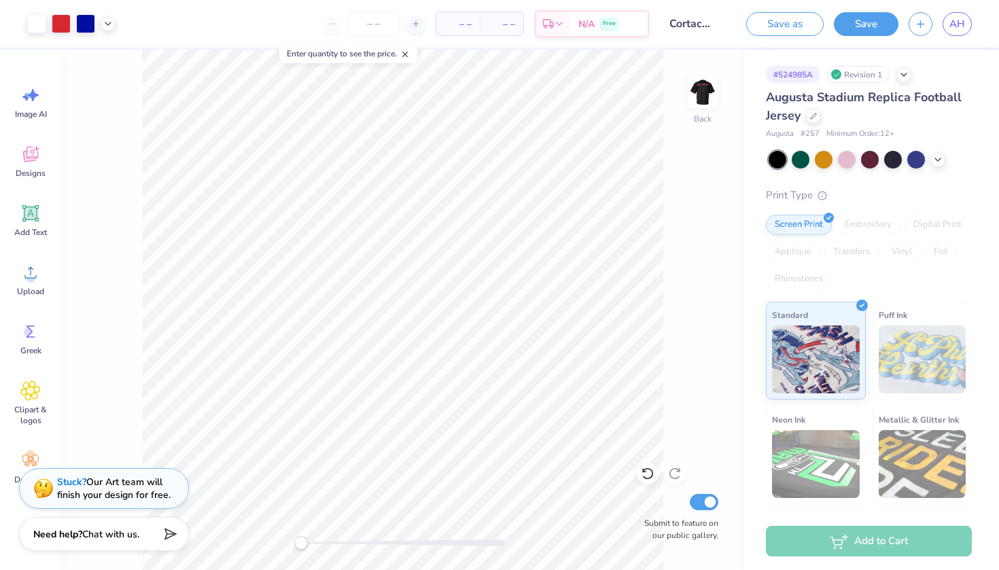
click at [711, 24] on input "Cortaca 2025 pt.2" at bounding box center [692, 23] width 67 height 27
click at [28, 333] on circle at bounding box center [29, 333] width 10 height 10
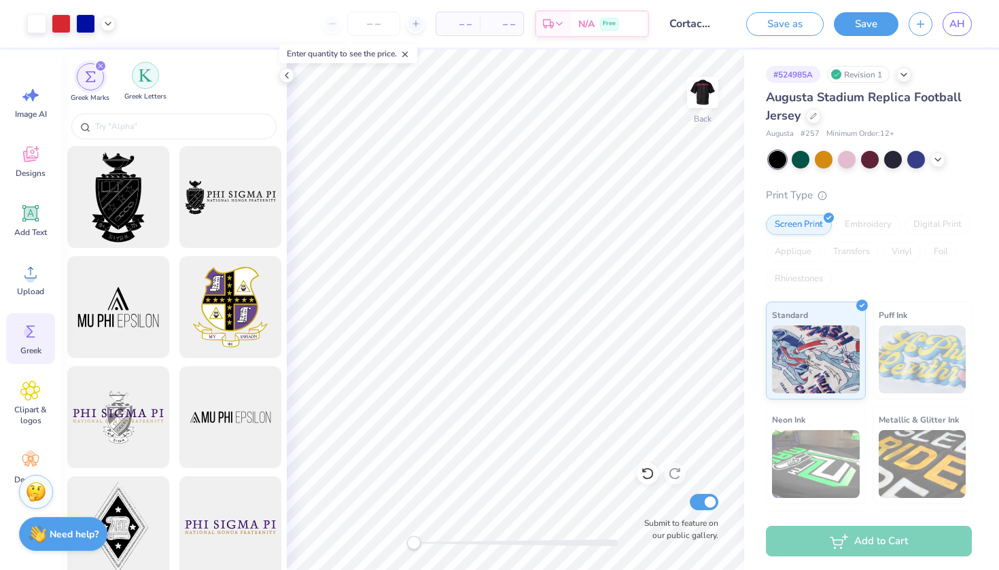
click at [147, 84] on div "filter for Greek Letters" at bounding box center [145, 75] width 27 height 27
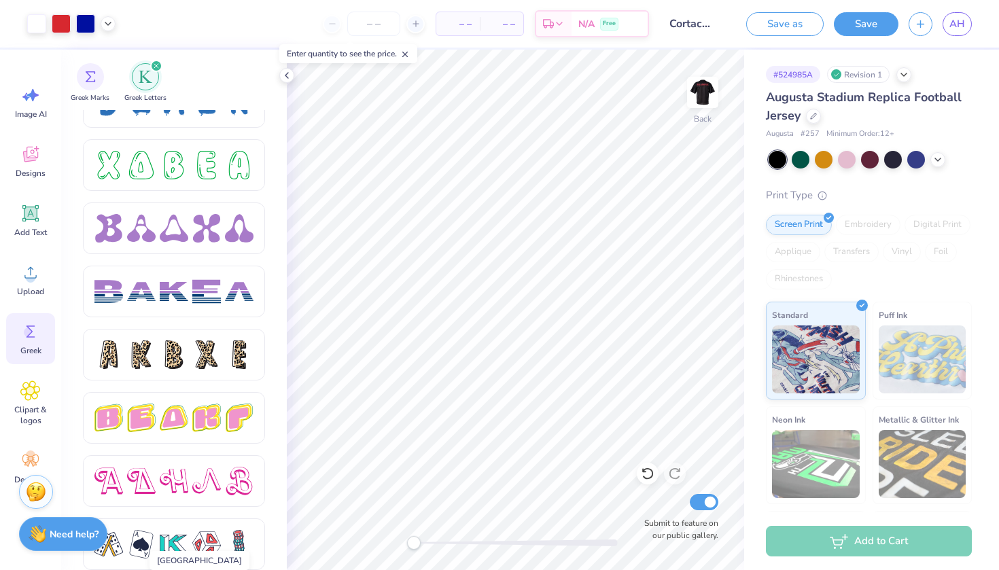
scroll to position [2056, 0]
click at [203, 209] on div at bounding box center [174, 229] width 182 height 52
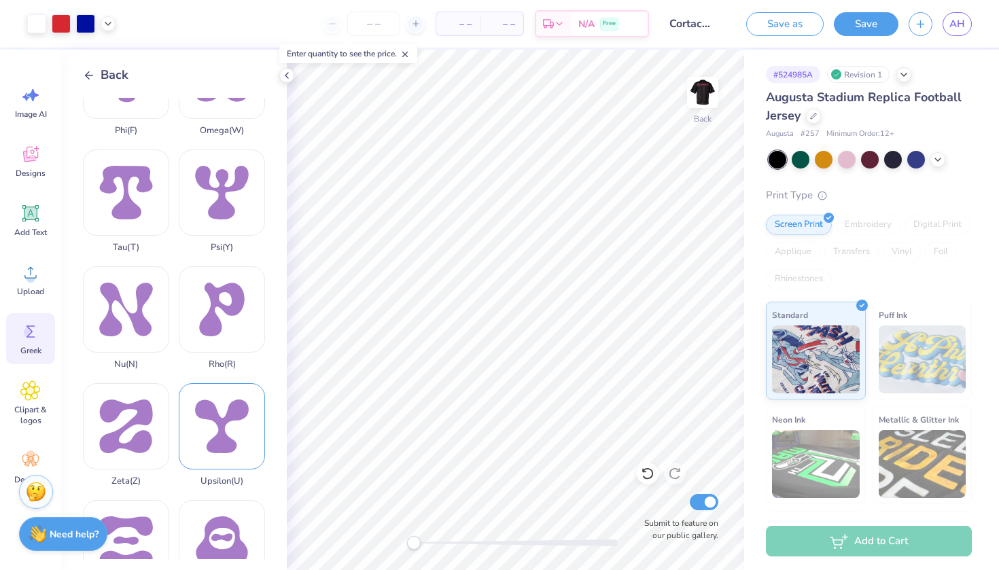
scroll to position [883, 0]
click at [137, 267] on div "Nu ( N )" at bounding box center [126, 318] width 86 height 103
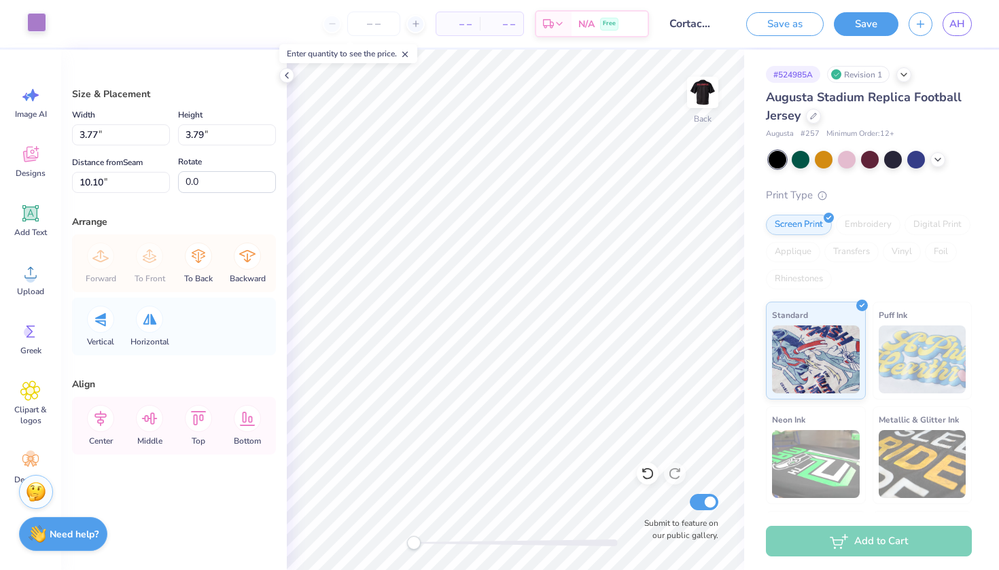
click at [35, 21] on div at bounding box center [36, 22] width 19 height 19
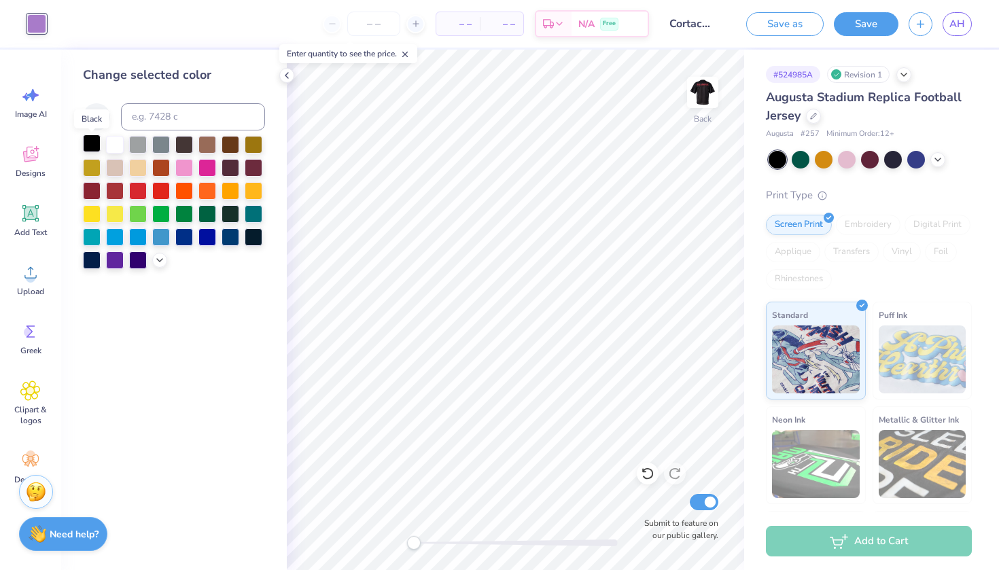
click at [97, 141] on div at bounding box center [92, 144] width 18 height 18
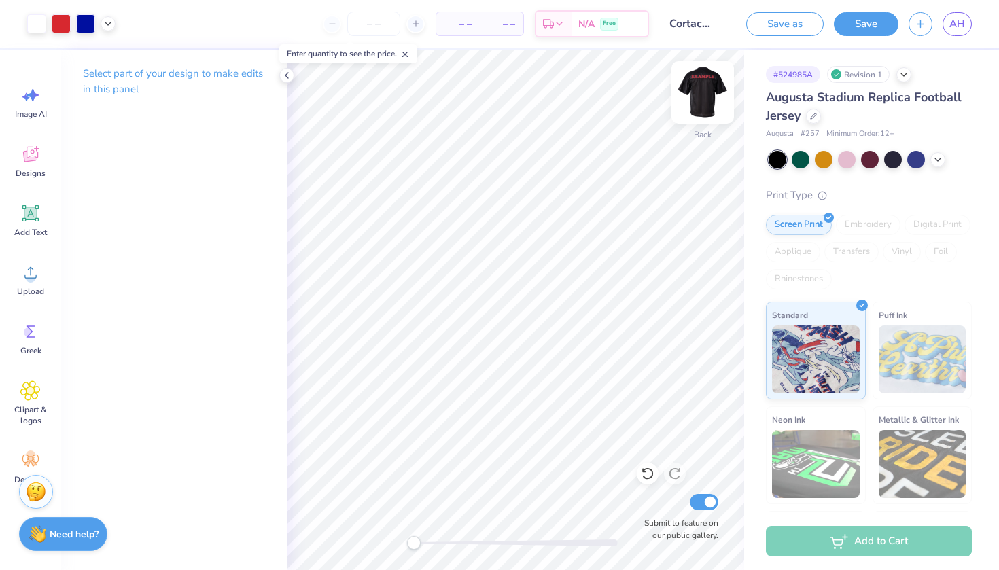
click at [704, 93] on img at bounding box center [703, 92] width 54 height 54
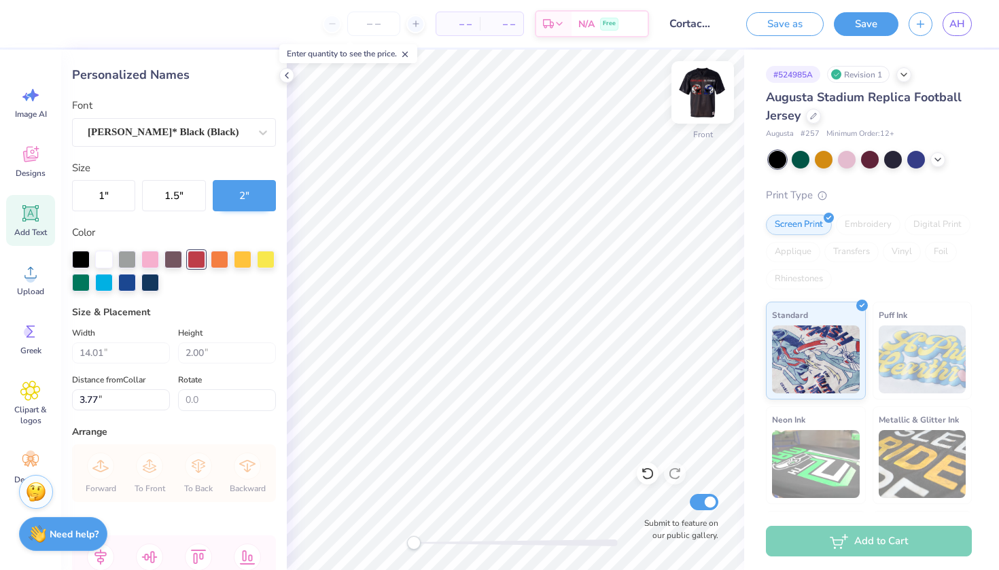
click at [707, 88] on img at bounding box center [703, 92] width 54 height 54
click at [708, 89] on img at bounding box center [703, 92] width 54 height 54
click at [695, 94] on img at bounding box center [703, 92] width 54 height 54
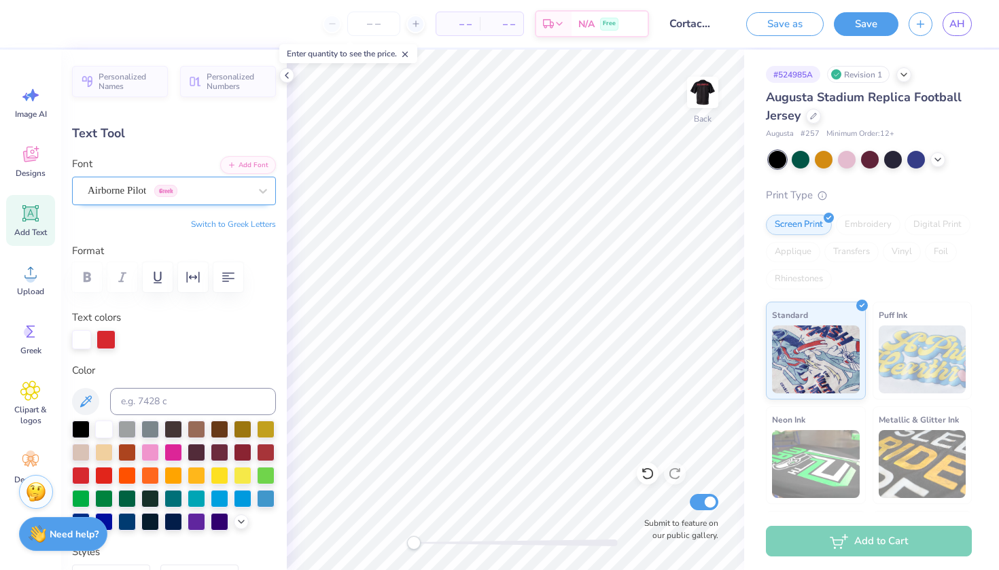
click at [237, 191] on div "Airborne Pilot Greek" at bounding box center [168, 190] width 164 height 21
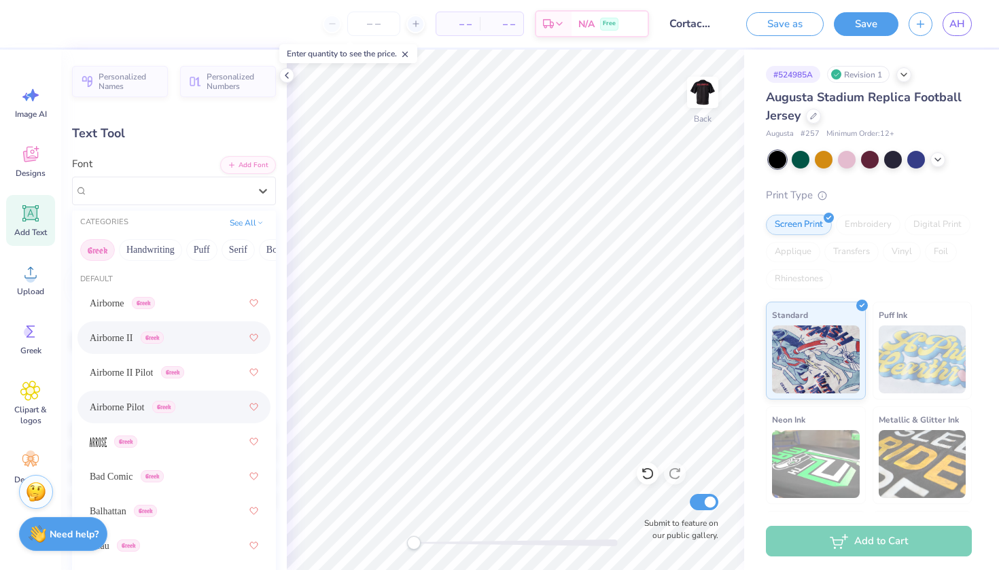
scroll to position [0, 0]
click at [237, 222] on button "See All" at bounding box center [247, 222] width 42 height 14
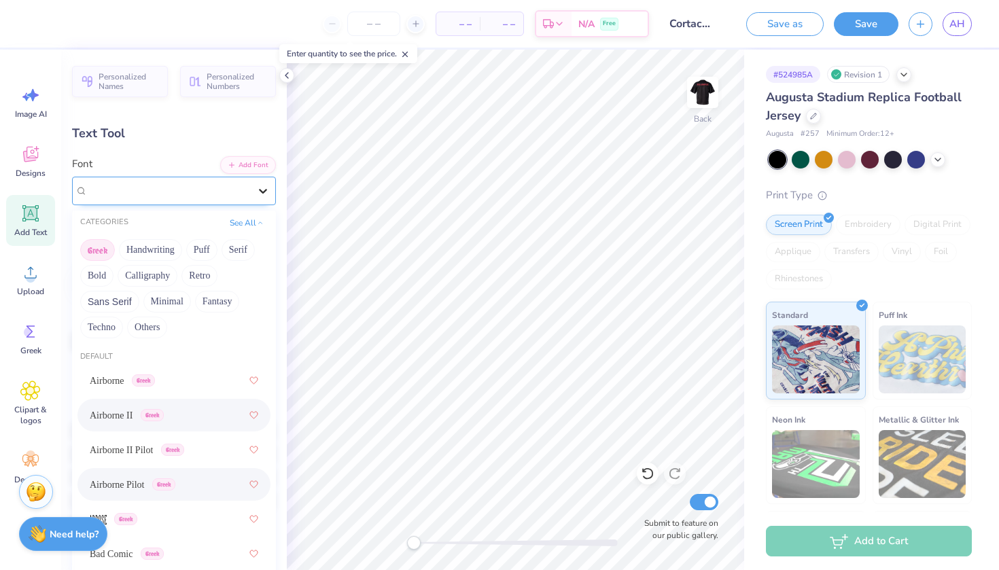
click at [256, 187] on icon at bounding box center [263, 191] width 14 height 14
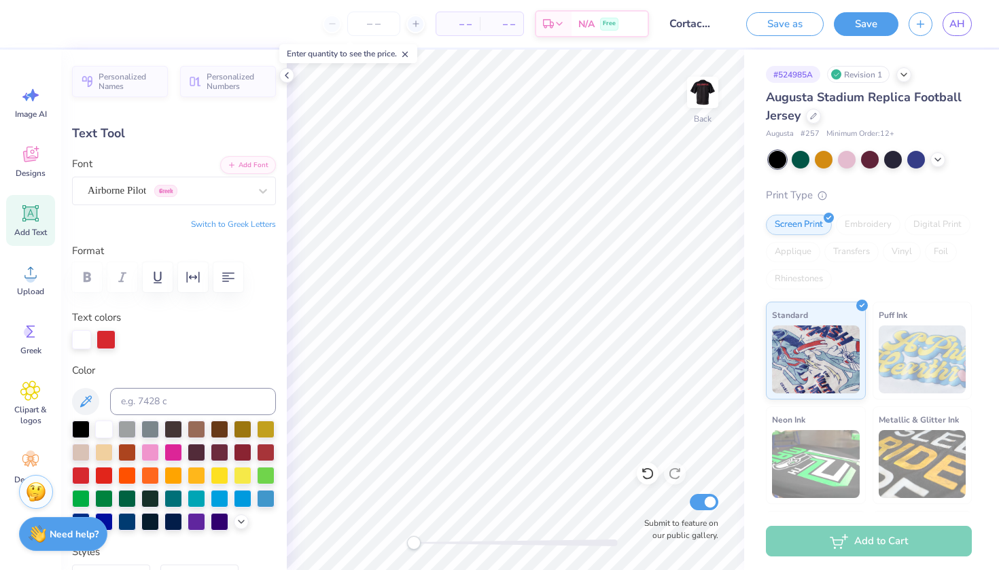
click at [239, 223] on button "Switch to Greek Letters" at bounding box center [233, 224] width 85 height 11
click at [228, 222] on button "Switch to Normal Letters" at bounding box center [230, 224] width 91 height 11
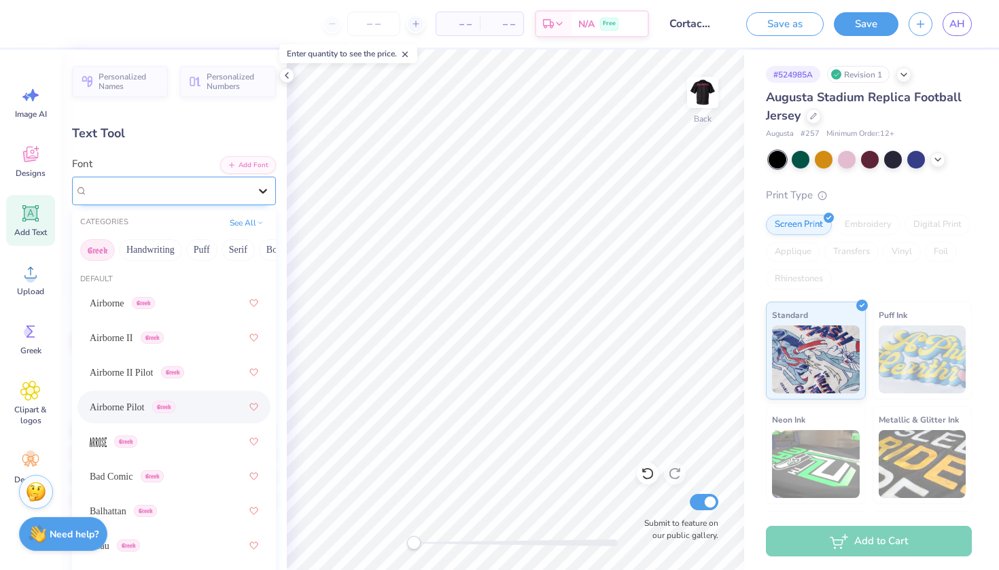
click at [251, 190] on div at bounding box center [263, 191] width 24 height 24
click at [102, 248] on button "Greek" at bounding box center [97, 250] width 35 height 22
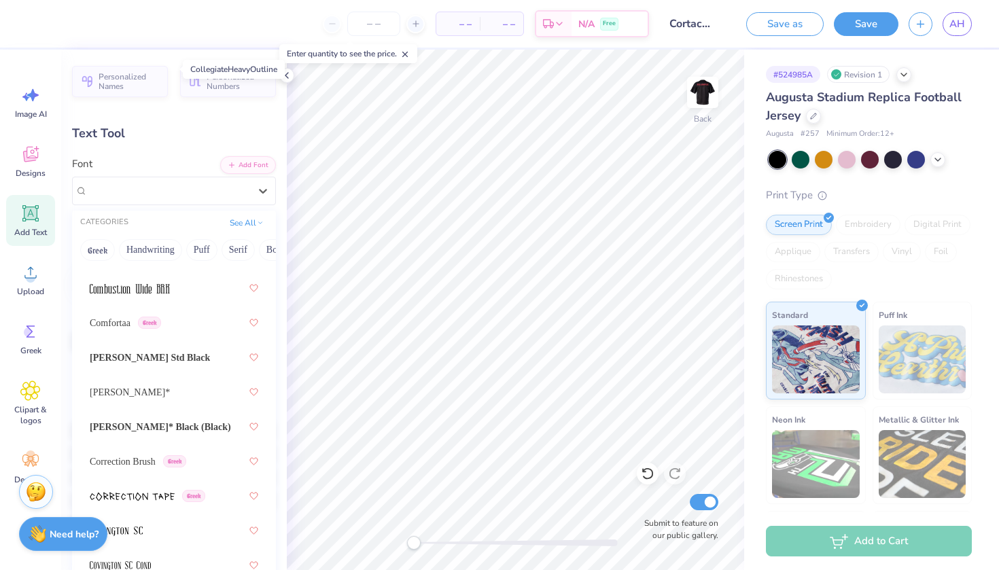
scroll to position [2847, 0]
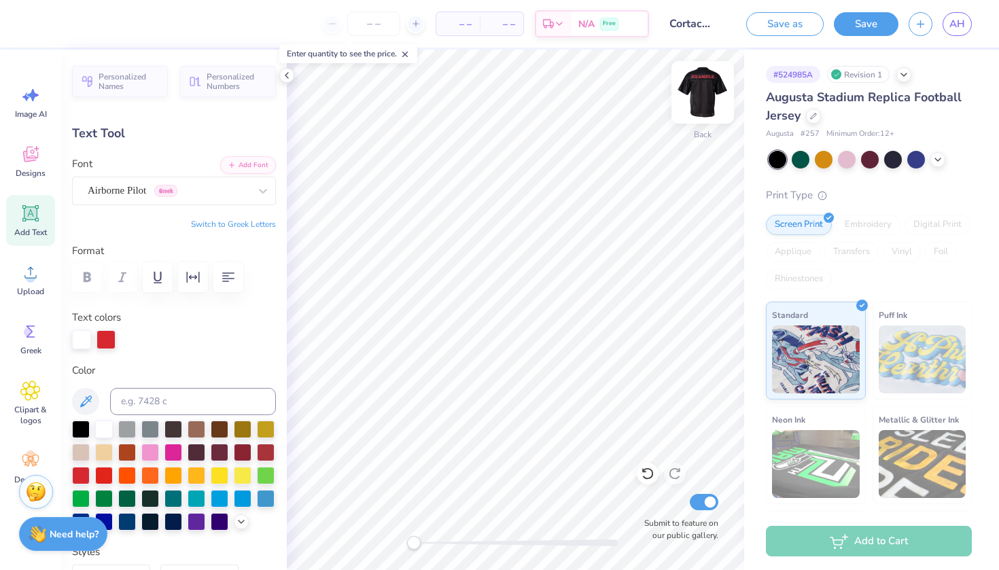
click at [696, 89] on img at bounding box center [703, 92] width 54 height 54
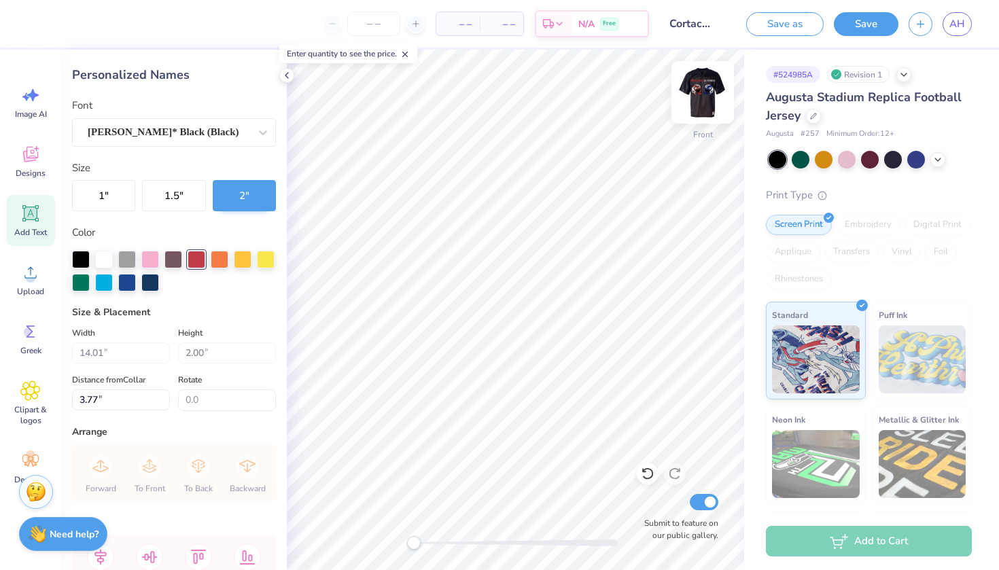
click at [710, 96] on img at bounding box center [703, 92] width 54 height 54
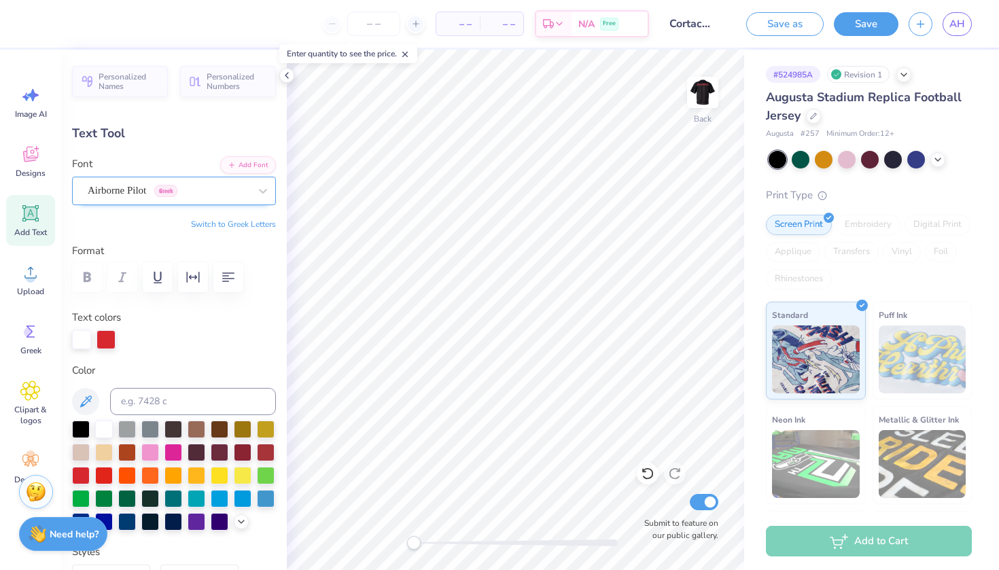
click at [233, 186] on div "Airborne Pilot Greek" at bounding box center [168, 190] width 164 height 21
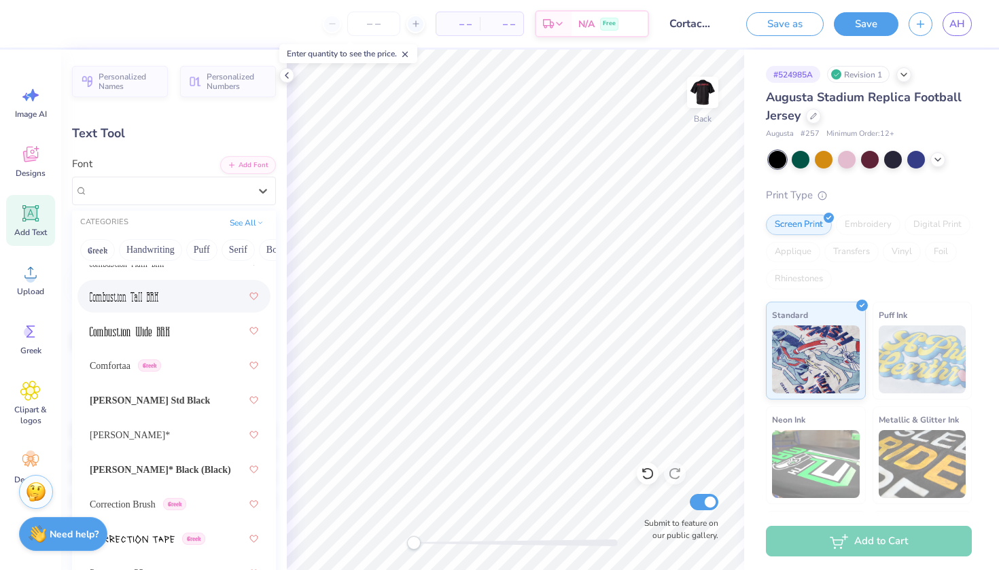
scroll to position [2783, 0]
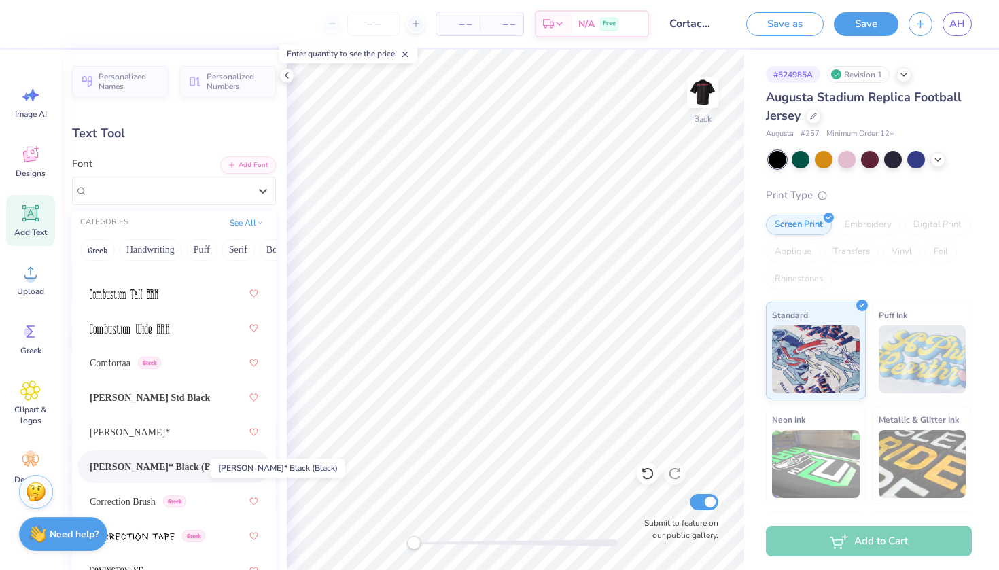
click at [157, 465] on span "[PERSON_NAME]* Black (Black)" at bounding box center [160, 467] width 141 height 14
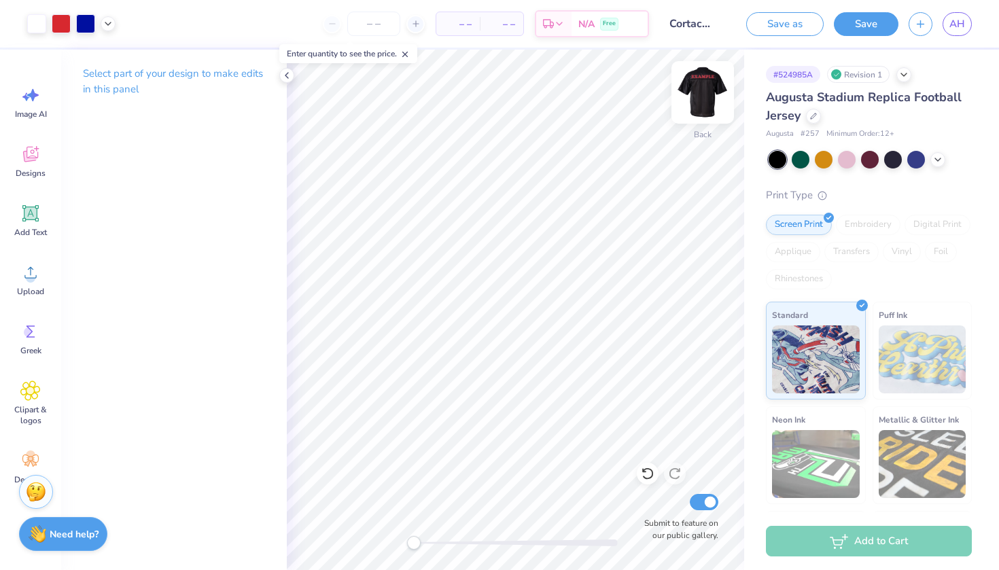
click at [706, 80] on img at bounding box center [703, 92] width 54 height 54
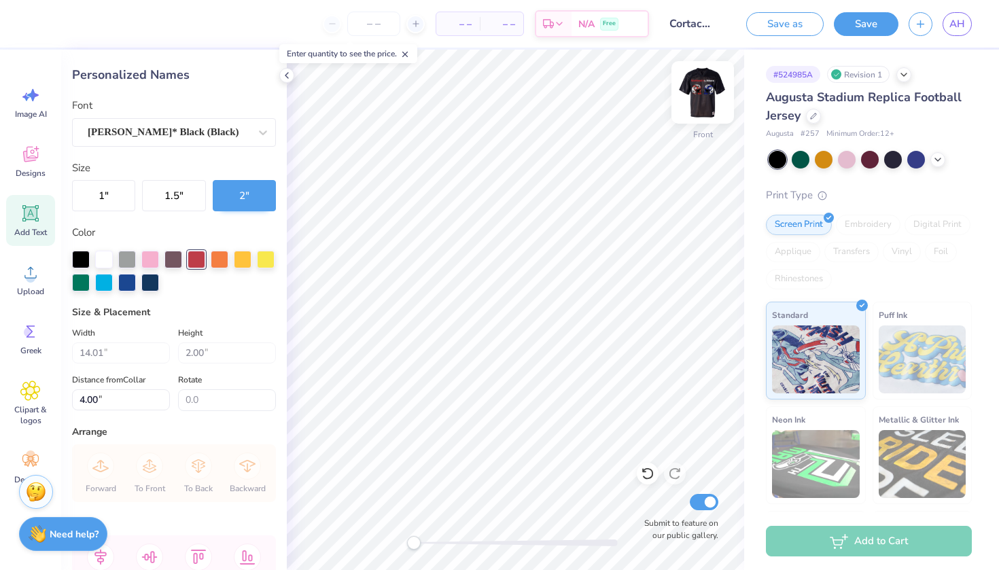
click at [707, 84] on img at bounding box center [703, 92] width 54 height 54
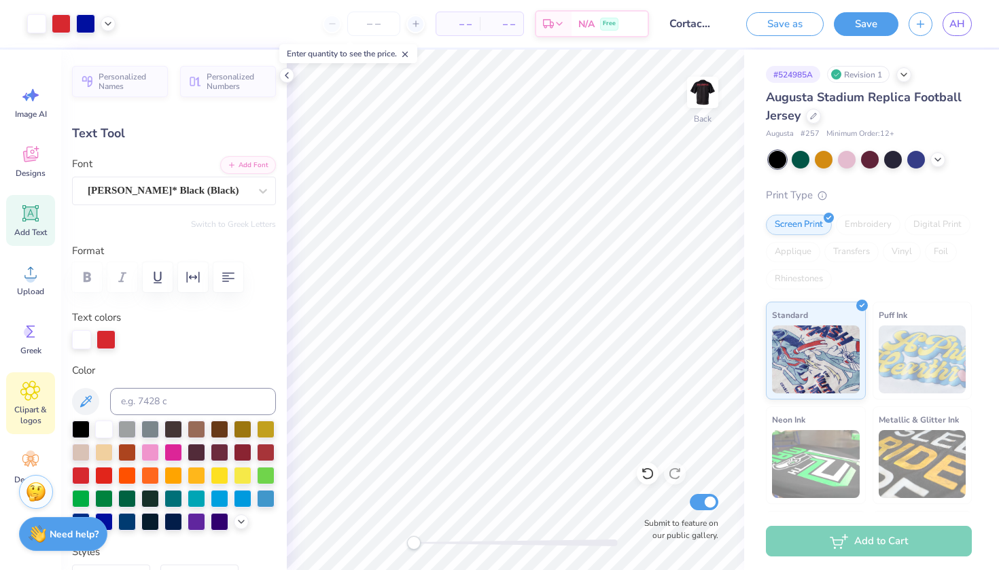
click at [37, 402] on div "Clipart & logos" at bounding box center [30, 403] width 49 height 62
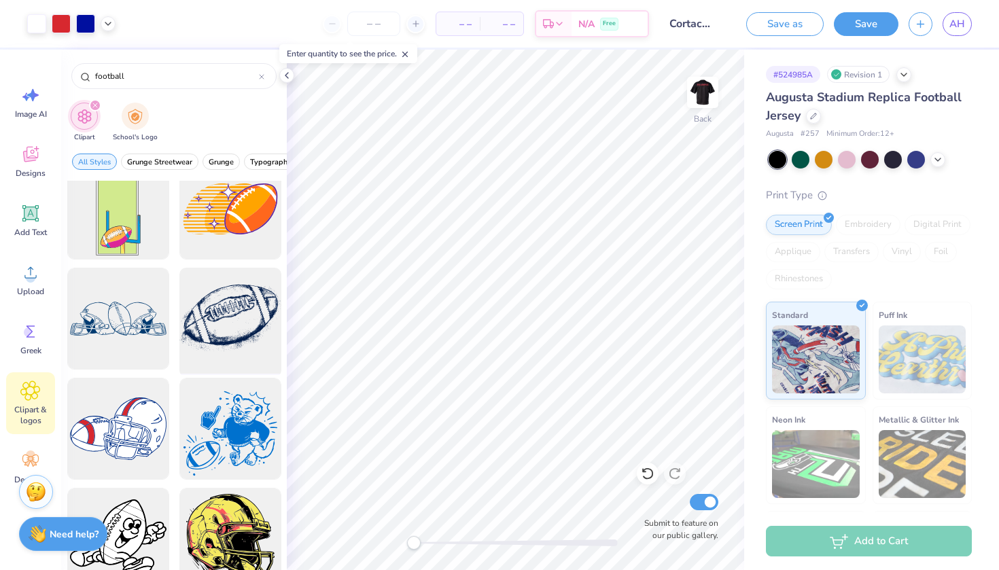
scroll to position [3218, 0]
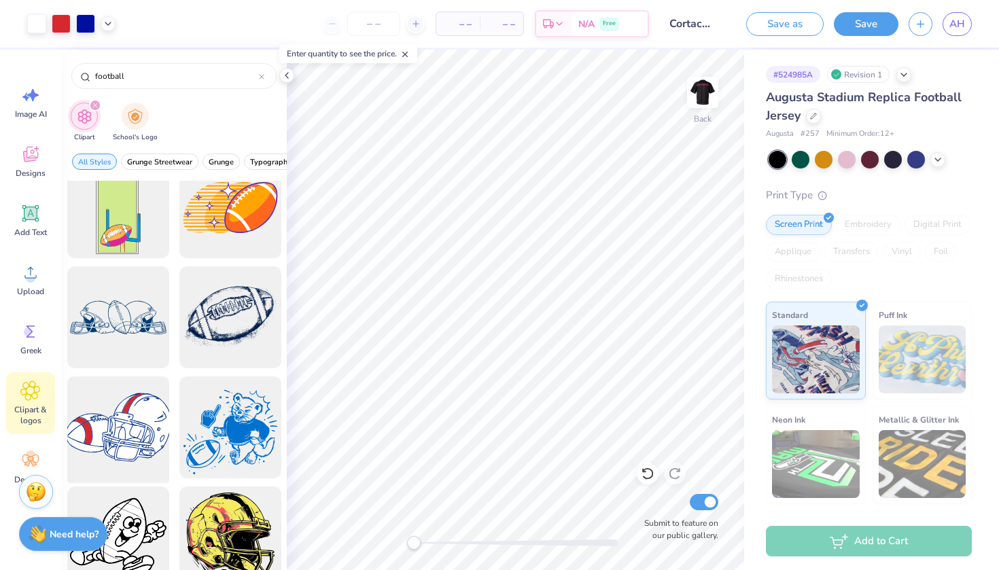
click at [134, 402] on div at bounding box center [118, 428] width 112 height 112
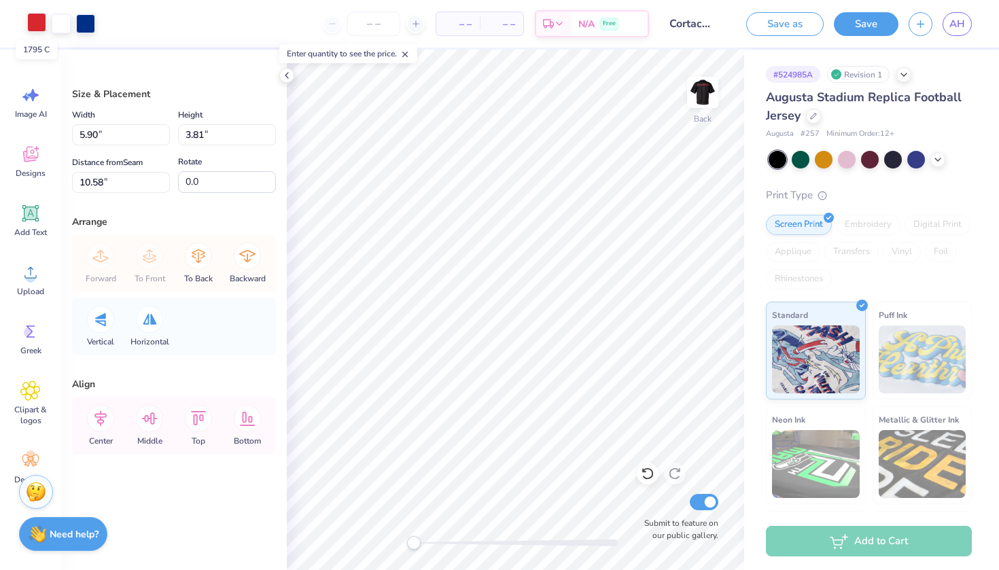
click at [34, 19] on div at bounding box center [36, 22] width 19 height 19
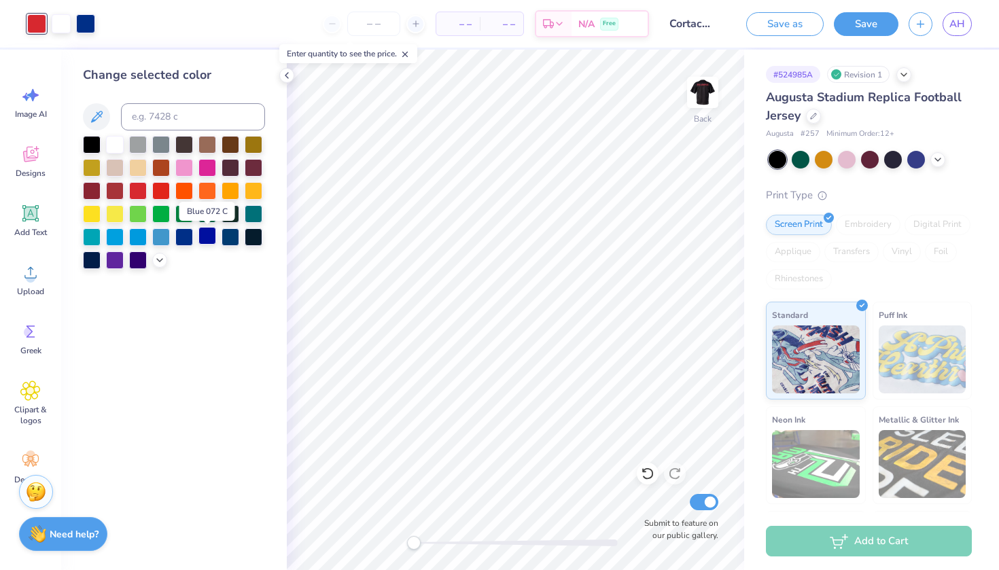
click at [209, 240] on div at bounding box center [207, 236] width 18 height 18
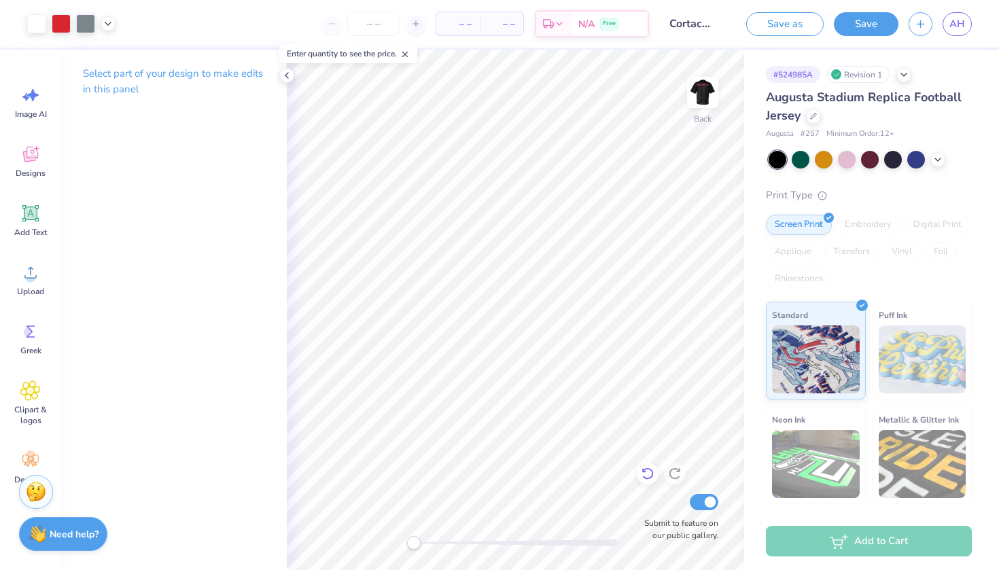
click at [647, 472] on icon at bounding box center [648, 474] width 14 height 14
click at [651, 472] on icon at bounding box center [648, 474] width 14 height 14
click at [647, 472] on icon at bounding box center [648, 474] width 14 height 14
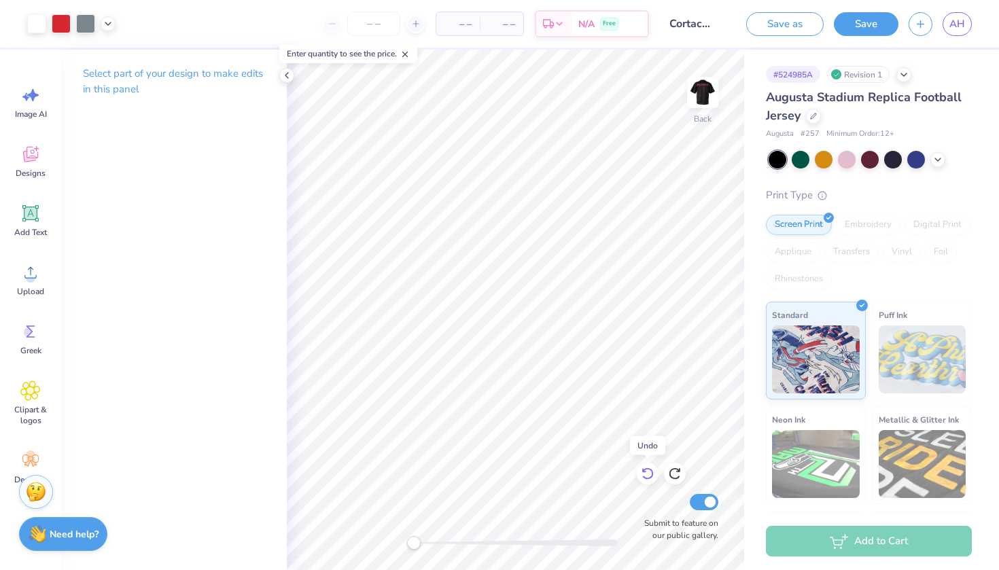
click at [648, 472] on icon at bounding box center [648, 474] width 14 height 14
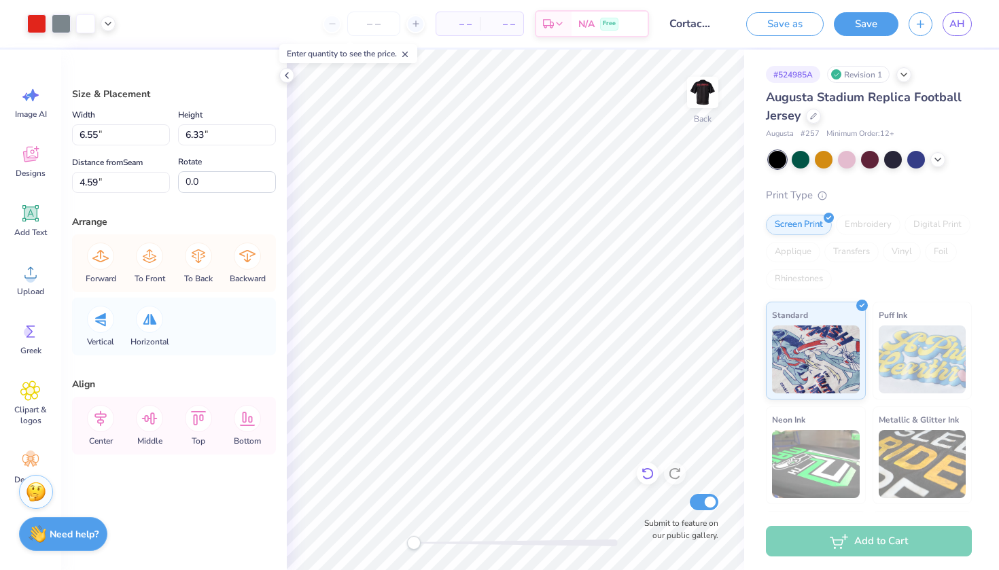
click at [647, 472] on icon at bounding box center [648, 474] width 14 height 14
click at [649, 473] on icon at bounding box center [648, 474] width 14 height 14
click at [650, 474] on icon at bounding box center [648, 474] width 14 height 14
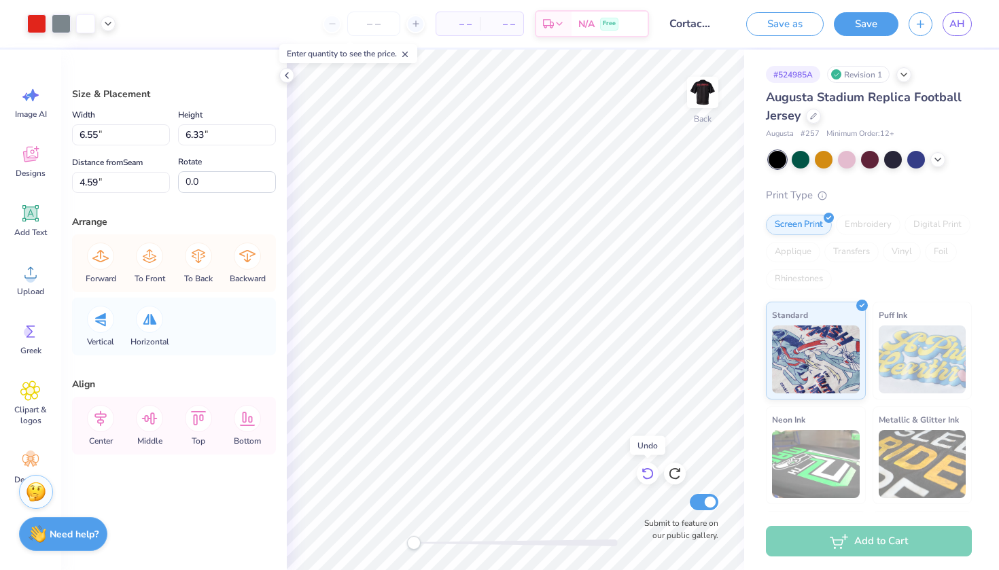
click at [652, 475] on icon at bounding box center [648, 474] width 14 height 14
click at [653, 475] on icon at bounding box center [648, 474] width 14 height 14
click at [653, 475] on icon at bounding box center [648, 474] width 12 height 12
click at [653, 476] on icon at bounding box center [648, 474] width 14 height 14
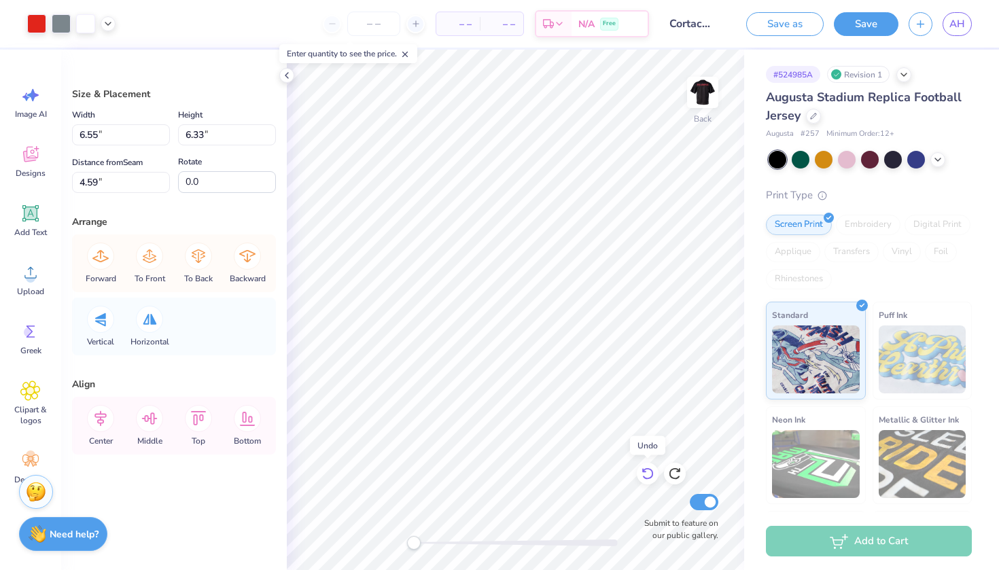
click at [653, 476] on icon at bounding box center [648, 474] width 14 height 14
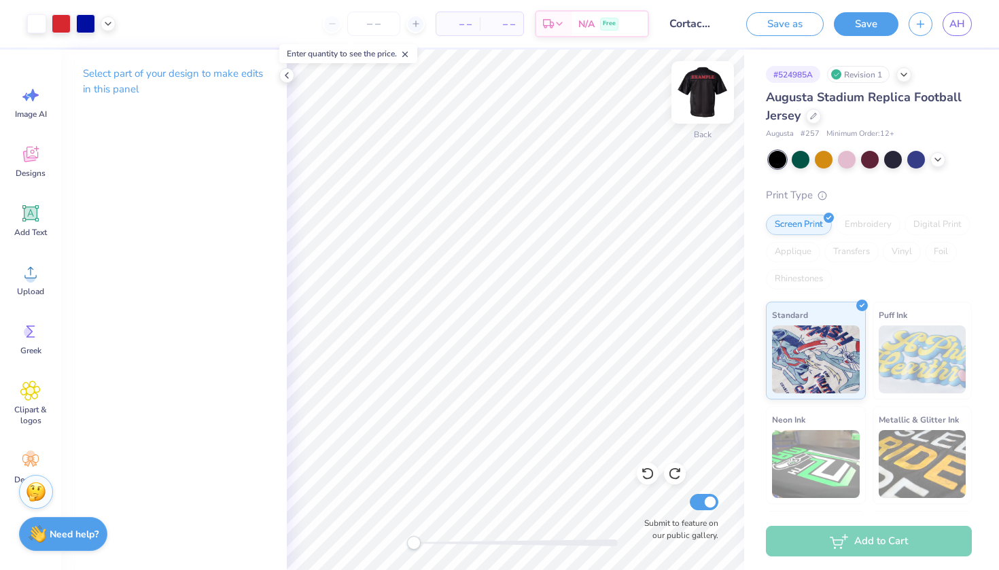
click at [694, 90] on img at bounding box center [703, 92] width 54 height 54
click at [905, 73] on icon at bounding box center [904, 73] width 11 height 11
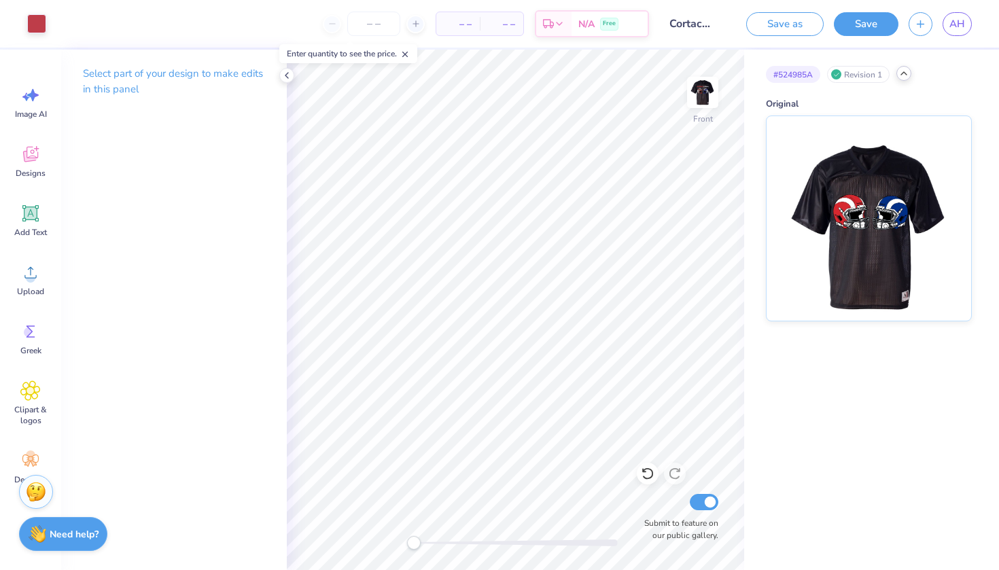
click at [904, 69] on icon at bounding box center [904, 73] width 11 height 11
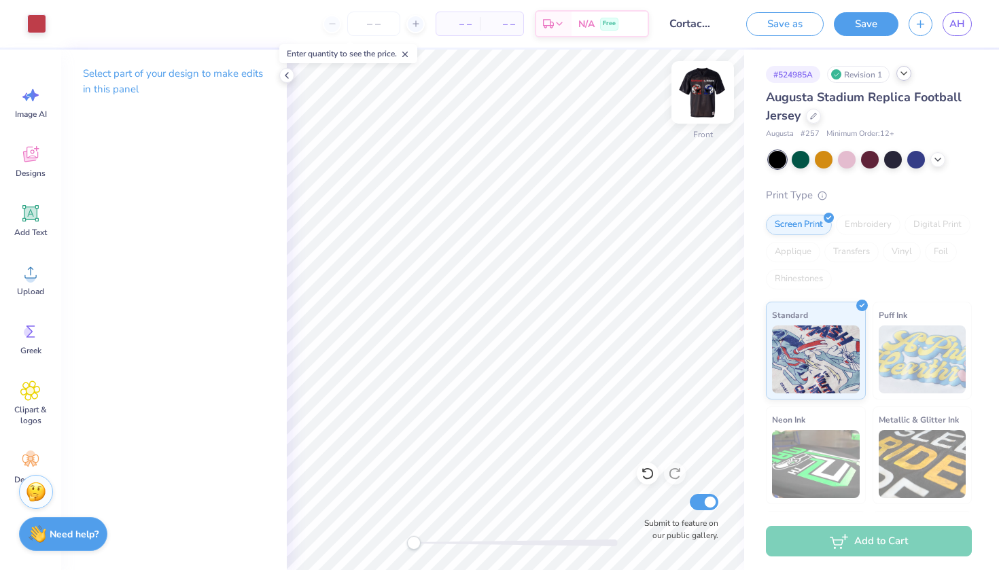
click at [701, 93] on img at bounding box center [703, 92] width 54 height 54
click at [410, 20] on div at bounding box center [415, 24] width 18 height 18
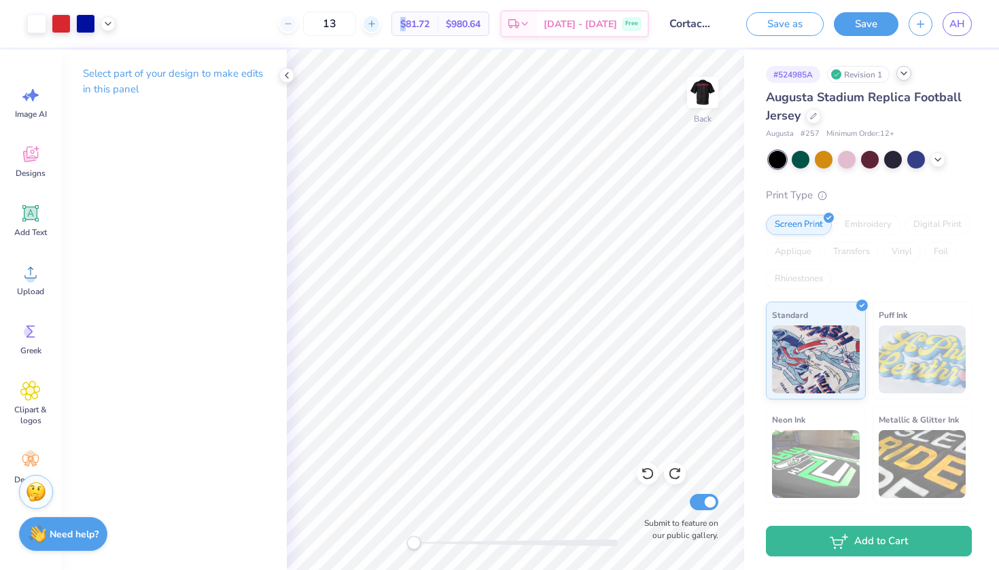
click at [410, 20] on div "13 $81.72 Per Item $980.64 Total Est. Delivery [DATE] - [DATE] Free" at bounding box center [387, 24] width 523 height 48
click at [369, 22] on icon at bounding box center [365, 24] width 10 height 10
click at [369, 23] on icon at bounding box center [365, 24] width 10 height 10
click at [369, 22] on icon at bounding box center [365, 24] width 10 height 10
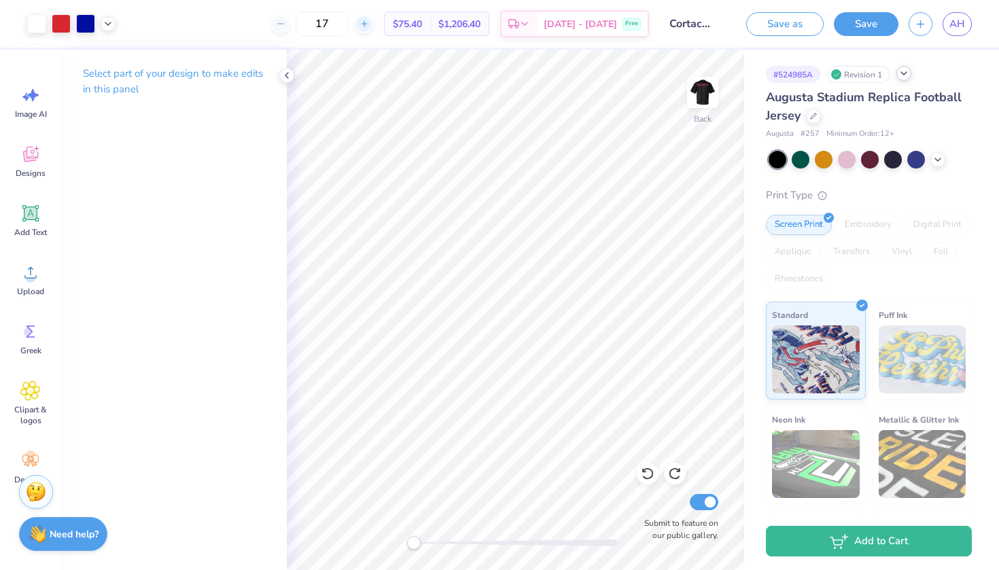
click at [369, 22] on icon at bounding box center [365, 24] width 10 height 10
click at [290, 29] on div at bounding box center [280, 24] width 18 height 18
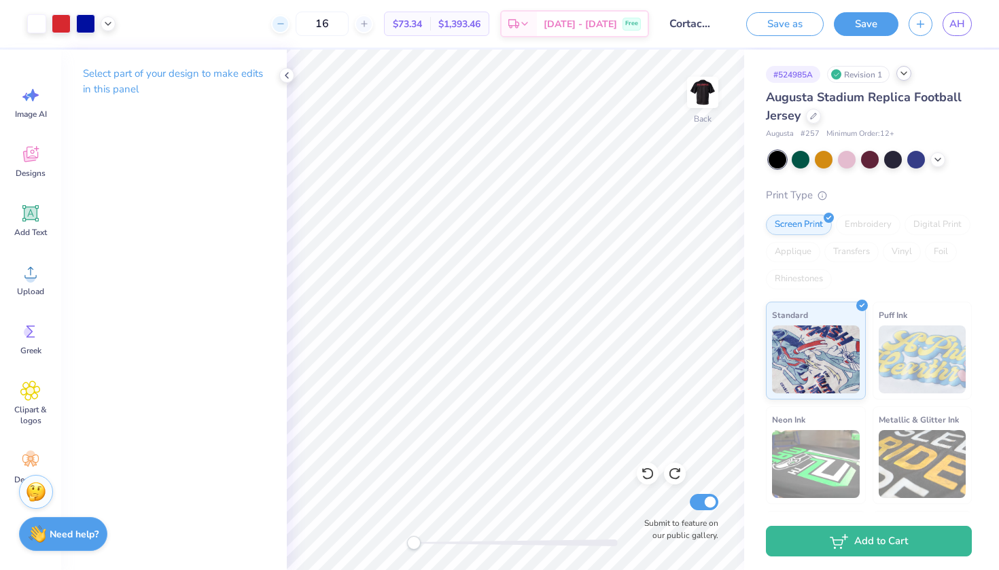
click at [290, 29] on div at bounding box center [280, 24] width 18 height 18
click at [285, 28] on icon at bounding box center [281, 24] width 10 height 10
click at [373, 18] on div at bounding box center [364, 24] width 18 height 18
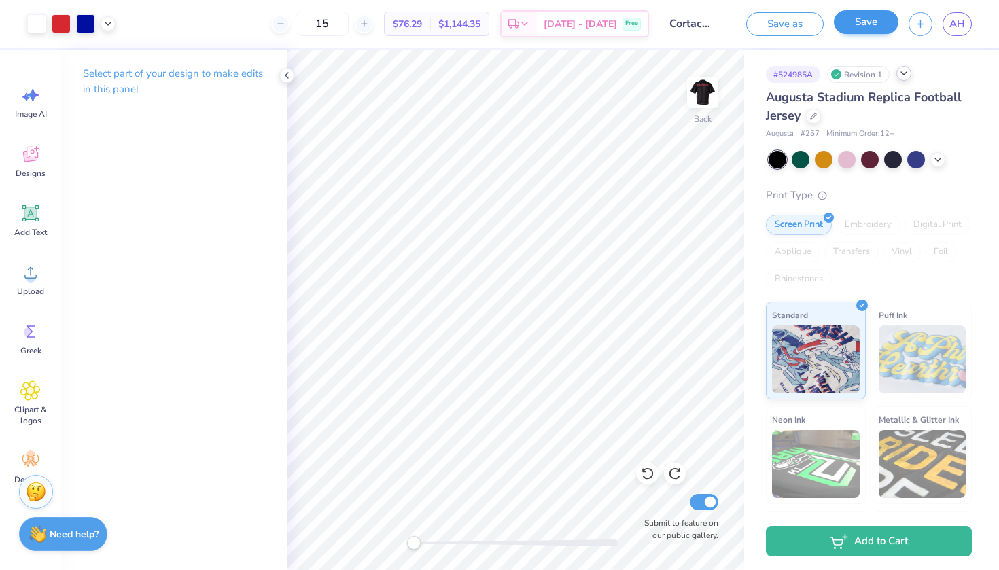
click at [872, 18] on button "Save" at bounding box center [866, 22] width 65 height 24
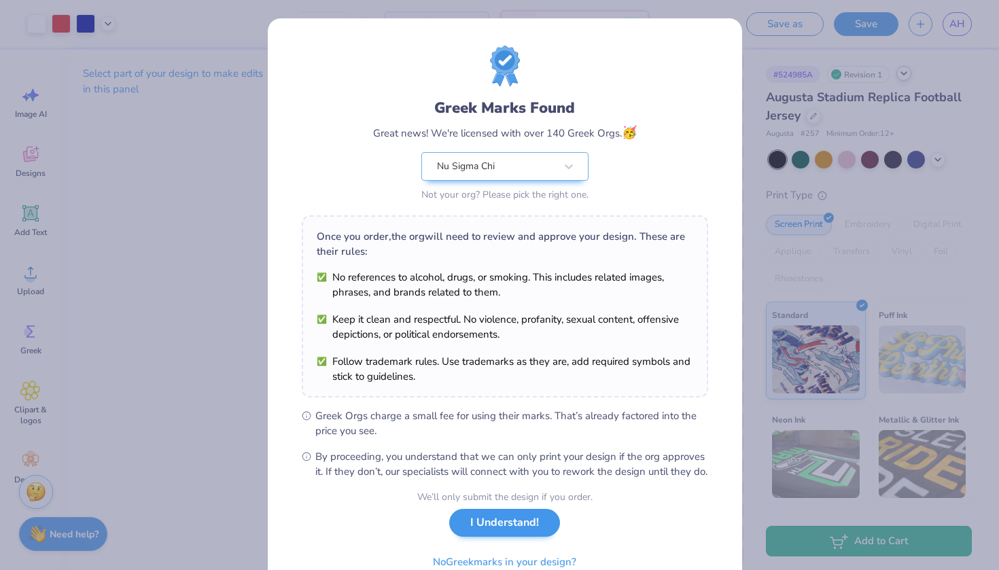
click at [524, 537] on button "I Understand!" at bounding box center [504, 523] width 111 height 28
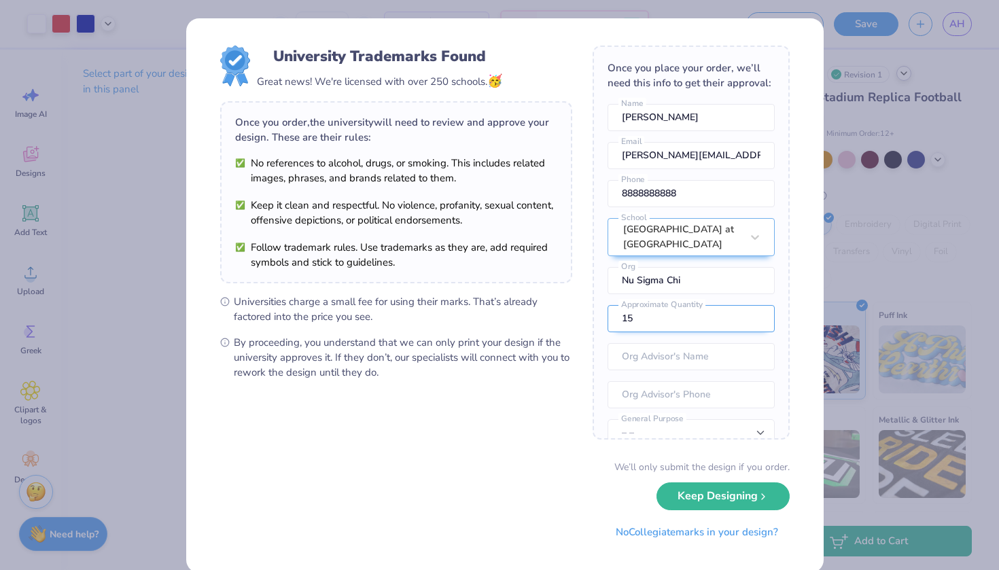
click at [629, 332] on input "15" at bounding box center [691, 318] width 167 height 27
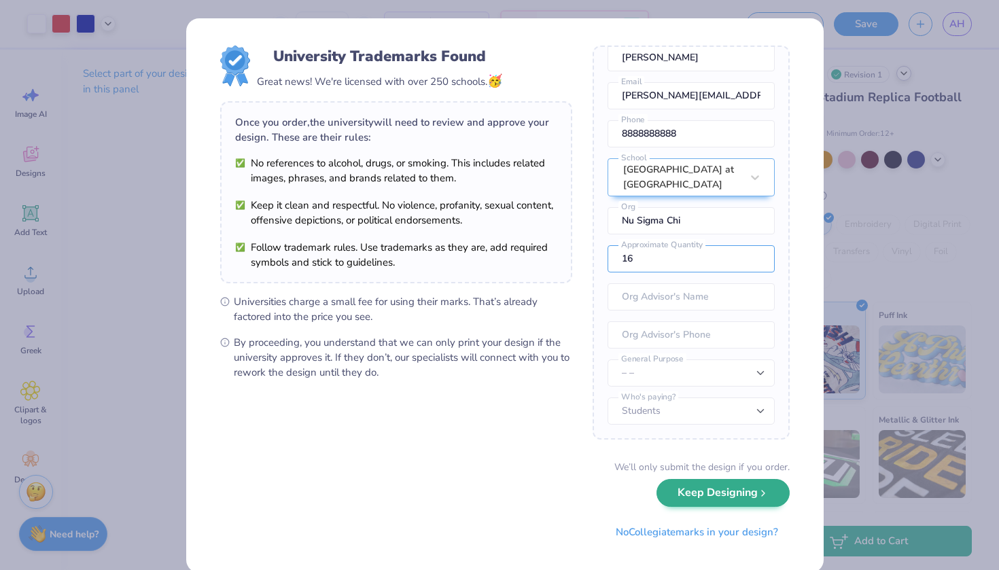
scroll to position [75, 0]
click at [702, 494] on button "Keep Designing" at bounding box center [723, 493] width 133 height 28
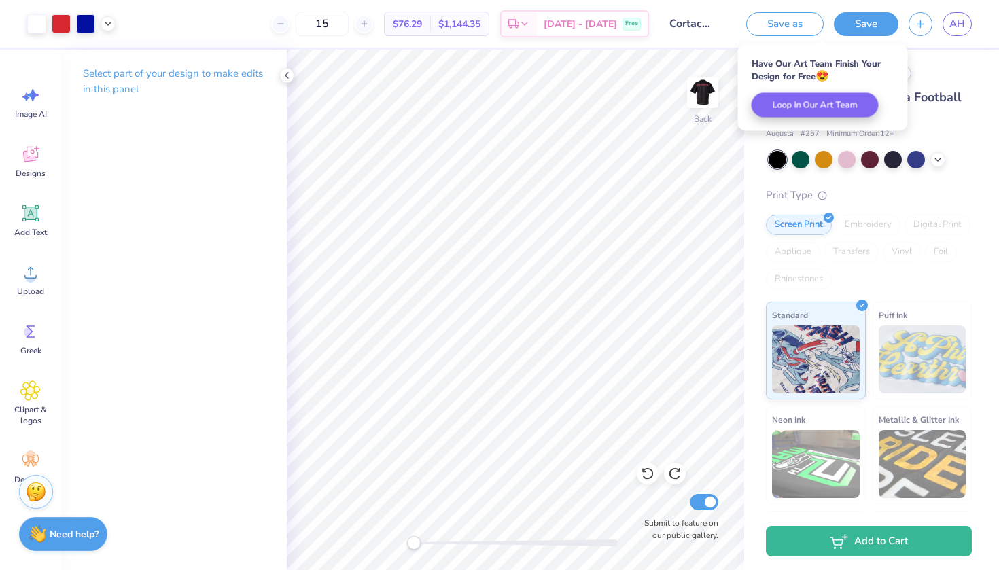
click at [974, 173] on div "# 524985A Revision 1 [GEOGRAPHIC_DATA] Replica Football Jersey Augusta # 257 Mi…" at bounding box center [871, 329] width 255 height 559
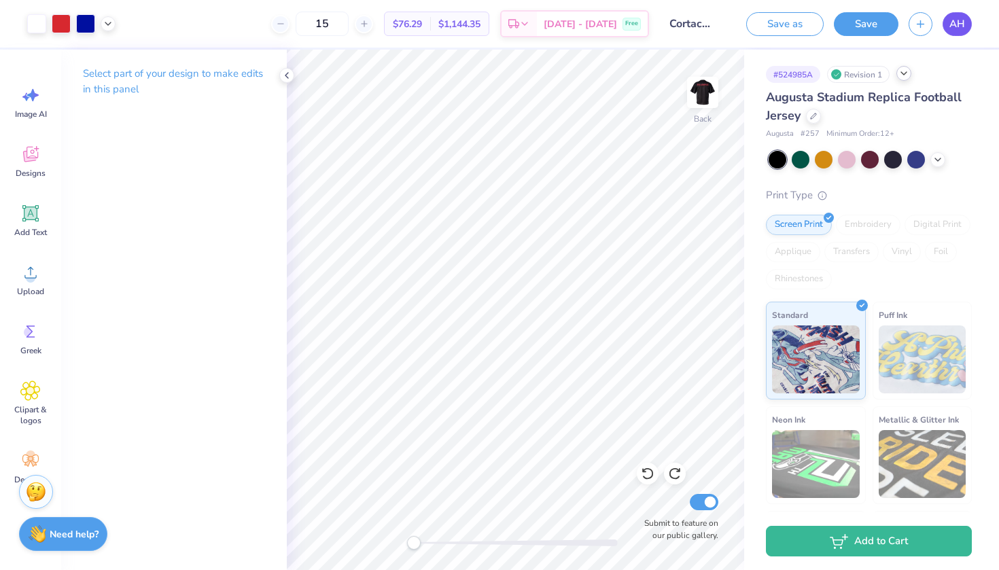
click at [956, 30] on span "AH" at bounding box center [958, 24] width 16 height 16
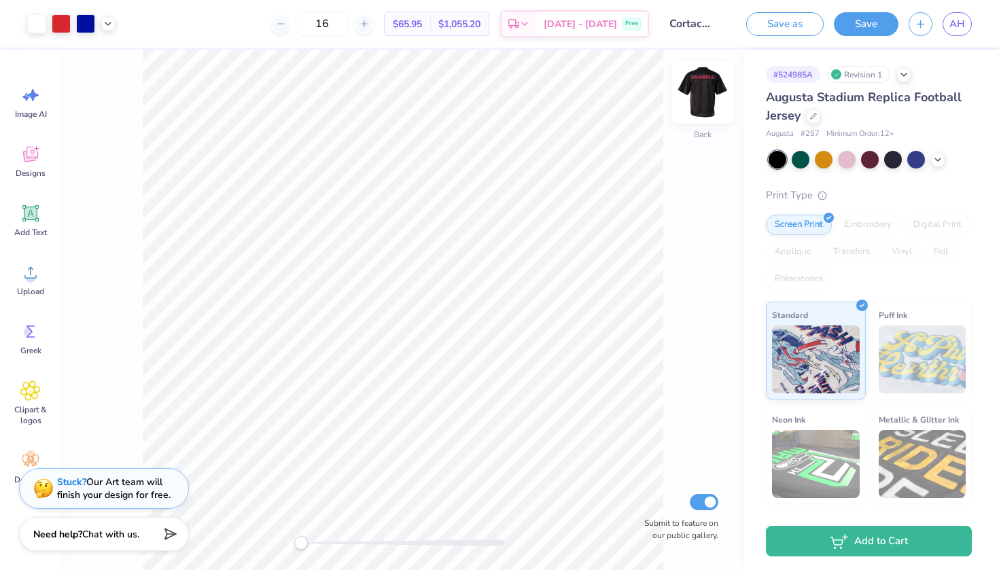
click at [701, 86] on img at bounding box center [703, 92] width 54 height 54
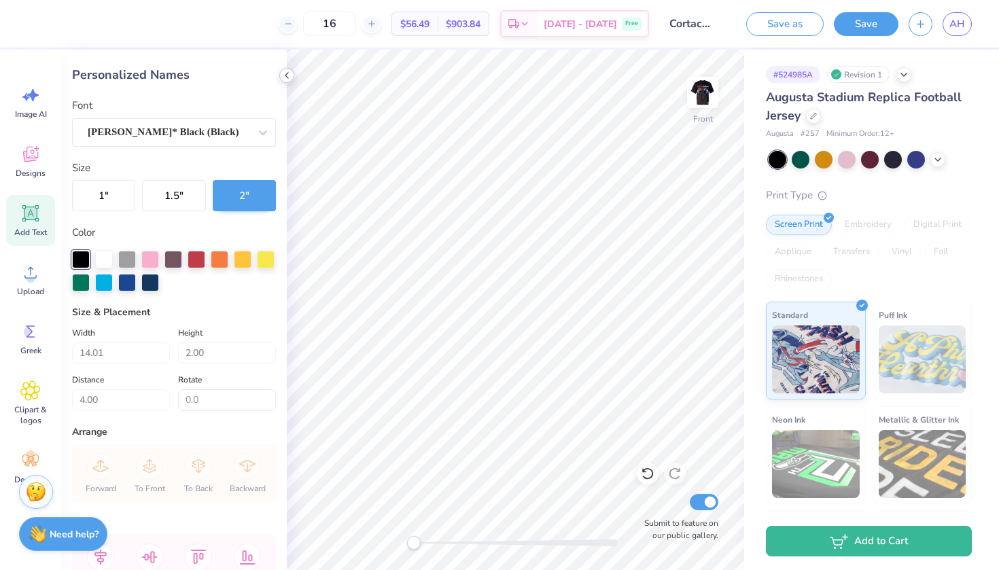
click at [286, 71] on icon at bounding box center [286, 75] width 11 height 11
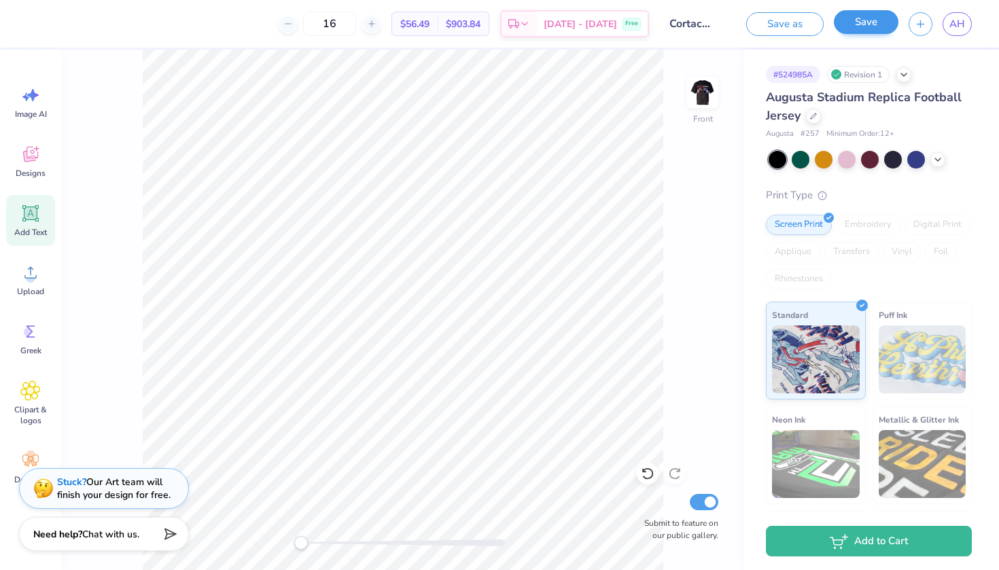
click at [862, 23] on button "Save" at bounding box center [866, 22] width 65 height 24
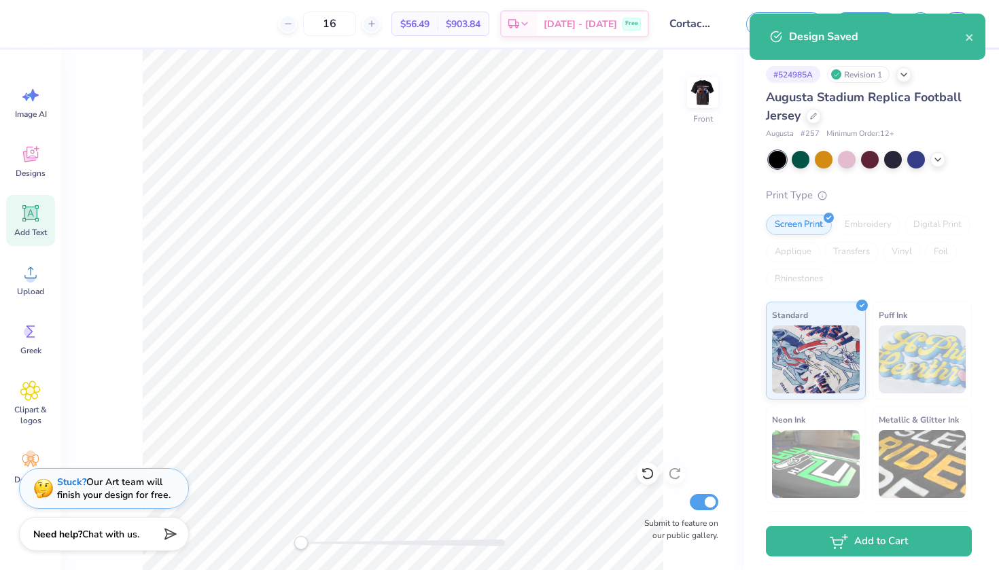
click at [878, 524] on div "Add to Cart" at bounding box center [871, 541] width 255 height 58
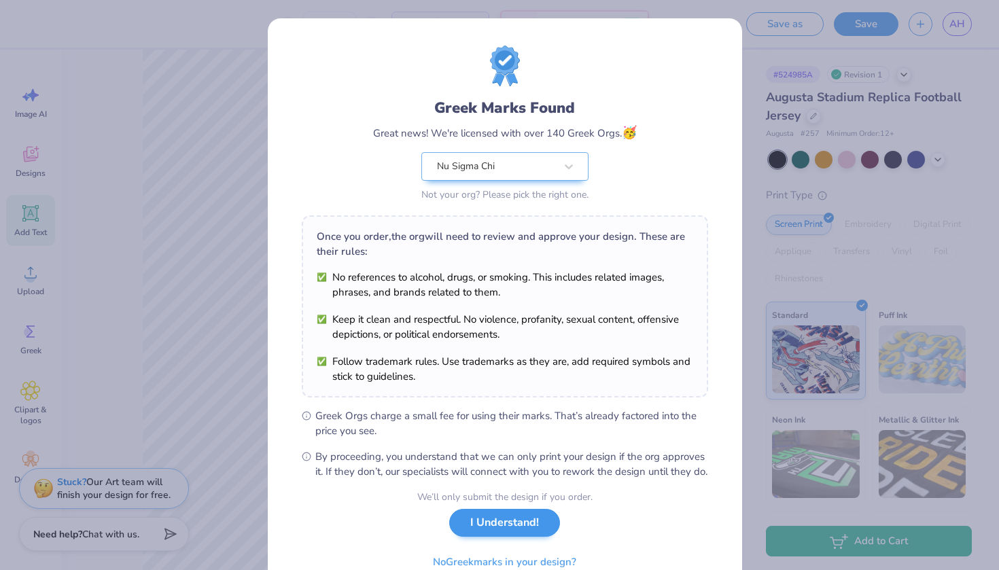
click at [461, 536] on button "I Understand!" at bounding box center [504, 523] width 111 height 28
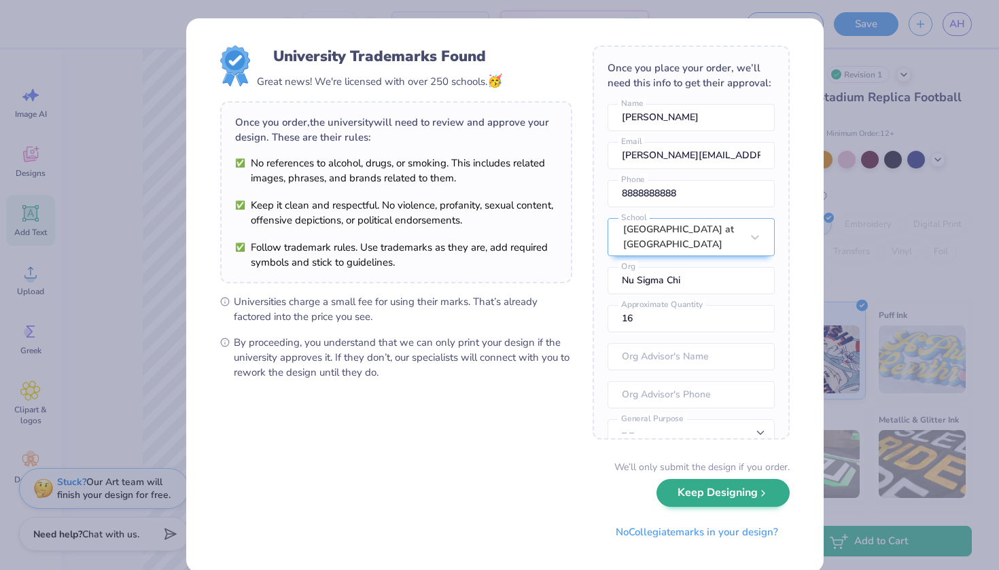
click at [706, 491] on button "Keep Designing" at bounding box center [723, 493] width 133 height 28
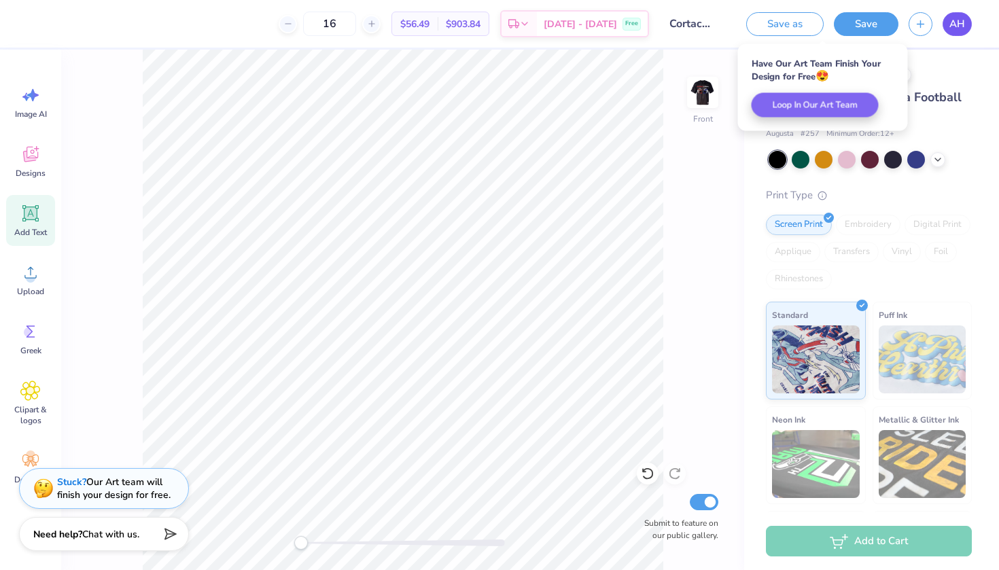
click at [960, 19] on span "AH" at bounding box center [958, 24] width 16 height 16
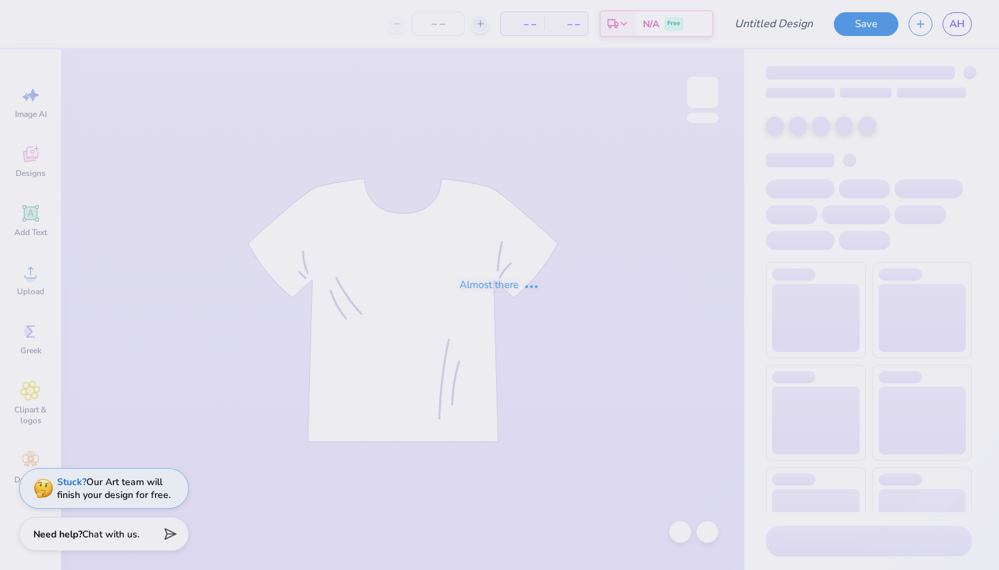
type input "Cortaca 2025 pt.2"
type input "16"
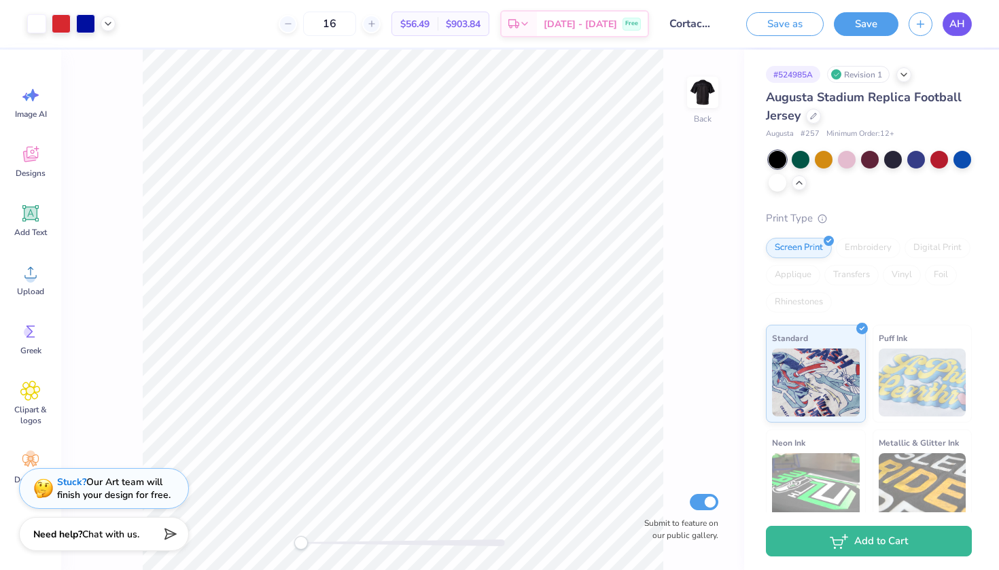
click at [957, 27] on span "AH" at bounding box center [958, 24] width 16 height 16
